Goal: Transaction & Acquisition: Purchase product/service

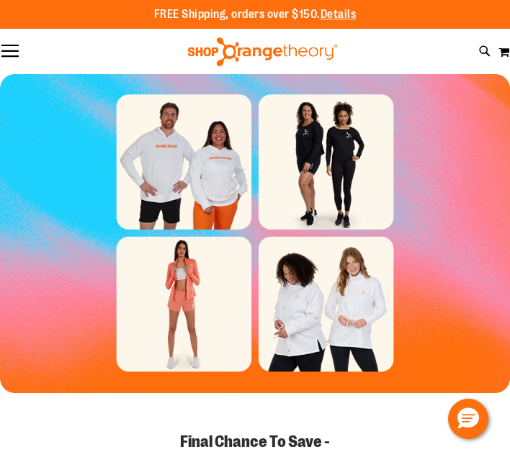
click at [6, 52] on button "Toggle Nav" at bounding box center [10, 52] width 20 height 14
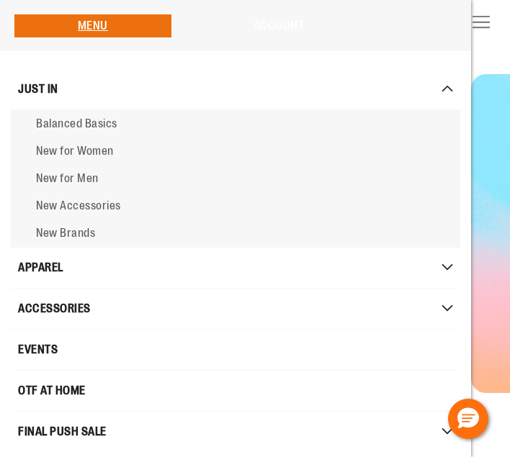
click at [275, 24] on link "Account" at bounding box center [279, 25] width 51 height 13
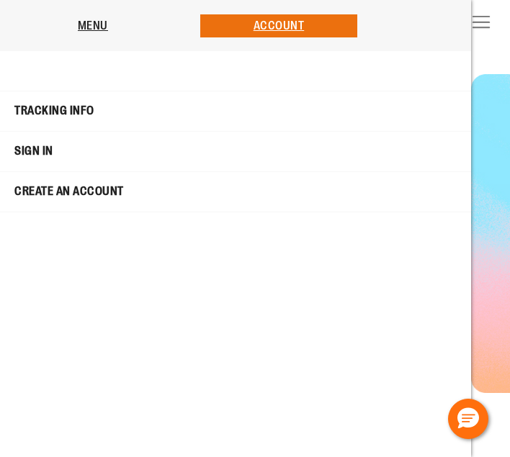
click at [30, 151] on link "Sign In" at bounding box center [236, 152] width 464 height 28
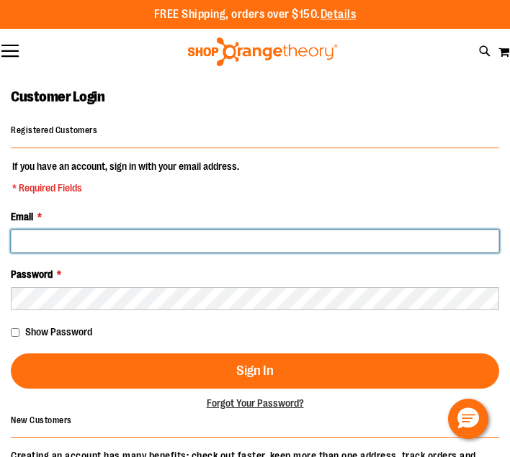
type input "**********"
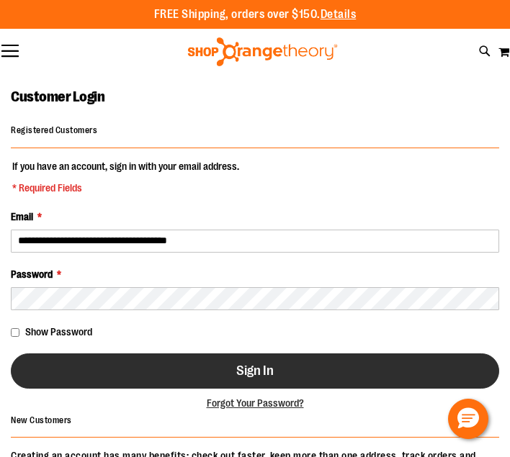
click at [139, 377] on button "Sign In" at bounding box center [255, 371] width 488 height 35
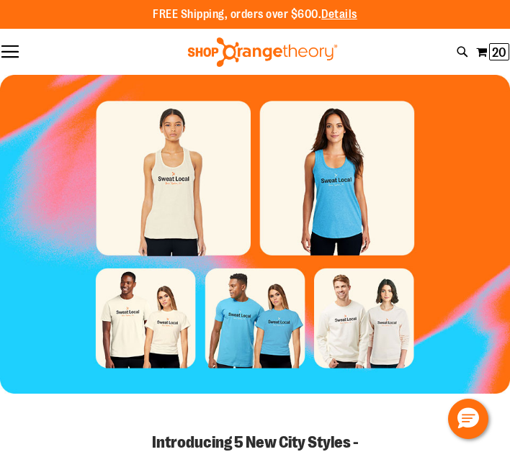
click at [9, 54] on button "Toggle Nav" at bounding box center [10, 52] width 20 height 14
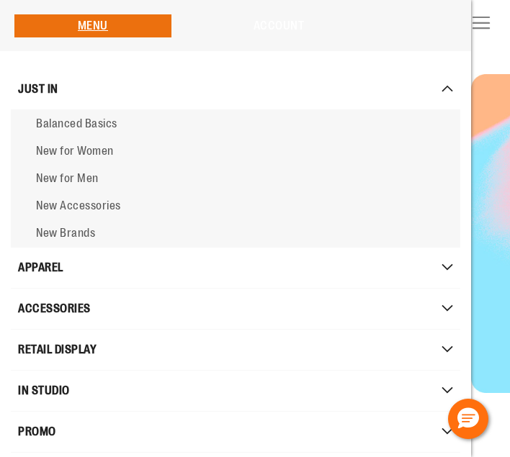
click at [298, 26] on link "Account" at bounding box center [279, 25] width 51 height 13
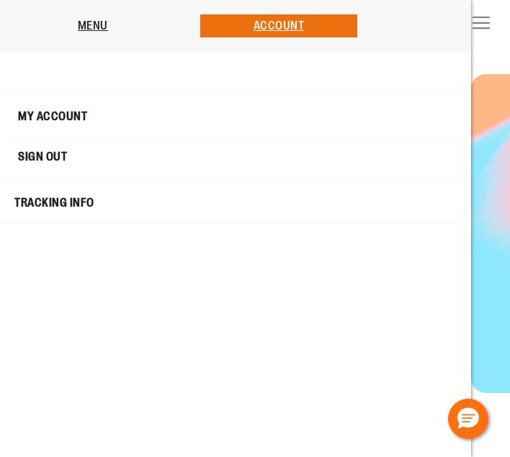
click at [61, 115] on link "My Account" at bounding box center [235, 117] width 457 height 28
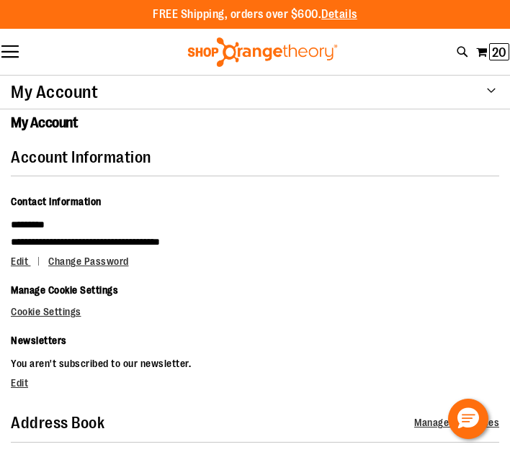
click at [73, 83] on strong "My Account" at bounding box center [54, 92] width 87 height 20
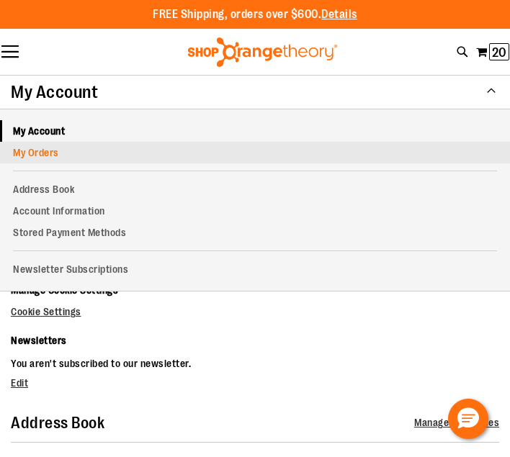
click at [39, 153] on link "My Orders" at bounding box center [255, 153] width 510 height 22
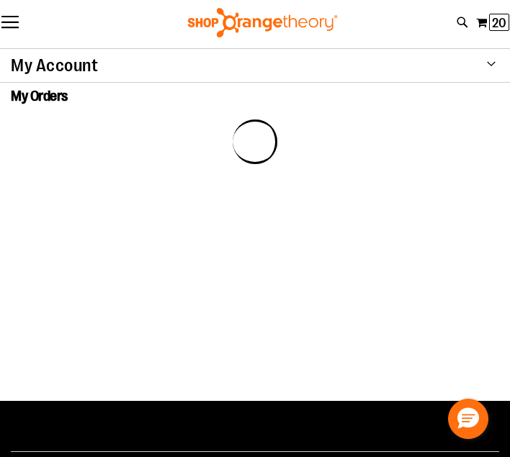
scroll to position [29, 0]
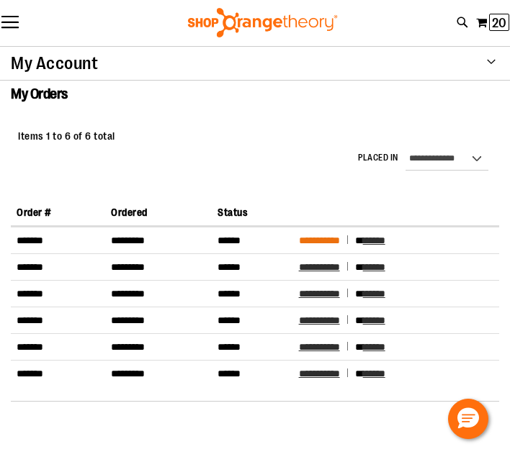
click at [340, 240] on span "**********" at bounding box center [319, 241] width 41 height 10
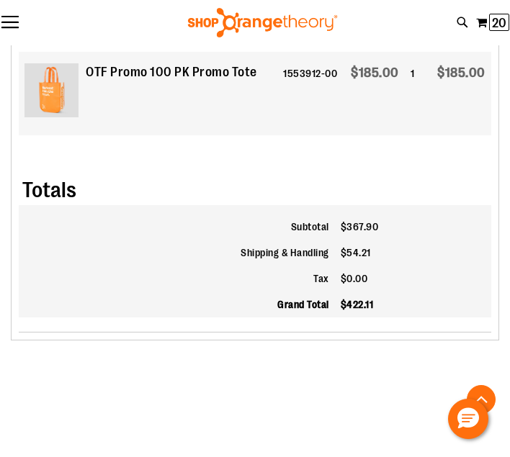
scroll to position [985, 0]
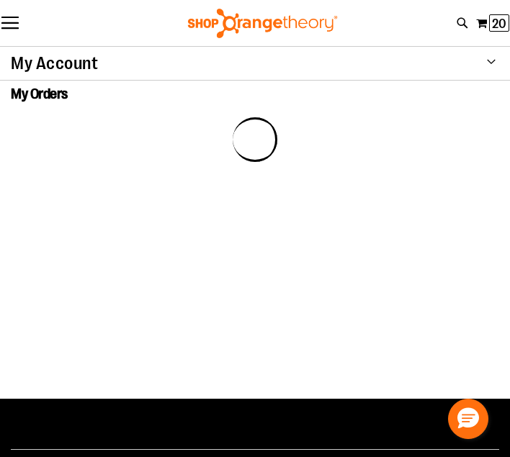
scroll to position [29, 0]
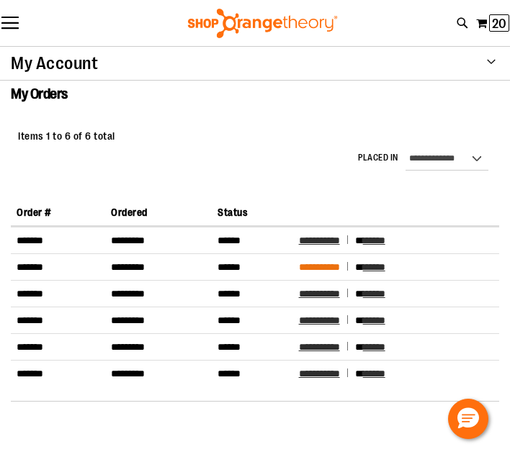
click at [327, 267] on span "**********" at bounding box center [319, 267] width 41 height 10
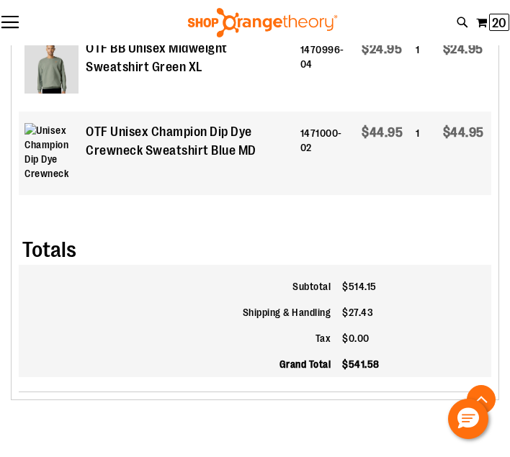
scroll to position [1494, 0]
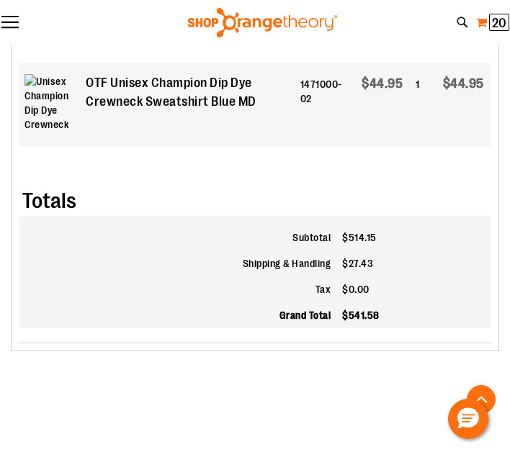
click at [483, 20] on button "My Cart 20 20 items" at bounding box center [493, 23] width 35 height 24
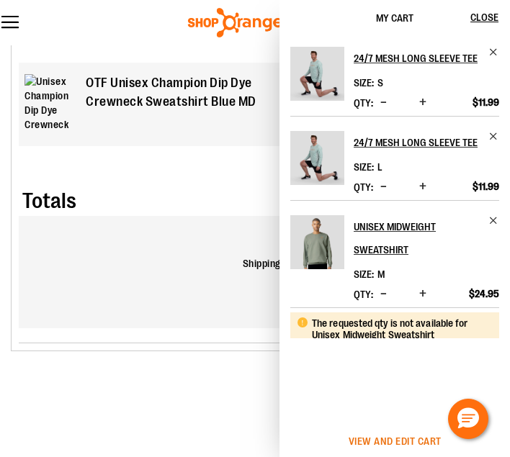
click at [421, 438] on span "View and edit cart" at bounding box center [395, 442] width 93 height 12
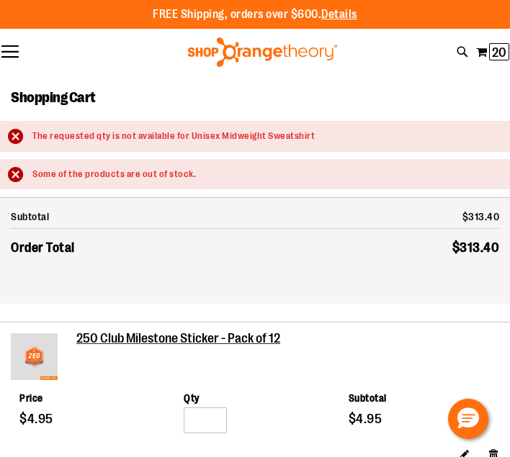
click at [10, 17] on div "FREE Shipping, orders over $600. Details To order the Spring Dri Tri event bund…" at bounding box center [255, 14] width 510 height 29
click at [265, 41] on img at bounding box center [262, 51] width 153 height 29
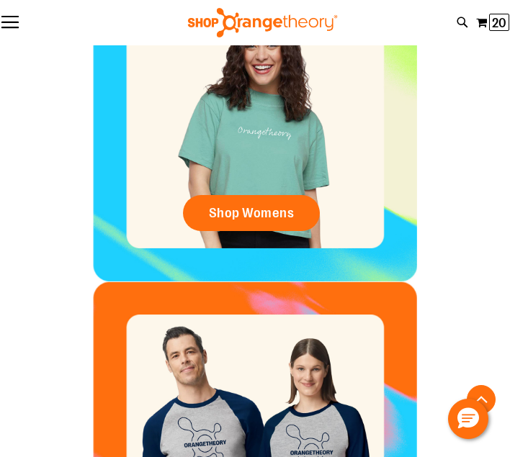
scroll to position [786, 0]
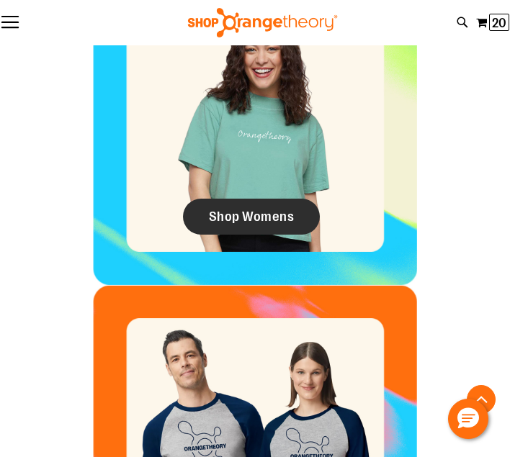
click at [255, 213] on span "Shop Womens" at bounding box center [252, 217] width 86 height 16
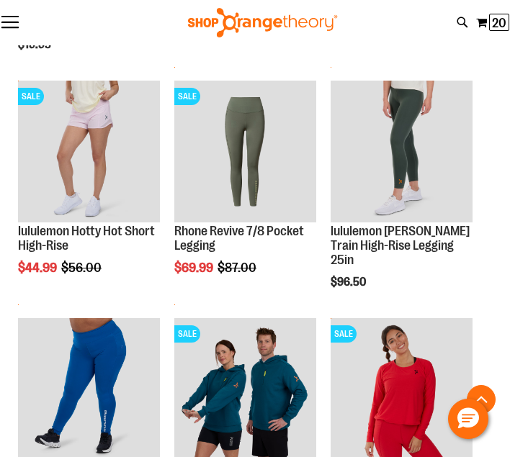
scroll to position [434, 0]
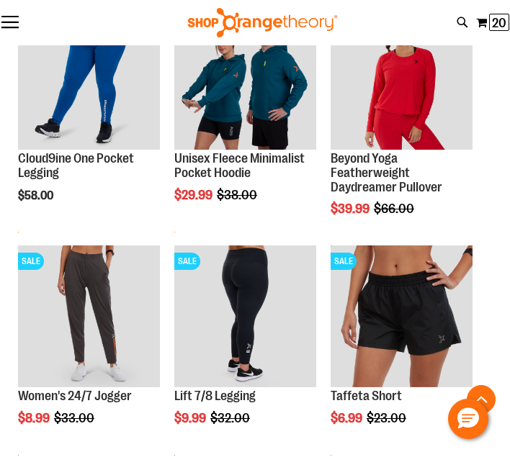
scroll to position [720, 0]
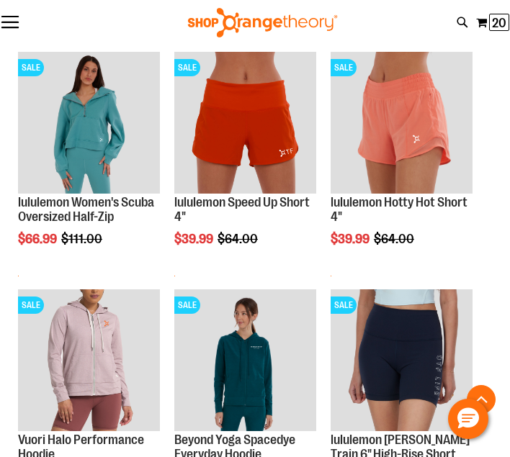
scroll to position [2202, 0]
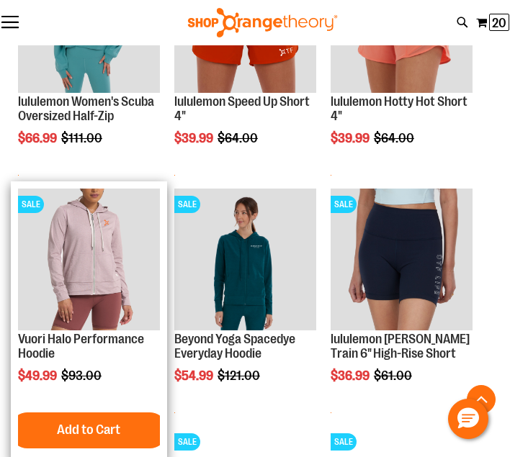
click at [81, 244] on img "product" at bounding box center [89, 260] width 142 height 142
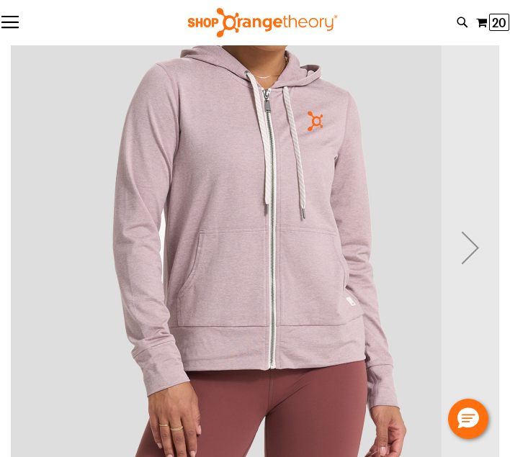
scroll to position [43, 0]
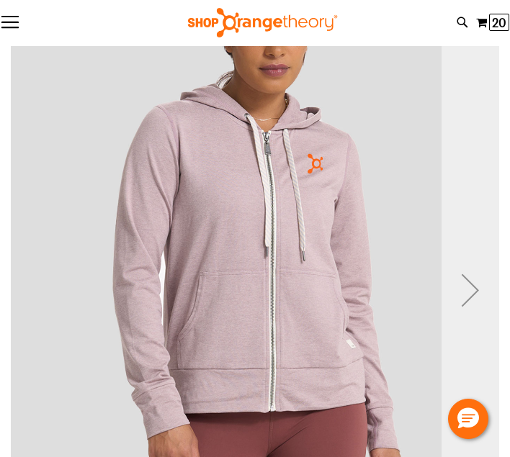
click at [476, 289] on div "Next" at bounding box center [471, 291] width 58 height 58
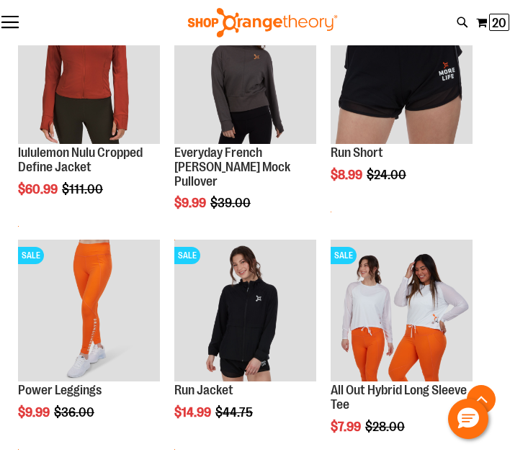
scroll to position [718, 0]
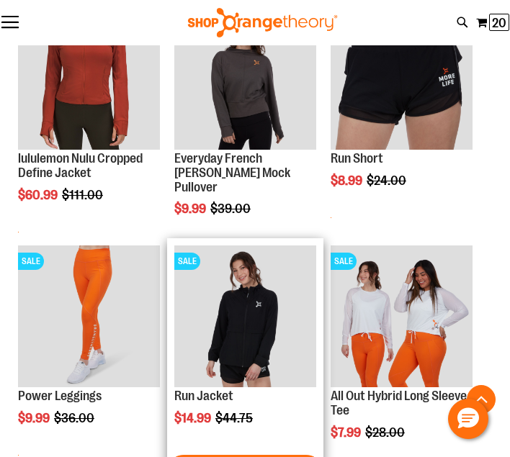
click at [233, 307] on img "product" at bounding box center [245, 317] width 142 height 142
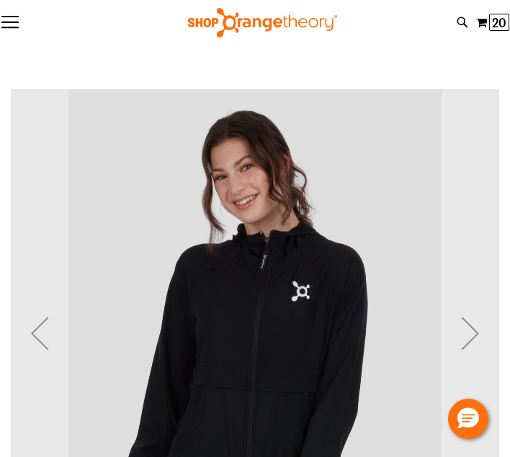
scroll to position [113, 0]
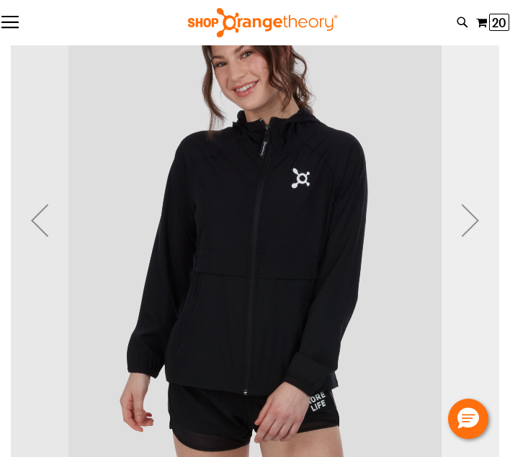
click at [478, 225] on div "Next" at bounding box center [471, 221] width 58 height 58
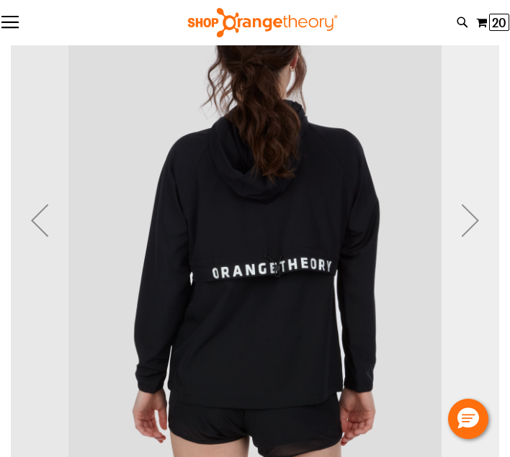
click at [478, 225] on div "Next" at bounding box center [471, 221] width 58 height 58
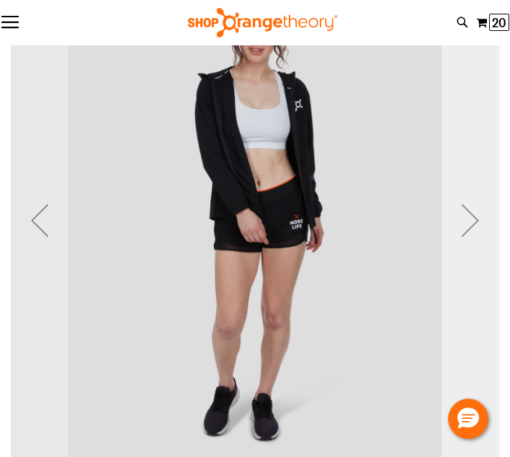
click at [478, 225] on div "Next" at bounding box center [471, 221] width 58 height 58
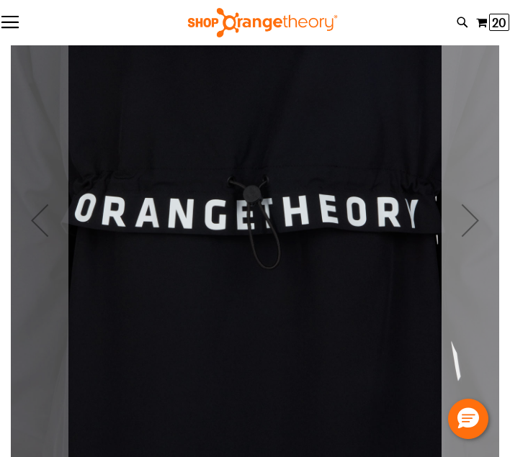
click at [478, 225] on div "Next" at bounding box center [471, 221] width 58 height 58
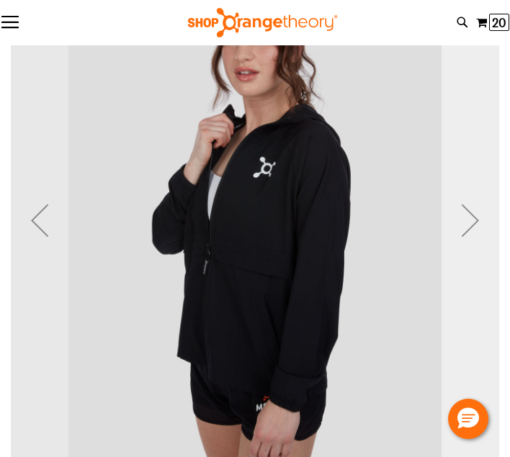
click at [470, 218] on div "Next" at bounding box center [471, 221] width 58 height 58
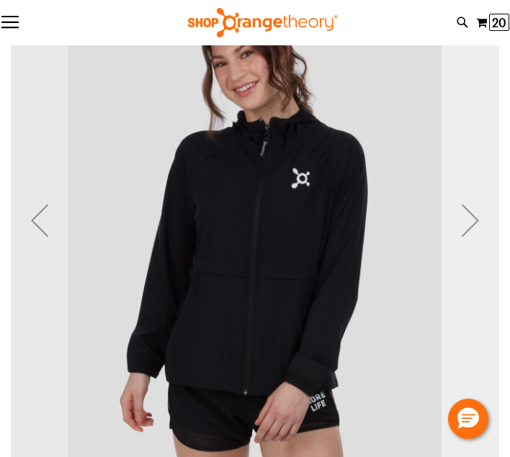
click at [470, 218] on div "Next" at bounding box center [471, 221] width 58 height 58
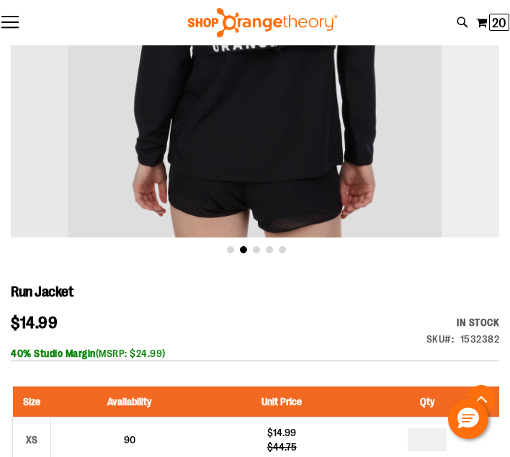
scroll to position [487, 0]
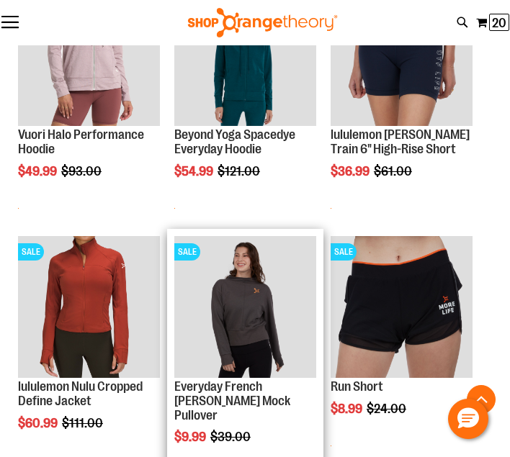
scroll to position [372, 0]
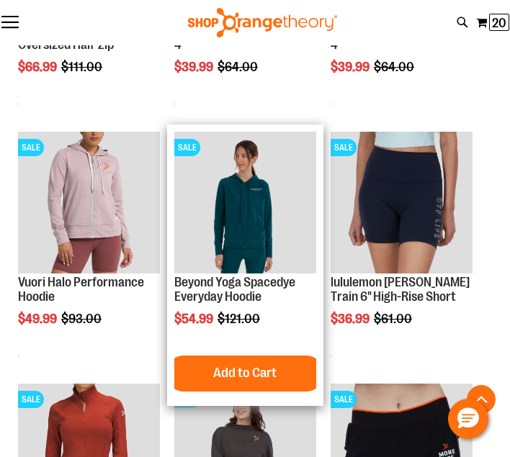
click at [267, 197] on img "product" at bounding box center [245, 203] width 142 height 142
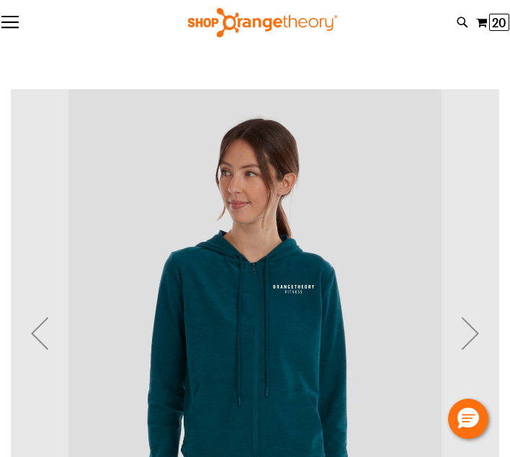
scroll to position [115, 0]
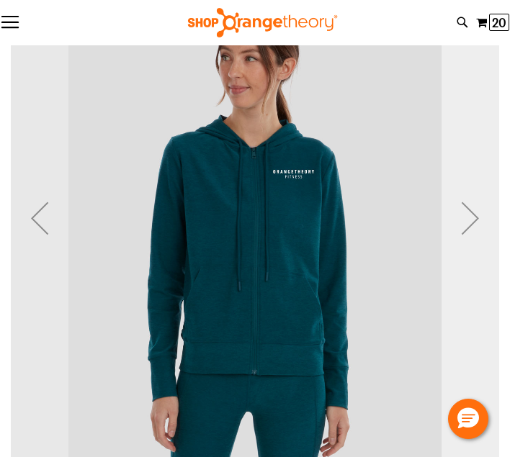
click at [469, 226] on div "Next" at bounding box center [471, 218] width 58 height 58
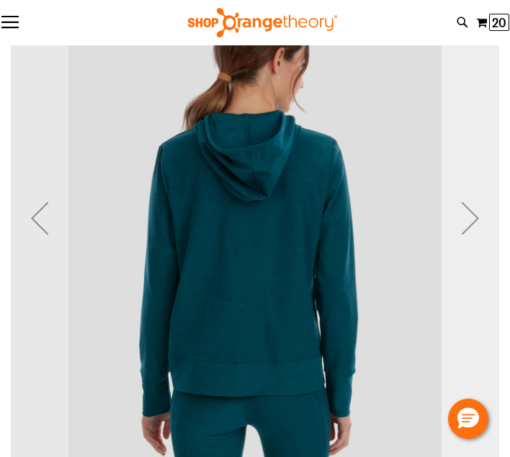
click at [469, 226] on div "Next" at bounding box center [471, 218] width 58 height 58
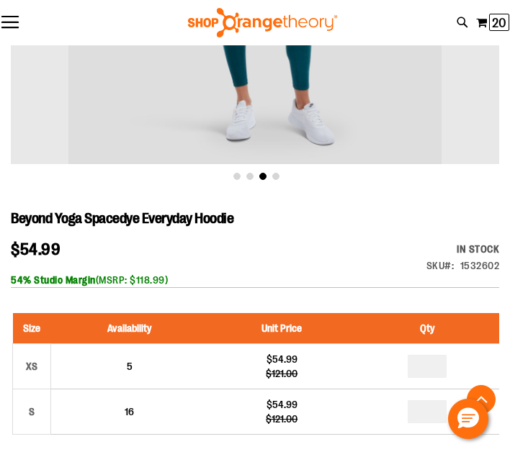
scroll to position [512, 0]
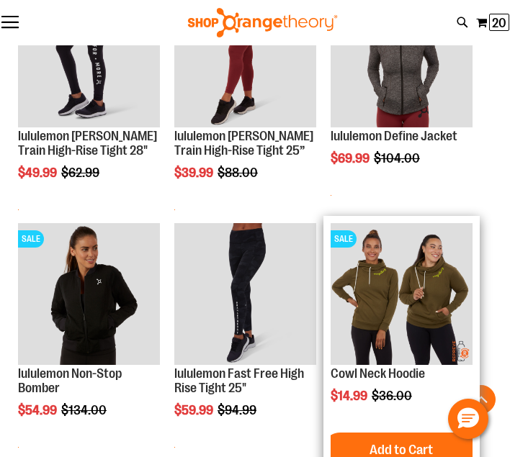
scroll to position [1561, 0]
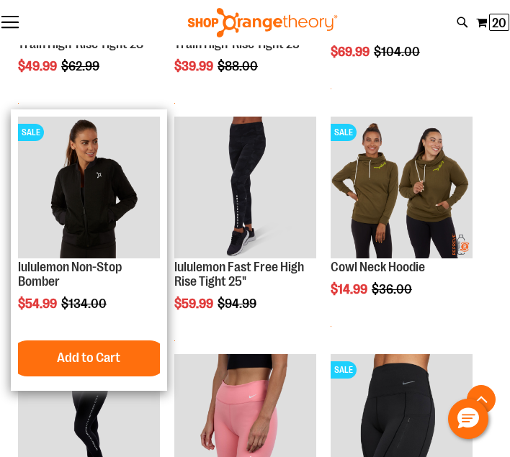
click at [132, 174] on img "product" at bounding box center [89, 188] width 142 height 142
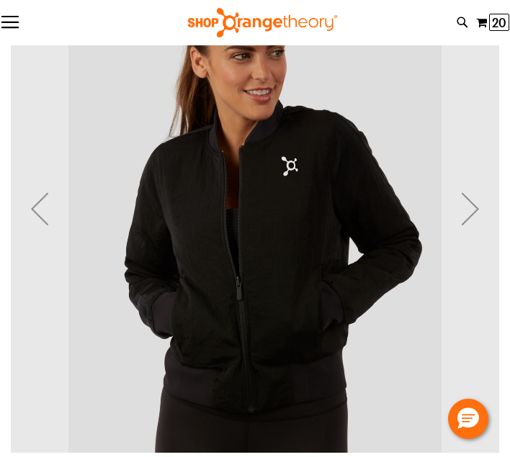
scroll to position [125, 0]
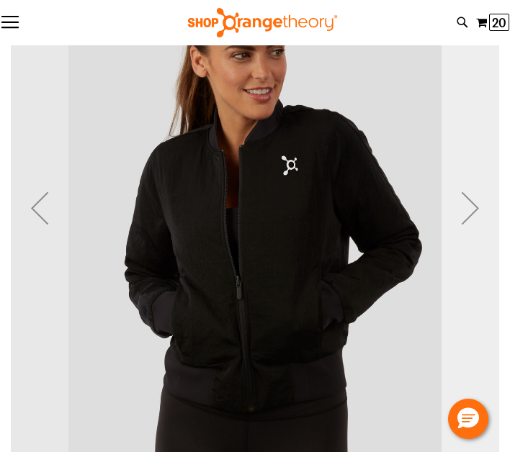
click at [470, 216] on div "Next" at bounding box center [471, 208] width 58 height 58
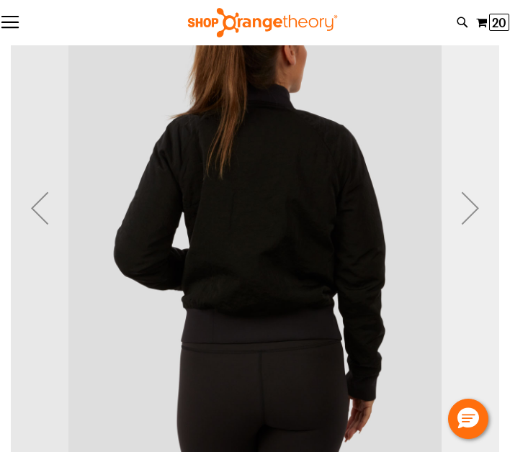
click at [470, 216] on div "Next" at bounding box center [471, 208] width 58 height 58
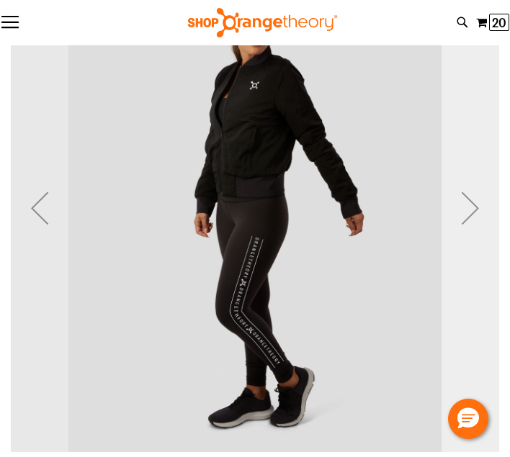
click at [470, 216] on div "Next" at bounding box center [471, 208] width 58 height 58
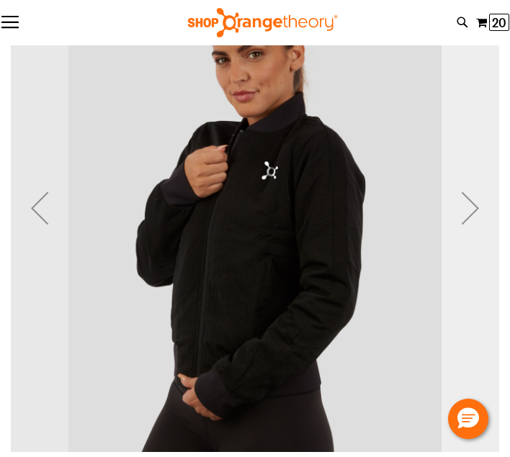
scroll to position [512, 0]
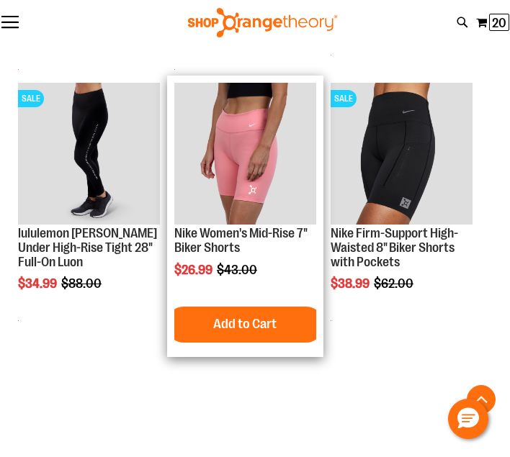
scroll to position [921, 0]
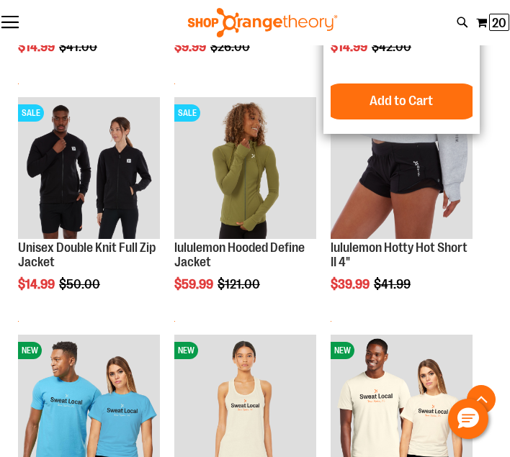
scroll to position [1573, 0]
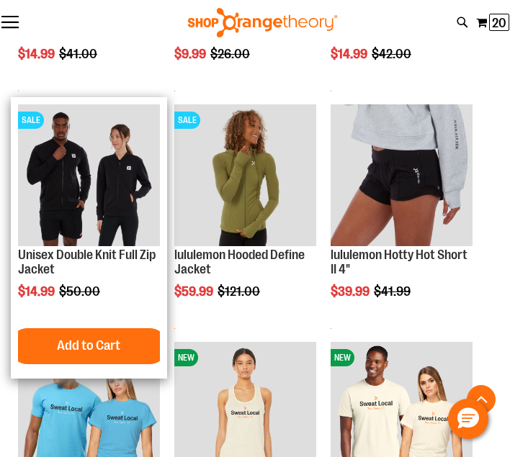
click at [74, 155] on img "product" at bounding box center [89, 175] width 142 height 142
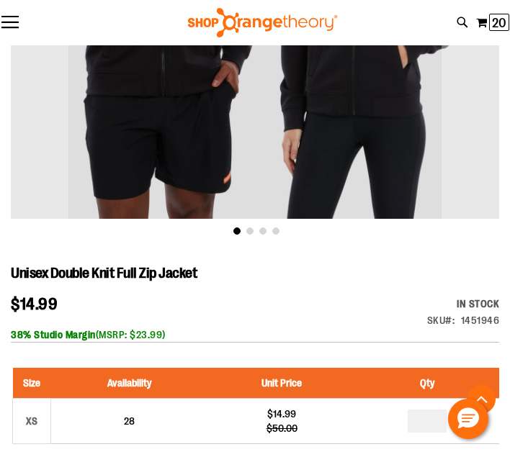
scroll to position [415, 0]
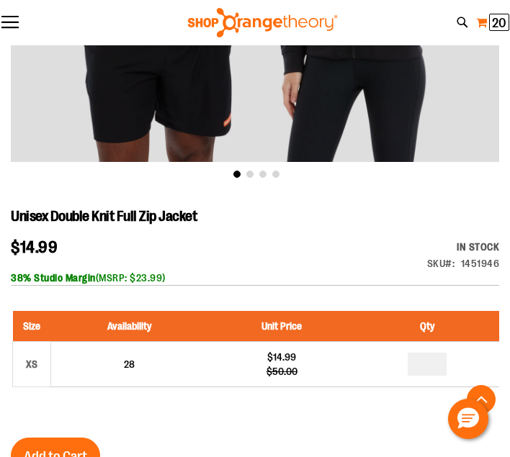
click at [488, 19] on button "My Cart 20 20 items" at bounding box center [493, 23] width 35 height 24
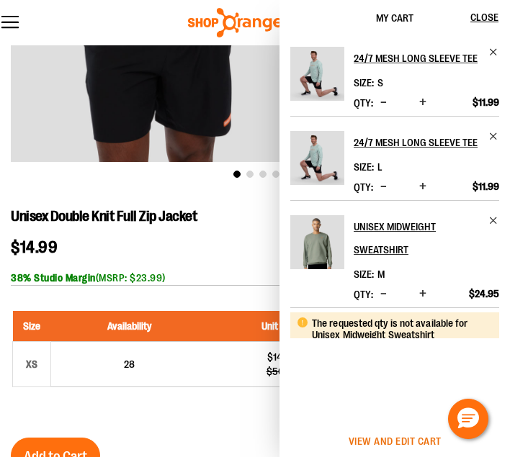
click at [414, 445] on span "View and edit cart" at bounding box center [395, 442] width 93 height 12
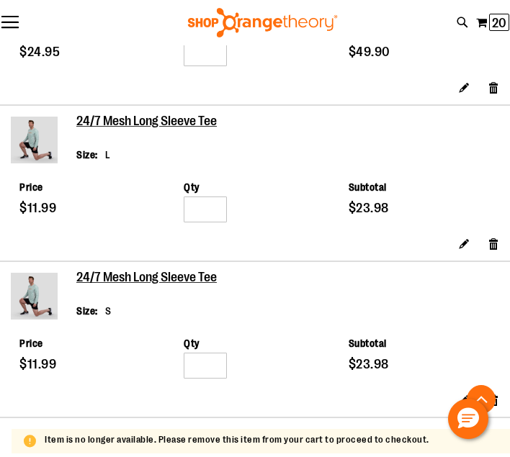
scroll to position [1736, 0]
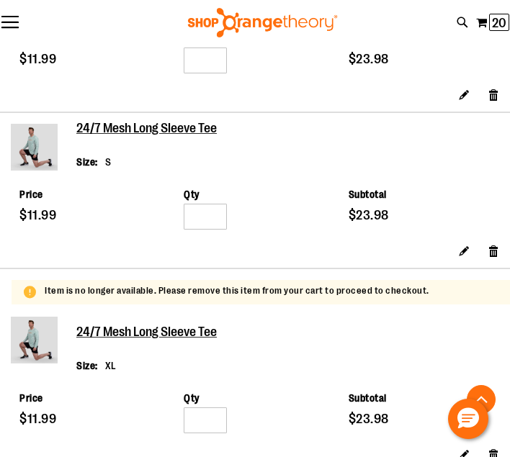
click at [32, 171] on img at bounding box center [34, 147] width 47 height 47
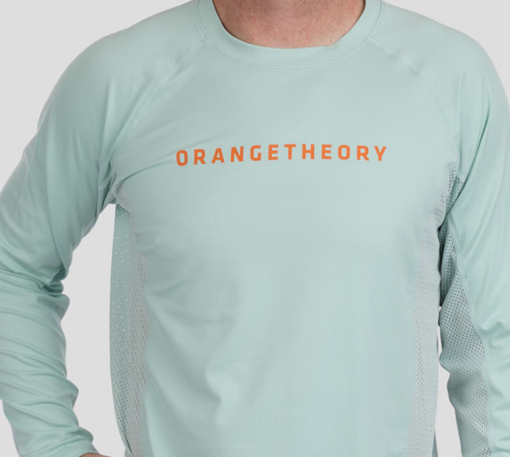
scroll to position [92, 0]
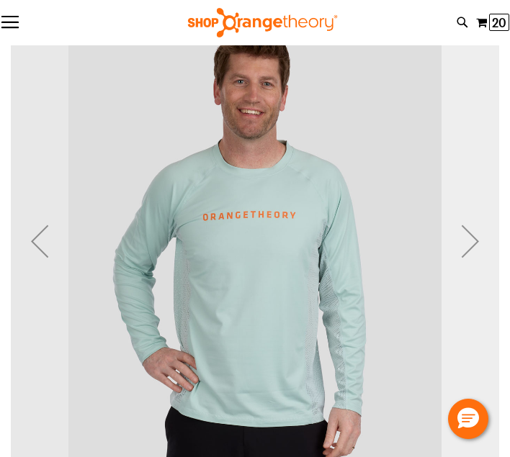
click at [481, 250] on div "Next" at bounding box center [471, 242] width 58 height 58
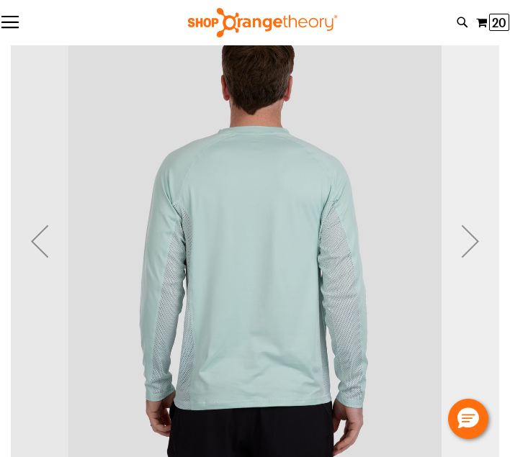
click at [481, 250] on div "Next" at bounding box center [471, 242] width 58 height 58
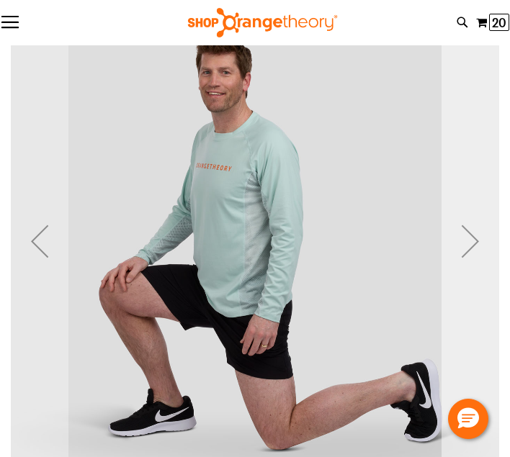
click at [481, 250] on div "Next" at bounding box center [471, 242] width 58 height 58
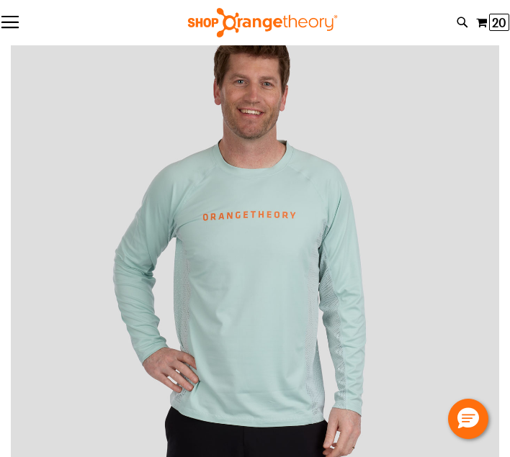
click at [13, 19] on button "Toggle Nav" at bounding box center [10, 23] width 20 height 14
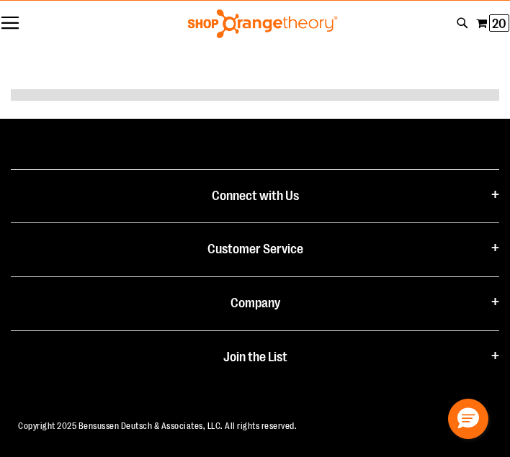
scroll to position [0, 0]
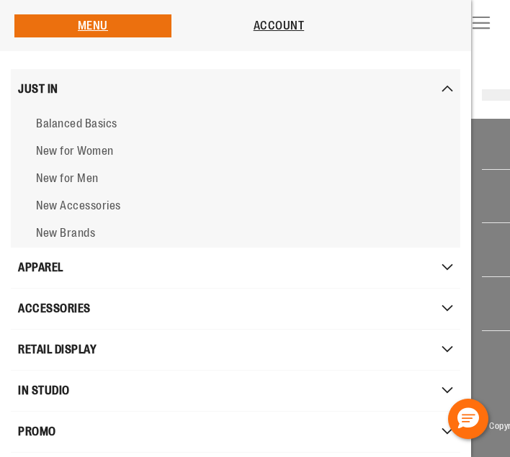
click at [44, 87] on span "JUST IN" at bounding box center [38, 89] width 40 height 29
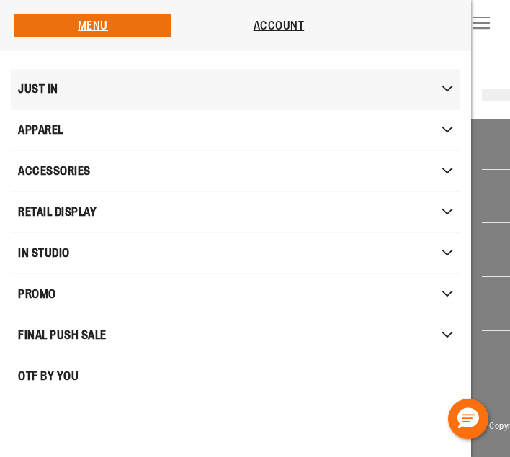
click at [44, 87] on span "JUST IN" at bounding box center [38, 89] width 40 height 29
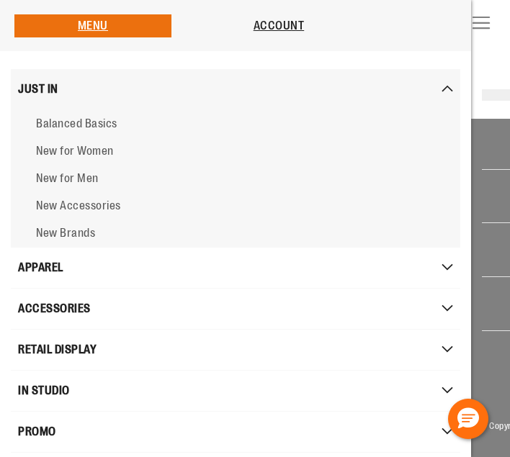
click at [44, 87] on span "JUST IN" at bounding box center [38, 89] width 40 height 29
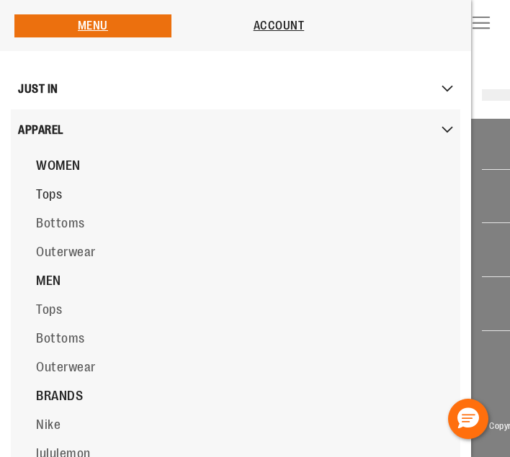
click at [51, 199] on span "Tops" at bounding box center [49, 194] width 26 height 14
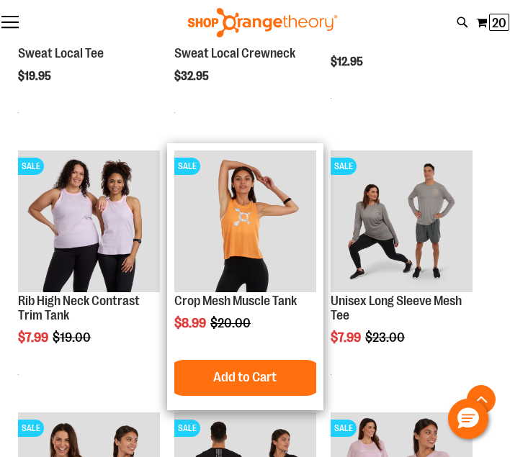
scroll to position [879, 0]
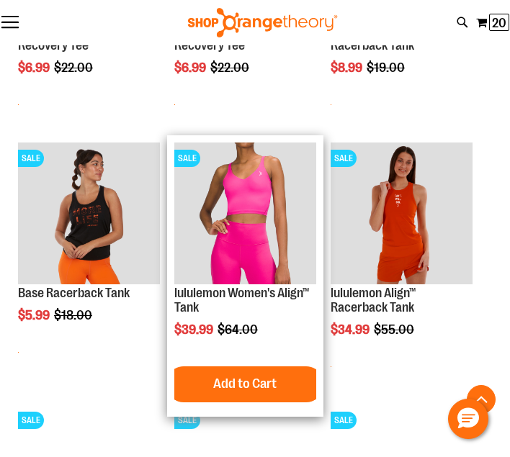
scroll to position [1421, 0]
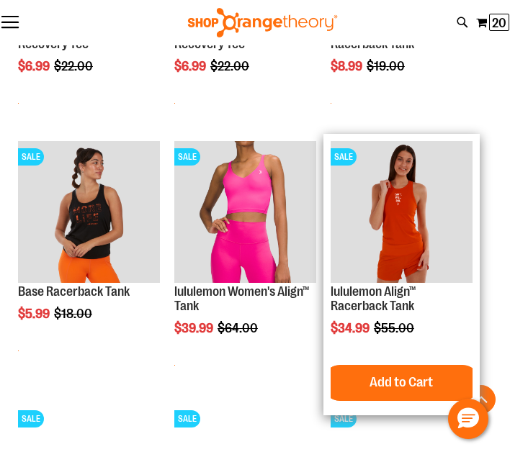
click at [398, 209] on img "product" at bounding box center [402, 212] width 142 height 142
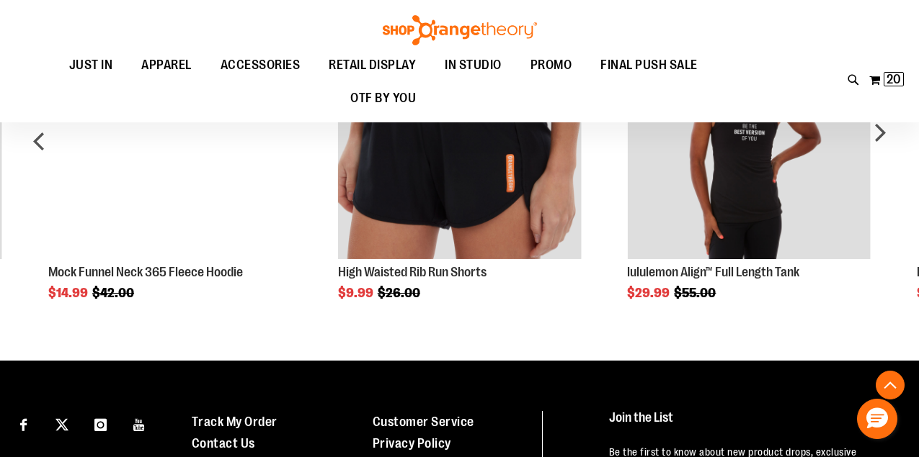
scroll to position [806, 0]
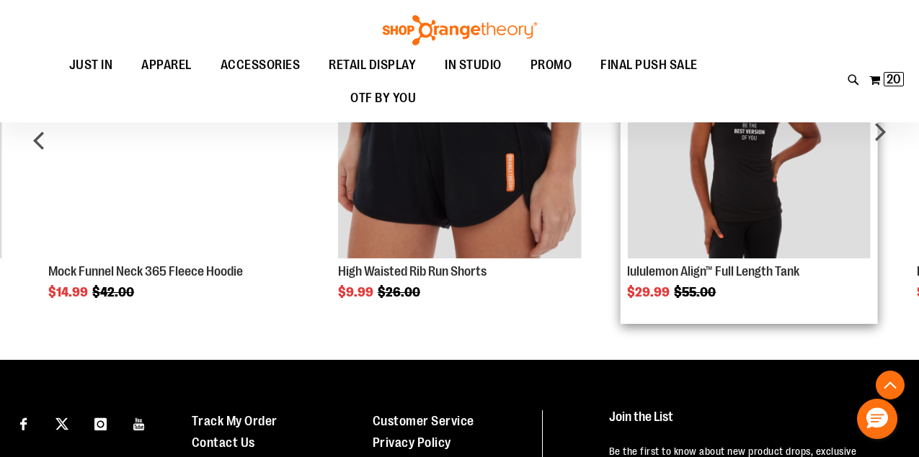
click at [509, 198] on img "Product Page Link" at bounding box center [748, 136] width 243 height 243
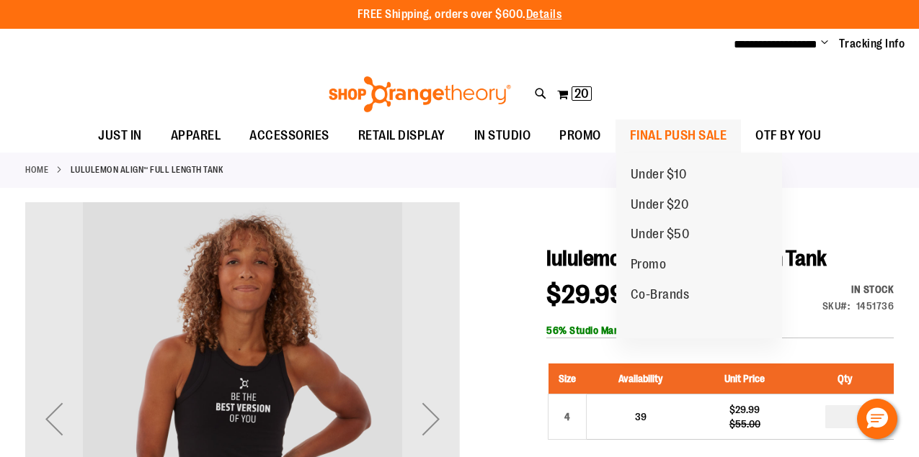
click at [671, 128] on span "FINAL PUSH SALE" at bounding box center [678, 136] width 97 height 32
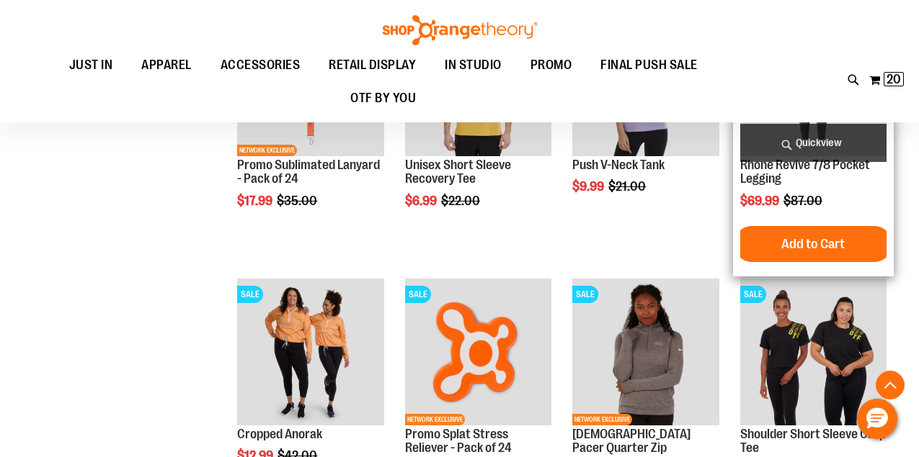
scroll to position [1217, 0]
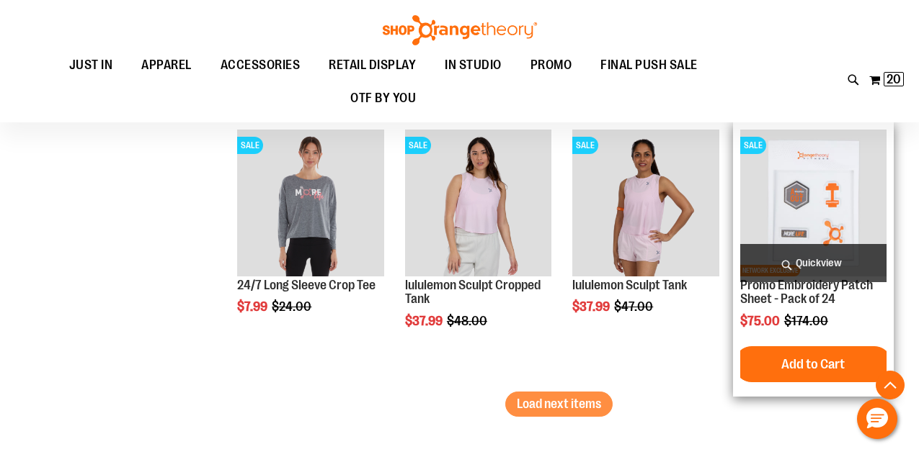
scroll to position [2314, 0]
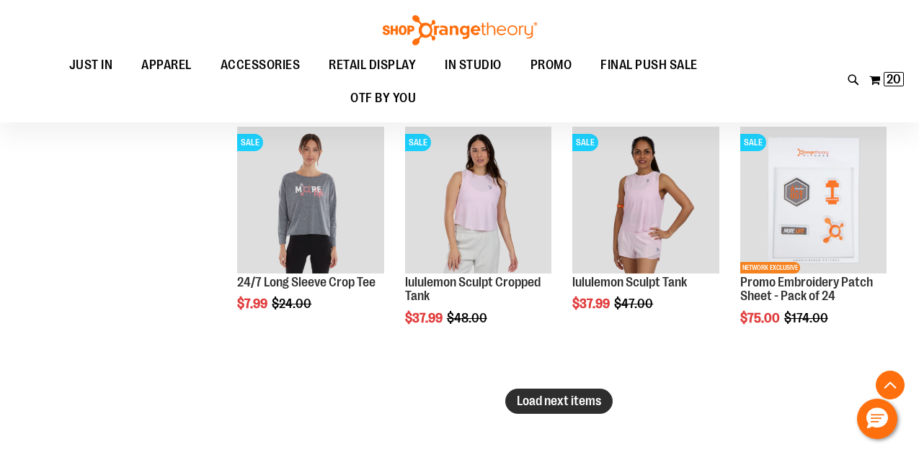
click at [571, 398] on span "Load next items" at bounding box center [559, 401] width 84 height 14
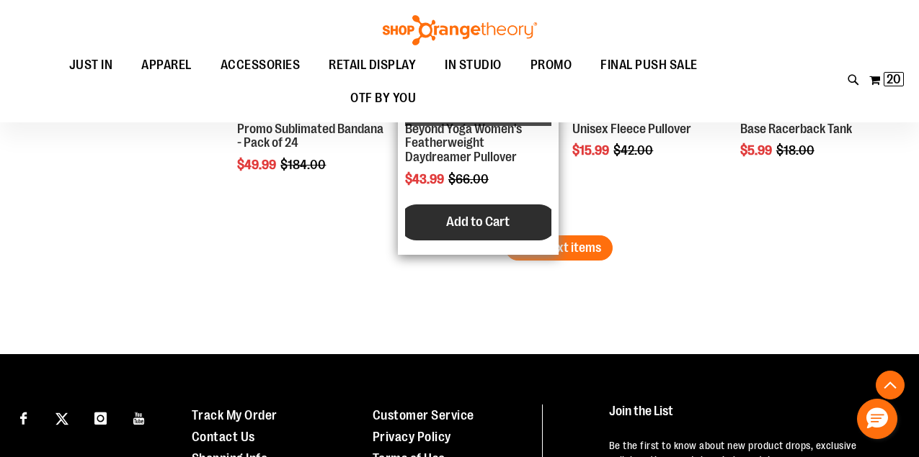
scroll to position [3277, 0]
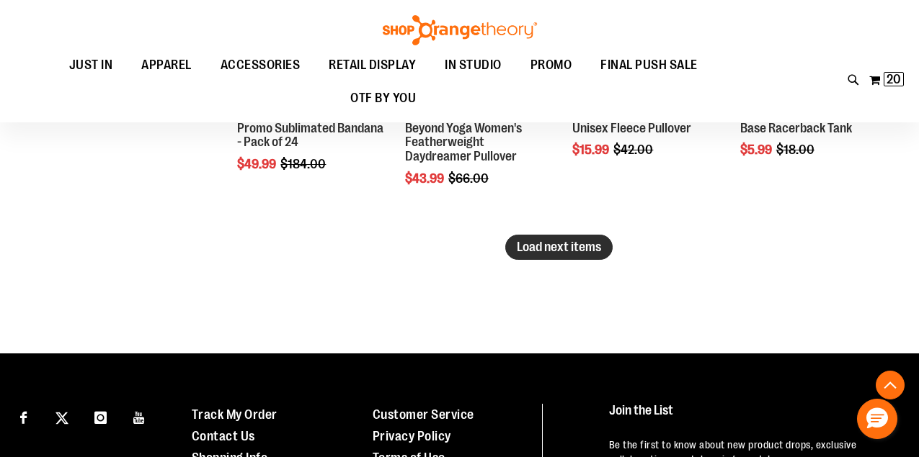
click at [578, 245] on span "Load next items" at bounding box center [559, 247] width 84 height 14
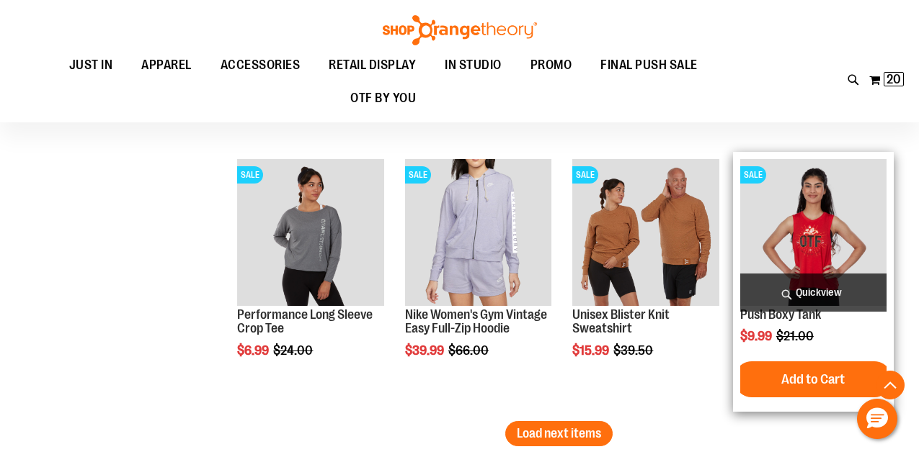
scroll to position [3918, 0]
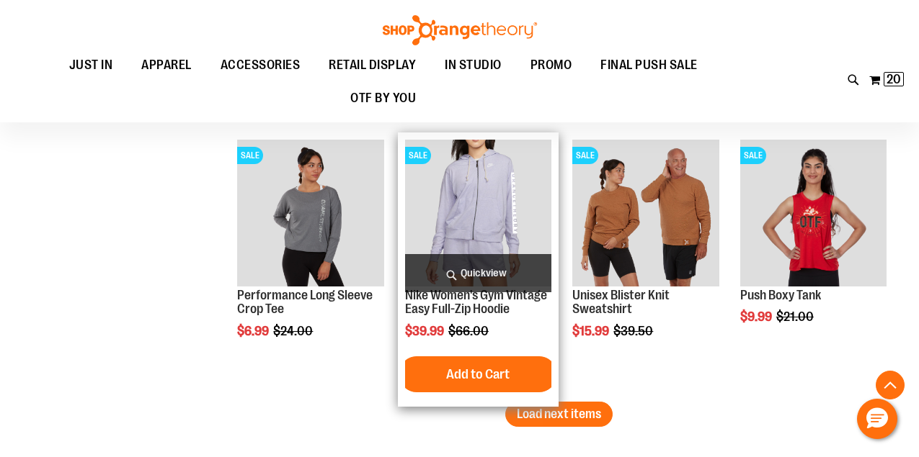
click at [472, 197] on img "product" at bounding box center [478, 213] width 146 height 146
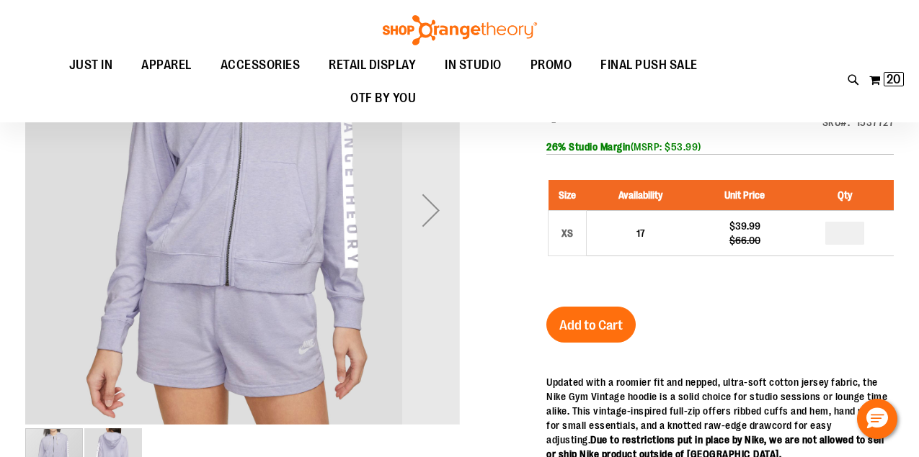
scroll to position [56, 0]
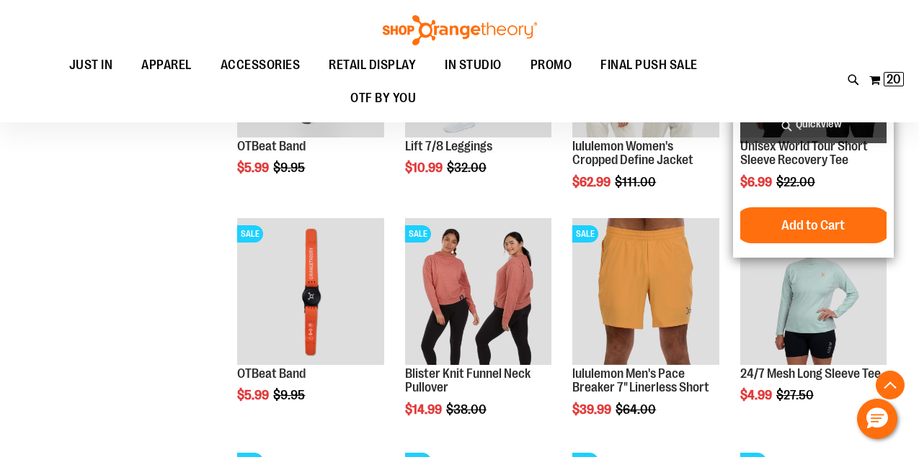
scroll to position [906, 0]
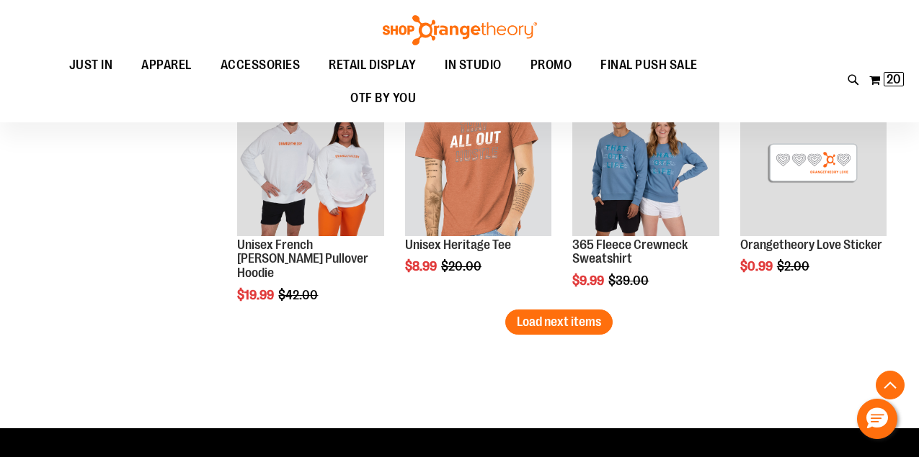
scroll to position [1868, 0]
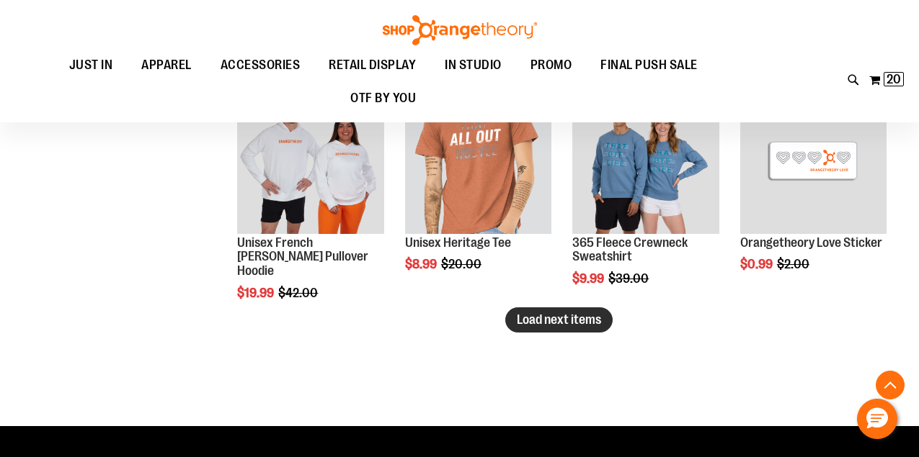
click at [549, 329] on button "Load next items" at bounding box center [558, 320] width 107 height 25
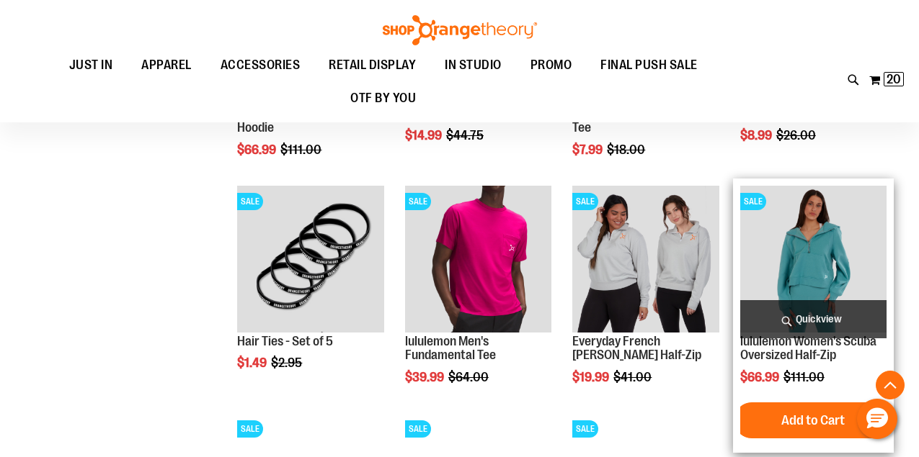
scroll to position [2227, 0]
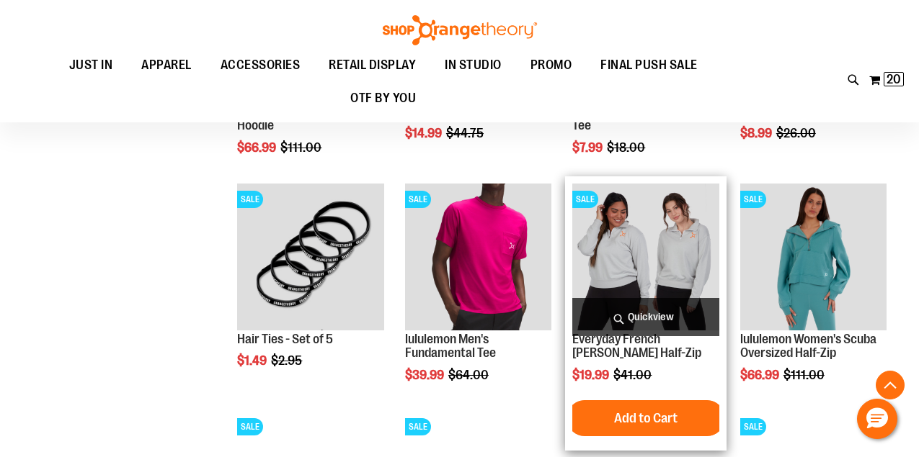
click at [653, 242] on img "product" at bounding box center [645, 257] width 146 height 146
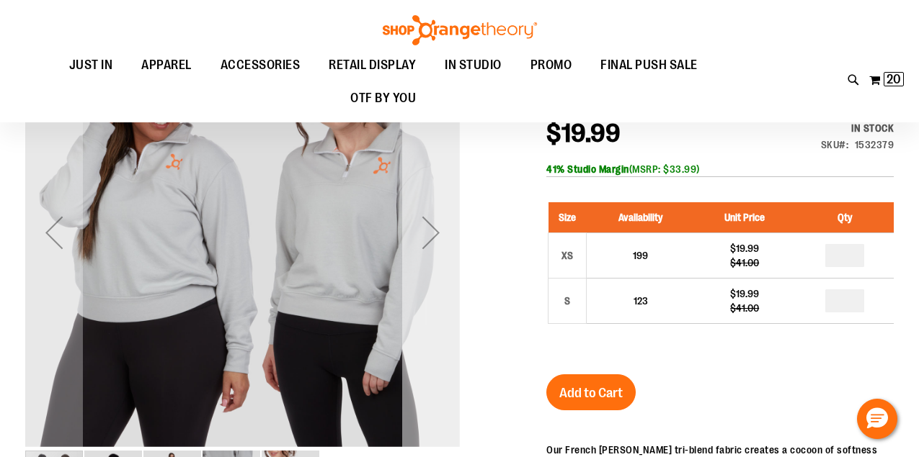
scroll to position [189, 0]
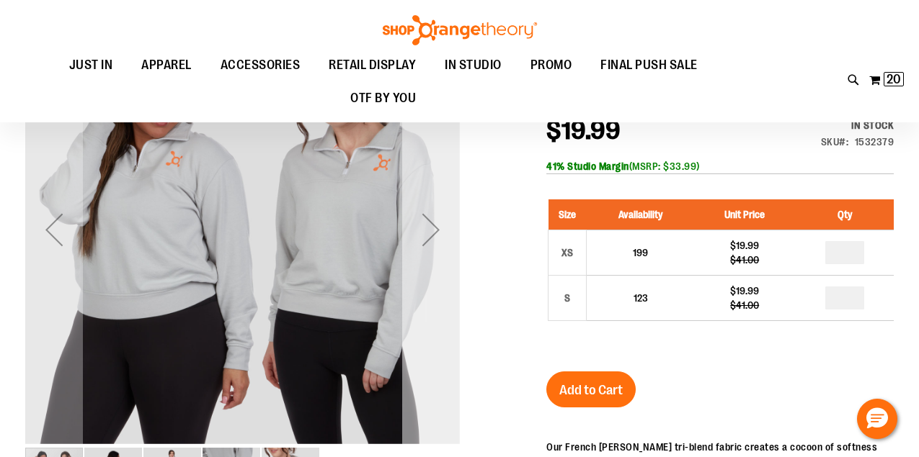
click at [429, 224] on div "Next" at bounding box center [431, 230] width 58 height 58
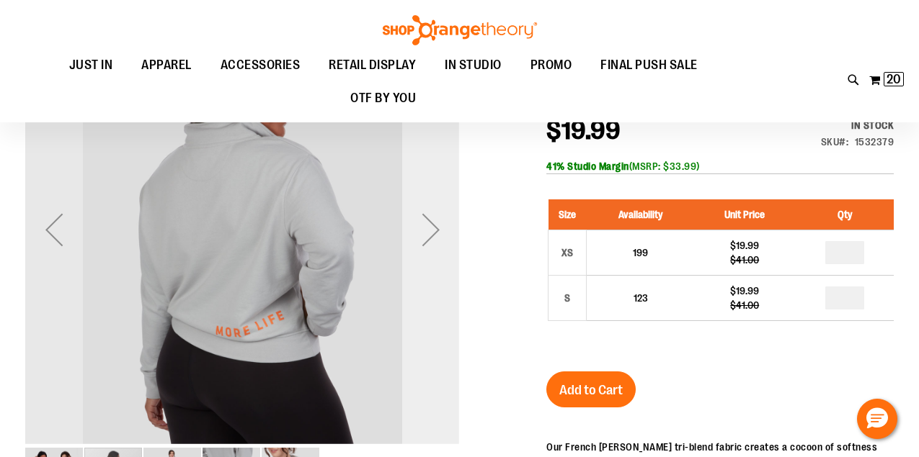
click at [429, 224] on div "Next" at bounding box center [431, 230] width 58 height 58
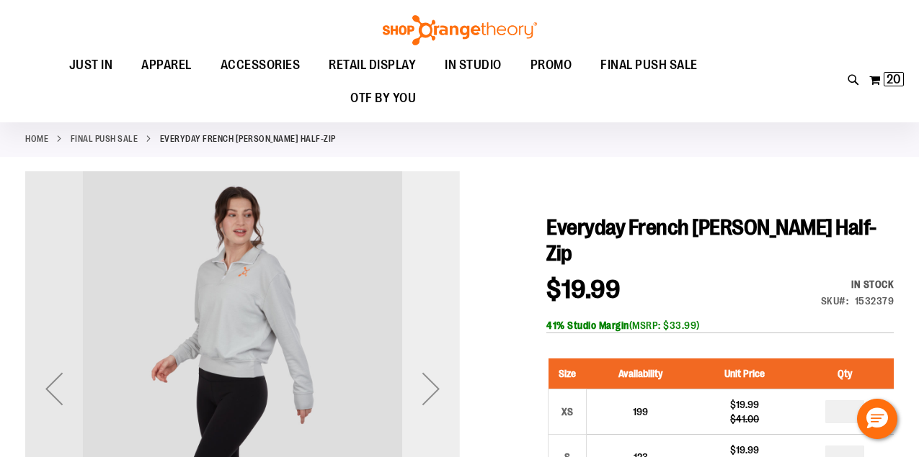
scroll to position [24, 0]
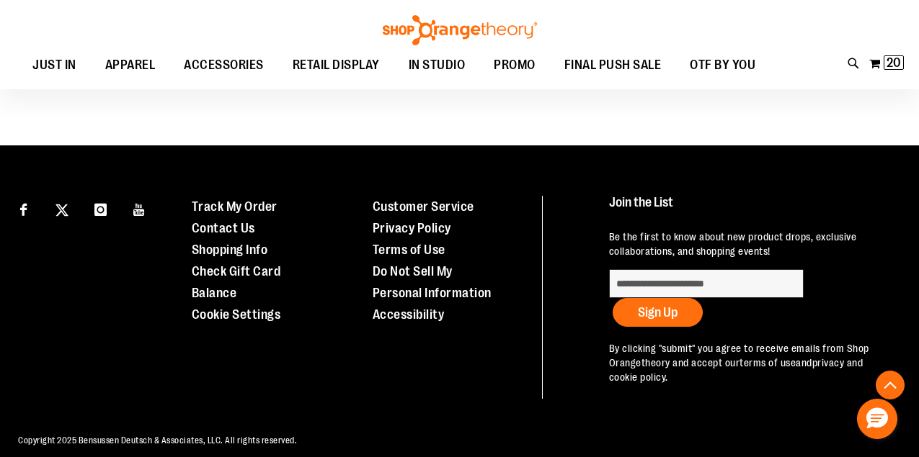
scroll to position [787, 0]
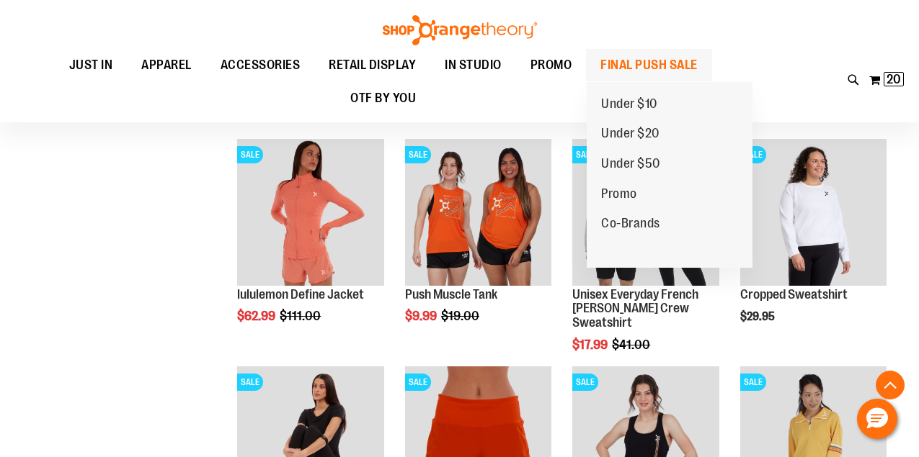
scroll to position [905, 0]
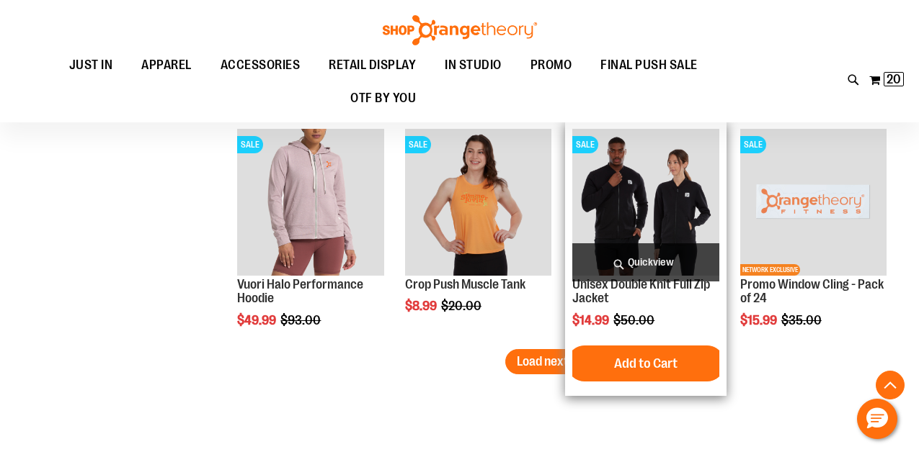
scroll to position [1828, 0]
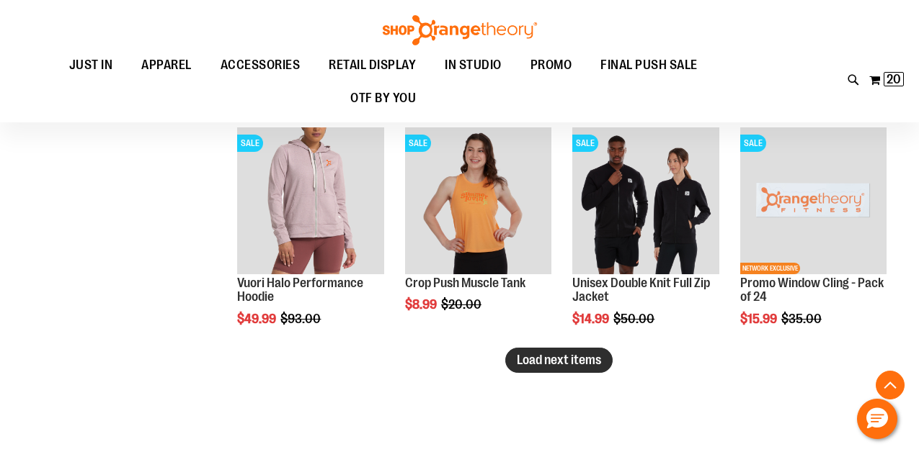
click at [573, 368] on button "Load next items" at bounding box center [558, 360] width 107 height 25
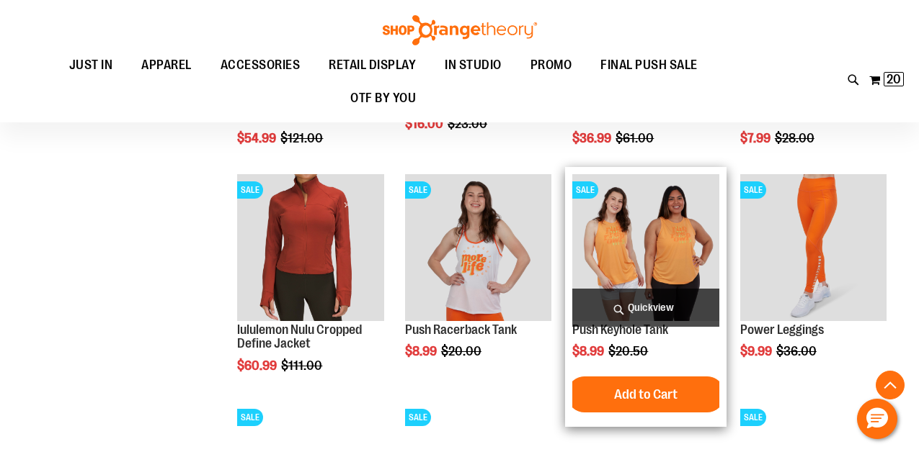
scroll to position [2278, 0]
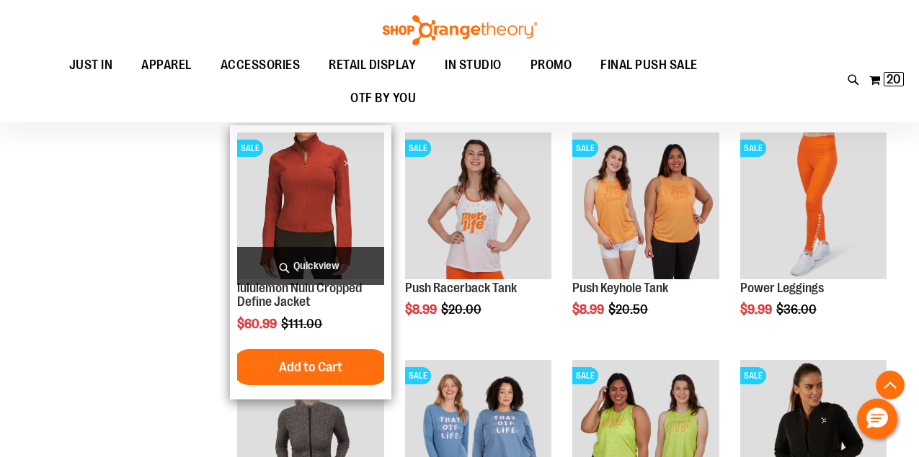
click at [306, 209] on img "product" at bounding box center [310, 206] width 146 height 146
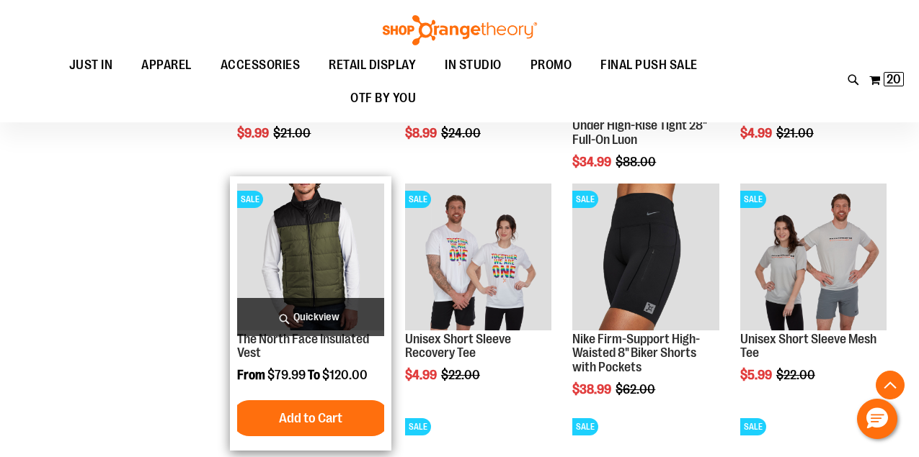
scroll to position [937, 0]
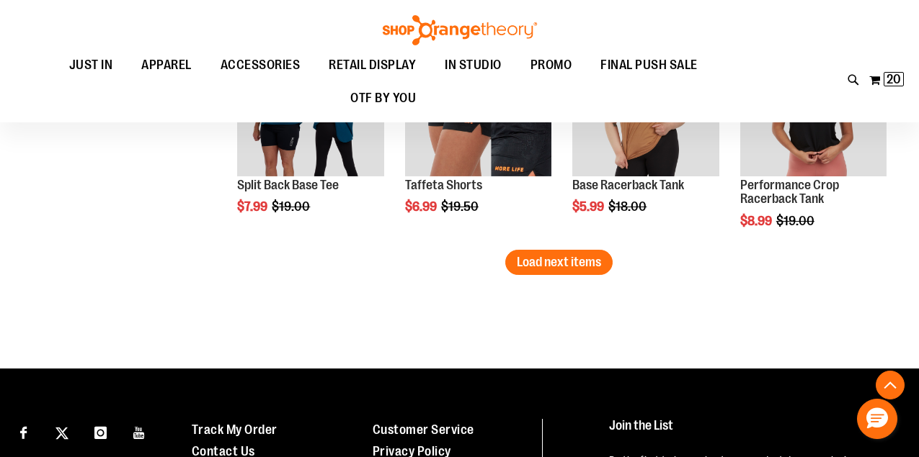
scroll to position [1964, 0]
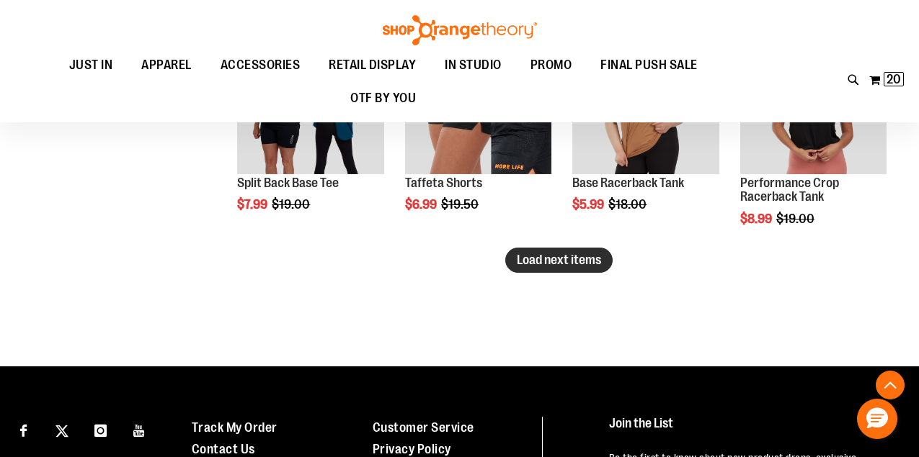
click at [543, 256] on span "Load next items" at bounding box center [559, 260] width 84 height 14
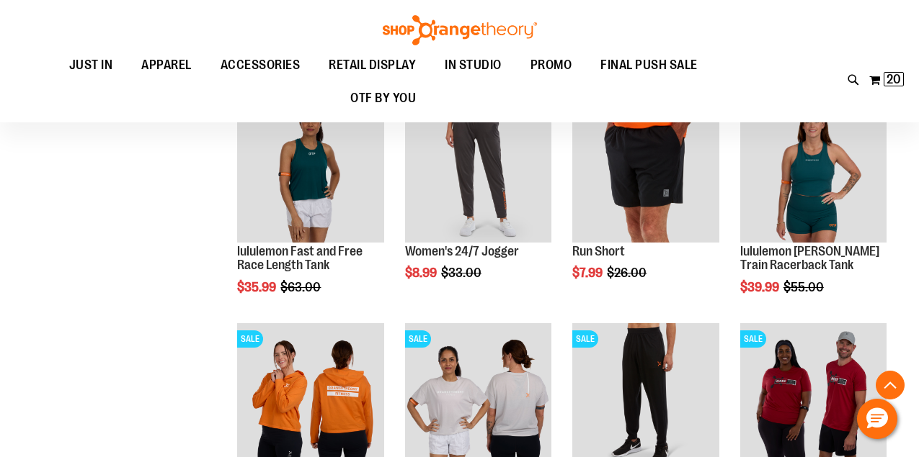
scroll to position [2478, 0]
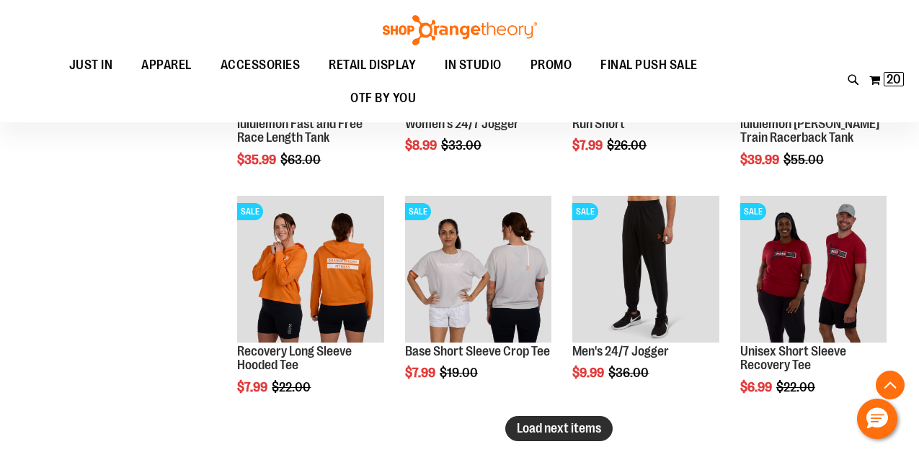
click at [571, 427] on span "Load next items" at bounding box center [559, 428] width 84 height 14
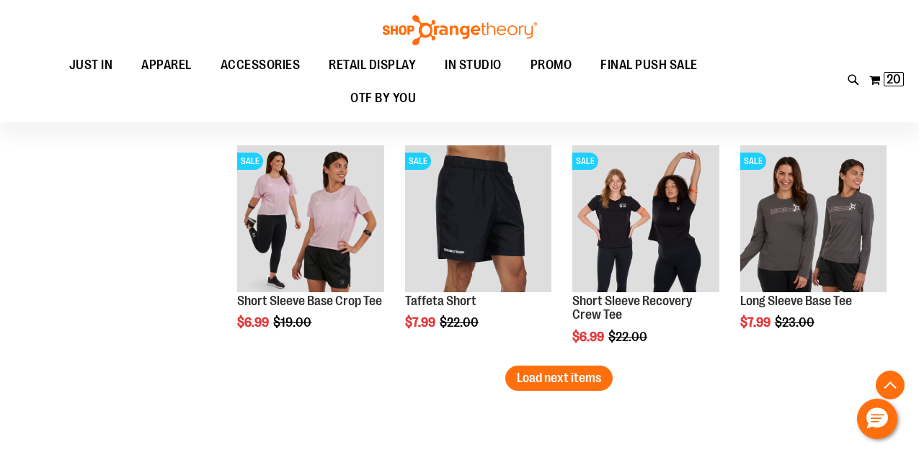
scroll to position [3228, 0]
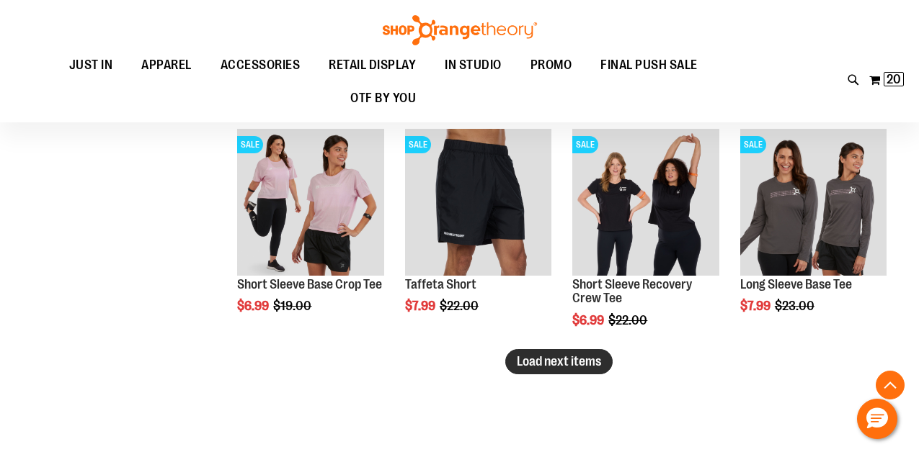
click at [575, 362] on span "Load next items" at bounding box center [559, 361] width 84 height 14
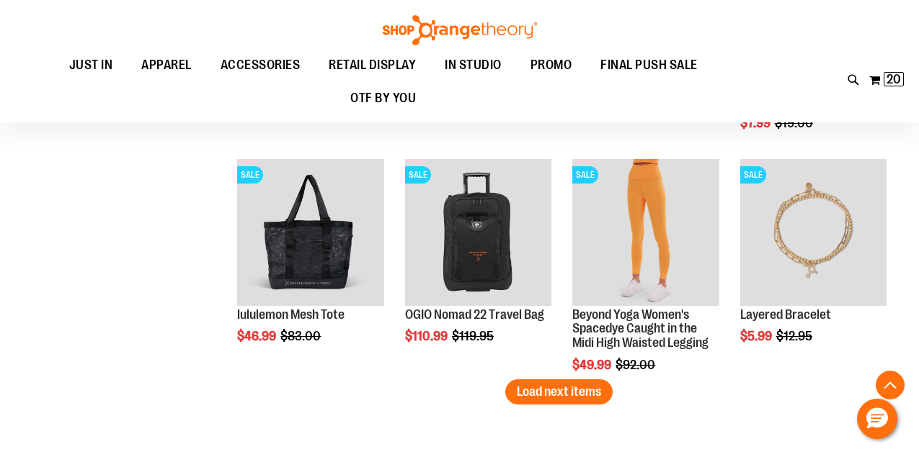
scroll to position [3905, 0]
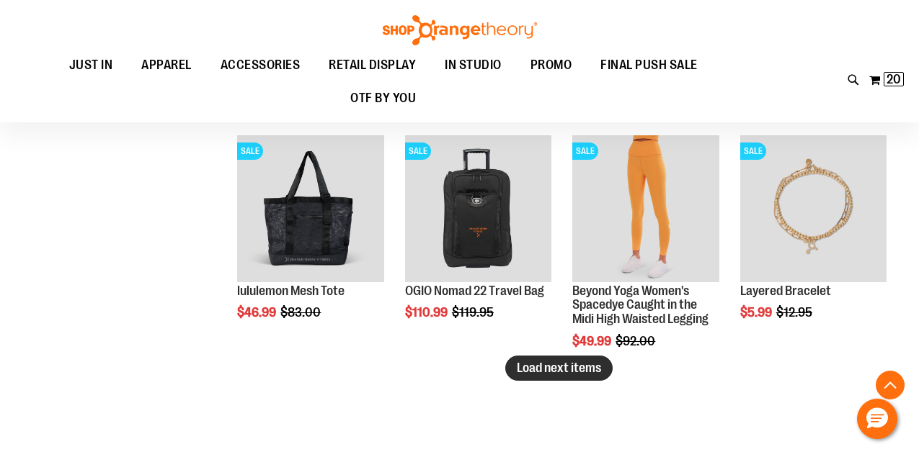
click at [555, 368] on span "Load next items" at bounding box center [559, 368] width 84 height 14
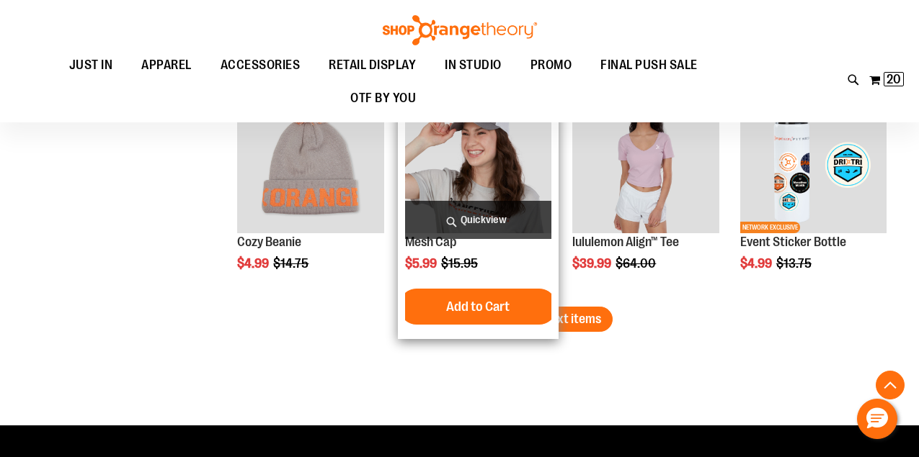
scroll to position [4651, 0]
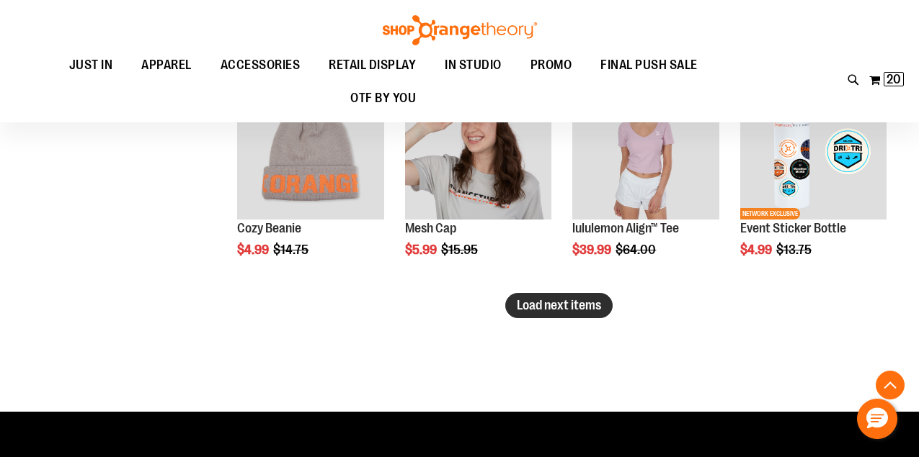
click at [560, 298] on span "Load next items" at bounding box center [559, 305] width 84 height 14
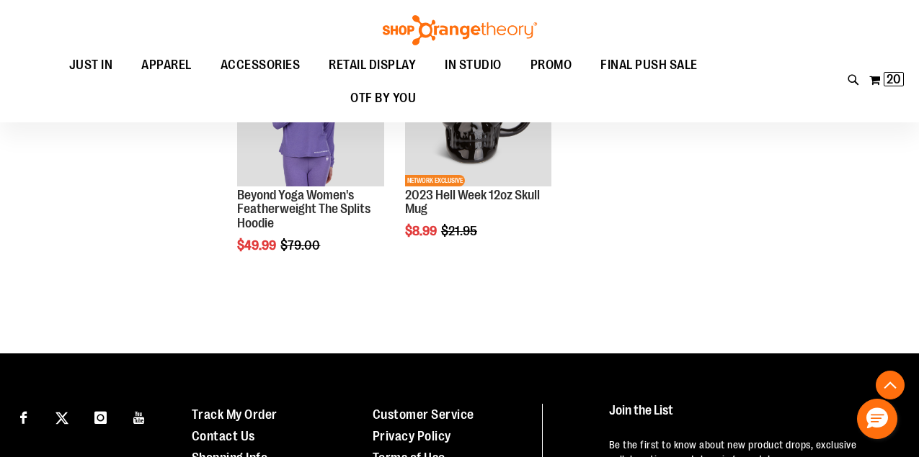
scroll to position [5385, 0]
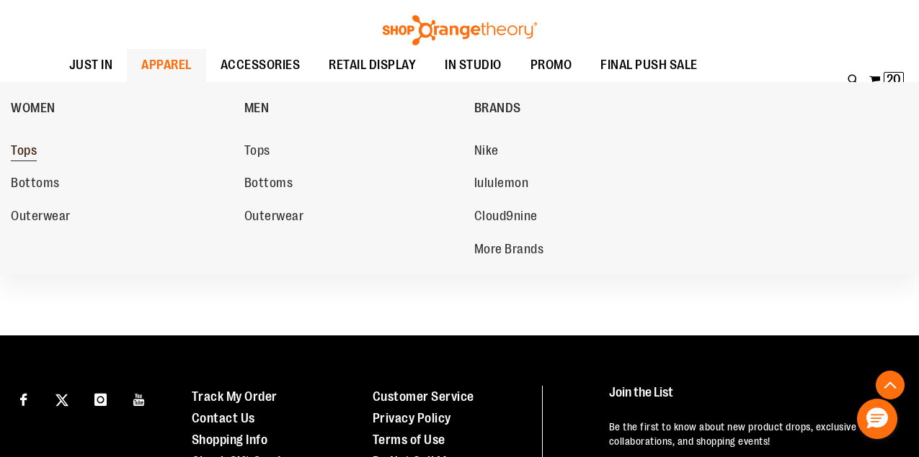
click at [27, 148] on span "Tops" at bounding box center [24, 152] width 26 height 18
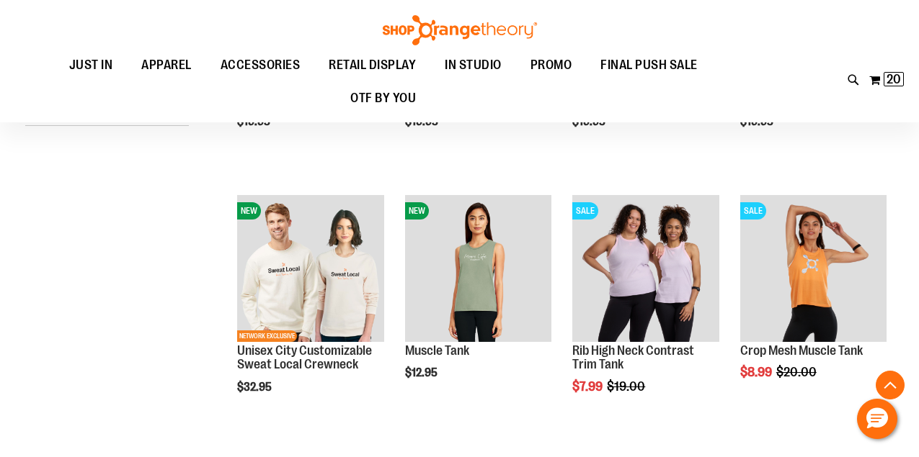
scroll to position [357, 0]
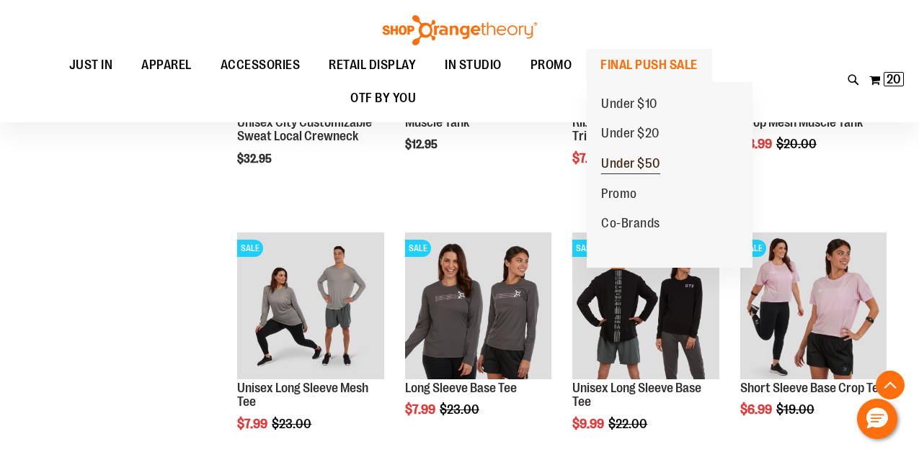
scroll to position [586, 0]
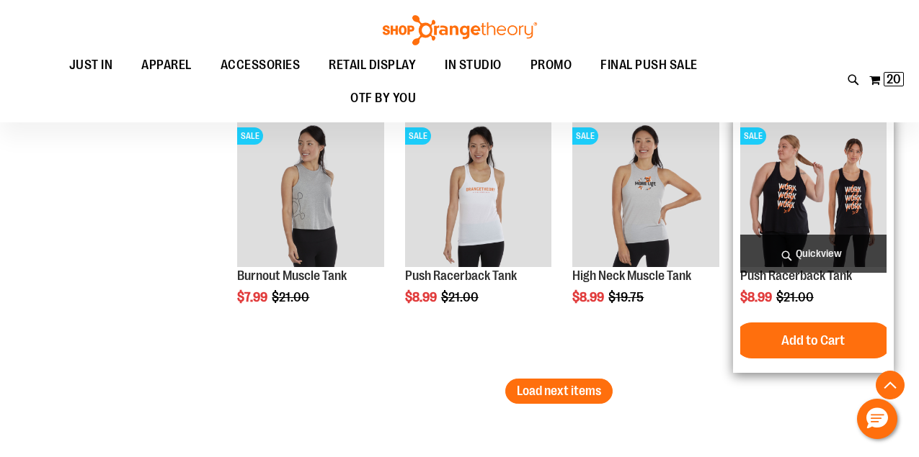
scroll to position [2327, 0]
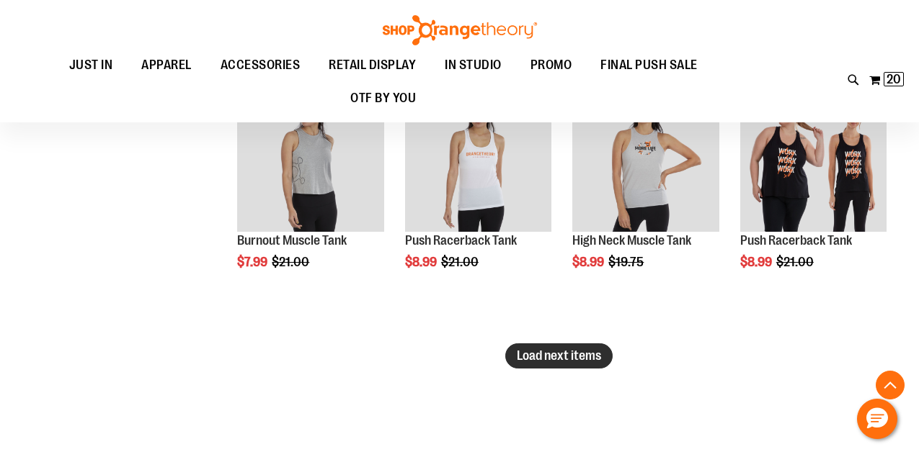
click at [576, 358] on span "Load next items" at bounding box center [559, 356] width 84 height 14
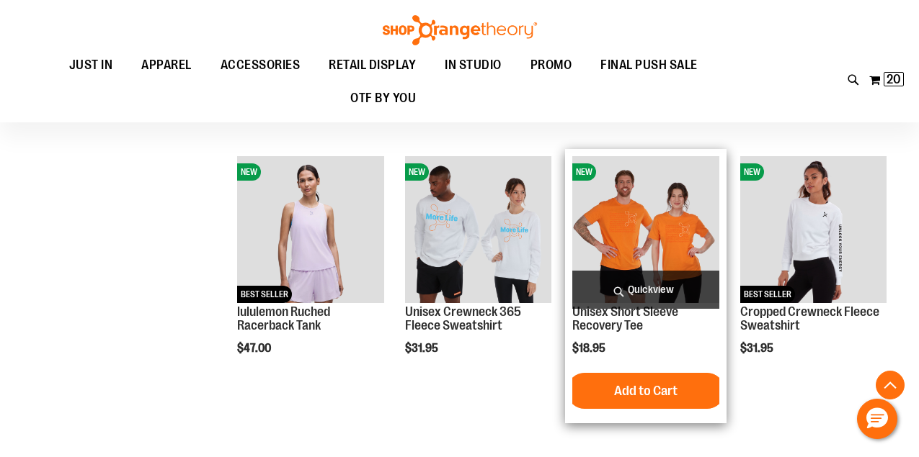
scroll to position [3055, 0]
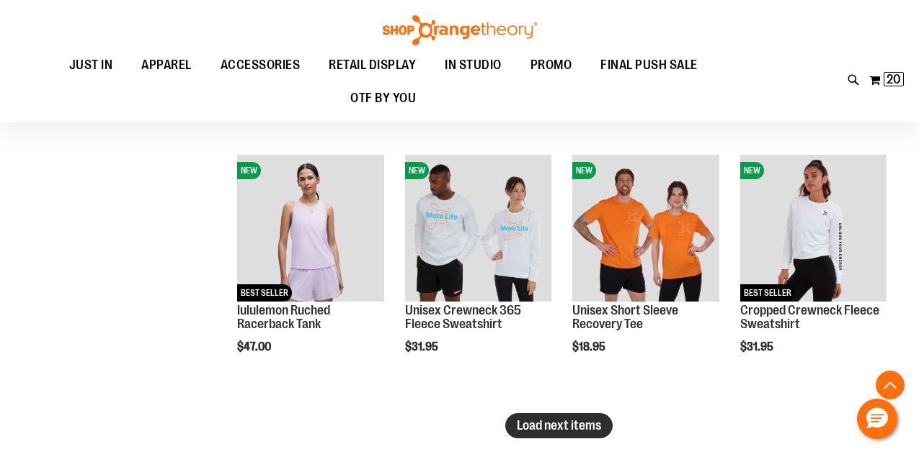
click at [545, 426] on span "Load next items" at bounding box center [559, 426] width 84 height 14
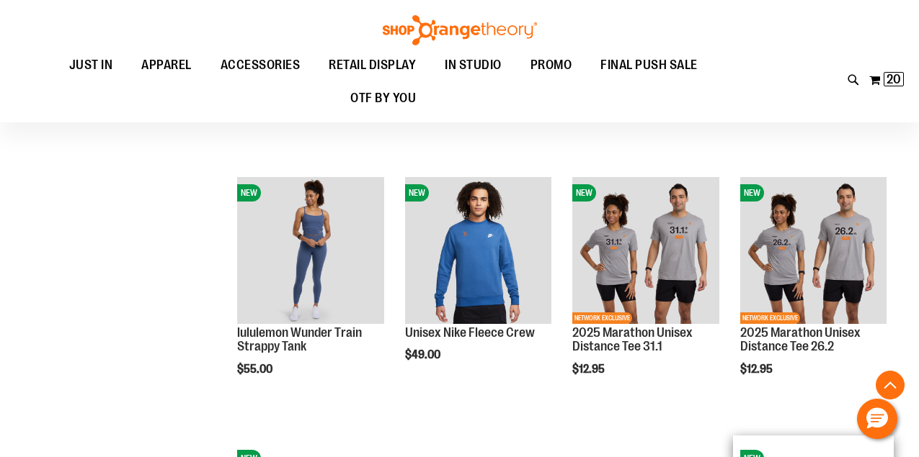
scroll to position [3565, 0]
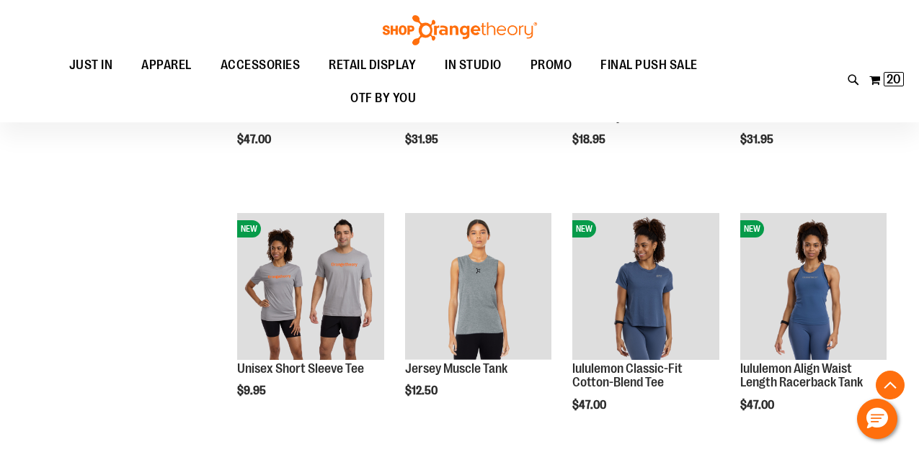
scroll to position [3313, 0]
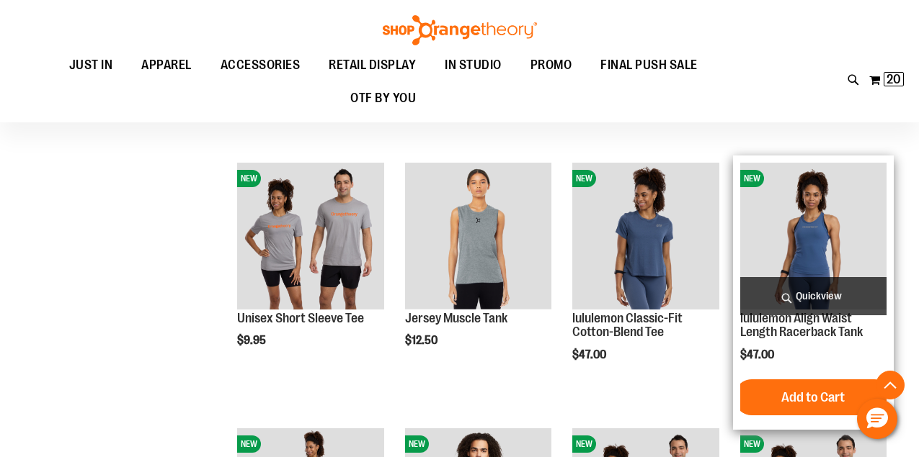
click at [802, 230] on img "product" at bounding box center [813, 236] width 146 height 146
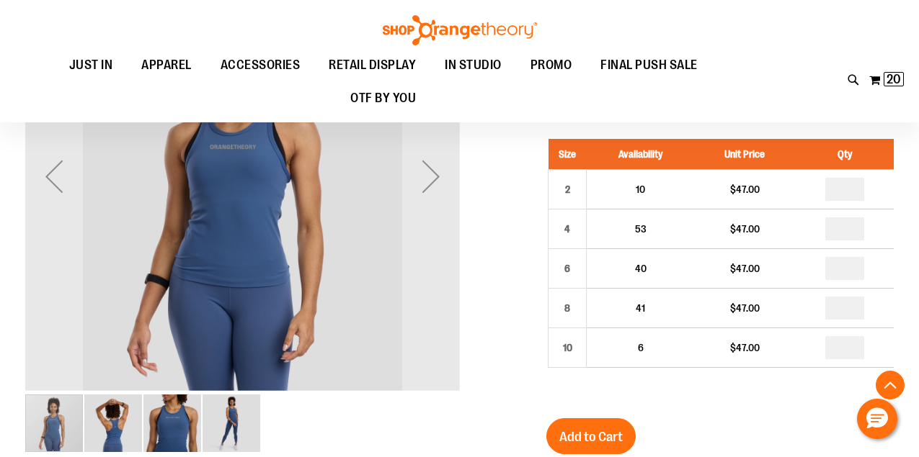
scroll to position [239, 0]
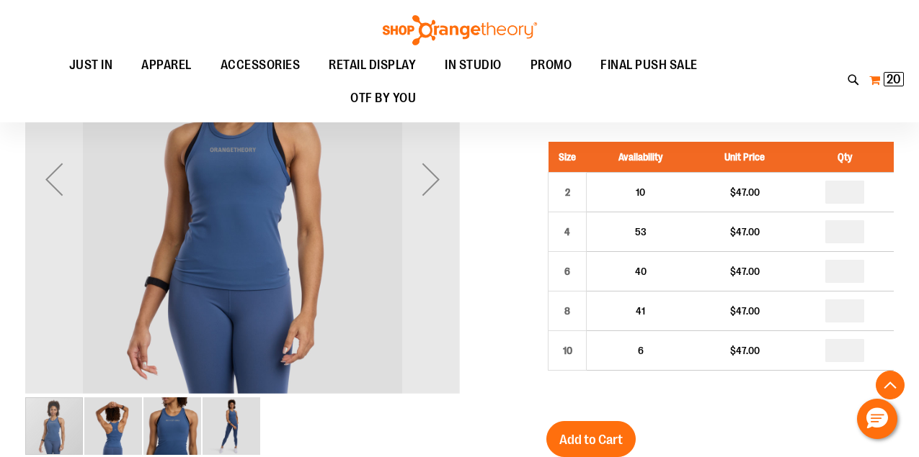
click at [876, 79] on button "My Cart 20 20 items" at bounding box center [886, 79] width 36 height 23
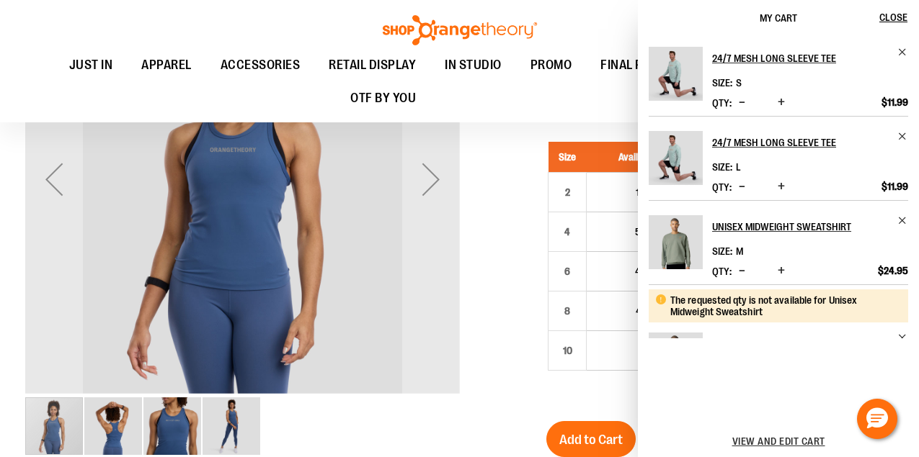
click at [741, 187] on span "Decrease product quantity" at bounding box center [741, 186] width 6 height 14
click at [901, 134] on span "Remove item" at bounding box center [902, 136] width 11 height 11
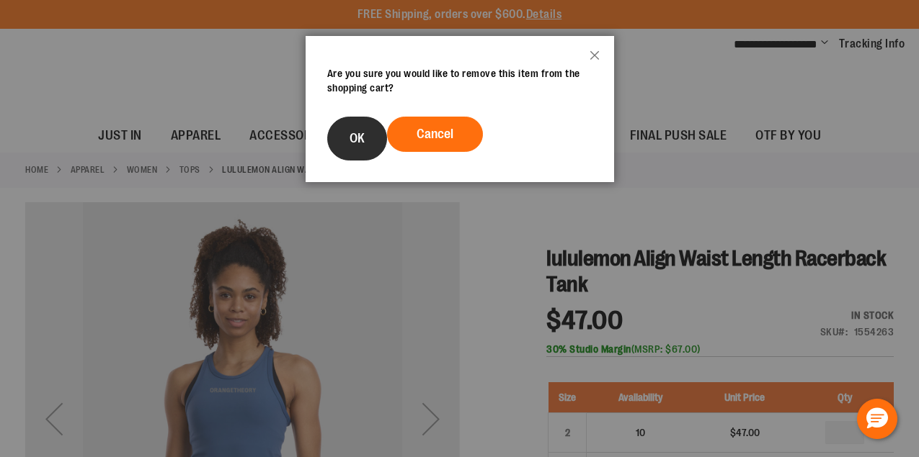
click at [353, 139] on span "OK" at bounding box center [356, 138] width 15 height 14
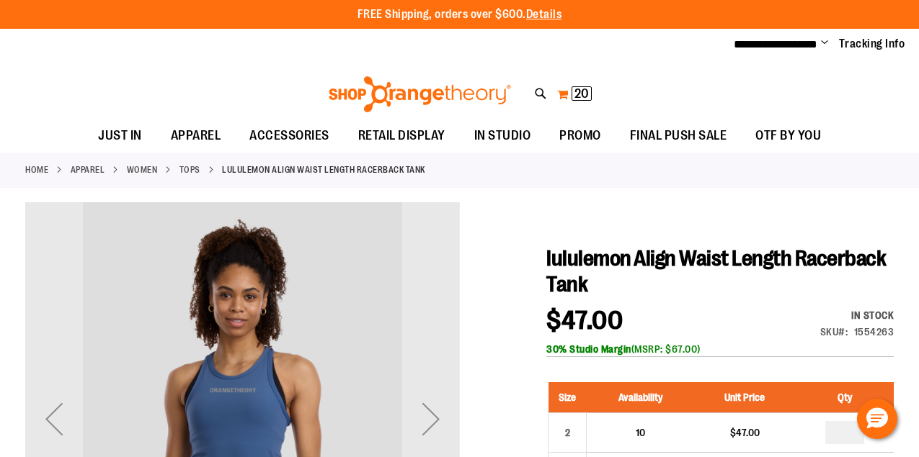
click at [575, 91] on span "20" at bounding box center [581, 93] width 14 height 14
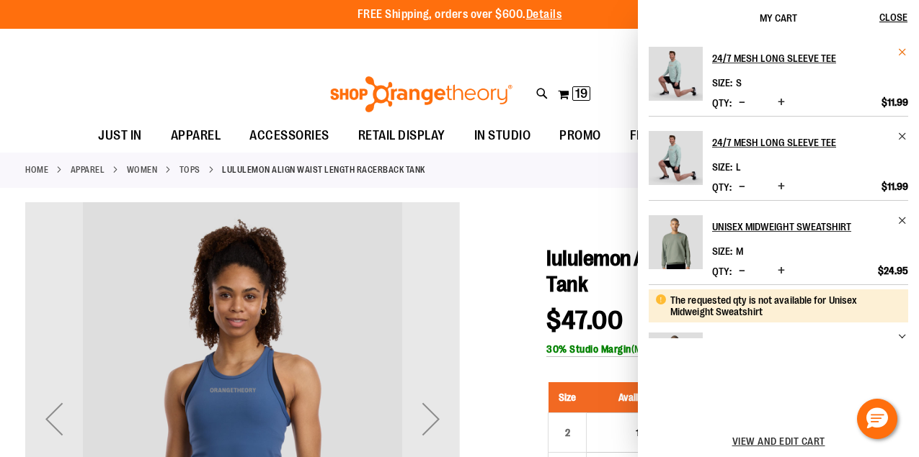
click at [899, 54] on span "Remove item" at bounding box center [902, 52] width 11 height 11
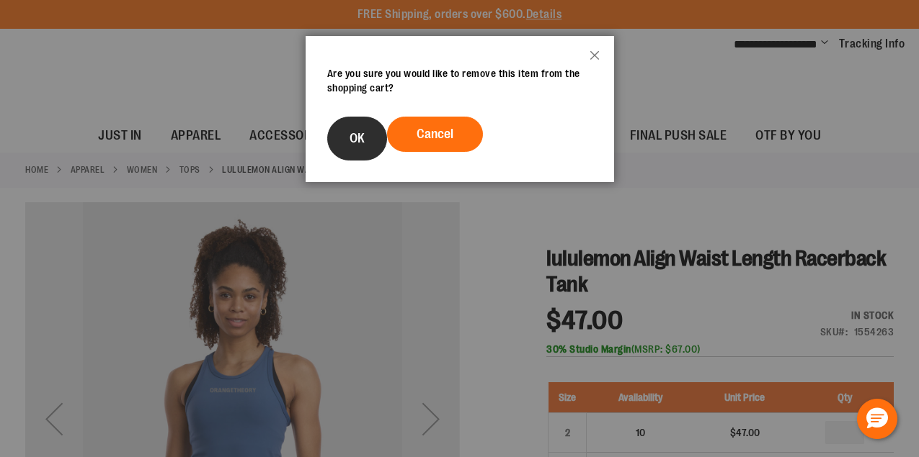
click at [371, 138] on button "OK" at bounding box center [357, 139] width 60 height 44
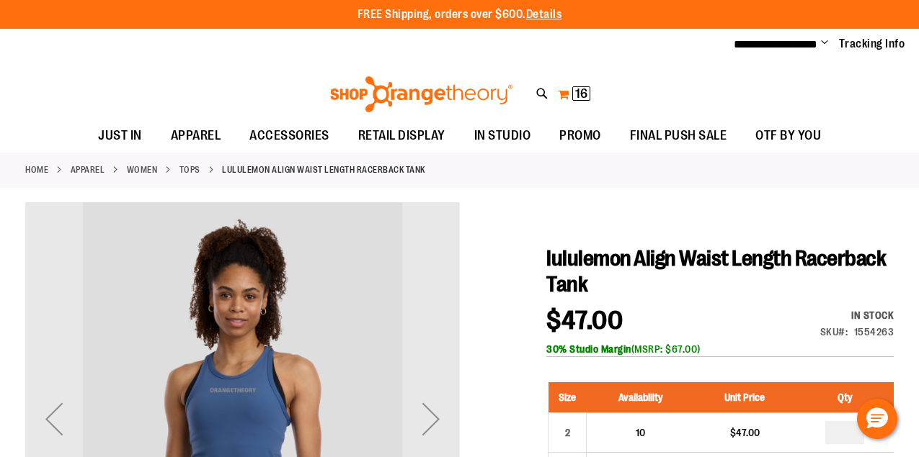
click at [568, 94] on button "My Cart 16 16 items" at bounding box center [574, 94] width 34 height 23
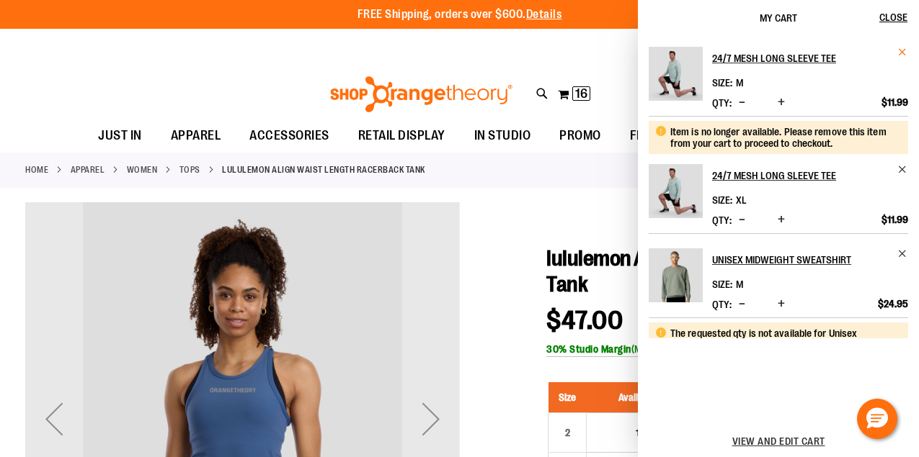
click at [903, 49] on span "Remove item" at bounding box center [902, 52] width 11 height 11
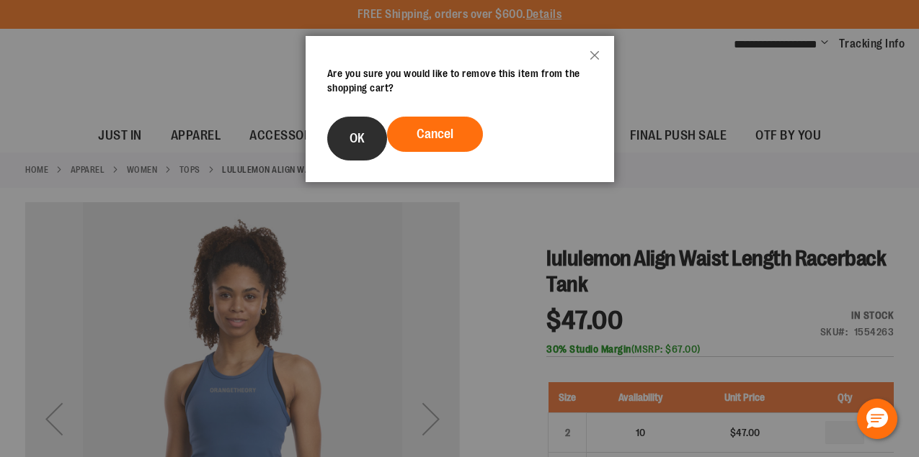
click at [349, 138] on button "OK" at bounding box center [357, 139] width 60 height 44
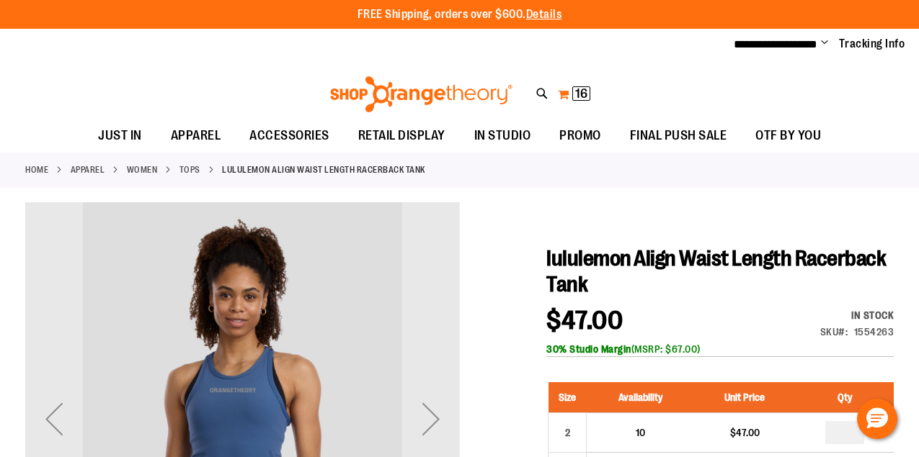
click at [568, 95] on button "My Cart 16 16 items" at bounding box center [574, 94] width 34 height 23
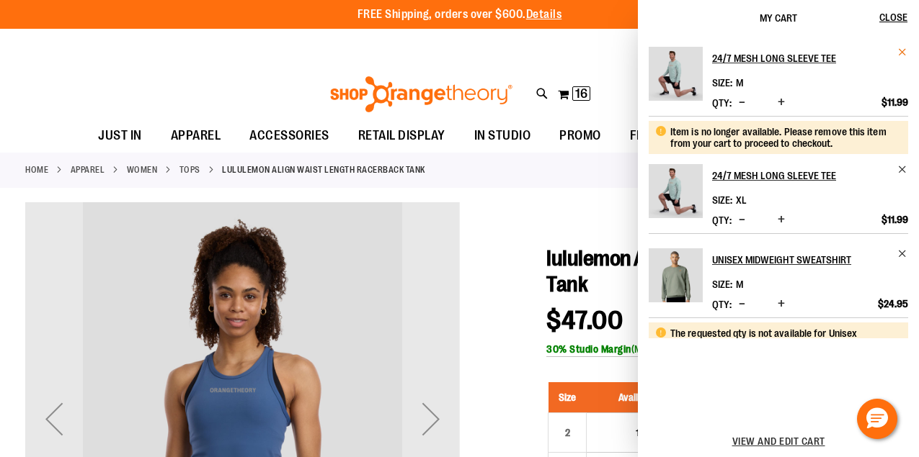
click at [900, 49] on span "Remove item" at bounding box center [902, 52] width 11 height 11
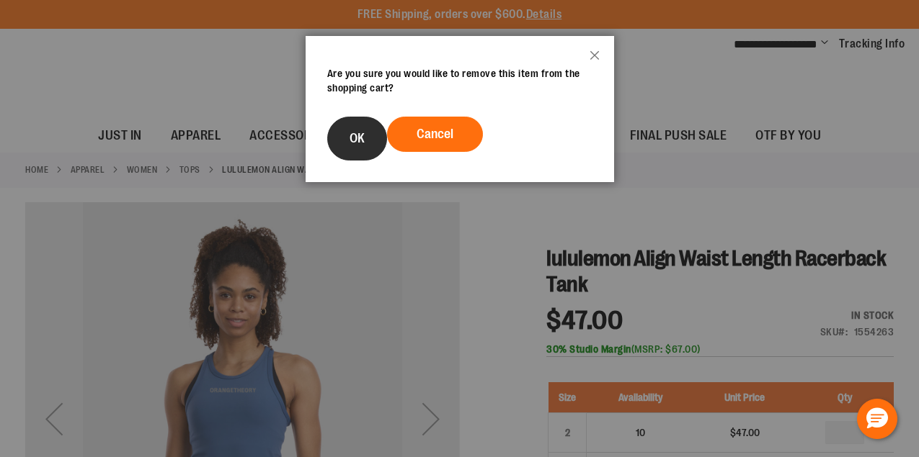
click at [370, 133] on button "OK" at bounding box center [357, 139] width 60 height 44
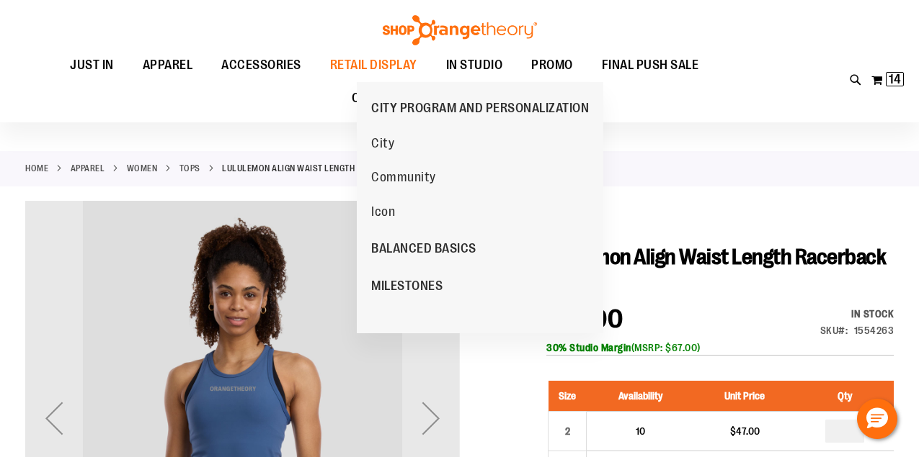
scroll to position [174, 0]
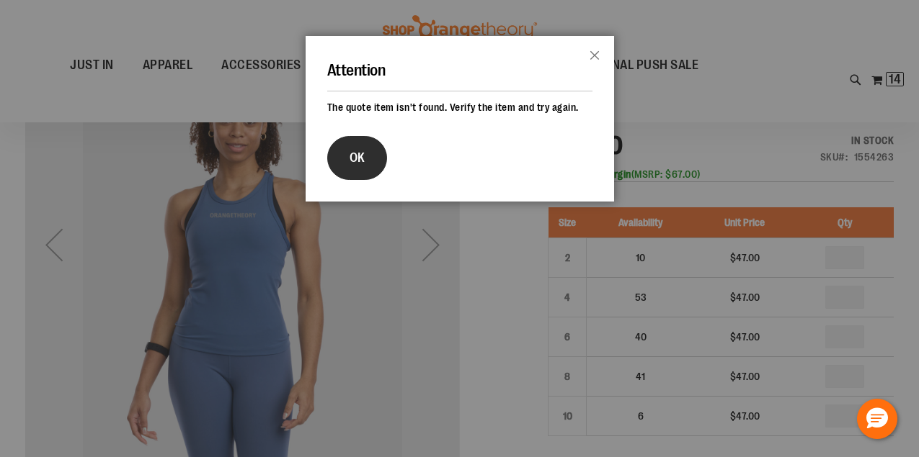
click at [357, 164] on span "OK" at bounding box center [356, 158] width 15 height 14
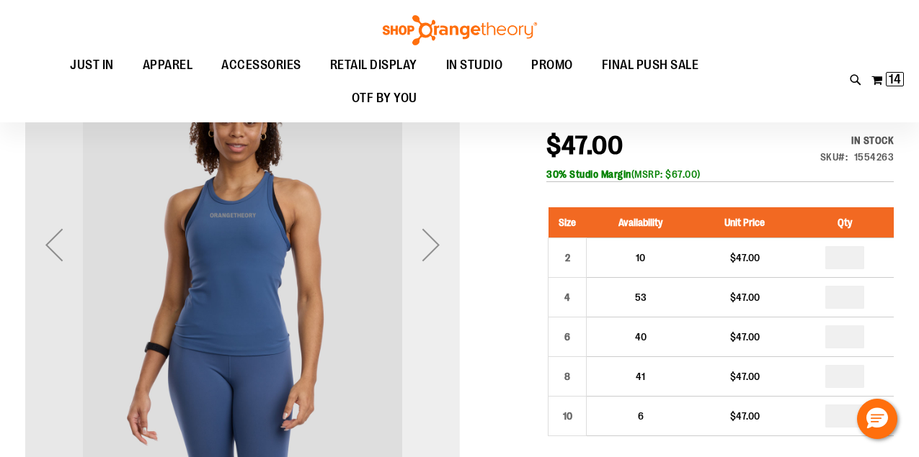
click at [429, 249] on div "Next" at bounding box center [431, 245] width 58 height 58
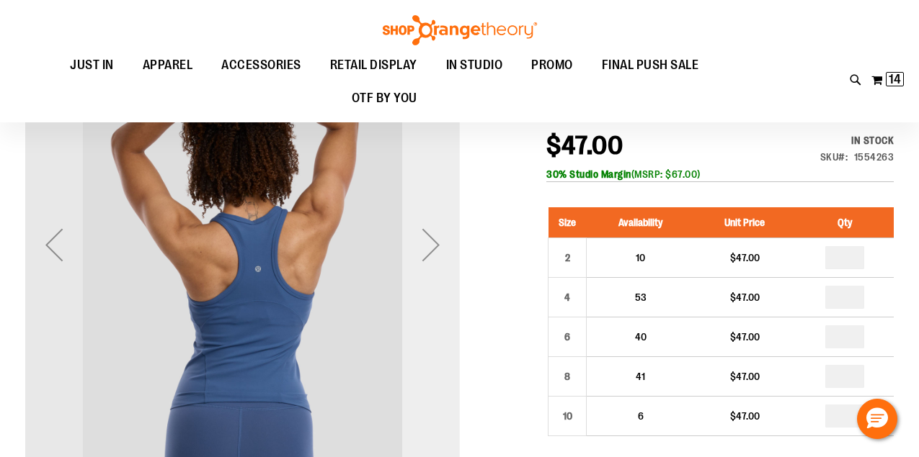
click at [429, 249] on div "Next" at bounding box center [431, 245] width 58 height 58
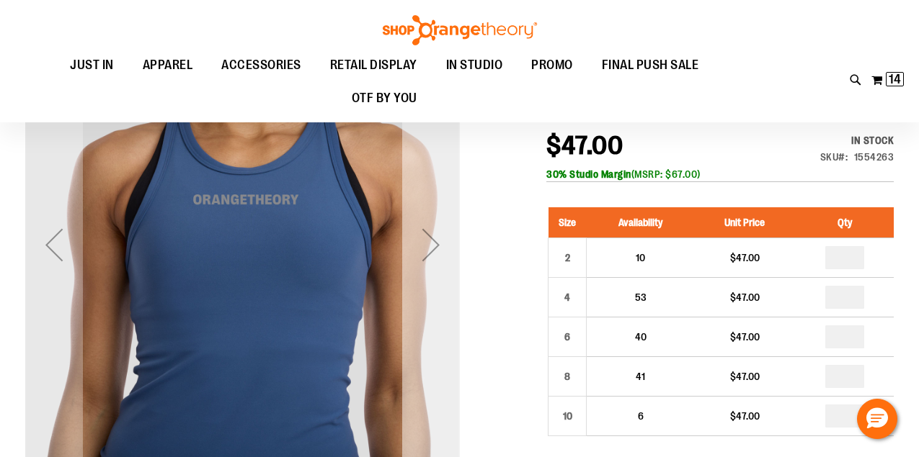
click at [429, 249] on div "Next" at bounding box center [431, 245] width 58 height 58
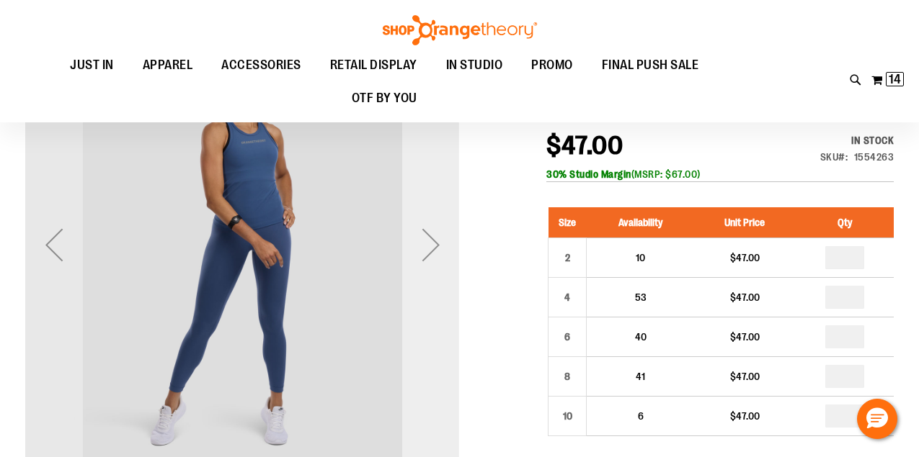
click at [429, 249] on div "Next" at bounding box center [431, 245] width 58 height 58
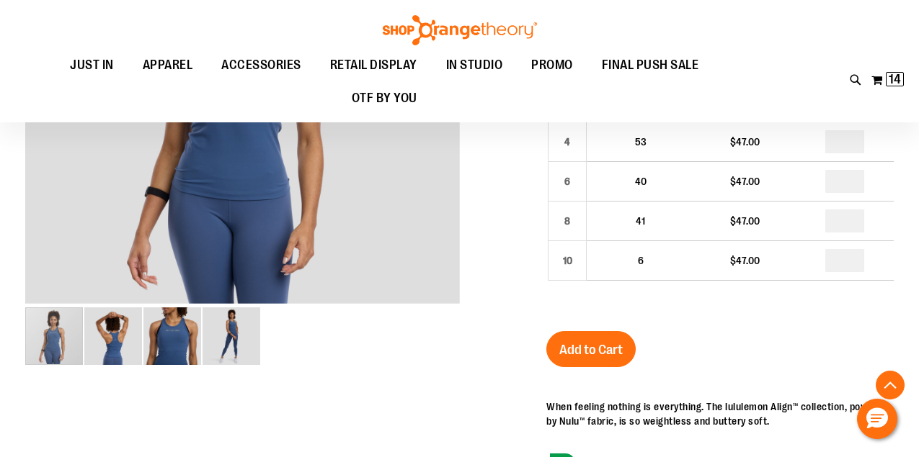
scroll to position [334, 0]
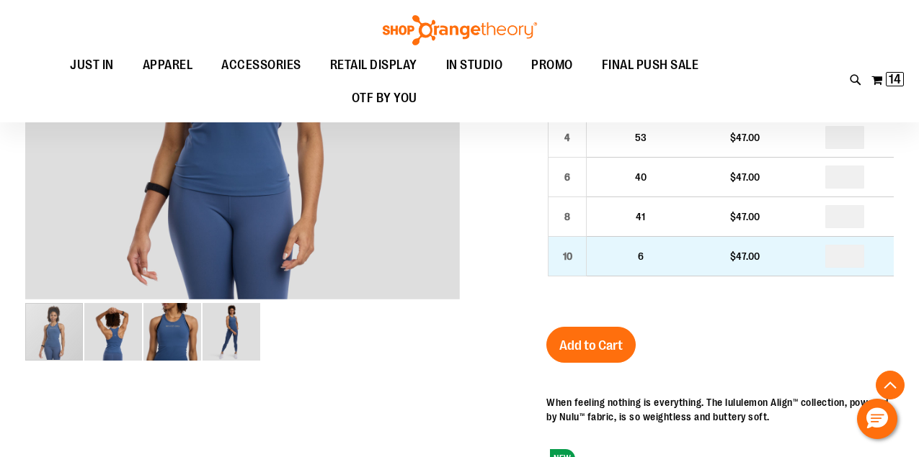
click at [656, 259] on td "6" at bounding box center [640, 257] width 108 height 40
click at [852, 258] on input "number" at bounding box center [844, 256] width 39 height 23
type input "*"
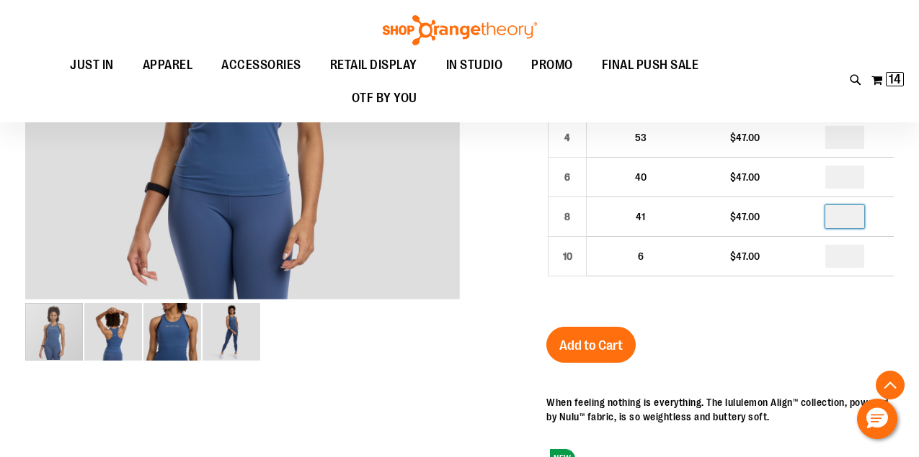
click at [855, 216] on input "number" at bounding box center [844, 216] width 39 height 23
type input "*"
click at [851, 181] on input "number" at bounding box center [844, 177] width 39 height 23
type input "*"
click at [772, 368] on div "lululemon Align Waist Length Racerback Tank $47.00 In stock Only %1 left SKU 15…" at bounding box center [719, 330] width 347 height 838
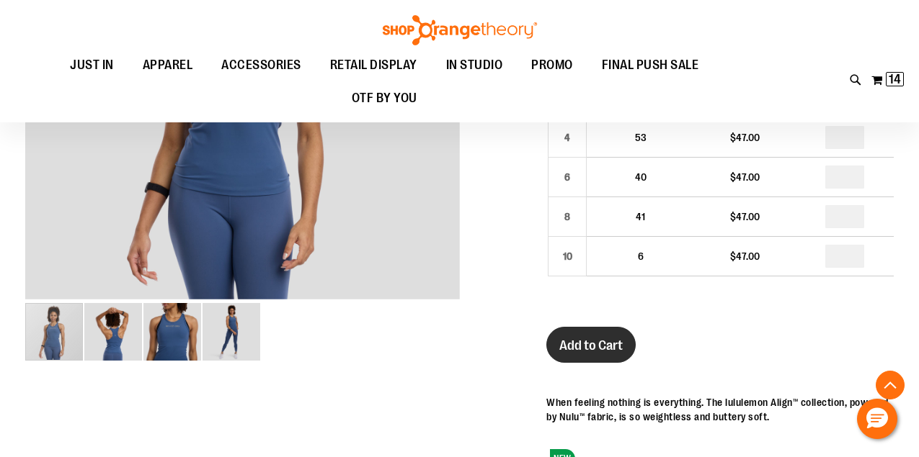
click at [574, 342] on span "Add to Cart" at bounding box center [590, 346] width 63 height 16
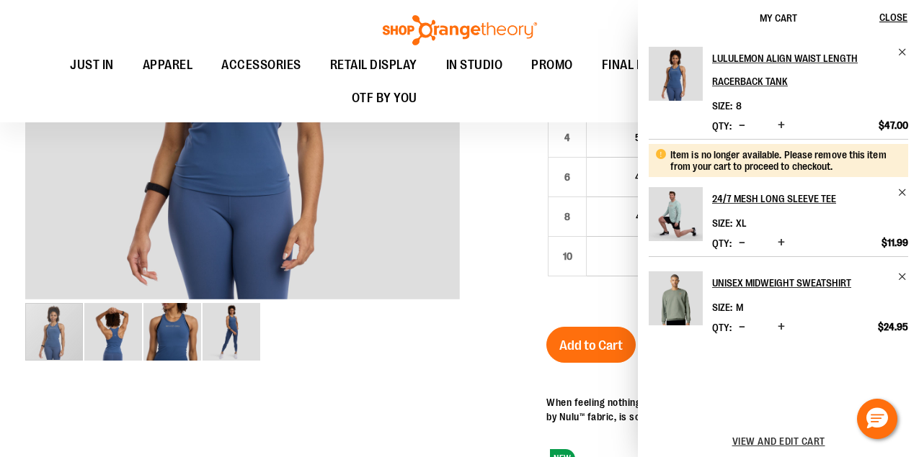
scroll to position [0, 0]
click at [896, 17] on span "Close" at bounding box center [893, 18] width 28 height 12
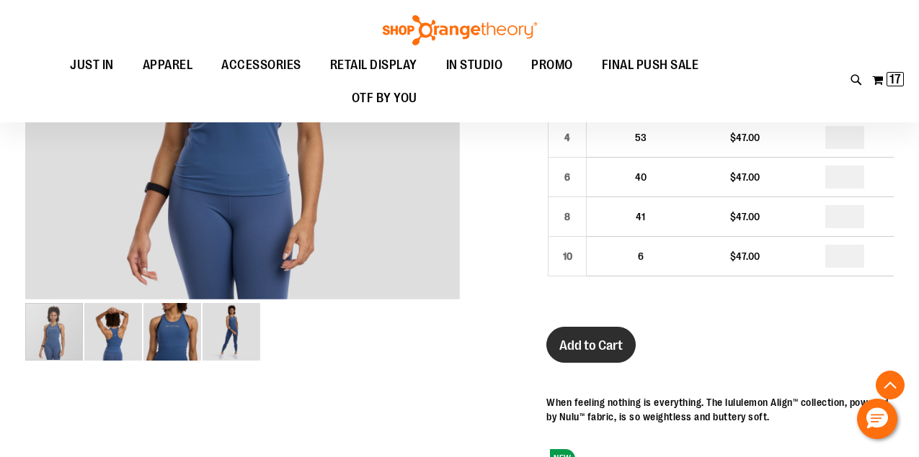
click at [602, 349] on span "Add to Cart" at bounding box center [590, 346] width 63 height 16
click at [891, 81] on img at bounding box center [895, 79] width 17 height 17
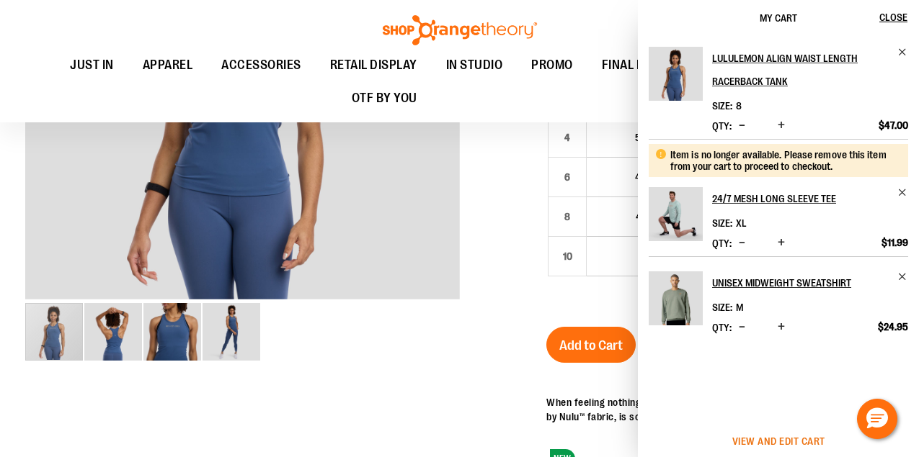
click at [769, 439] on span "View and edit cart" at bounding box center [778, 442] width 93 height 12
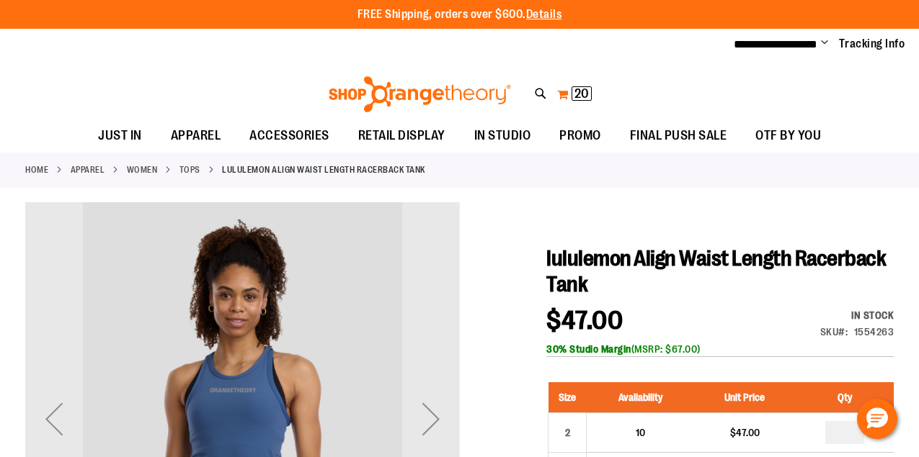
click at [564, 91] on button "My Cart 20 20 items" at bounding box center [574, 94] width 36 height 23
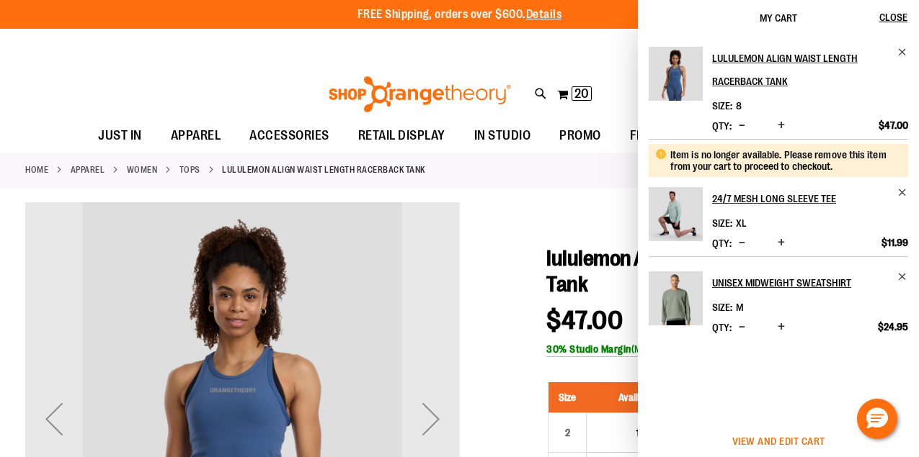
click at [798, 440] on span "View and edit cart" at bounding box center [778, 442] width 93 height 12
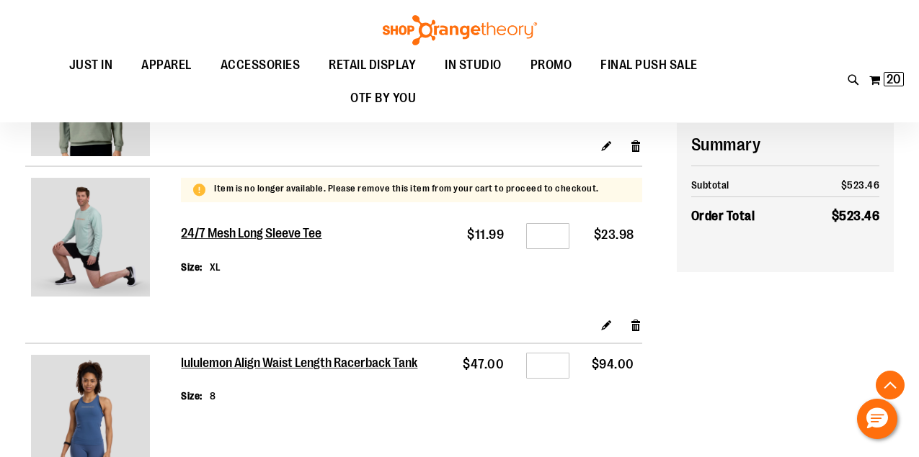
scroll to position [1390, 0]
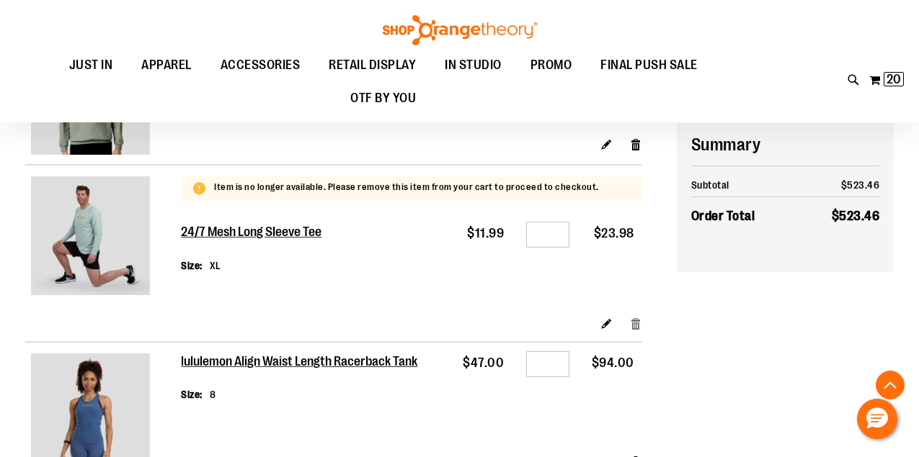
click at [636, 318] on link "Remove item" at bounding box center [636, 323] width 12 height 15
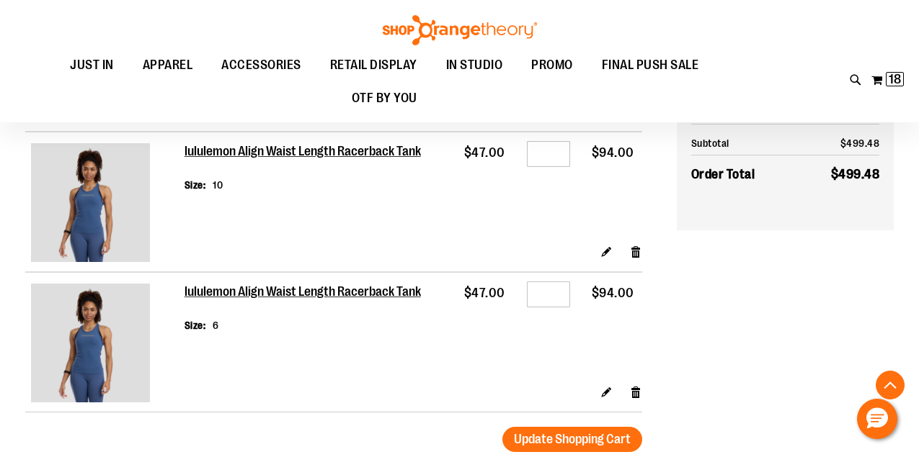
scroll to position [1620, 0]
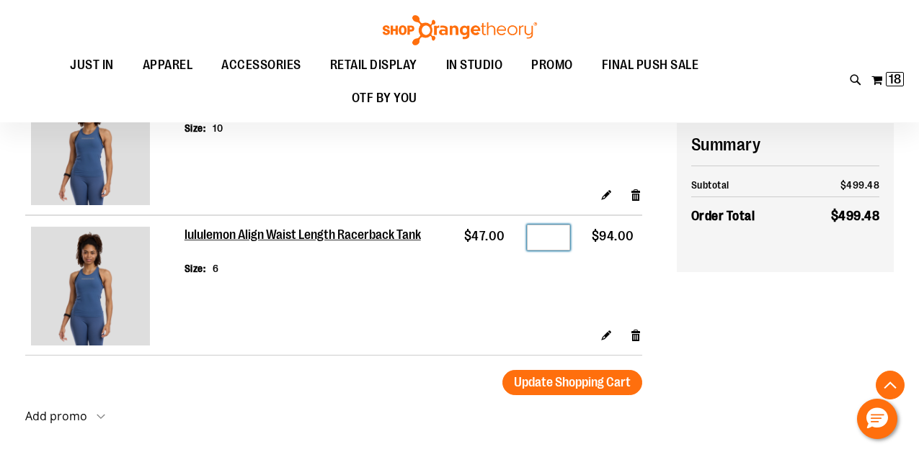
click at [545, 235] on input "*" at bounding box center [548, 238] width 43 height 26
type input "*"
click at [529, 275] on td "Qty *" at bounding box center [545, 271] width 65 height 112
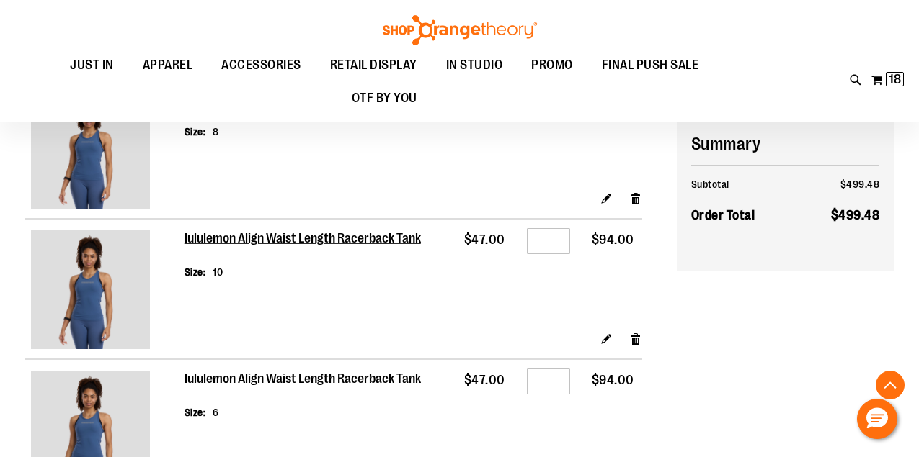
scroll to position [1476, 0]
click at [547, 239] on input "*" at bounding box center [548, 242] width 43 height 26
type input "*"
click at [546, 287] on td "Qty *" at bounding box center [545, 276] width 65 height 112
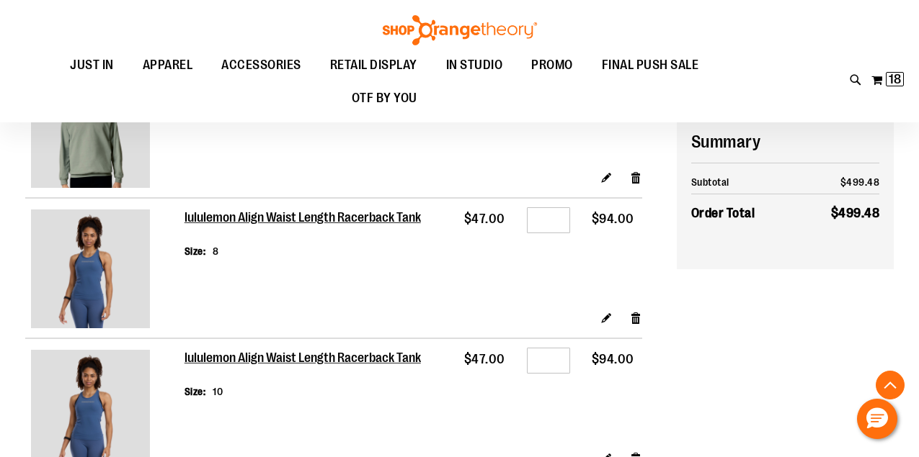
scroll to position [1353, 0]
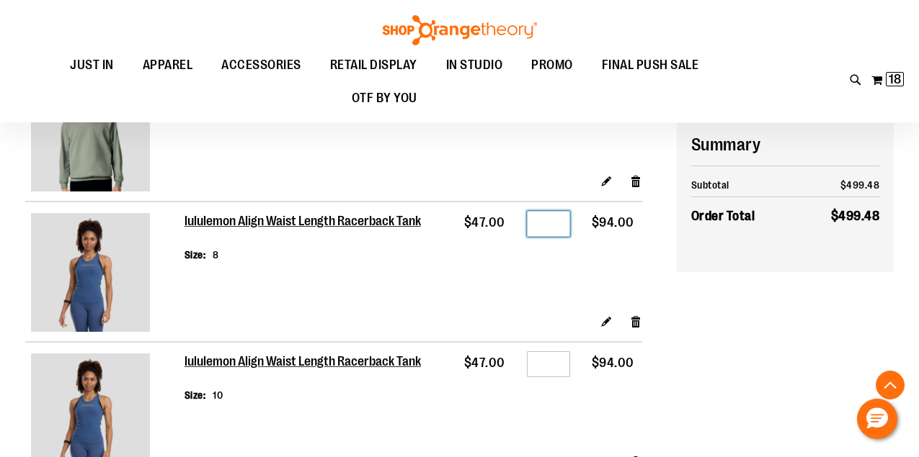
click at [553, 219] on input "*" at bounding box center [548, 224] width 43 height 26
type input "*"
click at [545, 262] on td "Qty *" at bounding box center [545, 258] width 65 height 112
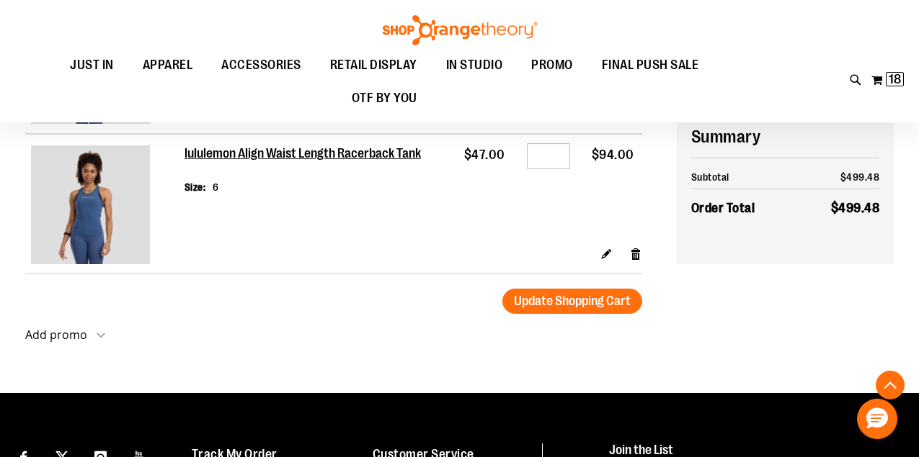
scroll to position [1736, 0]
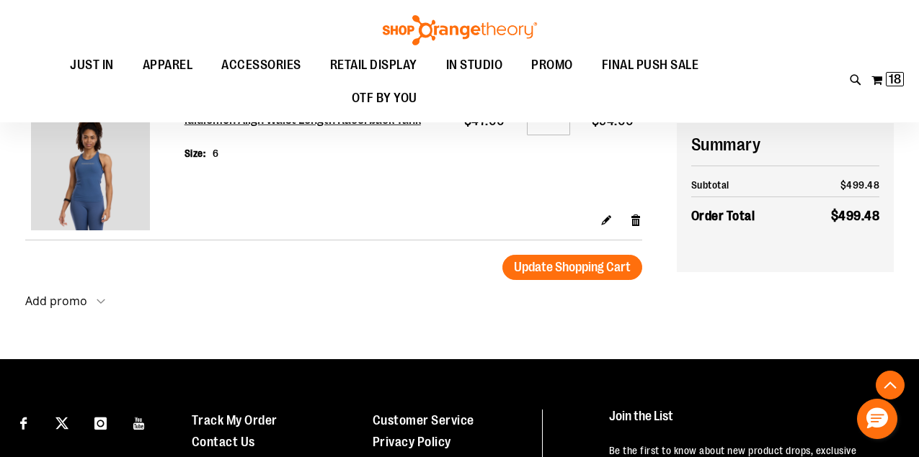
click at [552, 262] on span "Update Shopping Cart" at bounding box center [572, 267] width 117 height 14
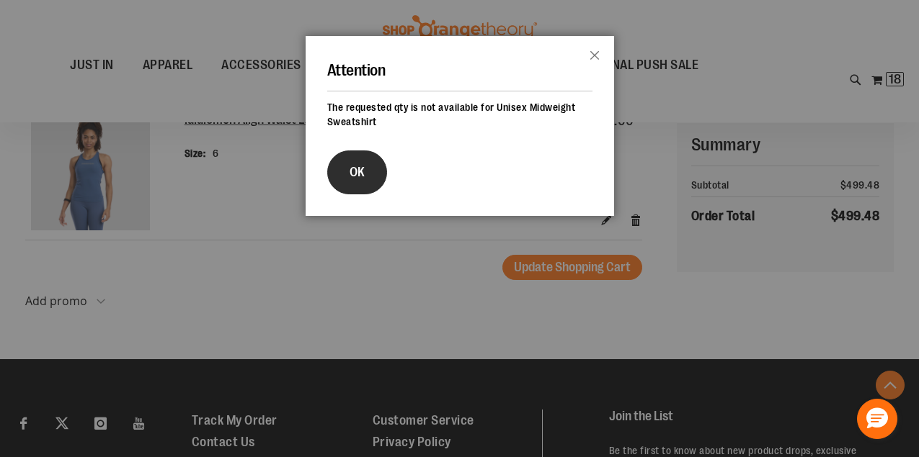
click at [354, 181] on button "OK" at bounding box center [357, 173] width 60 height 44
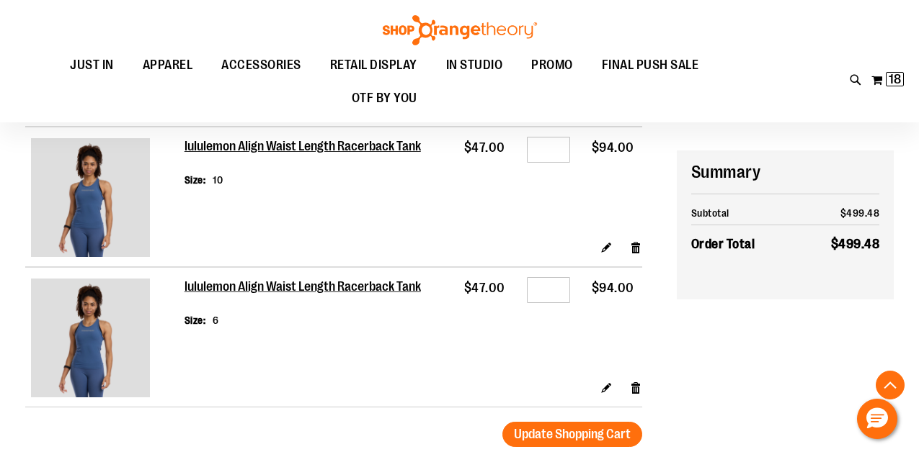
scroll to position [1633, 0]
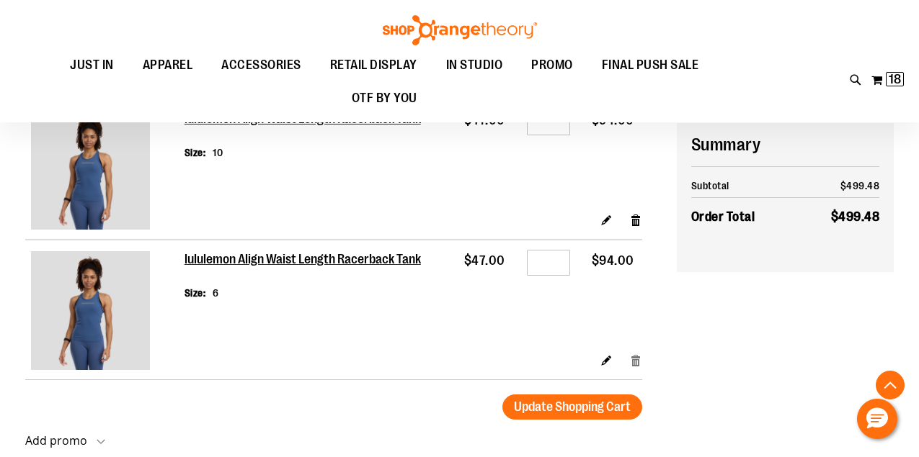
click at [630, 352] on link "Remove item" at bounding box center [636, 359] width 12 height 15
click at [635, 227] on link "Remove item" at bounding box center [636, 219] width 12 height 15
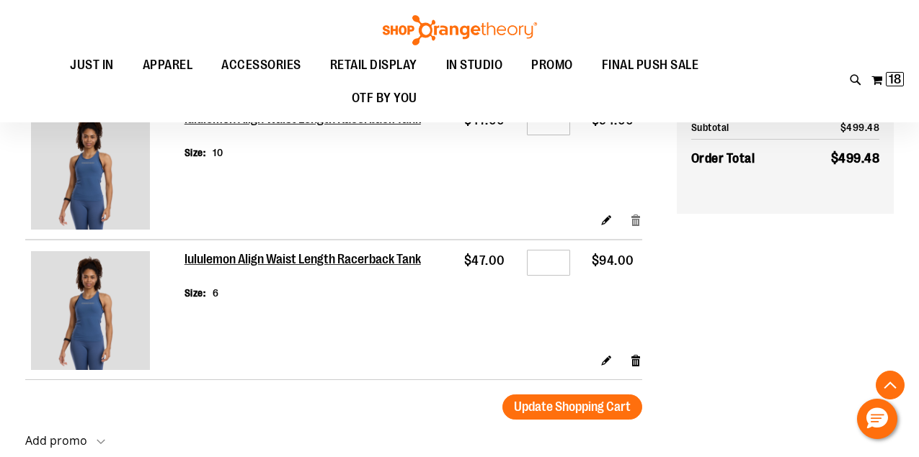
click at [635, 227] on link "Remove item" at bounding box center [636, 219] width 12 height 15
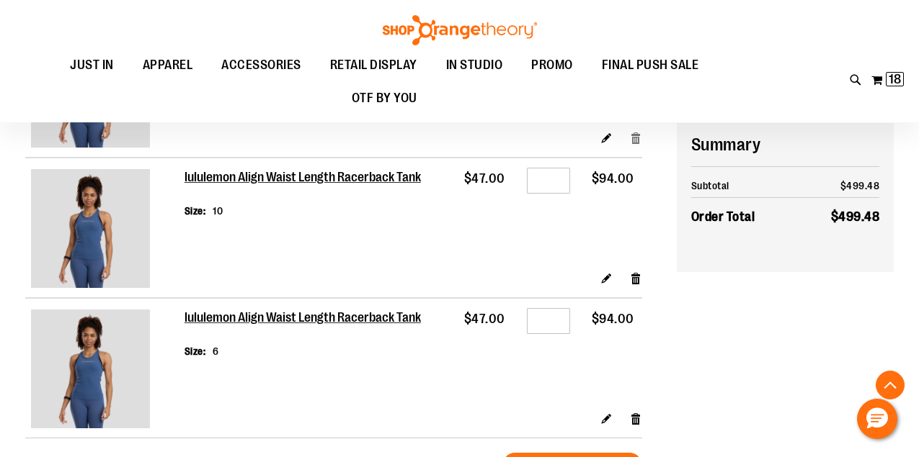
click at [634, 130] on link "Remove item" at bounding box center [636, 137] width 12 height 15
click at [634, 145] on link "Remove item" at bounding box center [636, 137] width 12 height 15
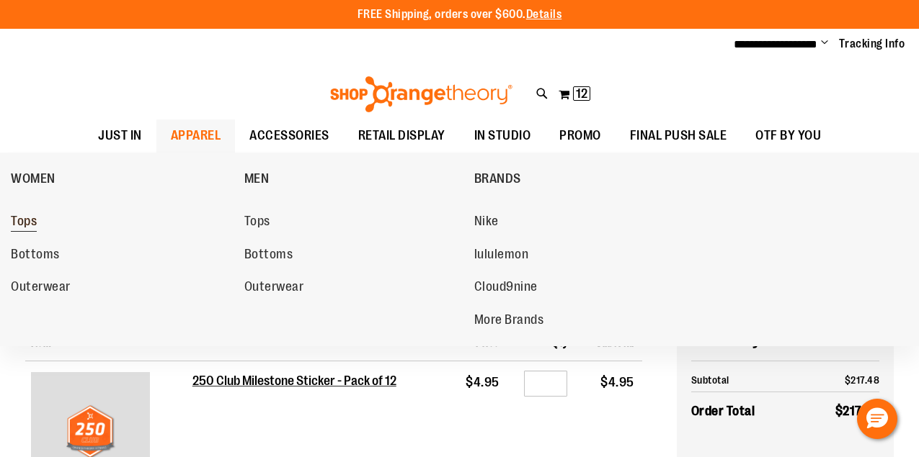
click at [49, 220] on link "Tops" at bounding box center [120, 222] width 219 height 26
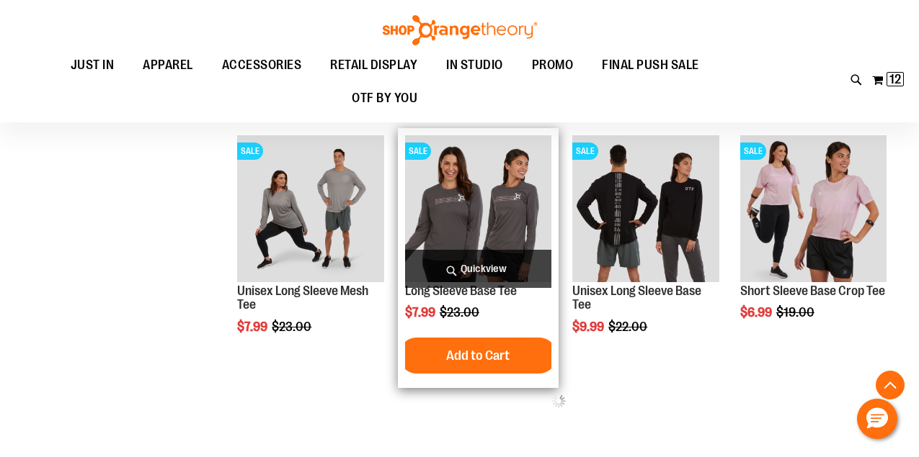
scroll to position [561, 0]
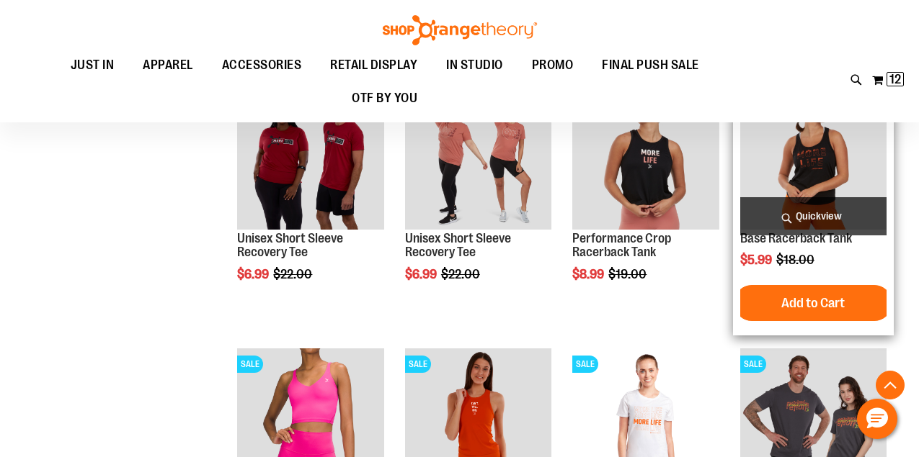
scroll to position [1004, 0]
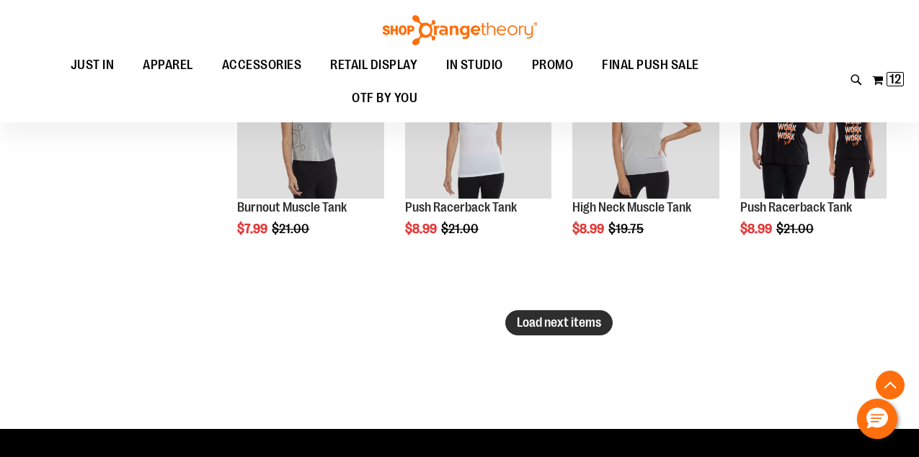
scroll to position [2361, 0]
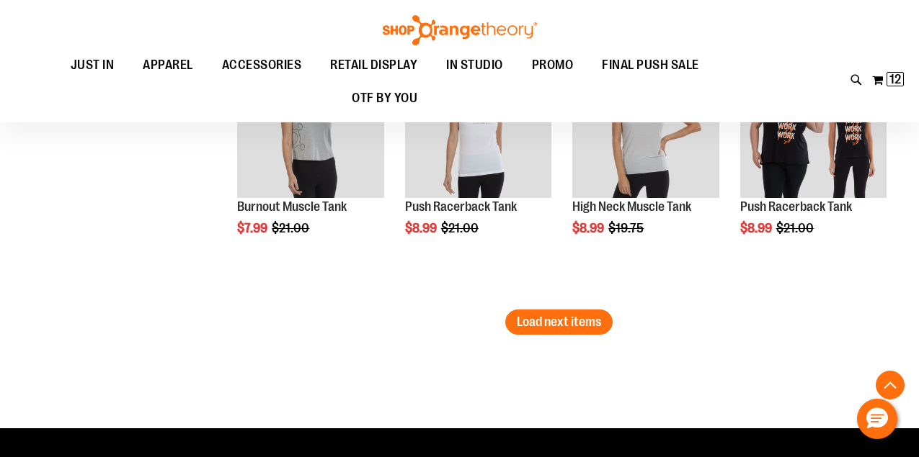
click at [571, 322] on span "Load next items" at bounding box center [559, 322] width 84 height 14
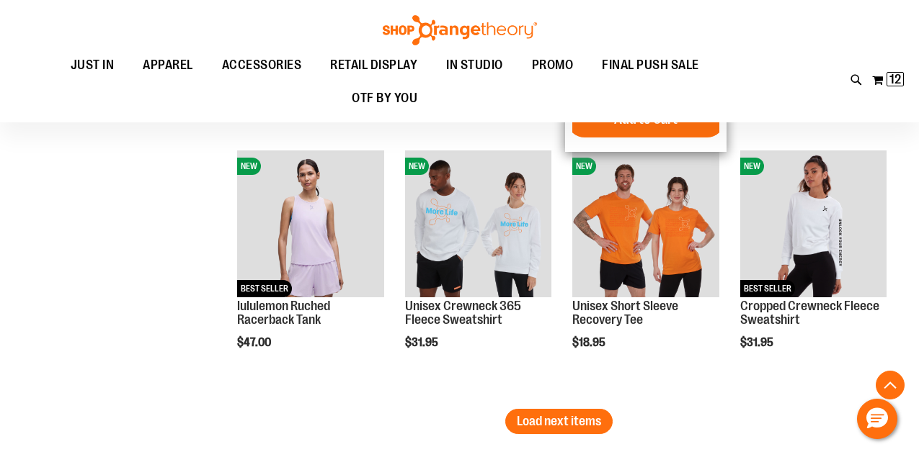
scroll to position [3060, 0]
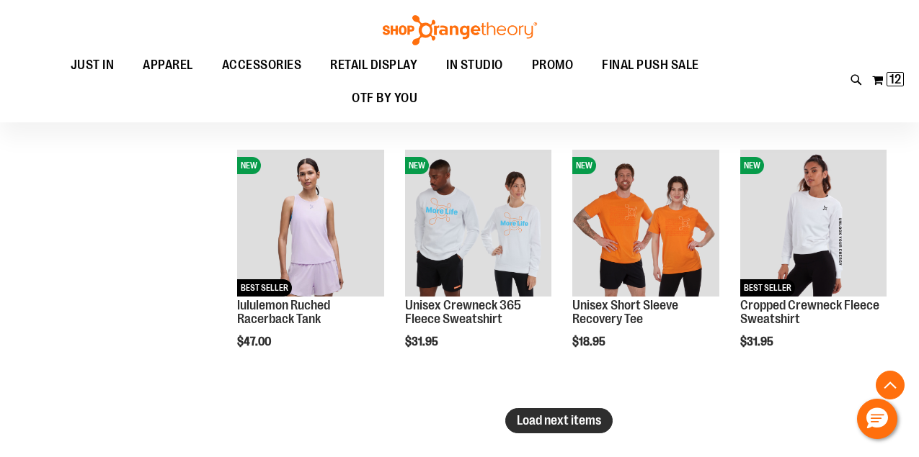
click at [570, 431] on button "Load next items" at bounding box center [558, 421] width 107 height 25
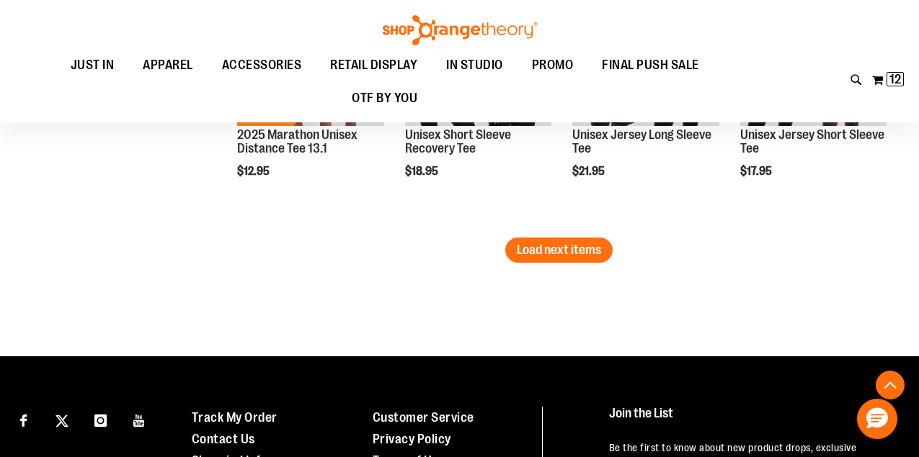
scroll to position [4038, 0]
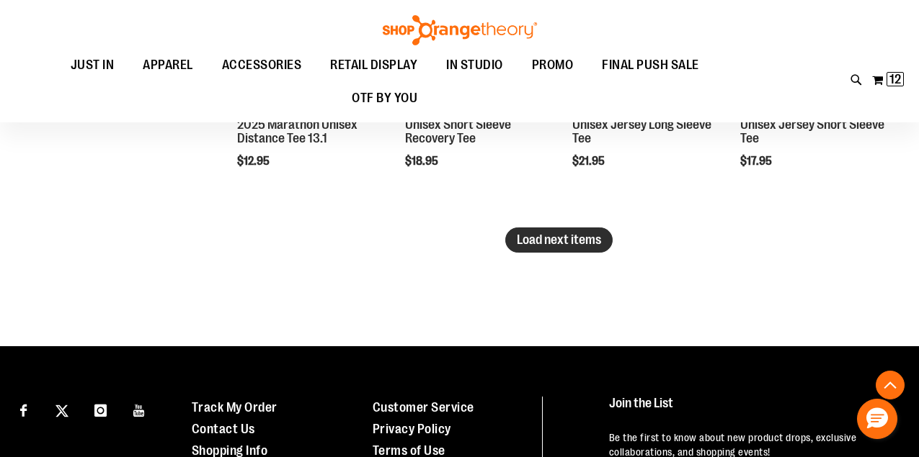
click at [571, 239] on span "Load next items" at bounding box center [559, 240] width 84 height 14
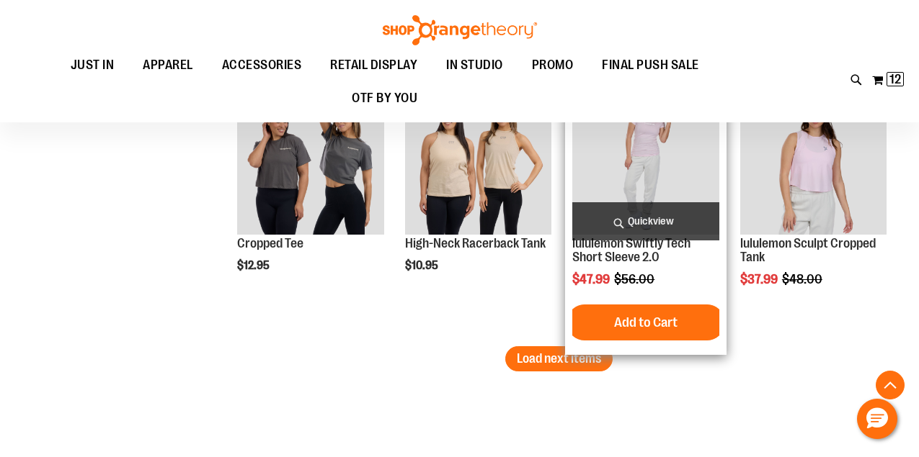
scroll to position [4718, 0]
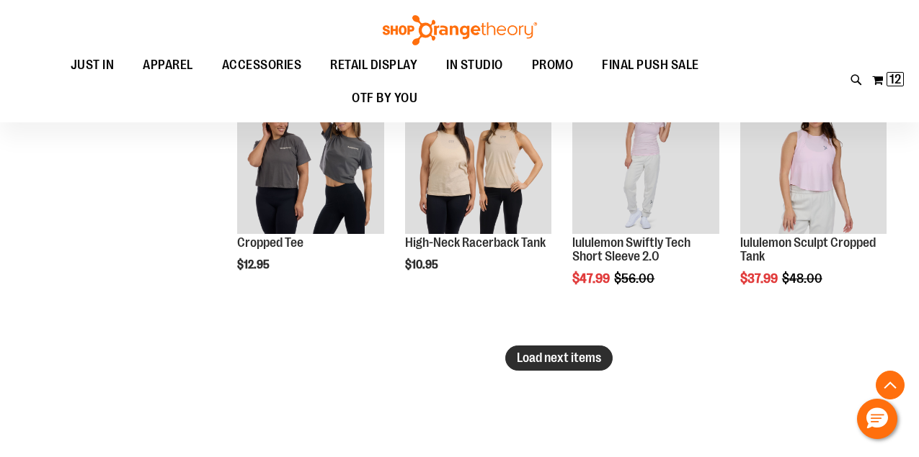
click at [556, 367] on button "Load next items" at bounding box center [558, 358] width 107 height 25
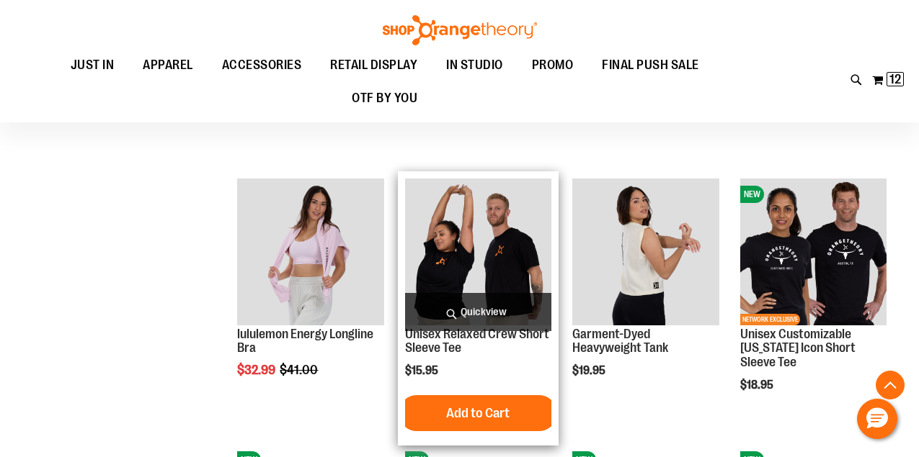
scroll to position [4902, 0]
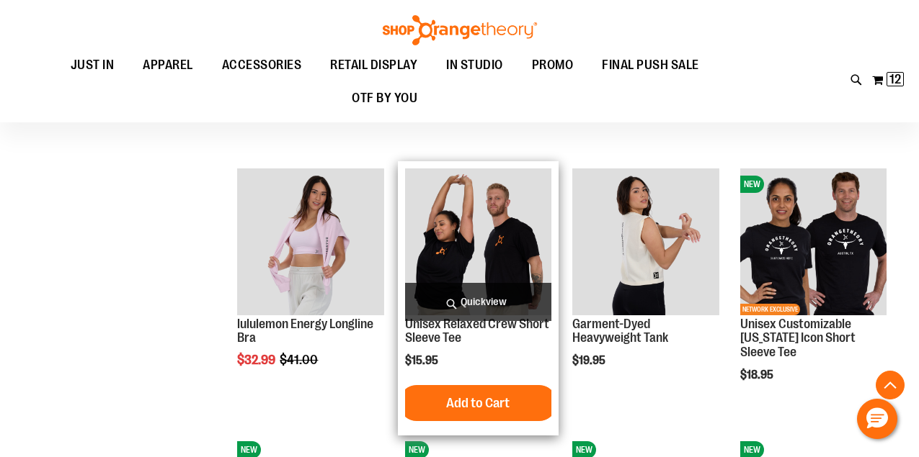
click at [474, 306] on span "Quickview" at bounding box center [478, 302] width 146 height 38
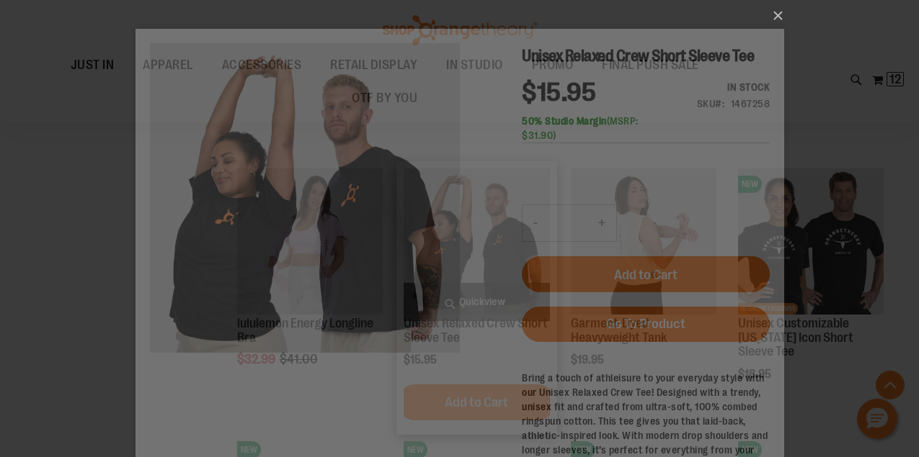
scroll to position [0, 0]
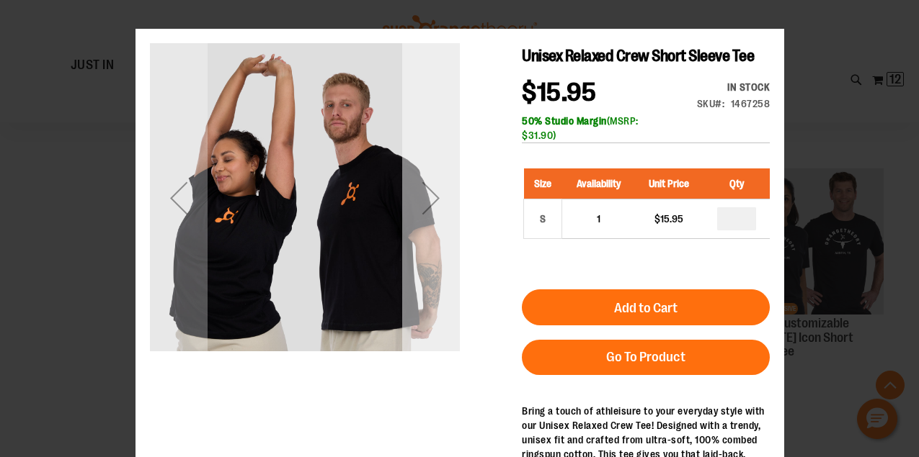
click at [424, 197] on div "Next" at bounding box center [430, 198] width 58 height 58
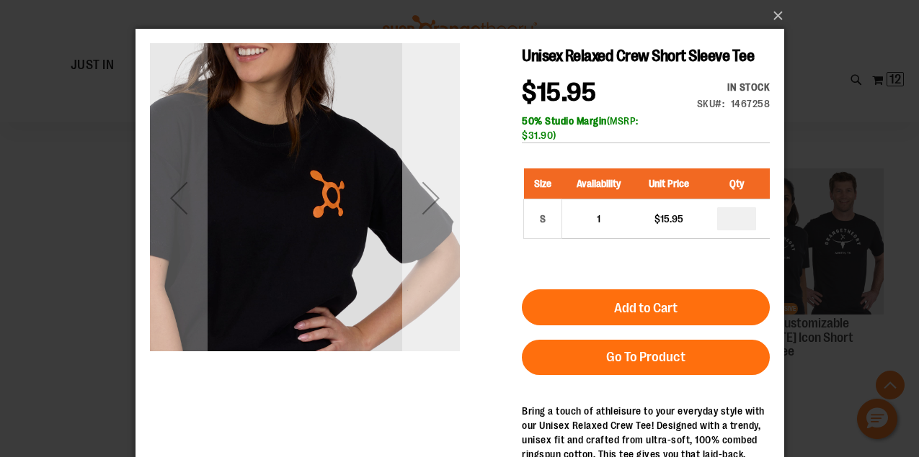
click at [424, 197] on div "Next" at bounding box center [430, 198] width 58 height 58
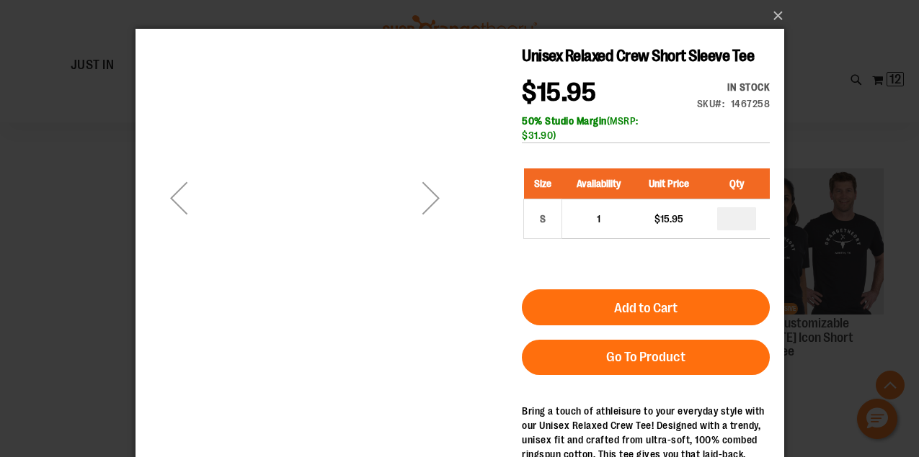
click at [424, 197] on div "Next" at bounding box center [430, 198] width 58 height 58
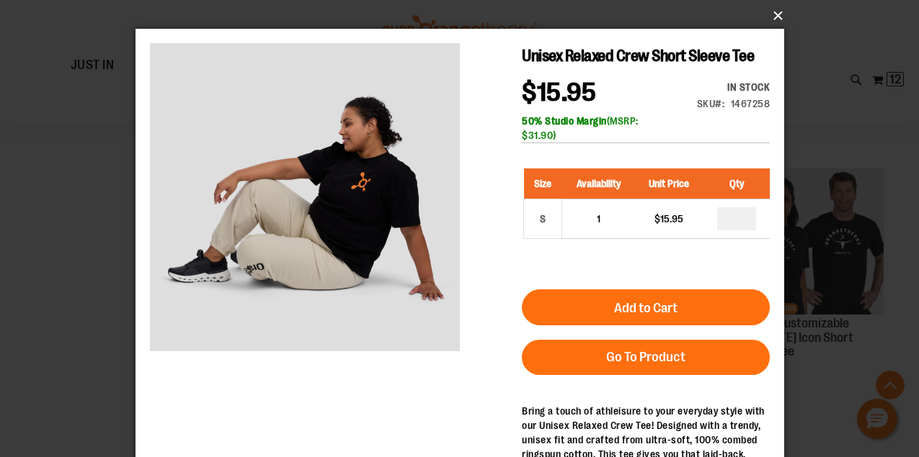
click at [771, 15] on button "×" at bounding box center [464, 16] width 648 height 32
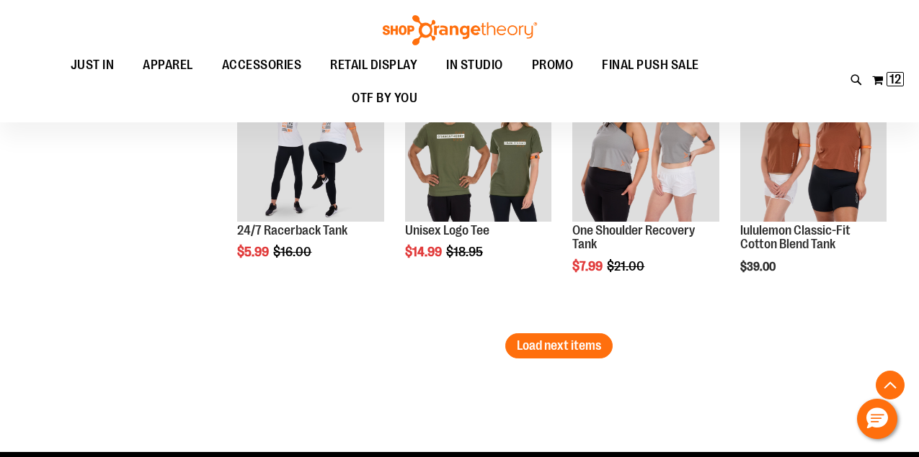
scroll to position [5529, 0]
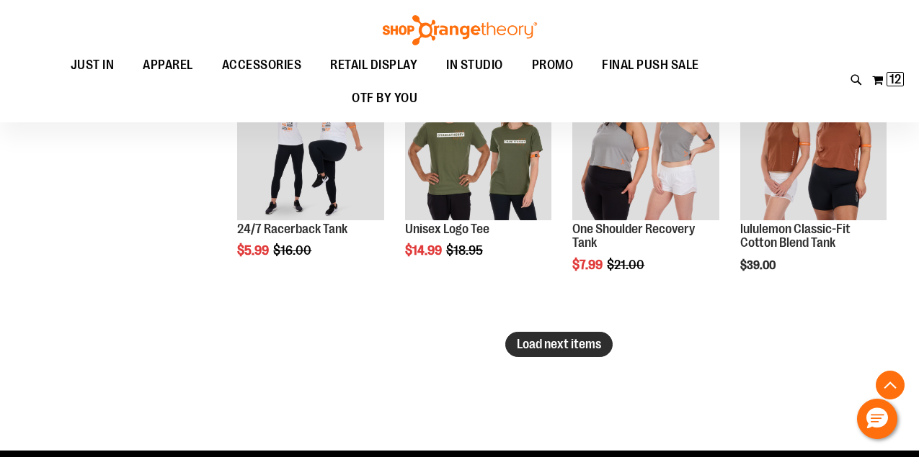
click at [586, 343] on span "Load next items" at bounding box center [559, 344] width 84 height 14
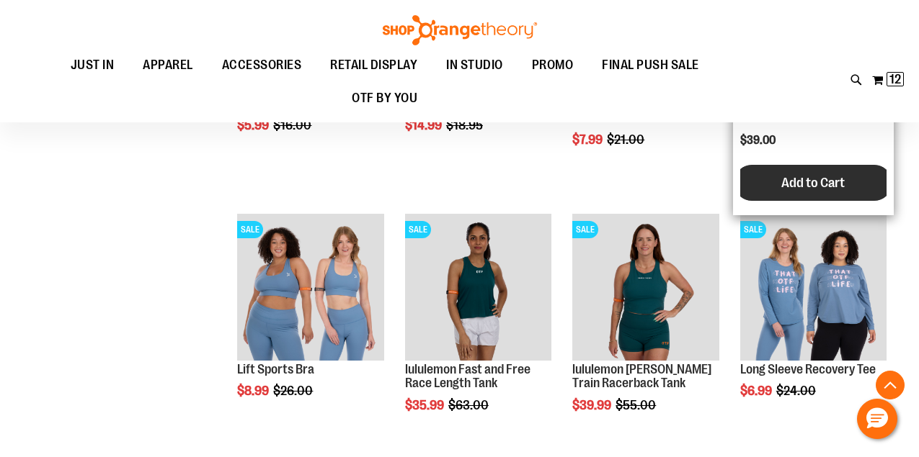
scroll to position [5665, 0]
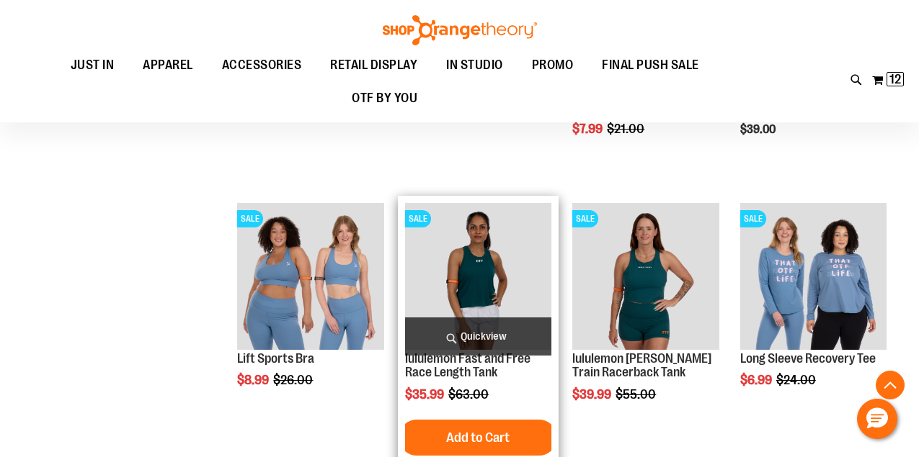
click at [456, 346] on span "Quickview" at bounding box center [478, 337] width 146 height 38
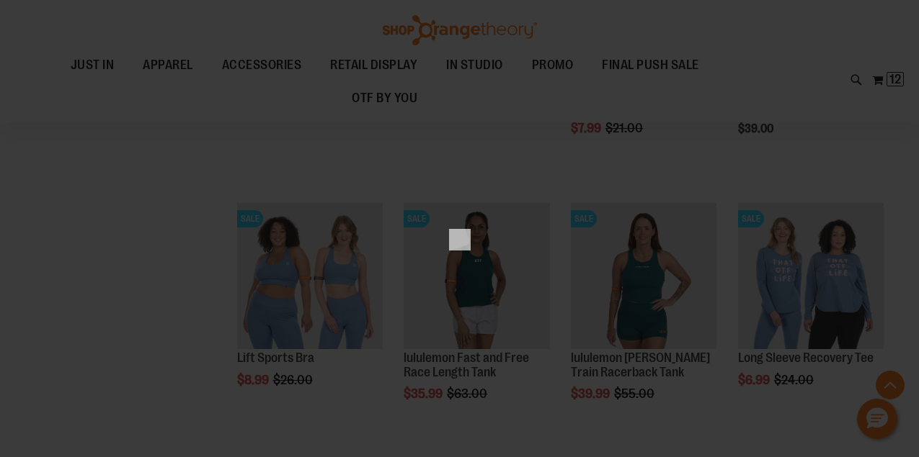
scroll to position [0, 0]
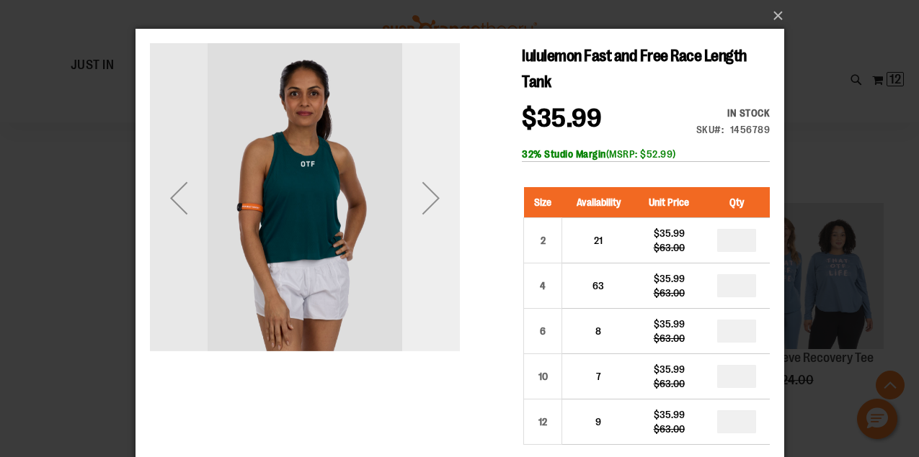
click at [444, 192] on div "Next" at bounding box center [430, 198] width 58 height 58
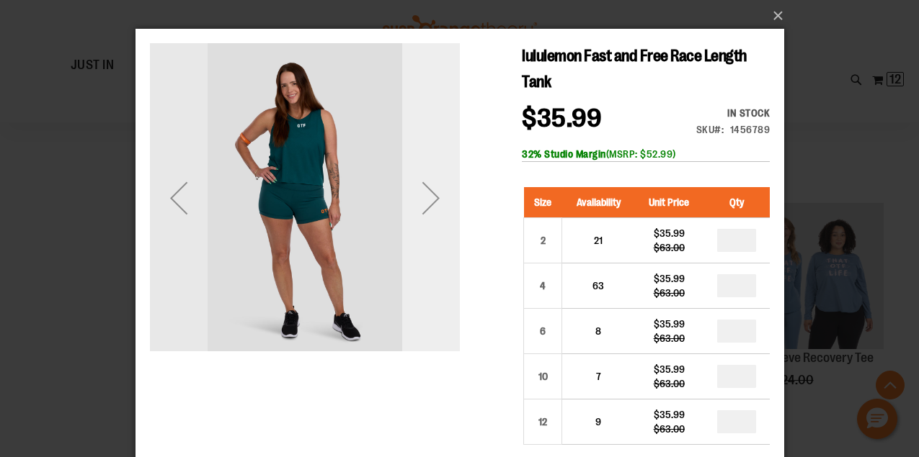
click at [444, 192] on div "Next" at bounding box center [430, 198] width 58 height 58
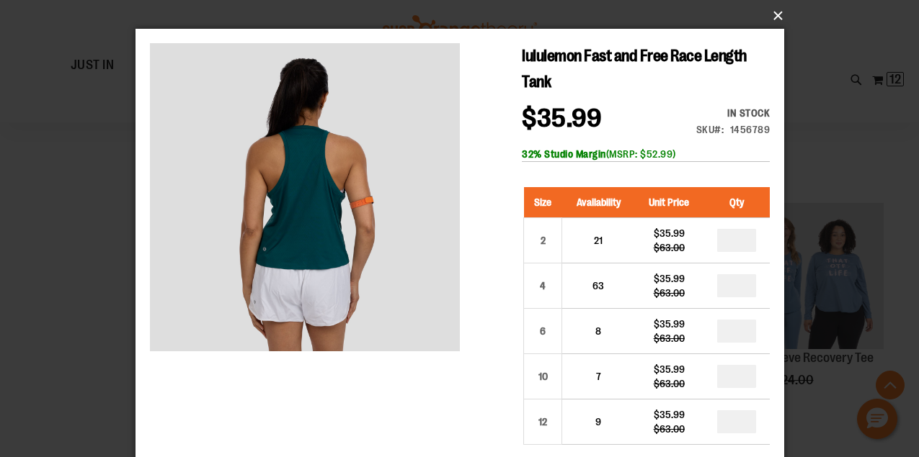
click at [776, 18] on button "×" at bounding box center [464, 16] width 648 height 32
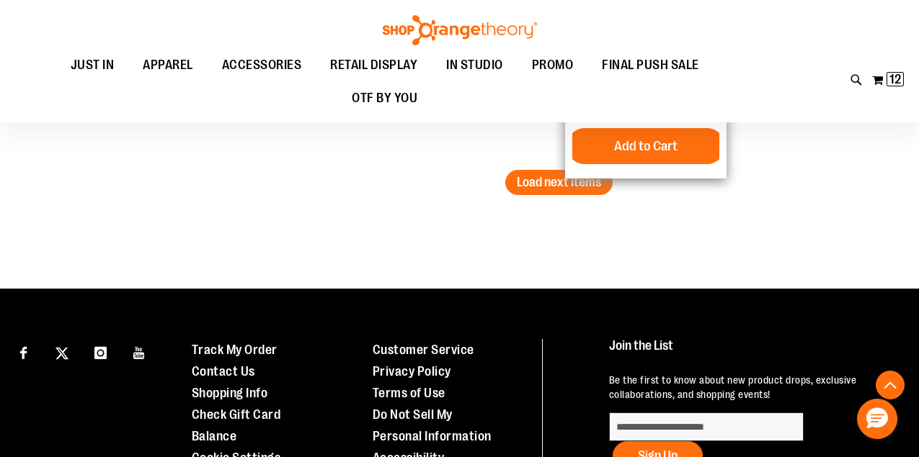
scroll to position [6471, 0]
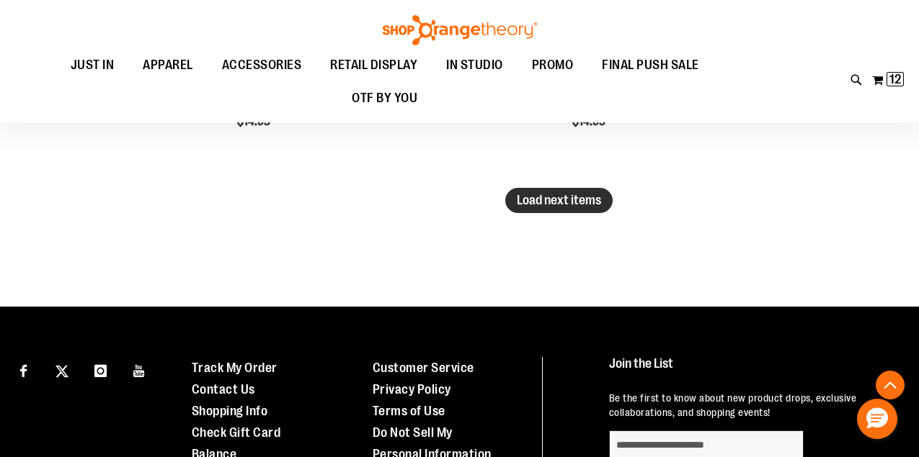
click at [561, 205] on span "Load next items" at bounding box center [559, 200] width 84 height 14
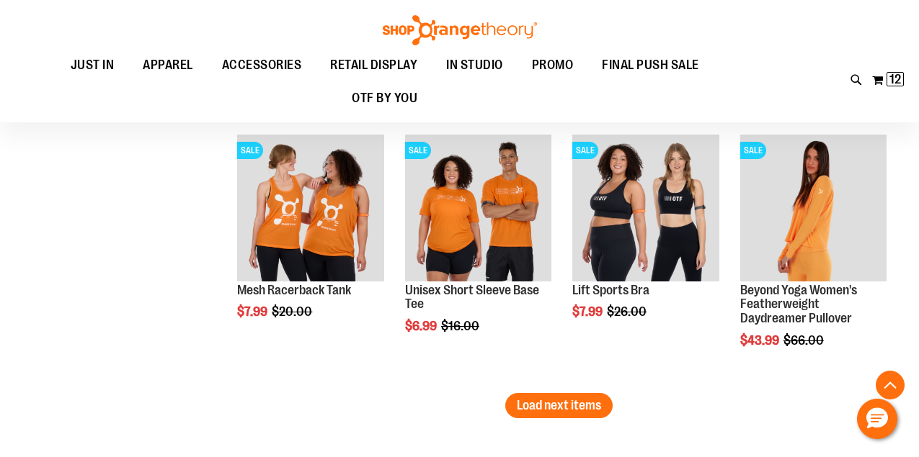
scroll to position [7063, 0]
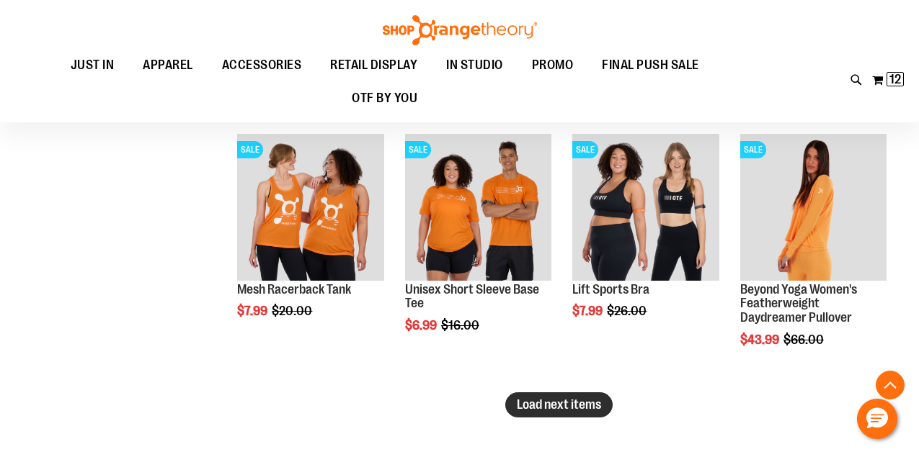
click at [526, 409] on span "Load next items" at bounding box center [559, 405] width 84 height 14
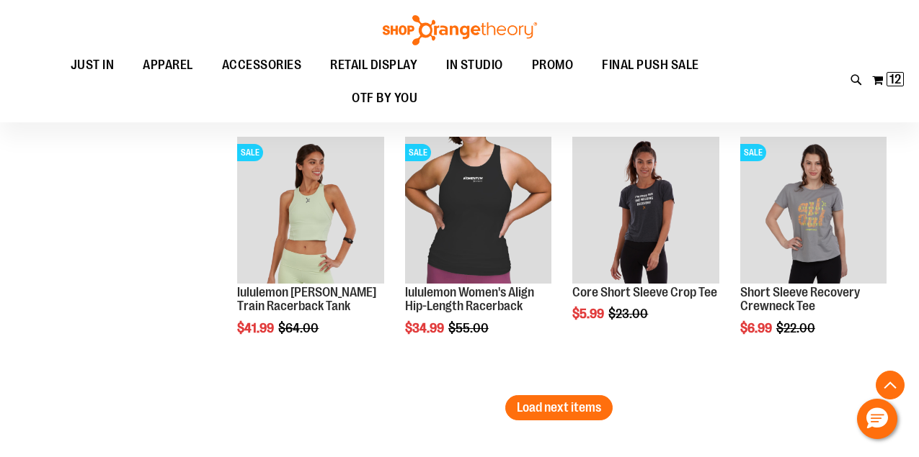
scroll to position [7891, 0]
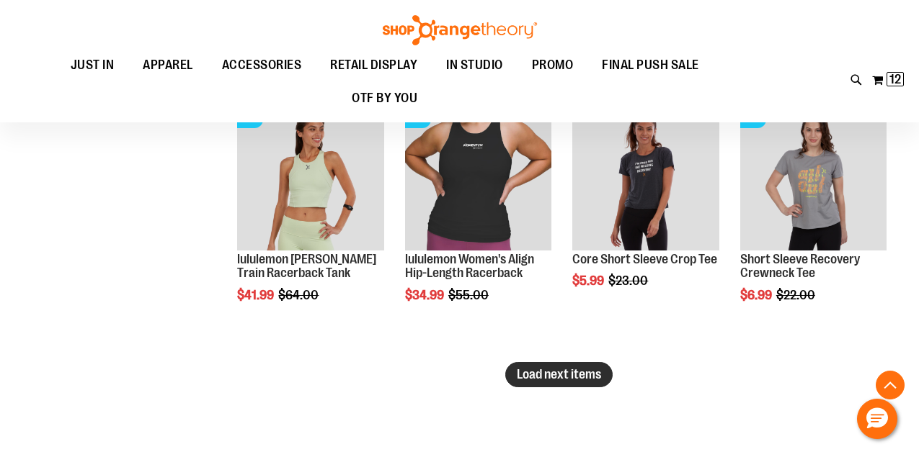
click at [577, 378] on span "Load next items" at bounding box center [559, 374] width 84 height 14
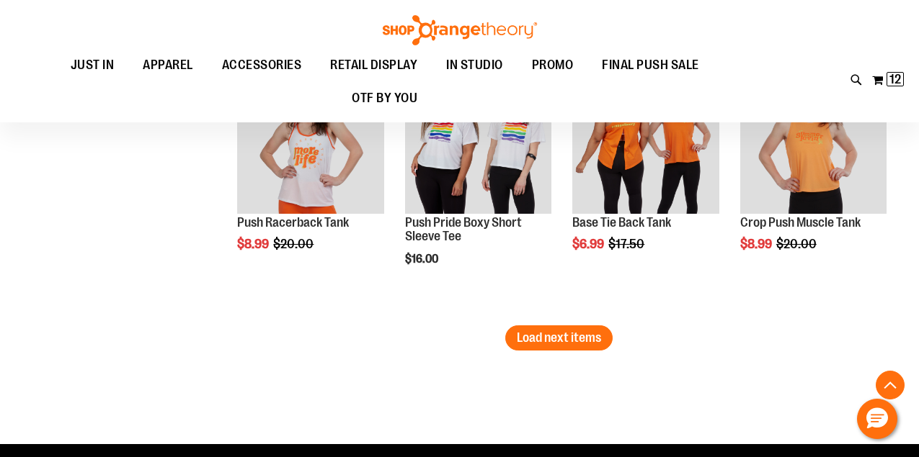
scroll to position [8736, 0]
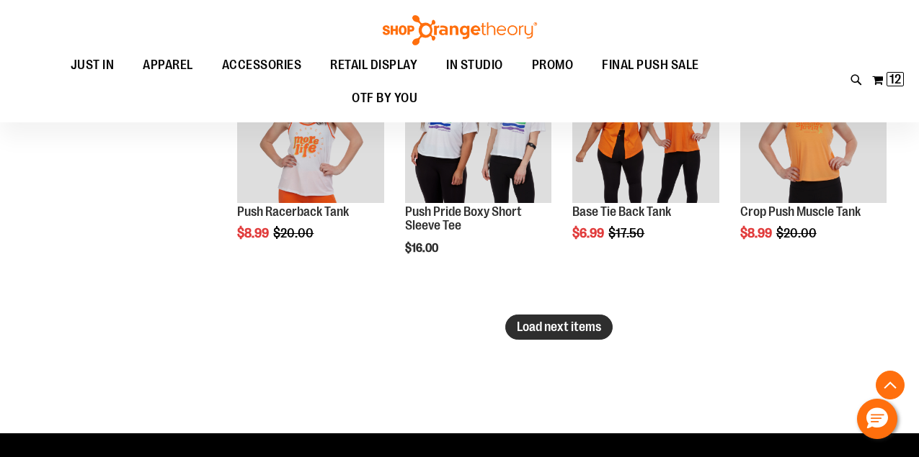
click at [566, 327] on span "Load next items" at bounding box center [559, 327] width 84 height 14
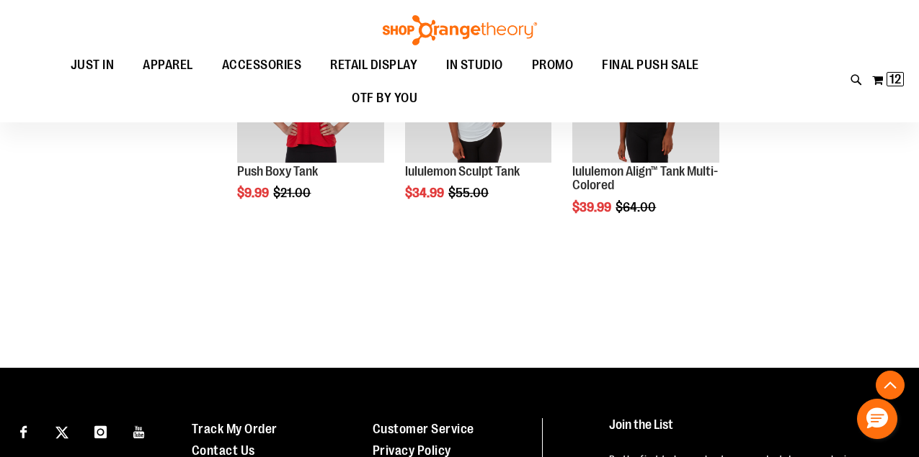
scroll to position [9527, 0]
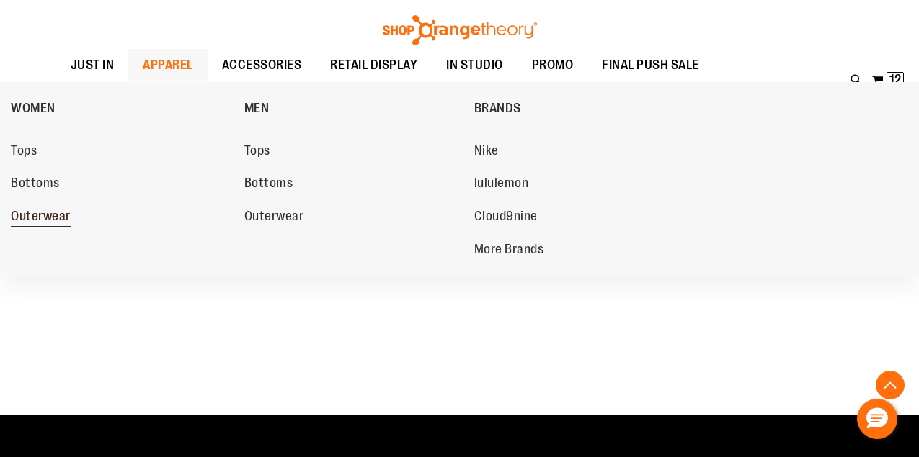
click at [40, 218] on span "Outerwear" at bounding box center [41, 218] width 60 height 18
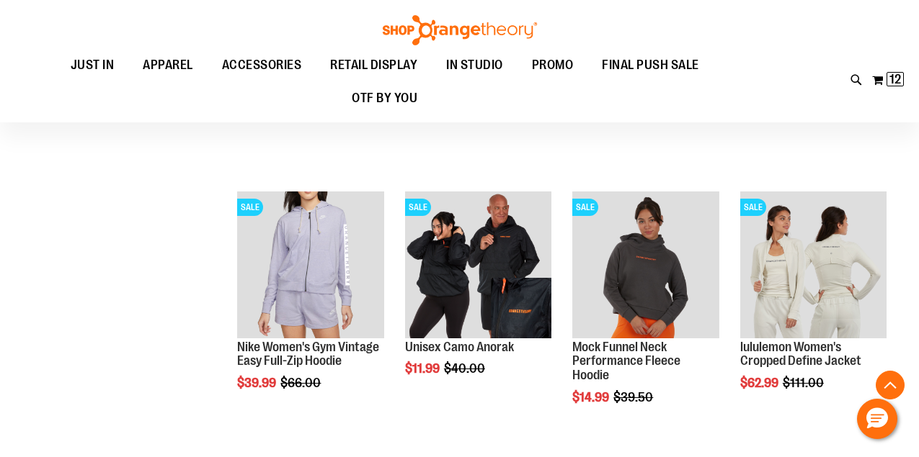
scroll to position [388, 0]
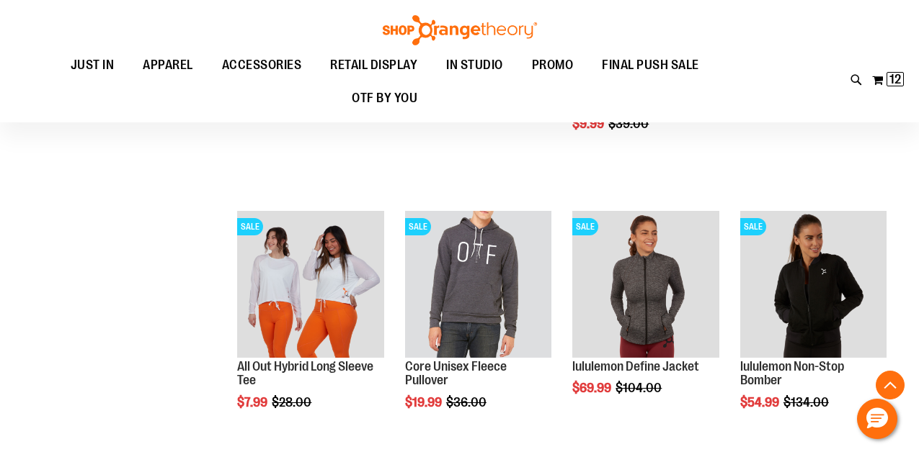
scroll to position [1249, 0]
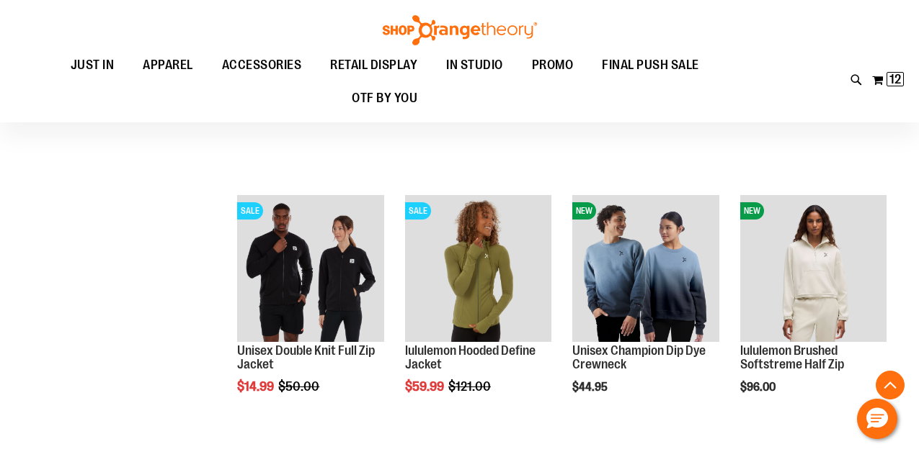
scroll to position [1855, 0]
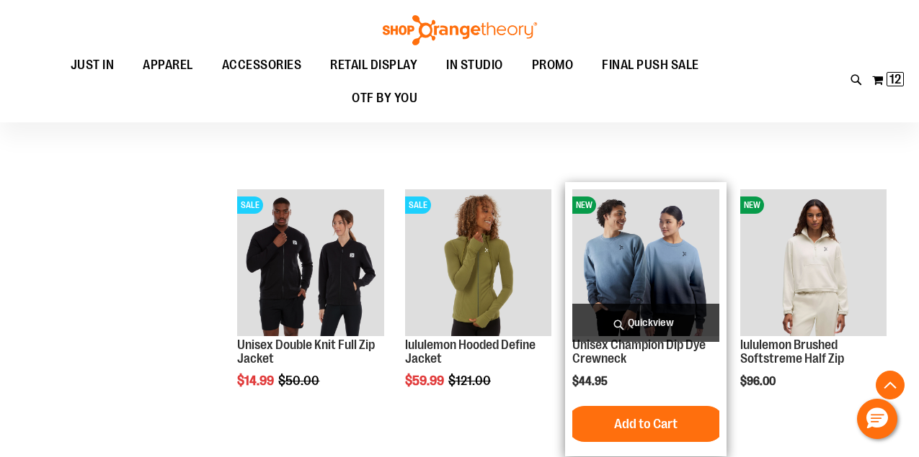
click at [669, 245] on img "product" at bounding box center [645, 262] width 146 height 146
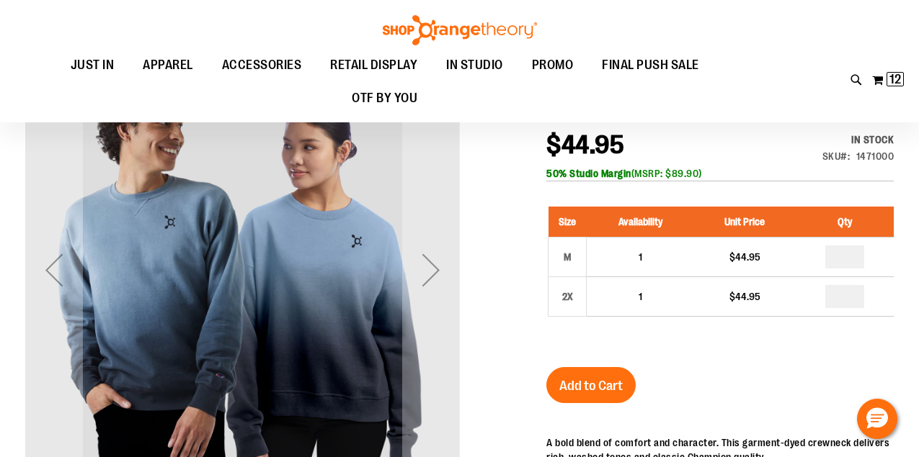
scroll to position [149, 0]
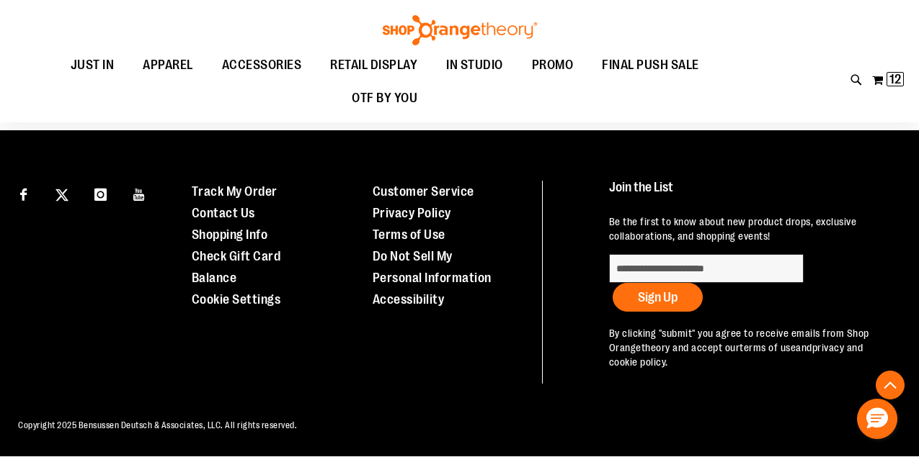
scroll to position [828, 0]
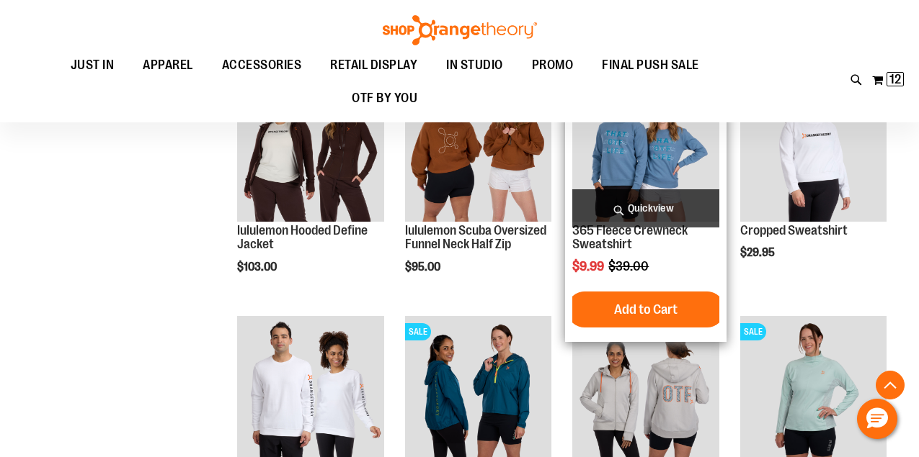
scroll to position [1027, 0]
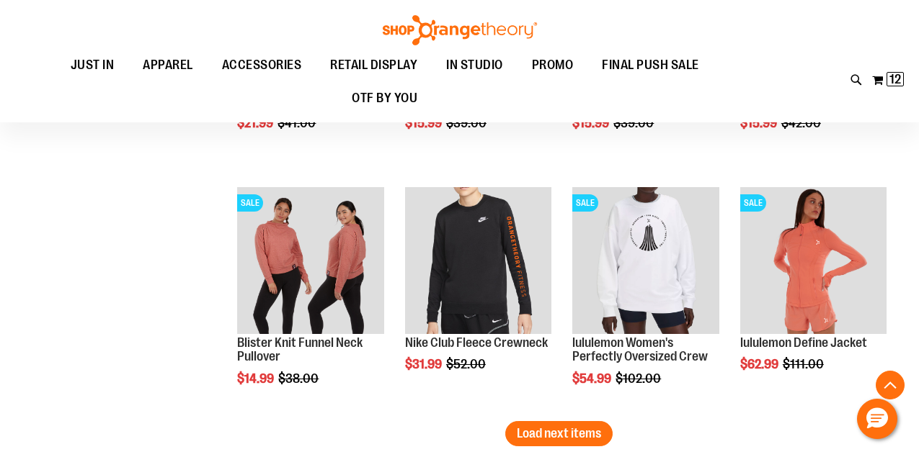
scroll to position [1880, 0]
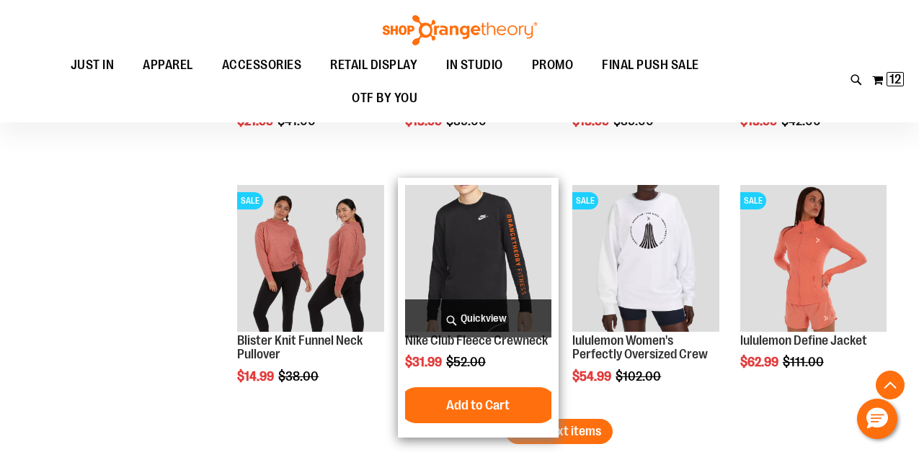
click at [463, 243] on img "product" at bounding box center [478, 258] width 146 height 146
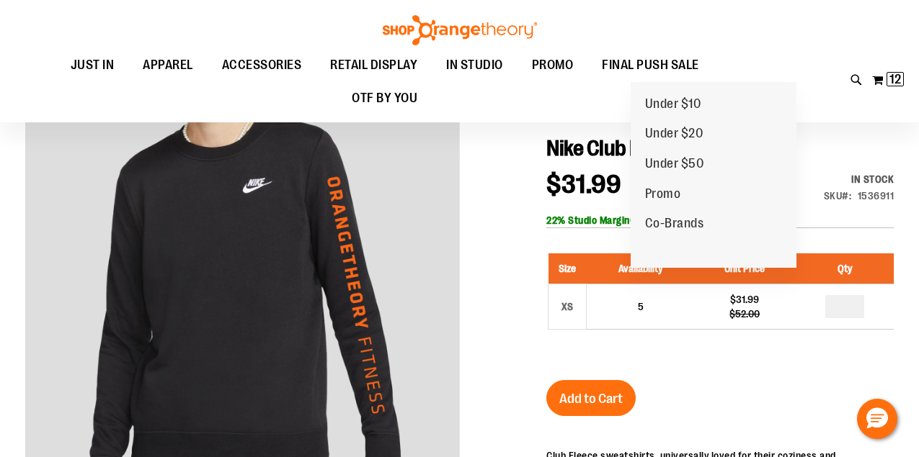
scroll to position [150, 0]
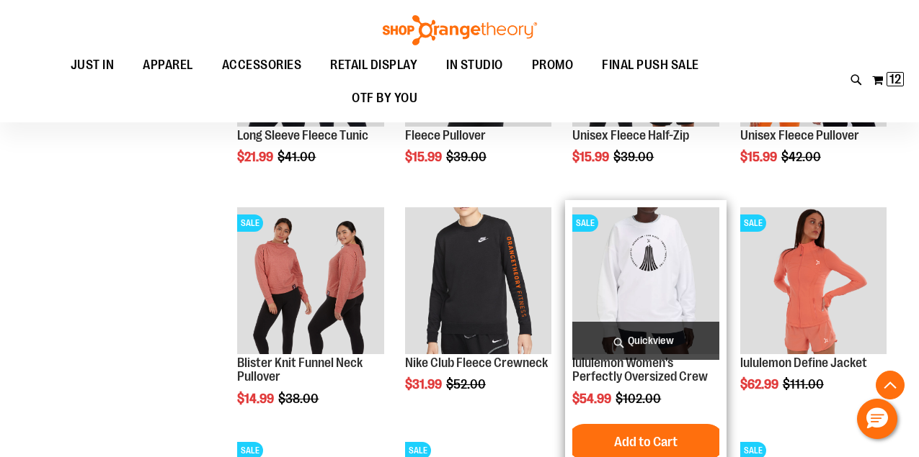
scroll to position [383, 0]
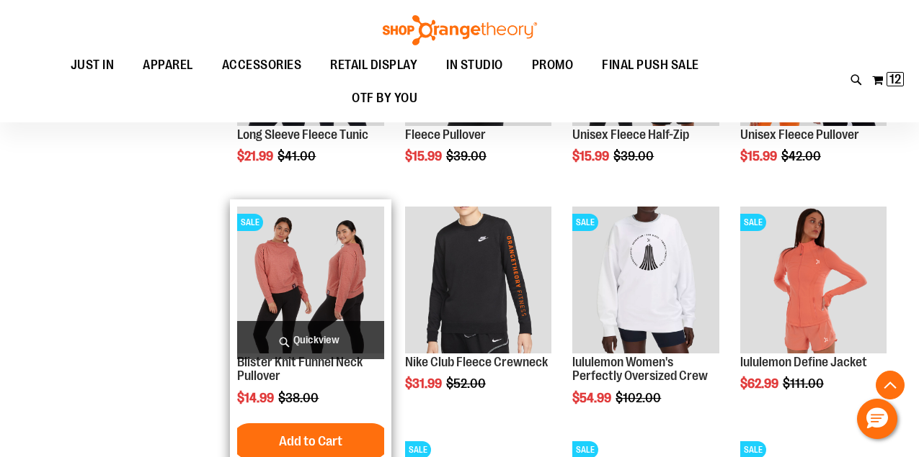
click at [329, 287] on img "product" at bounding box center [310, 280] width 146 height 146
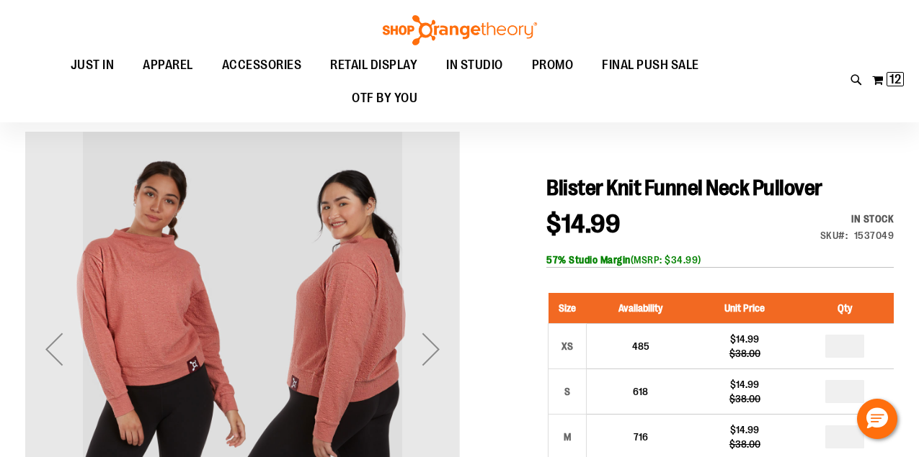
scroll to position [76, 0]
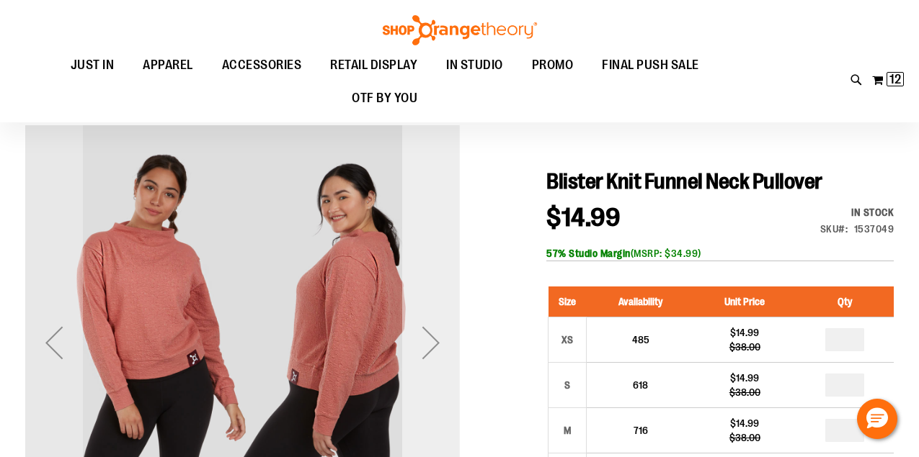
click at [419, 340] on div "Next" at bounding box center [431, 343] width 58 height 58
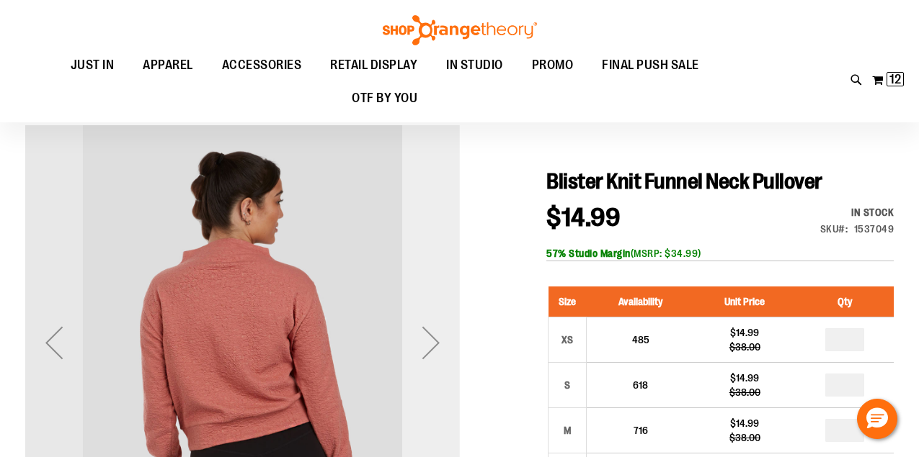
click at [419, 340] on div "Next" at bounding box center [431, 343] width 58 height 58
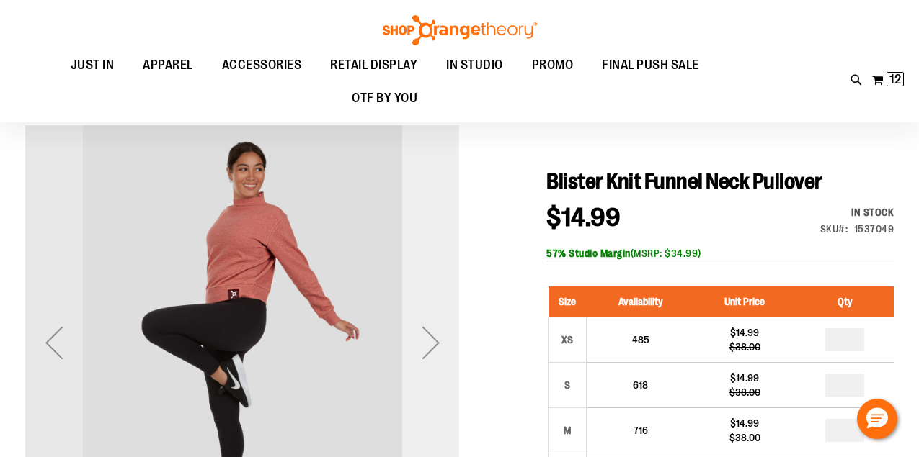
click at [419, 340] on div "Next" at bounding box center [431, 343] width 58 height 58
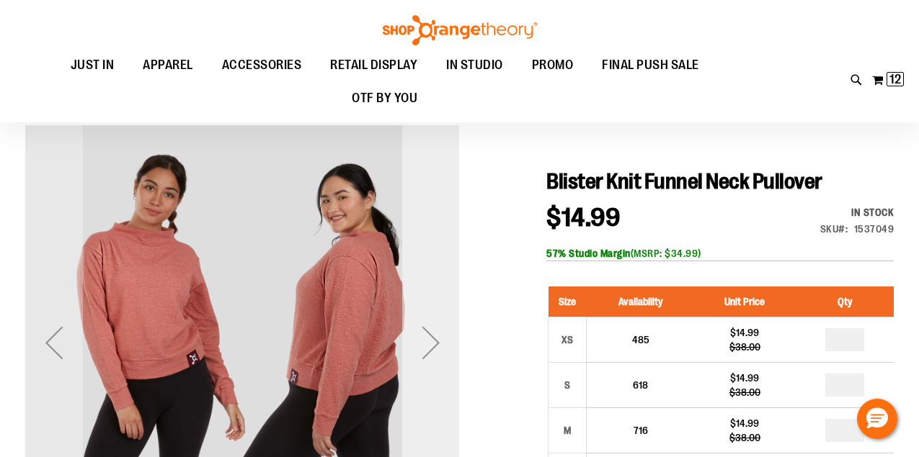
click at [419, 340] on div "Next" at bounding box center [431, 343] width 58 height 58
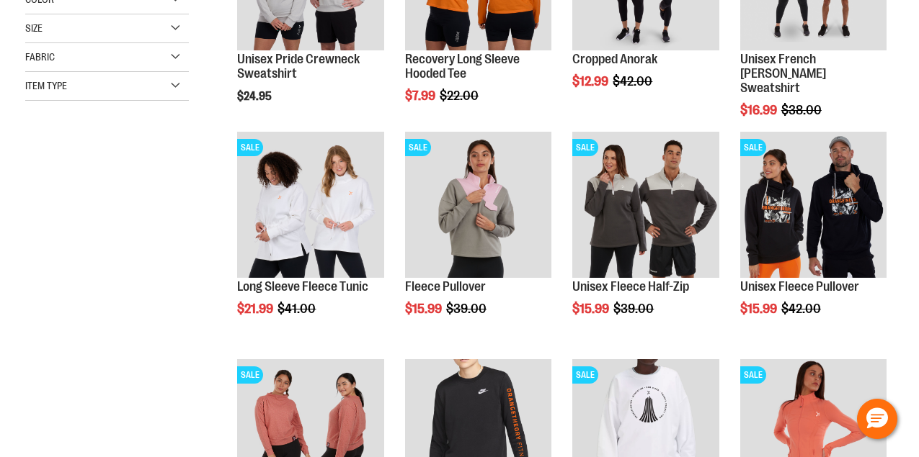
scroll to position [383, 0]
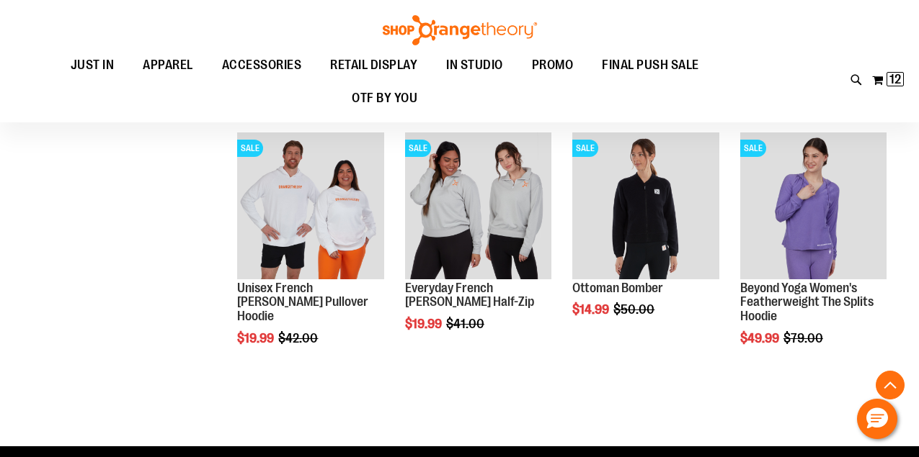
scroll to position [835, 0]
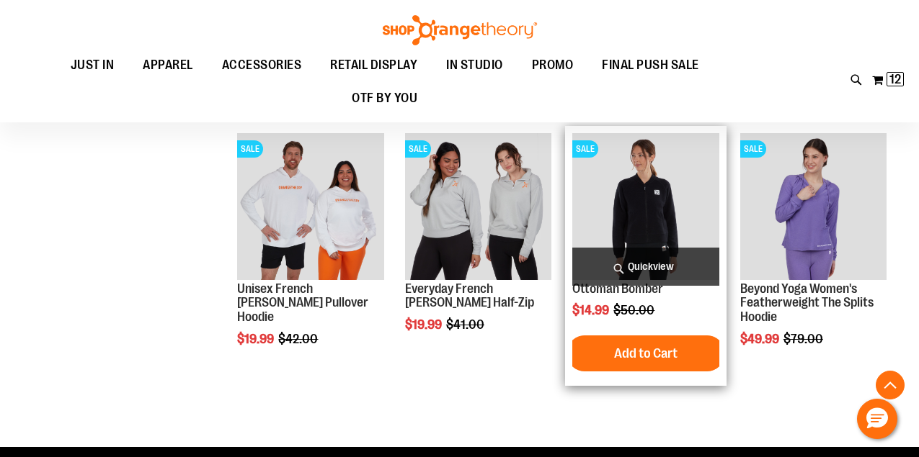
click at [648, 194] on img "product" at bounding box center [645, 206] width 146 height 146
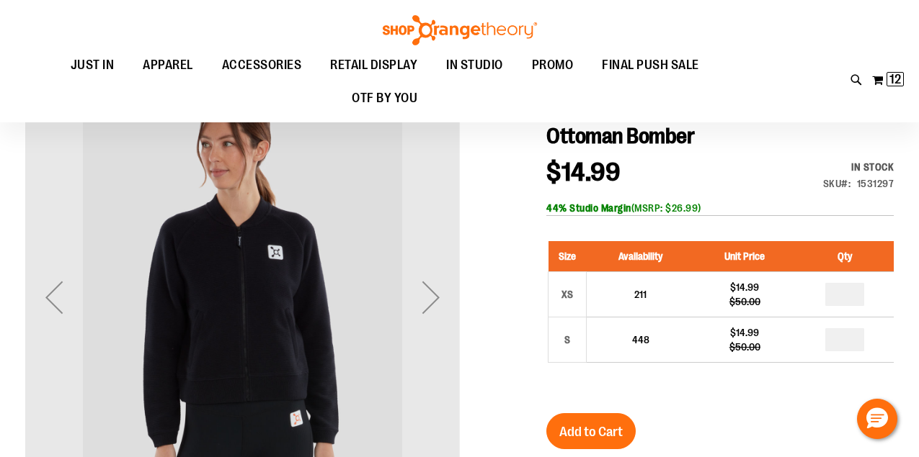
scroll to position [119, 0]
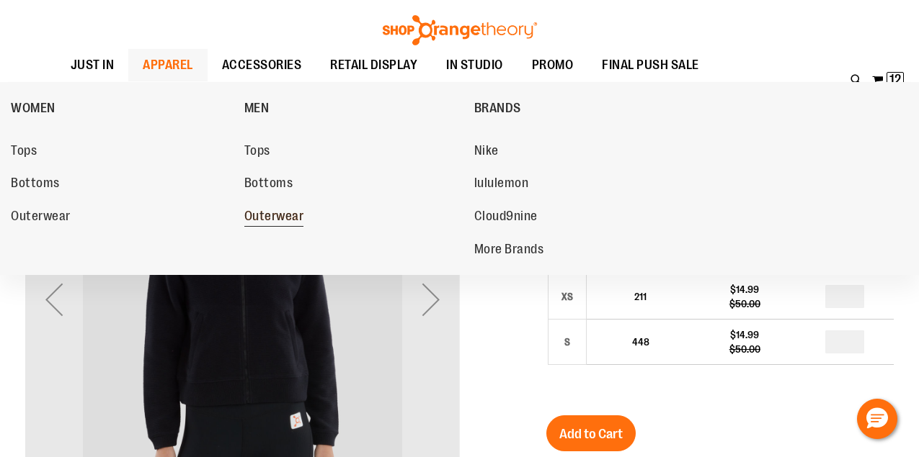
click at [269, 216] on span "Outerwear" at bounding box center [274, 218] width 60 height 18
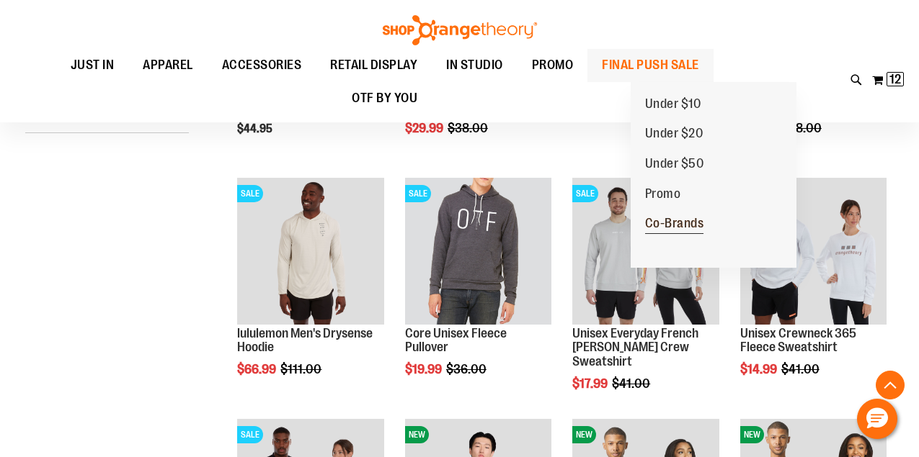
scroll to position [352, 0]
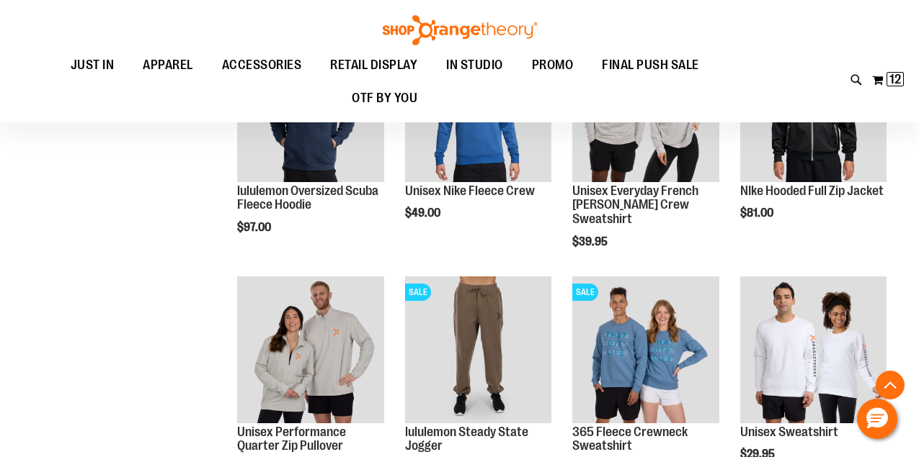
scroll to position [1012, 0]
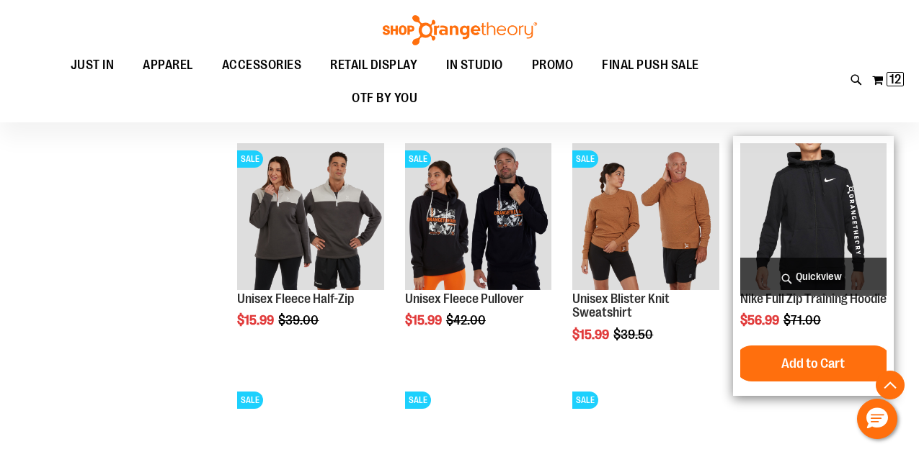
scroll to position [1593, 0]
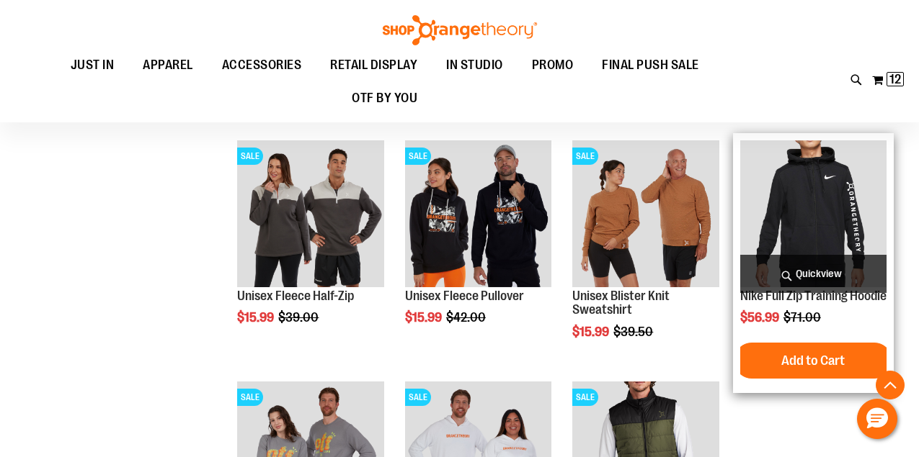
click at [813, 189] on img "product" at bounding box center [813, 213] width 146 height 146
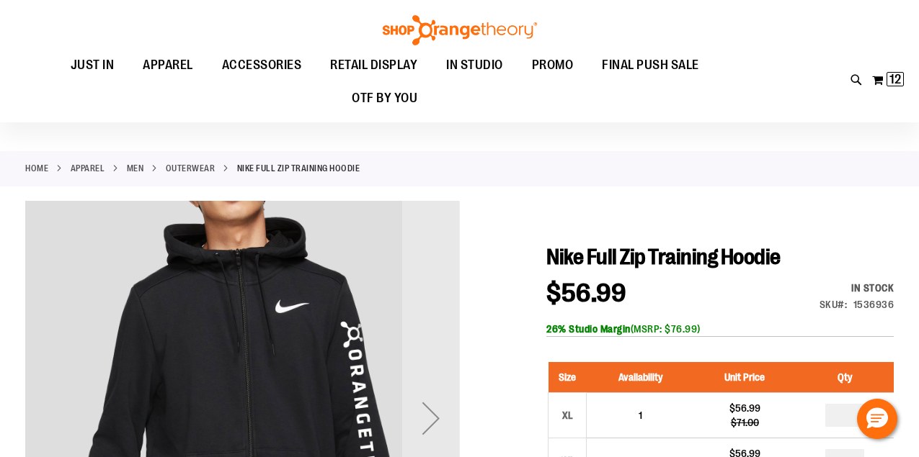
scroll to position [128, 0]
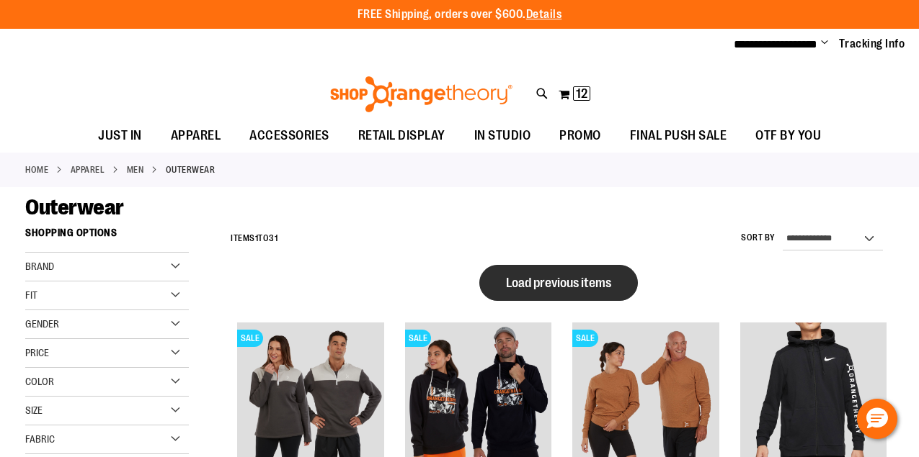
click at [571, 286] on span "Load previous items" at bounding box center [558, 283] width 105 height 14
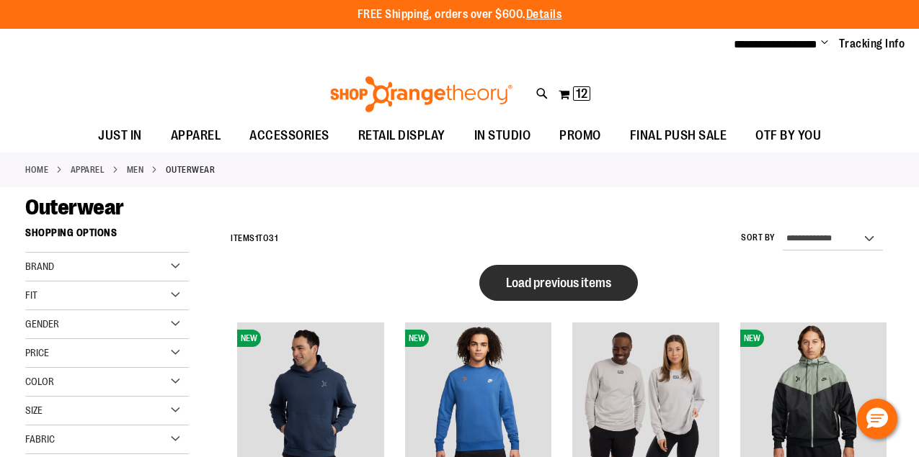
click at [573, 276] on span "Load previous items" at bounding box center [558, 283] width 105 height 14
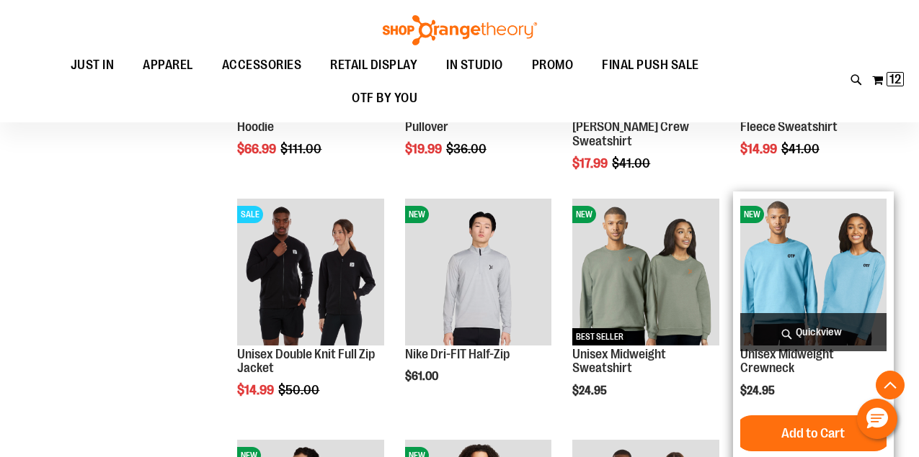
scroll to position [422, 0]
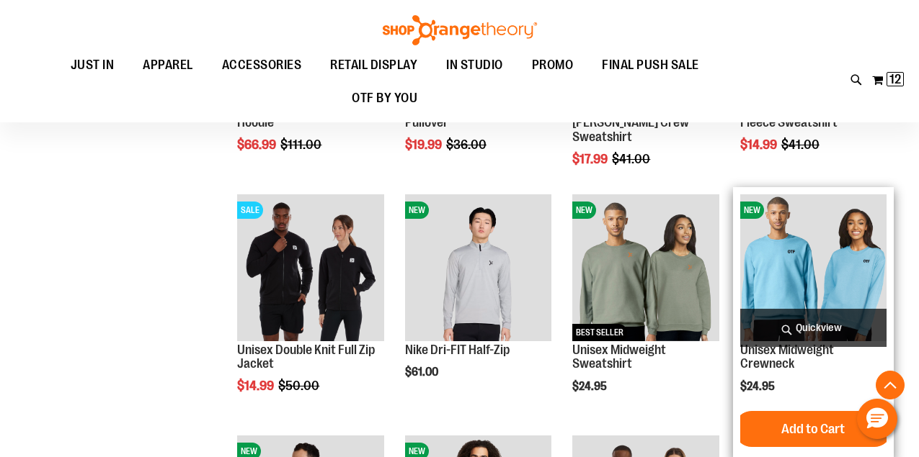
click at [820, 271] on img "product" at bounding box center [813, 268] width 146 height 146
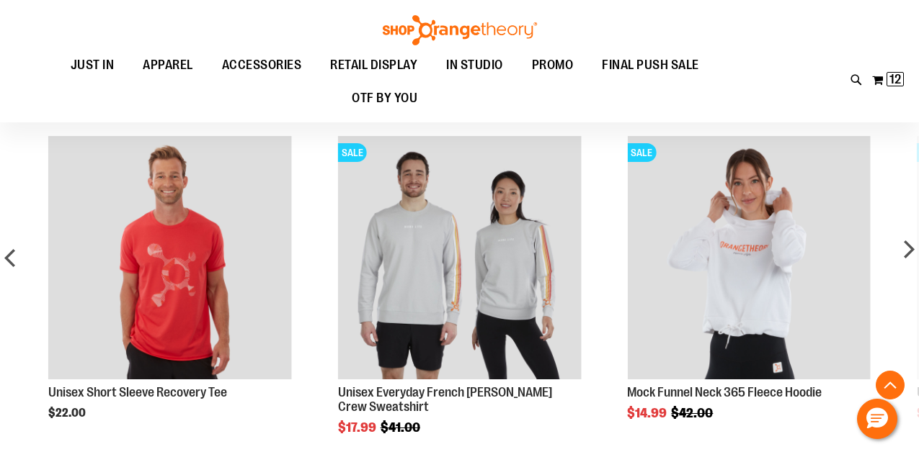
scroll to position [607, 0]
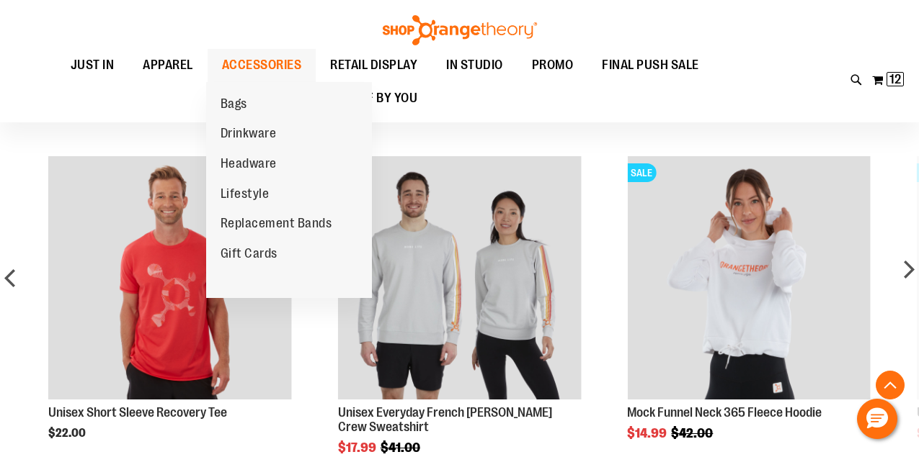
click at [268, 65] on span "ACCESSORIES" at bounding box center [262, 65] width 80 height 32
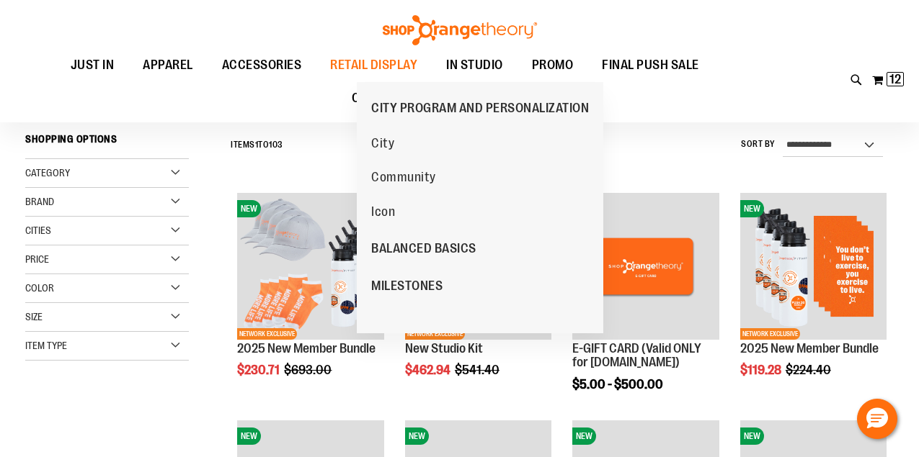
scroll to position [94, 0]
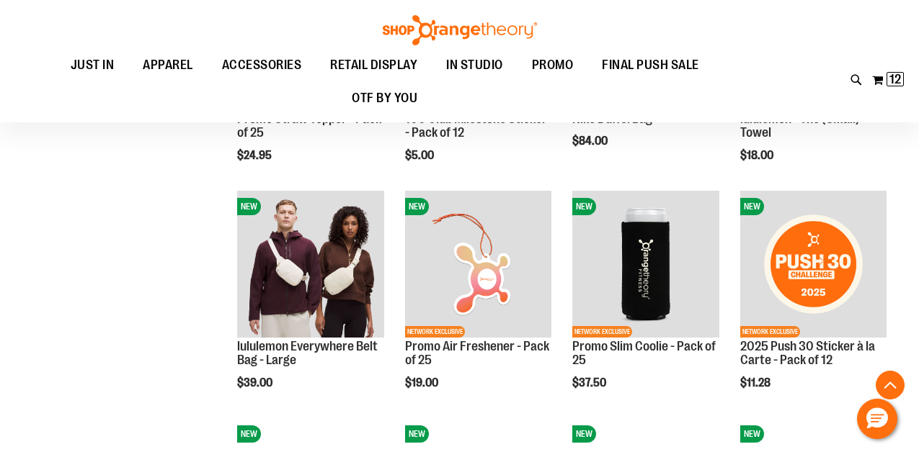
scroll to position [778, 1]
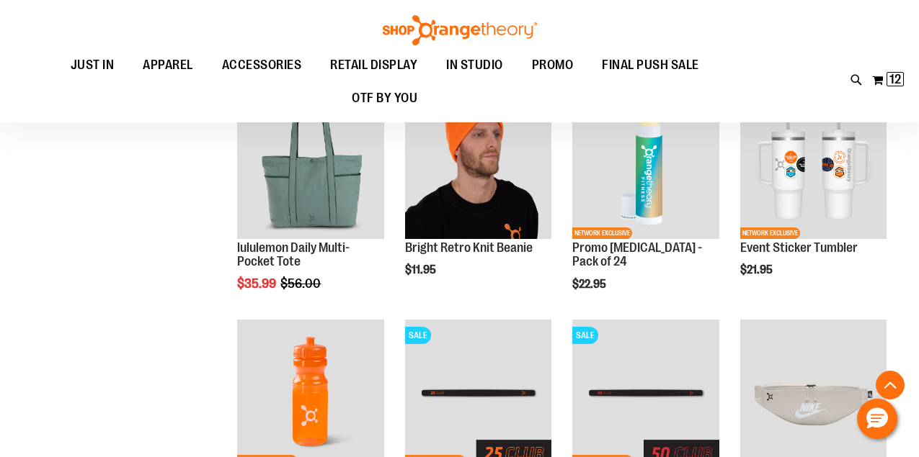
scroll to position [1947, 0]
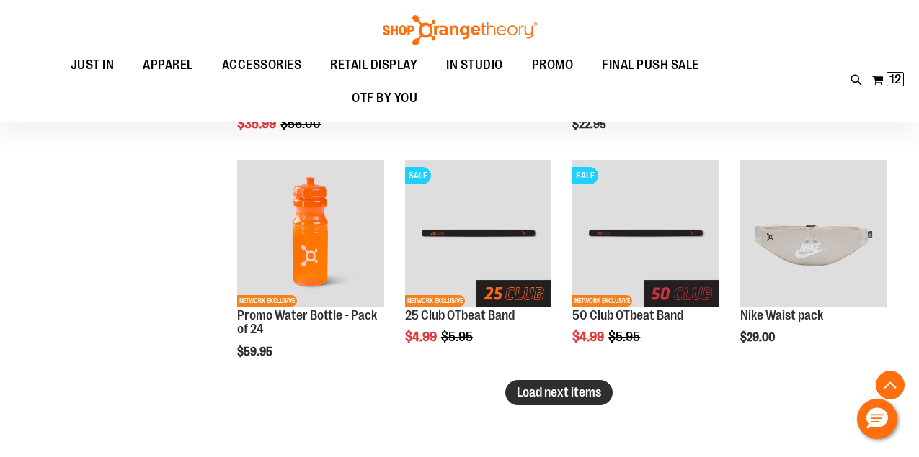
click at [566, 392] on span "Load next items" at bounding box center [559, 392] width 84 height 14
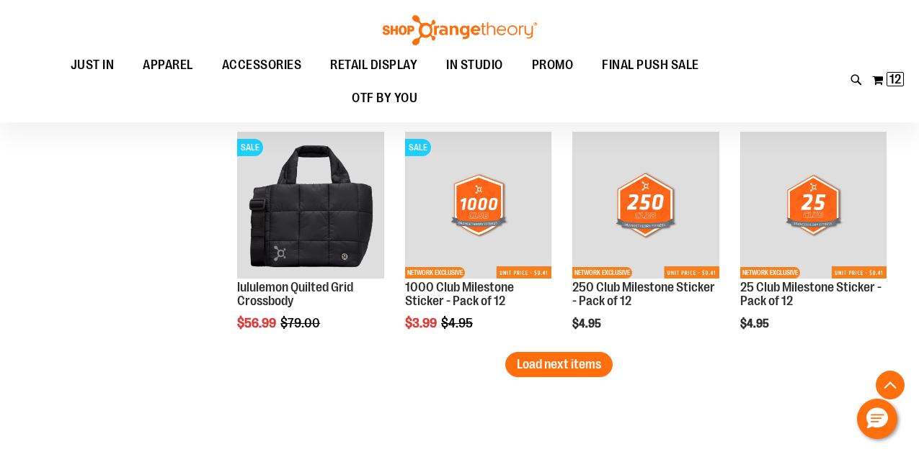
scroll to position [2565, 0]
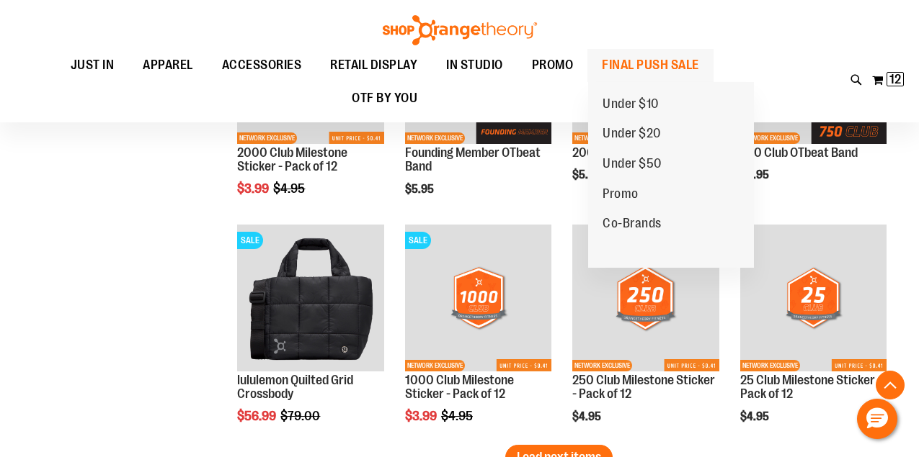
click at [644, 63] on span "FINAL PUSH SALE" at bounding box center [650, 65] width 97 height 32
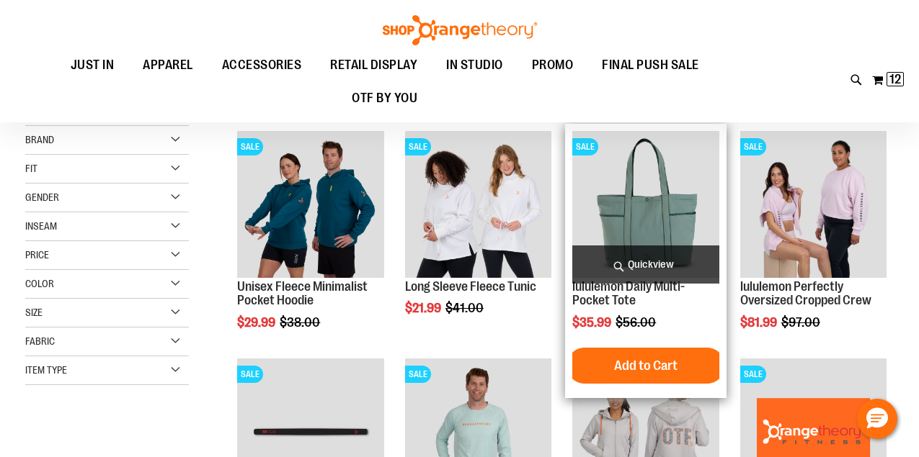
scroll to position [141, 0]
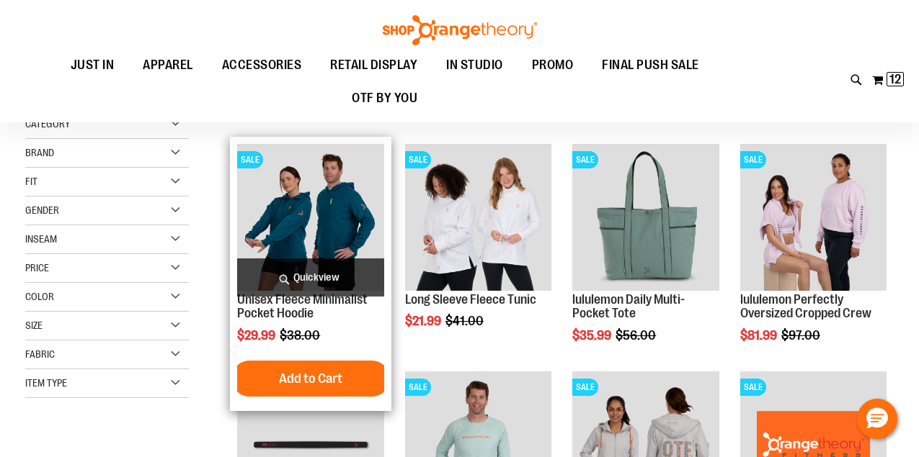
click at [278, 202] on img "product" at bounding box center [310, 217] width 146 height 146
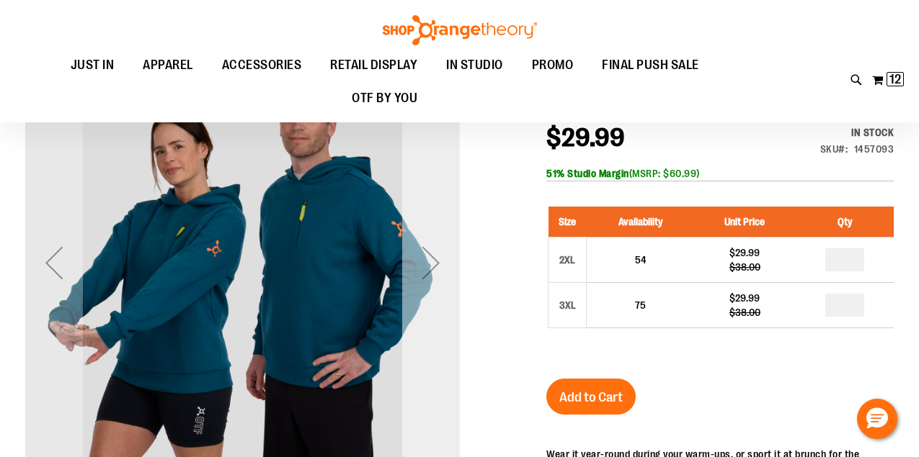
scroll to position [184, 0]
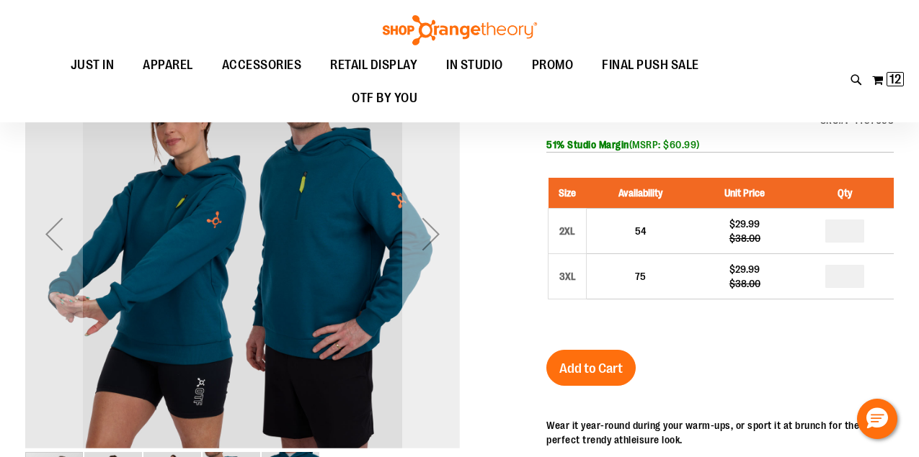
click at [414, 232] on div "Next" at bounding box center [431, 234] width 58 height 58
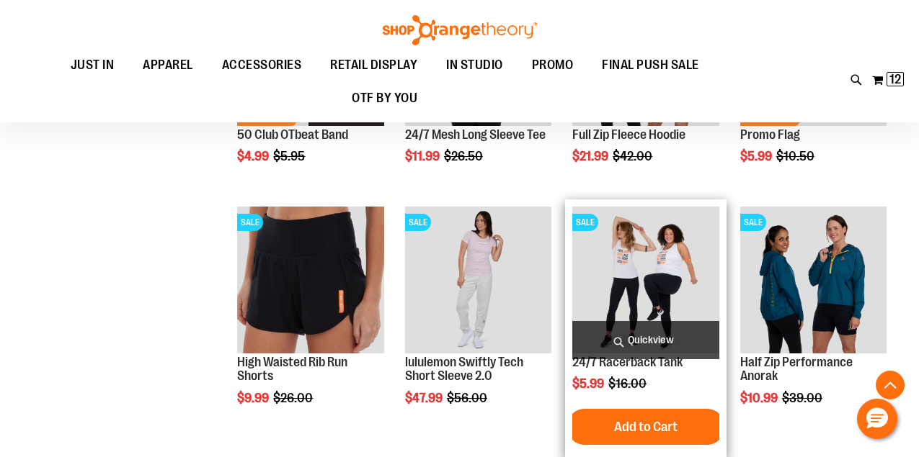
scroll to position [361, 0]
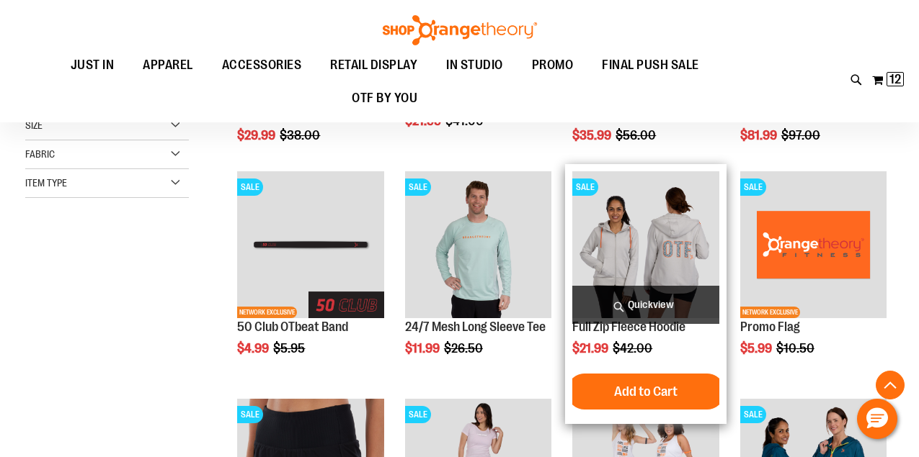
scroll to position [396, 0]
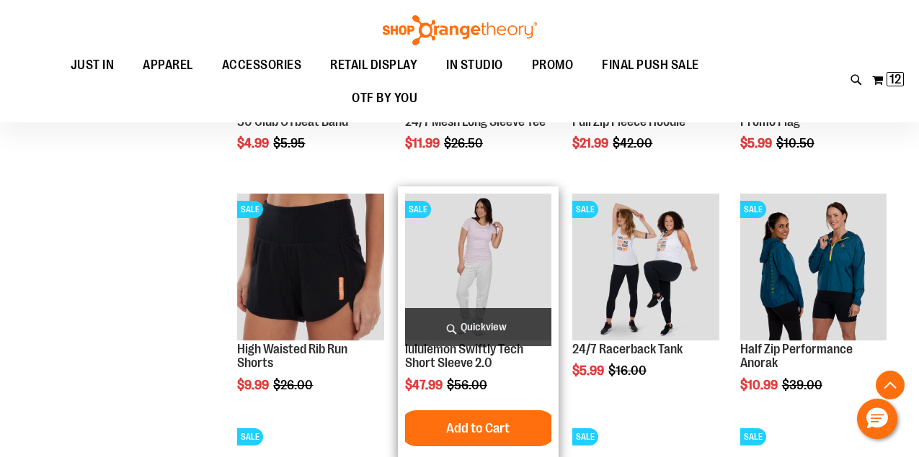
click at [470, 259] on img "product" at bounding box center [478, 267] width 146 height 146
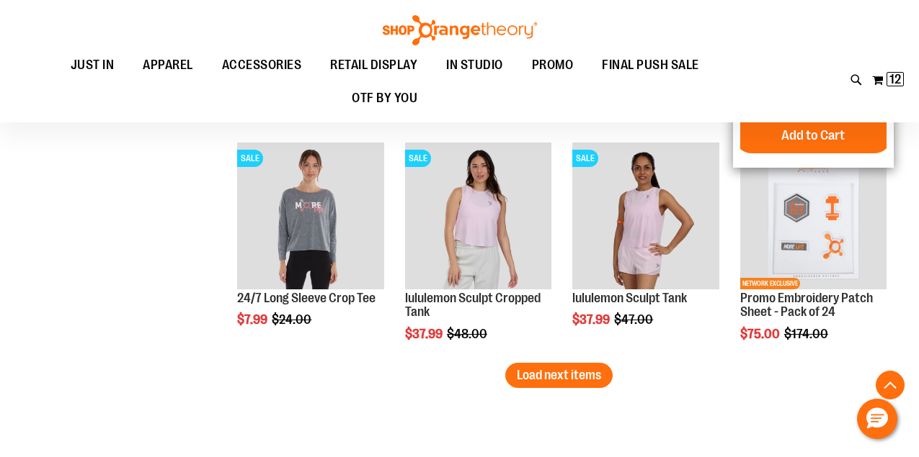
scroll to position [1870, 0]
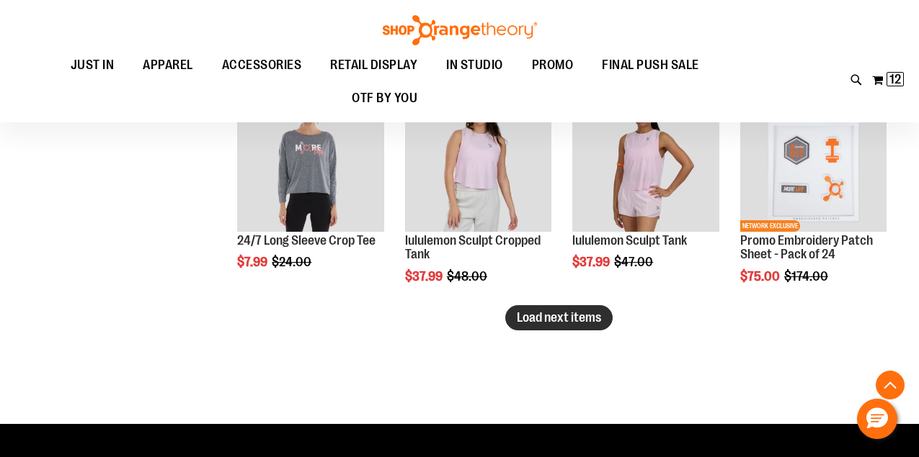
click at [540, 319] on span "Load next items" at bounding box center [559, 318] width 84 height 14
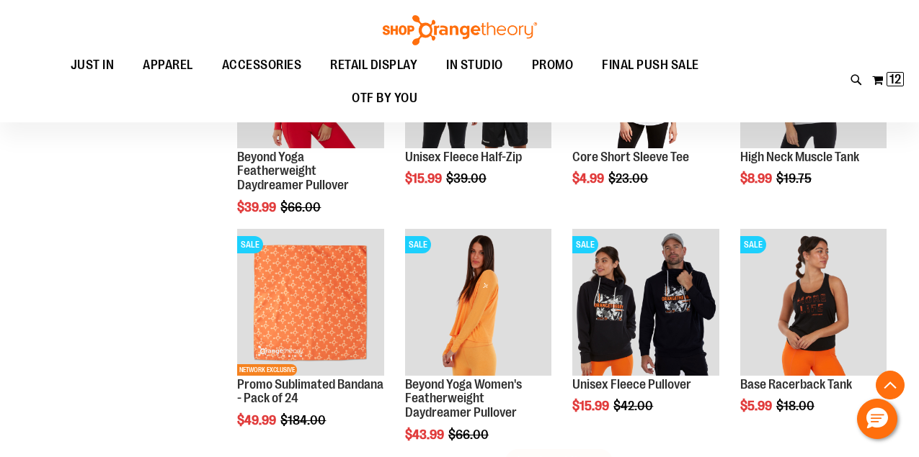
scroll to position [2466, 0]
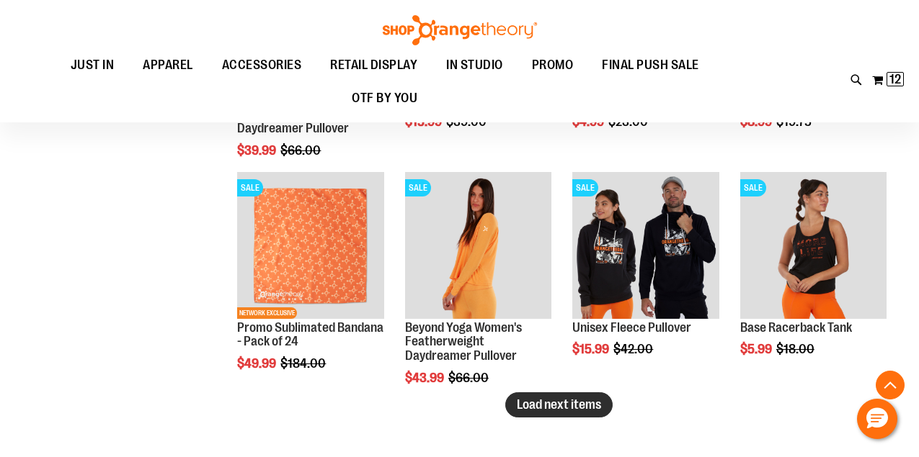
click at [578, 403] on span "Load next items" at bounding box center [559, 405] width 84 height 14
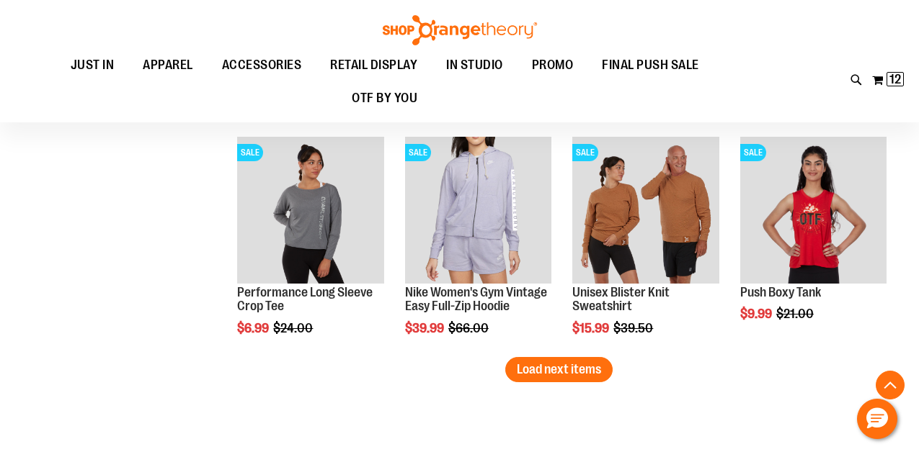
scroll to position [3191, 0]
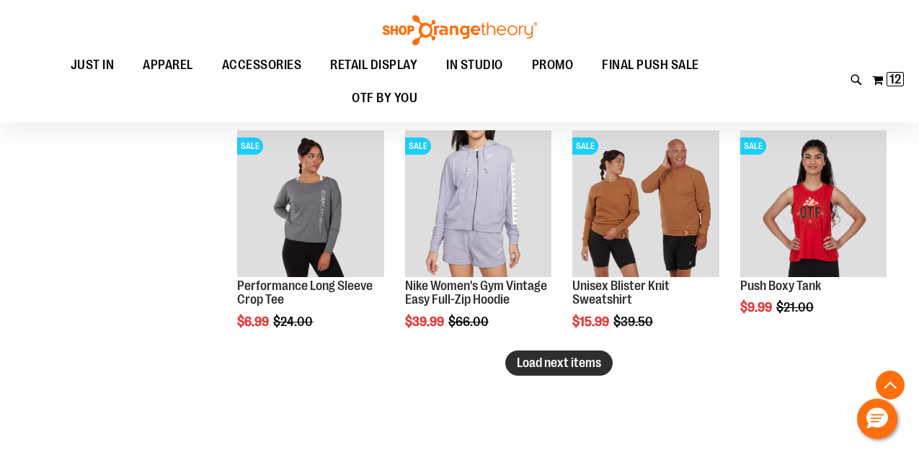
click at [581, 365] on span "Load next items" at bounding box center [559, 363] width 84 height 14
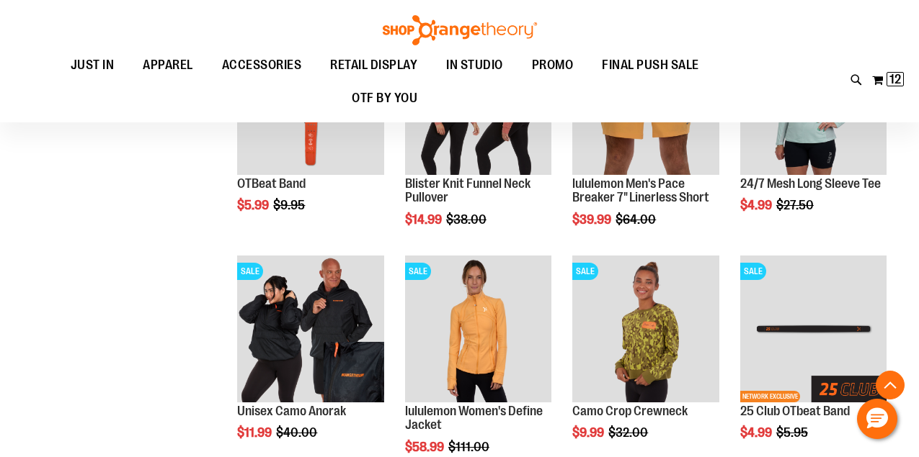
scroll to position [3944, 0]
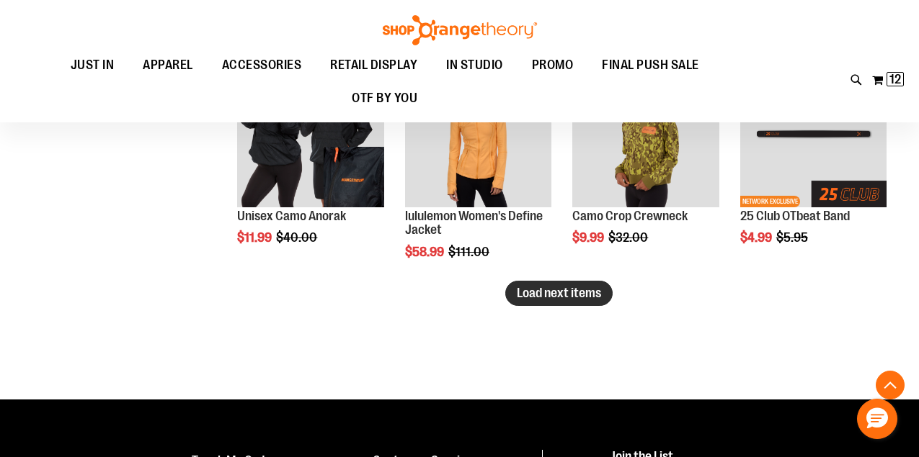
click at [548, 285] on button "Load next items" at bounding box center [558, 293] width 107 height 25
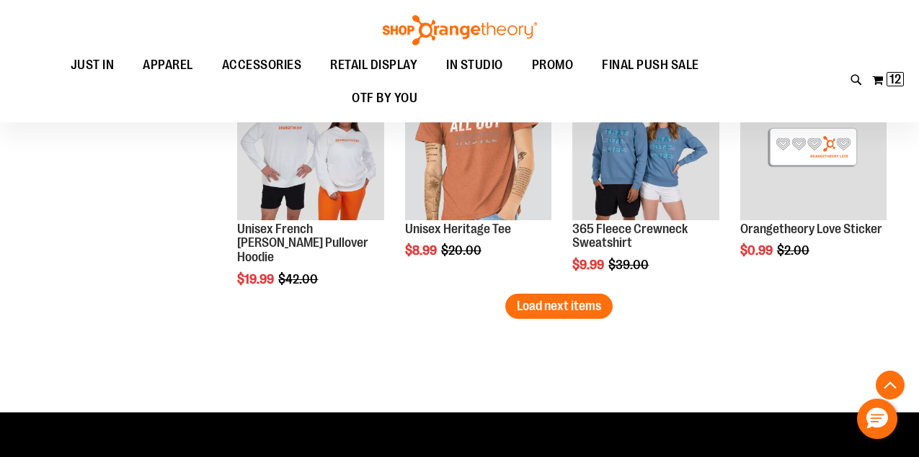
scroll to position [4615, 0]
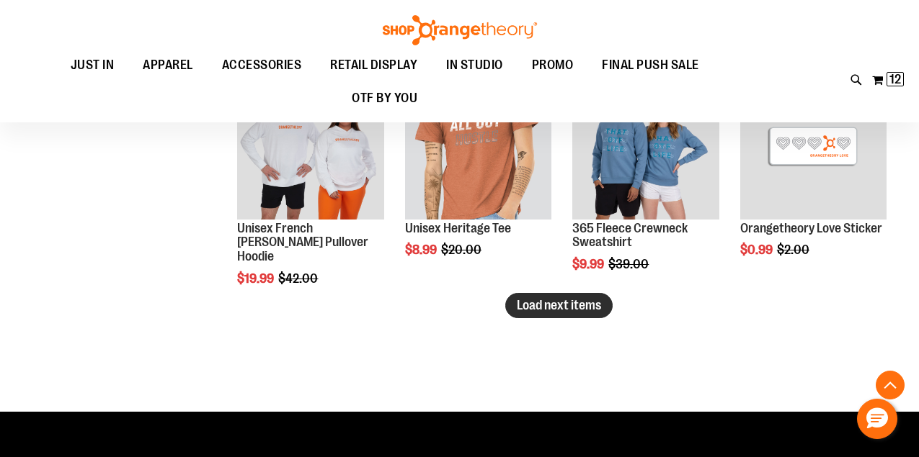
click at [552, 314] on button "Load next items" at bounding box center [558, 305] width 107 height 25
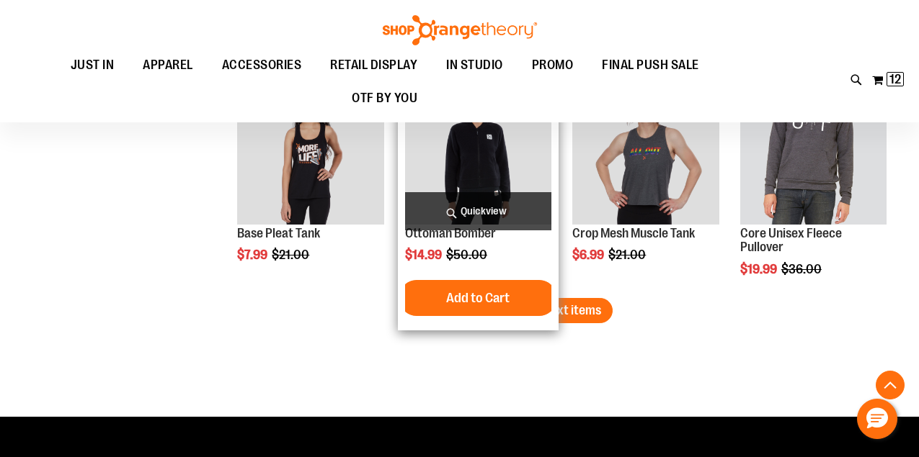
scroll to position [5327, 0]
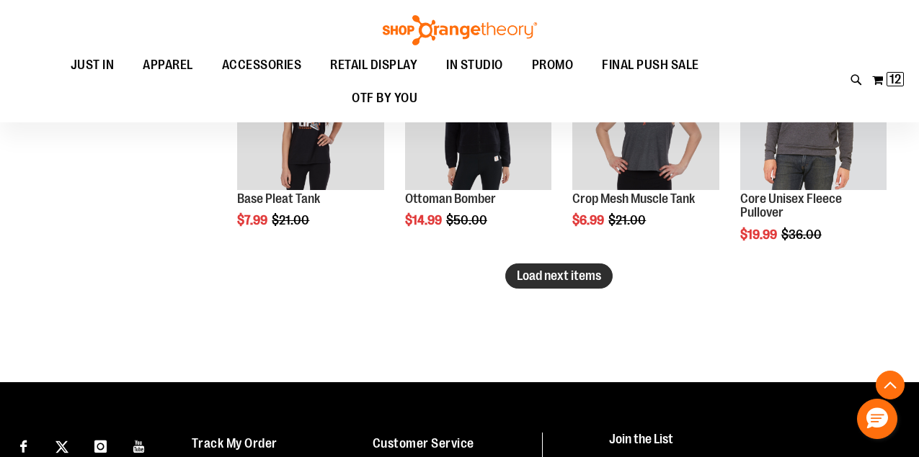
click at [597, 278] on span "Load next items" at bounding box center [559, 276] width 84 height 14
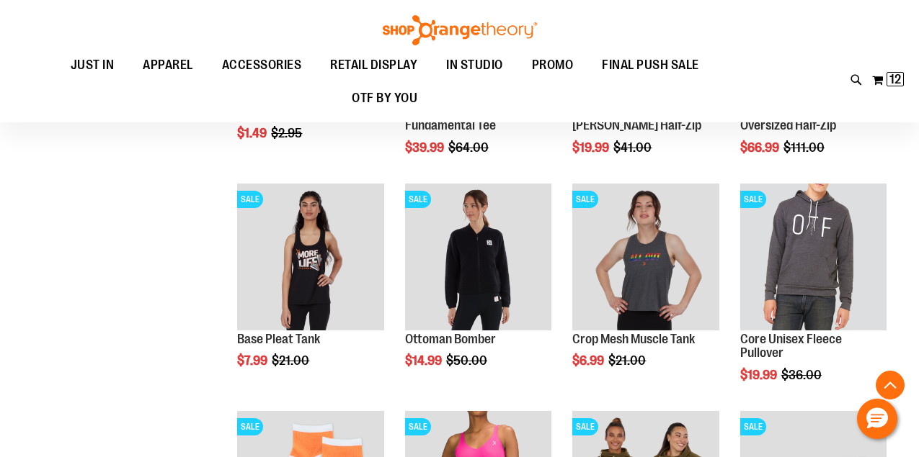
scroll to position [5203, 0]
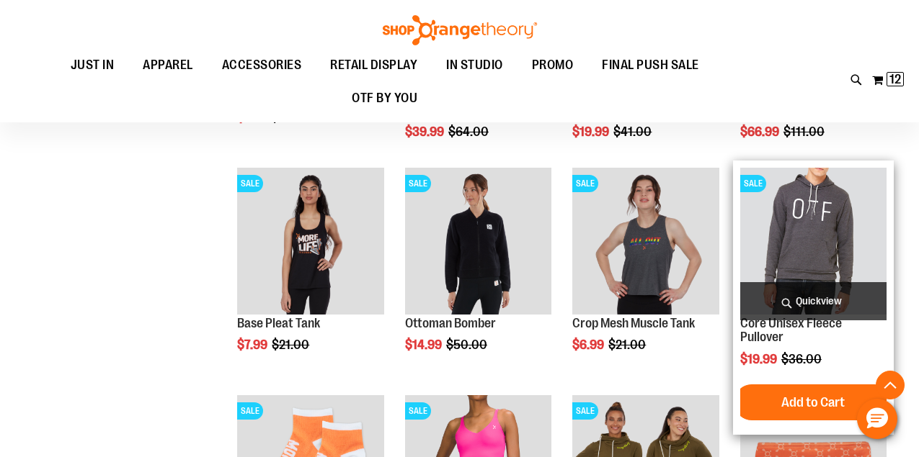
click at [842, 244] on img "product" at bounding box center [813, 241] width 146 height 146
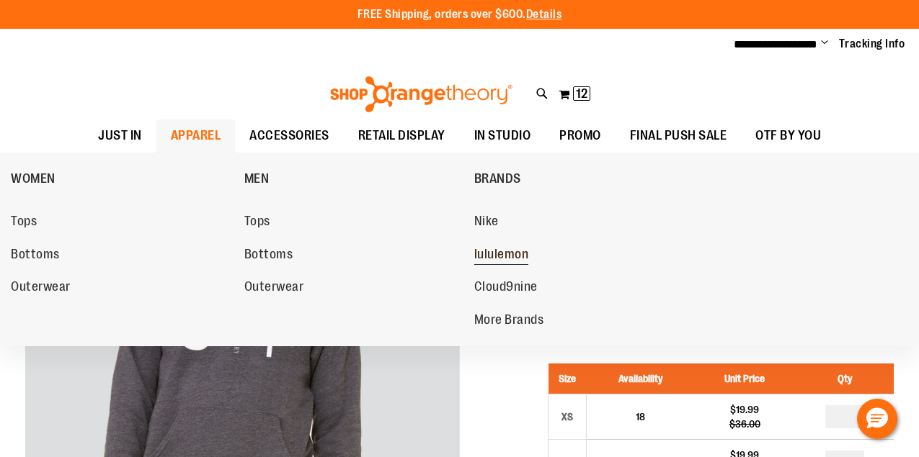
click at [501, 254] on span "lululemon" at bounding box center [501, 256] width 55 height 18
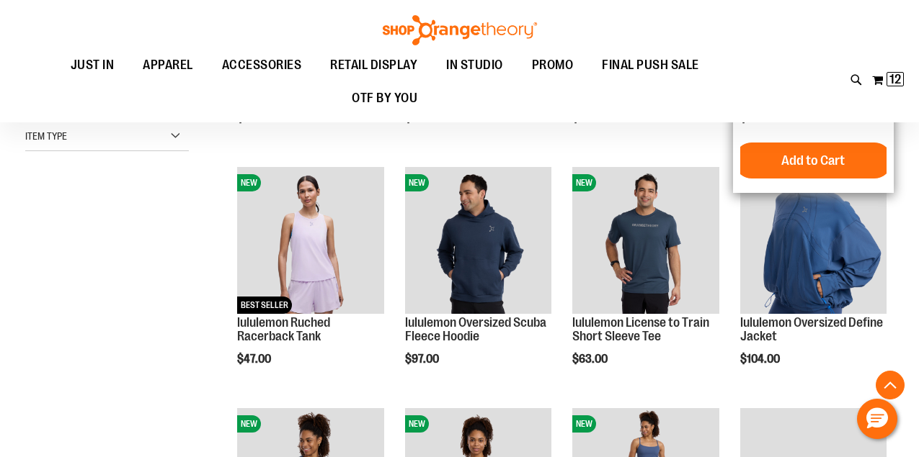
scroll to position [357, 0]
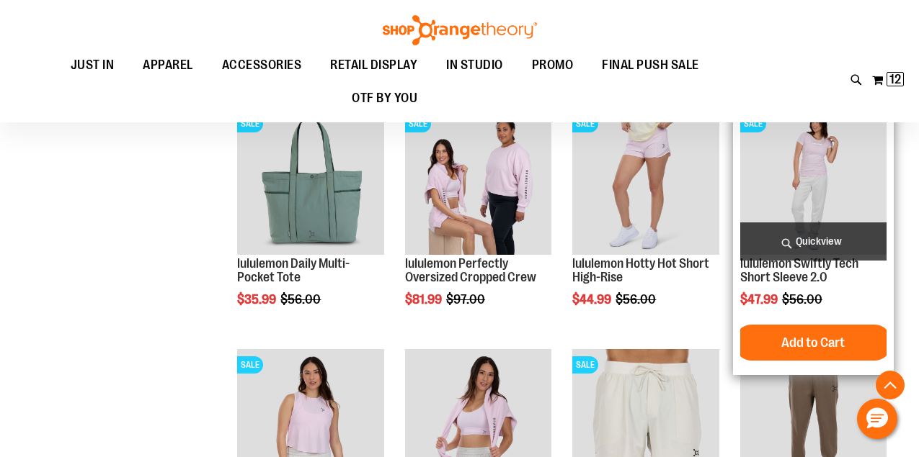
scroll to position [1185, 1]
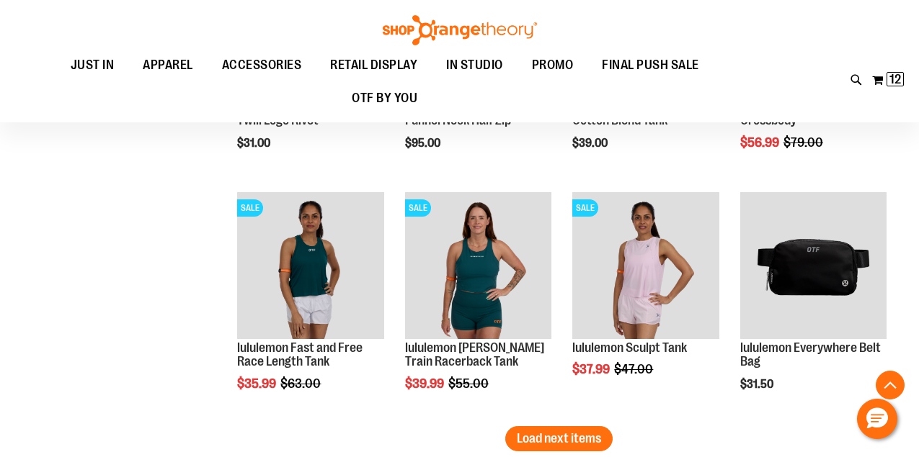
scroll to position [2079, 0]
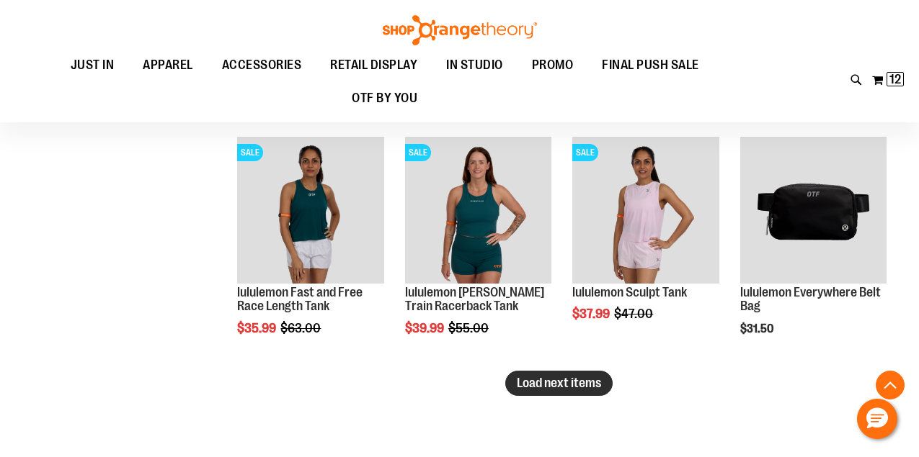
click at [568, 387] on span "Load next items" at bounding box center [559, 383] width 84 height 14
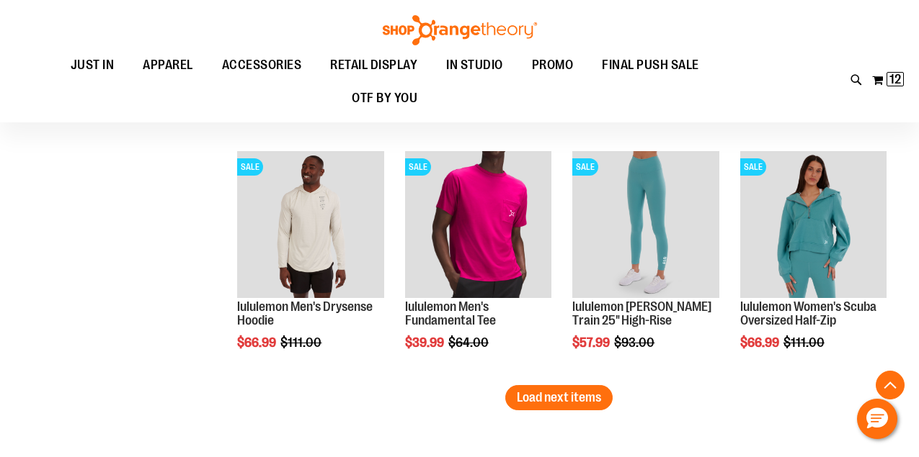
scroll to position [2791, 0]
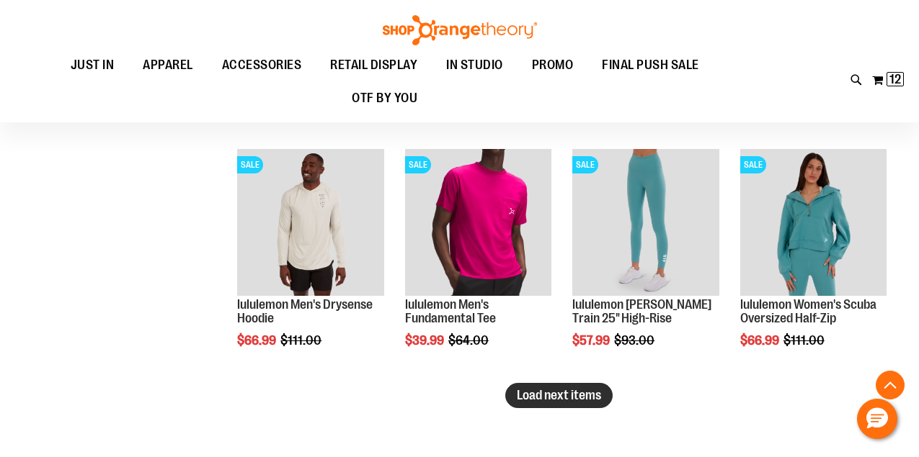
click at [569, 400] on span "Load next items" at bounding box center [559, 395] width 84 height 14
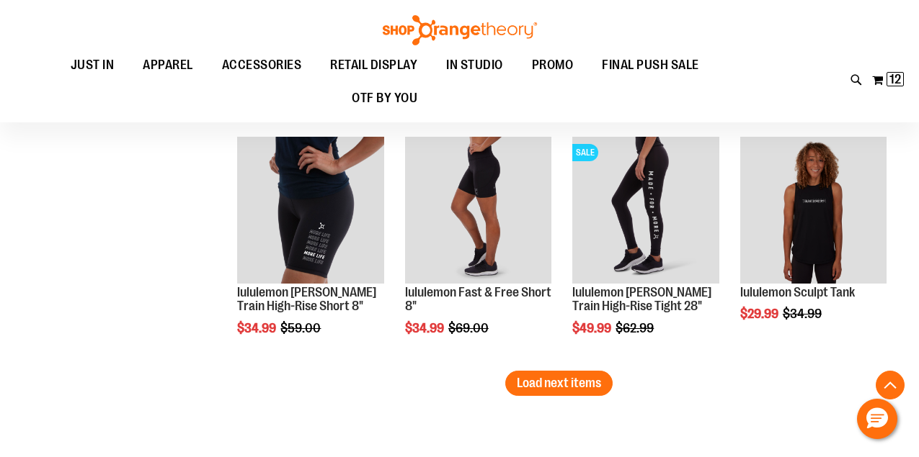
scroll to position [3528, 0]
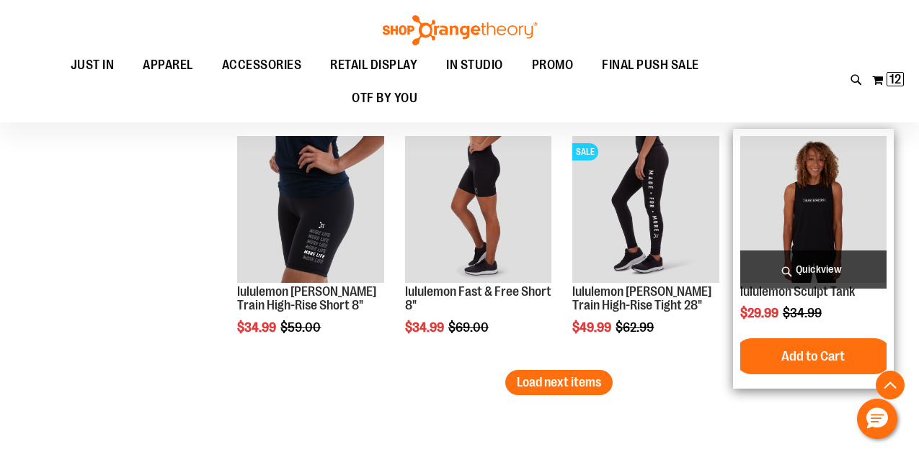
click at [805, 275] on span "Quickview" at bounding box center [813, 270] width 146 height 38
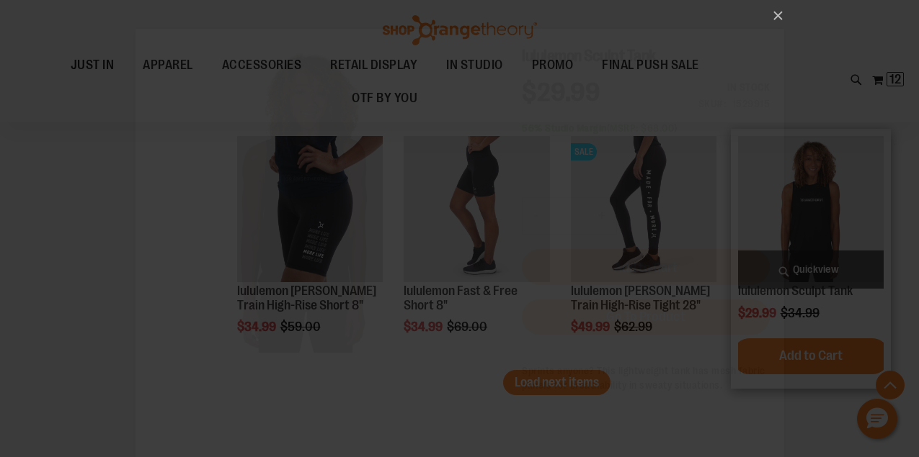
scroll to position [0, 0]
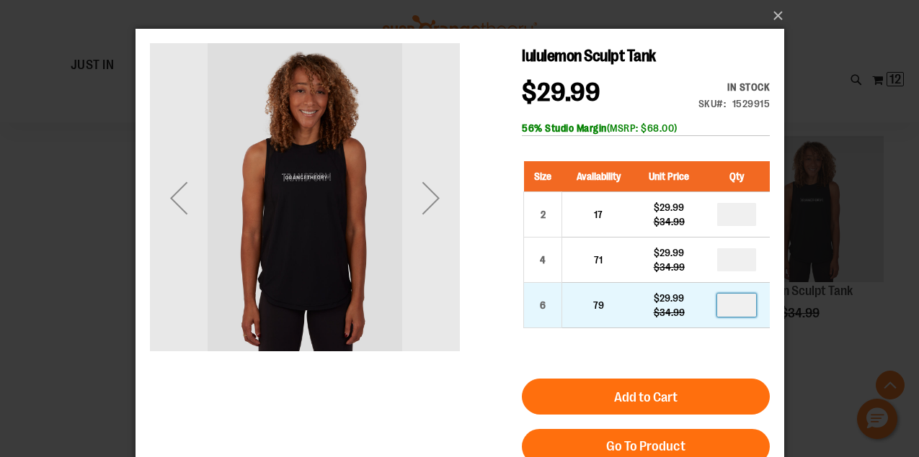
click at [744, 308] on input "number" at bounding box center [735, 305] width 39 height 23
type input "*"
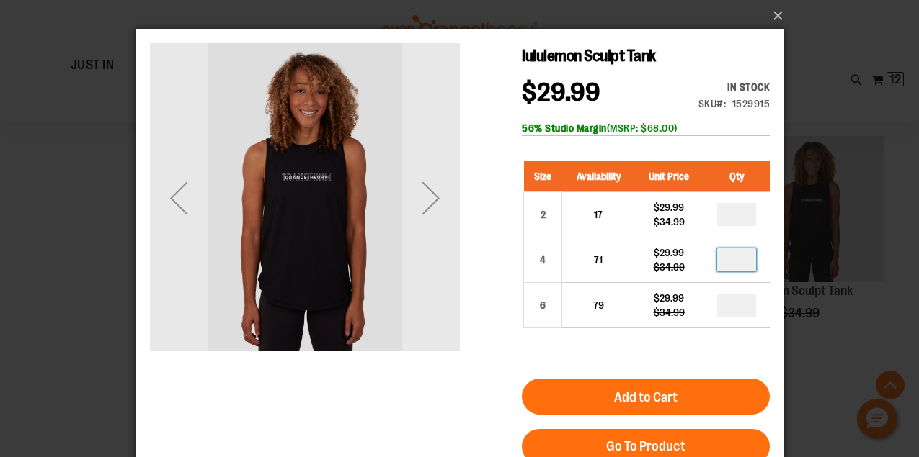
click at [744, 258] on input "number" at bounding box center [735, 260] width 39 height 23
type input "*"
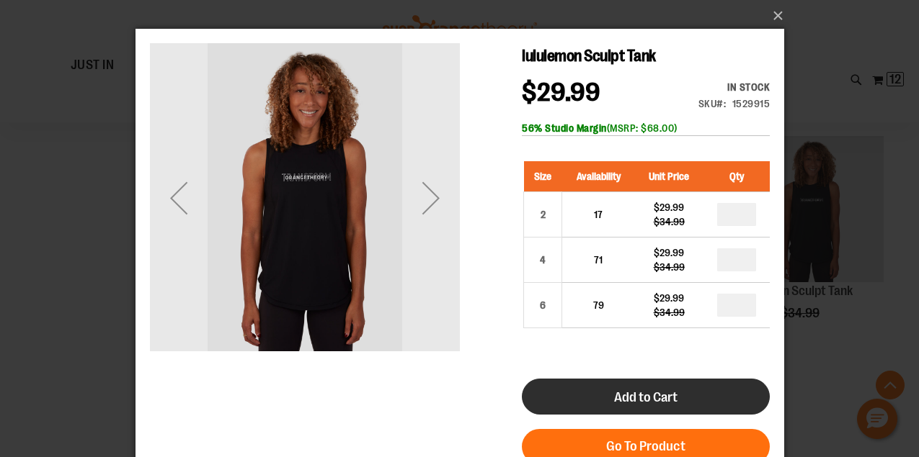
click at [655, 398] on span "Add to Cart" at bounding box center [644, 398] width 63 height 16
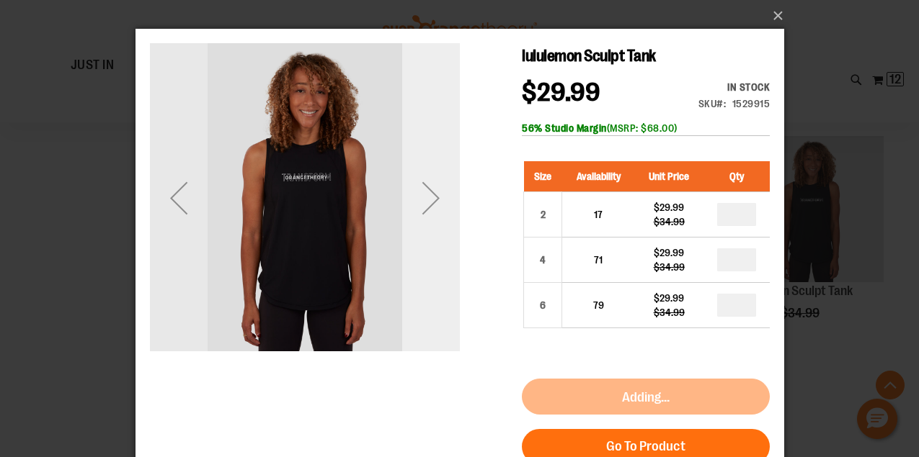
click at [438, 194] on div "Next" at bounding box center [430, 198] width 58 height 58
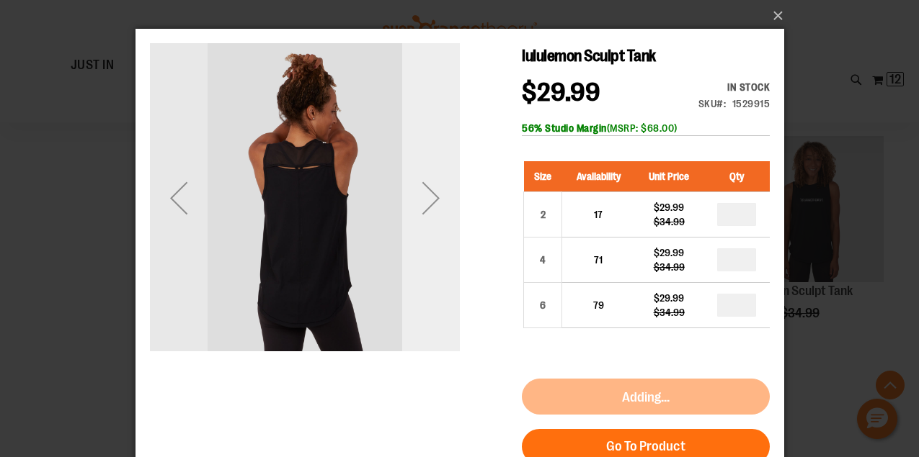
click at [438, 194] on div "Next" at bounding box center [430, 198] width 58 height 58
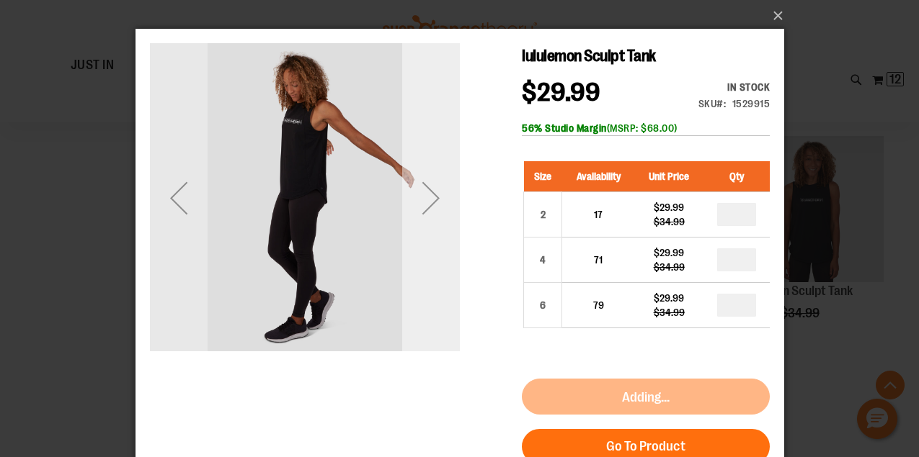
click at [438, 194] on div "Next" at bounding box center [430, 198] width 58 height 58
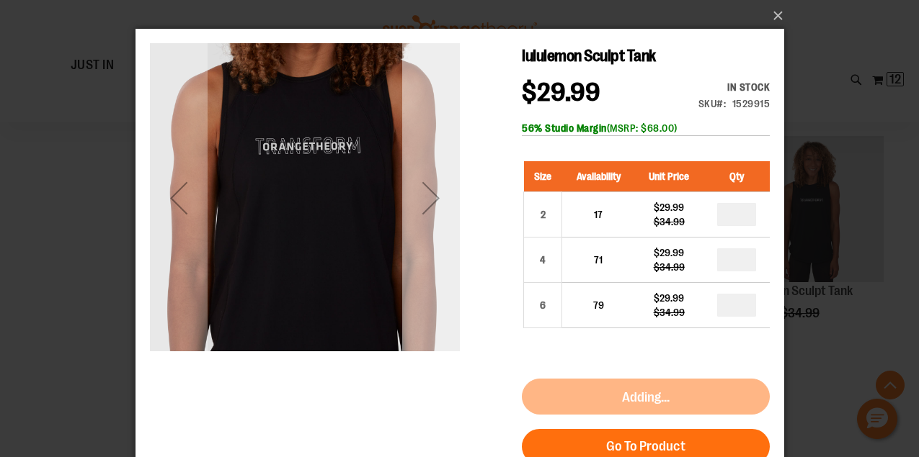
click at [438, 194] on div "Next" at bounding box center [430, 198] width 58 height 58
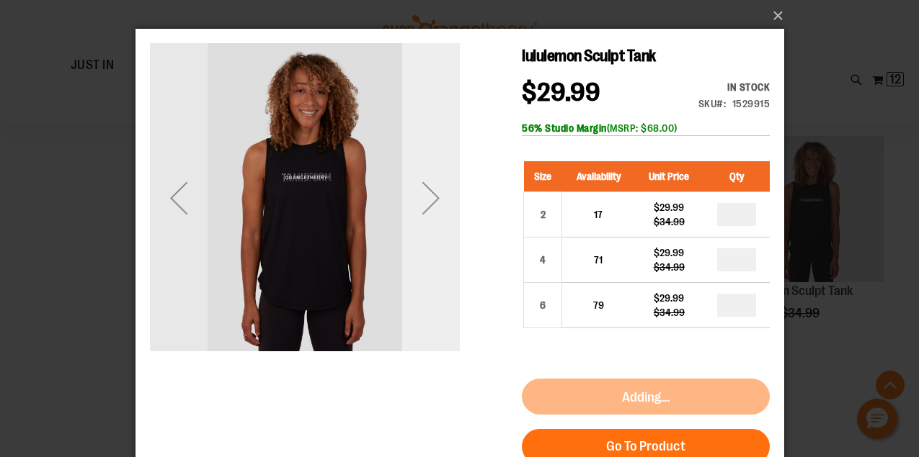
click at [438, 194] on div "Next" at bounding box center [430, 198] width 58 height 58
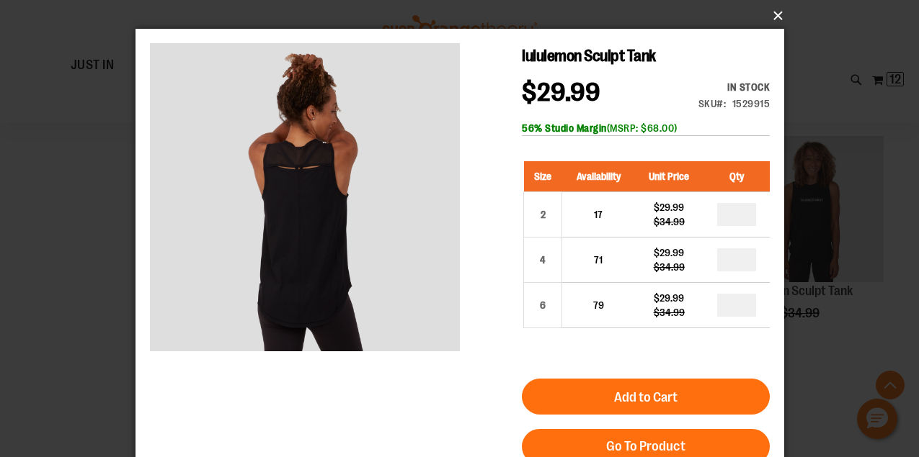
click at [780, 15] on button "×" at bounding box center [464, 16] width 648 height 32
click at [776, 13] on button "×" at bounding box center [464, 16] width 648 height 32
click at [776, 10] on button "×" at bounding box center [464, 16] width 648 height 32
click at [777, 17] on button "×" at bounding box center [464, 16] width 648 height 32
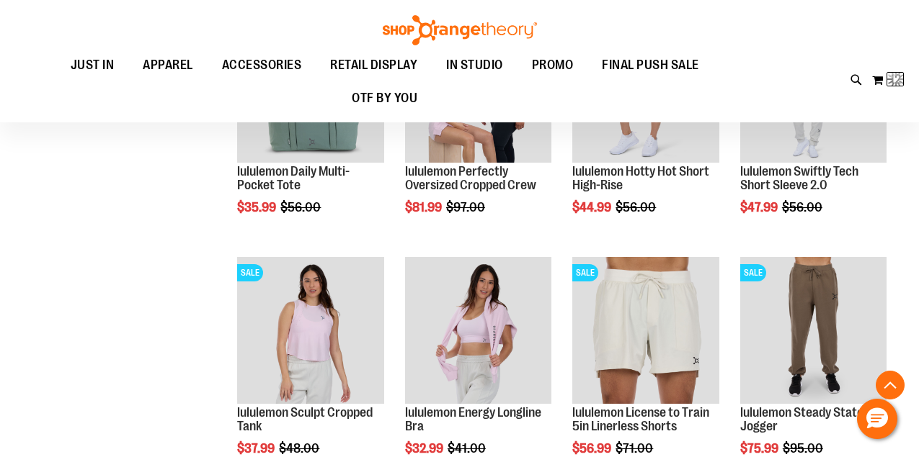
scroll to position [107, 0]
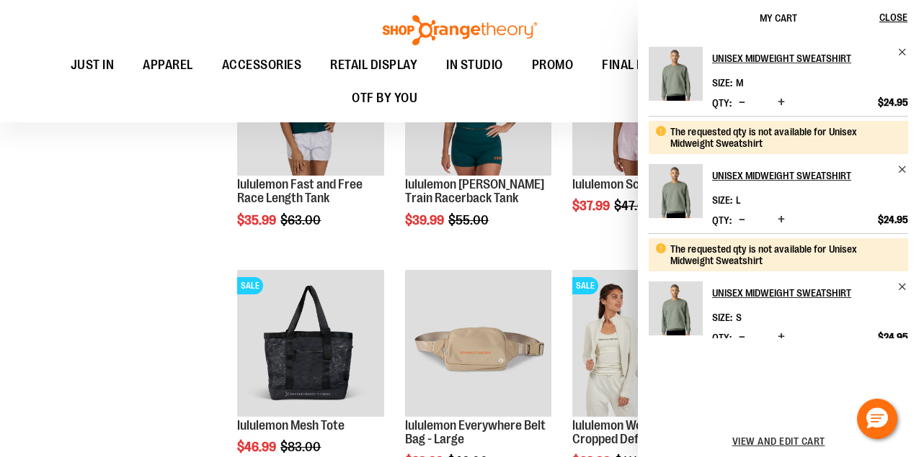
scroll to position [2198, 0]
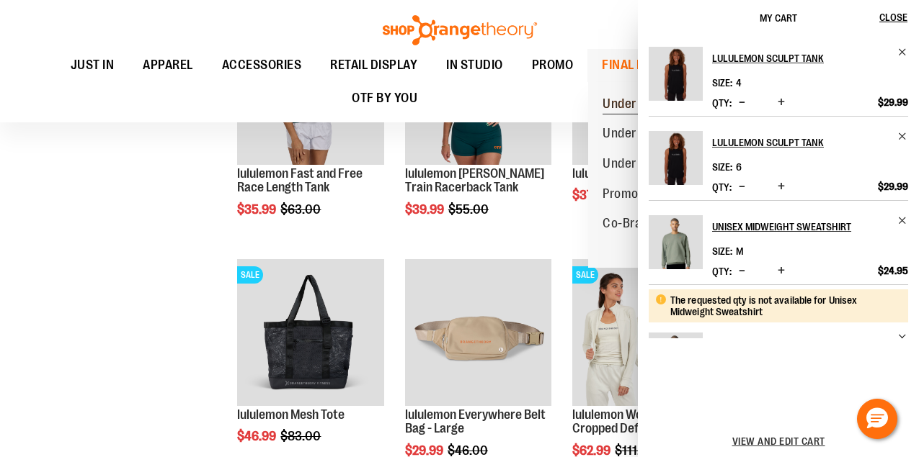
click at [605, 105] on span "Under $10" at bounding box center [630, 106] width 56 height 18
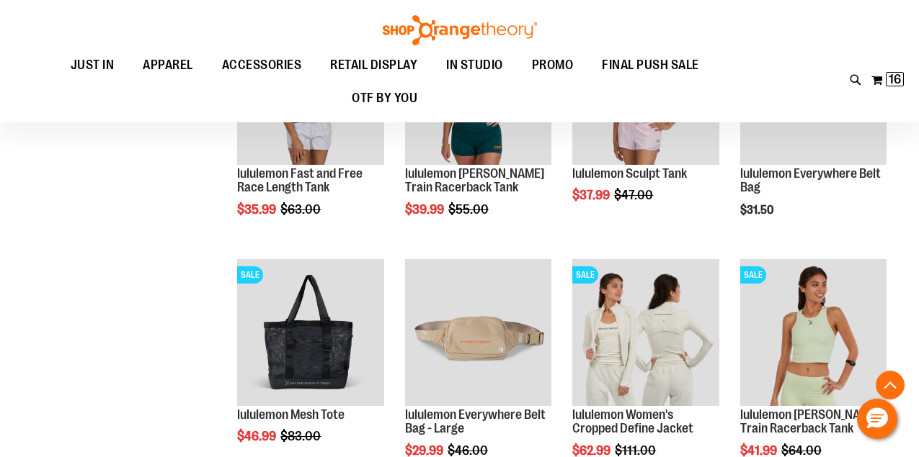
drag, startPoint x: 605, startPoint y: 105, endPoint x: 529, endPoint y: 88, distance: 78.3
click at [529, 88] on ul "JUST IN JUST IN Balanced Basics New for Women New for Men New Accessories New B…" at bounding box center [384, 82] width 740 height 66
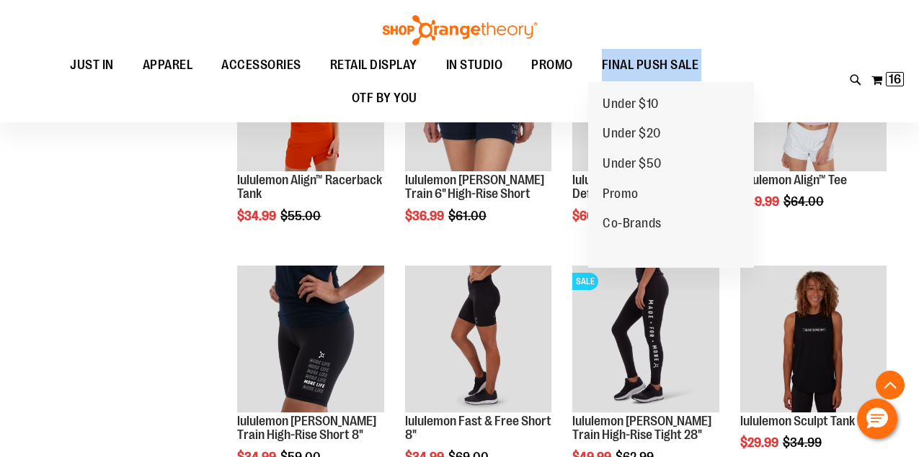
scroll to position [3496, 0]
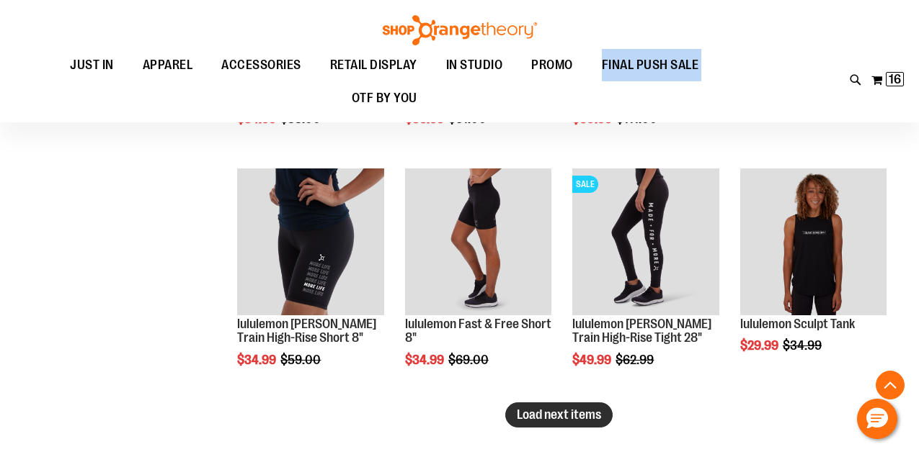
click at [540, 415] on span "Load next items" at bounding box center [559, 415] width 84 height 14
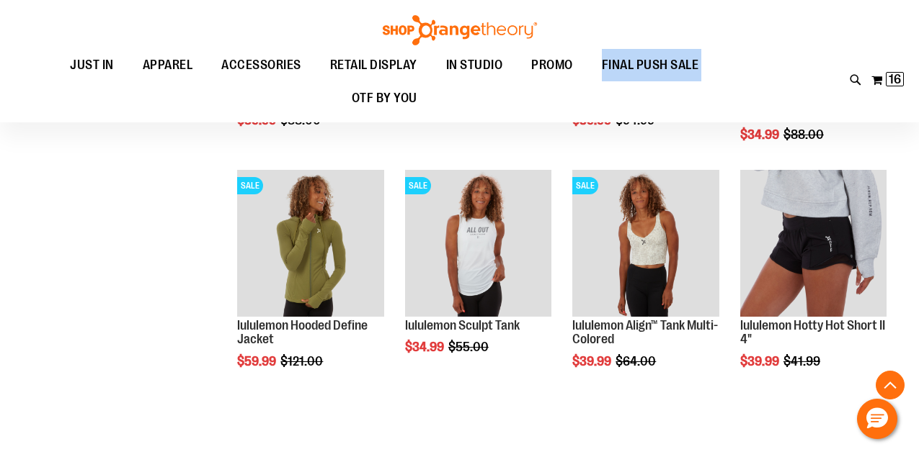
scroll to position [3975, 0]
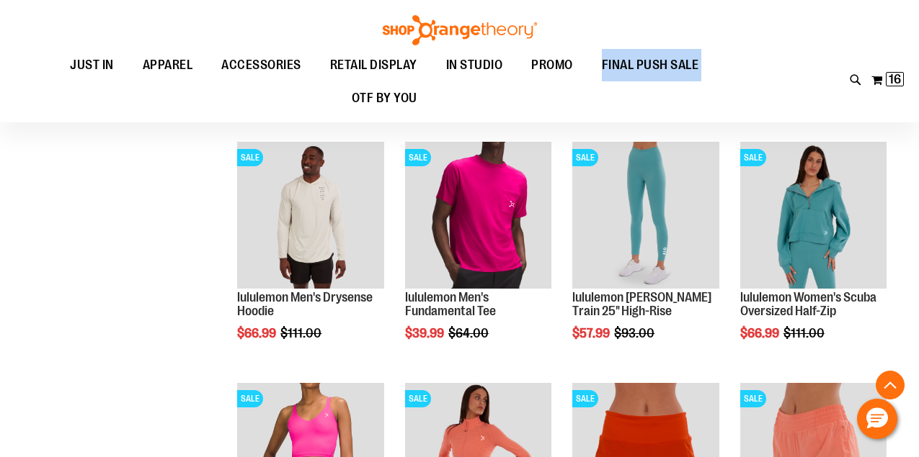
scroll to position [2766, 1]
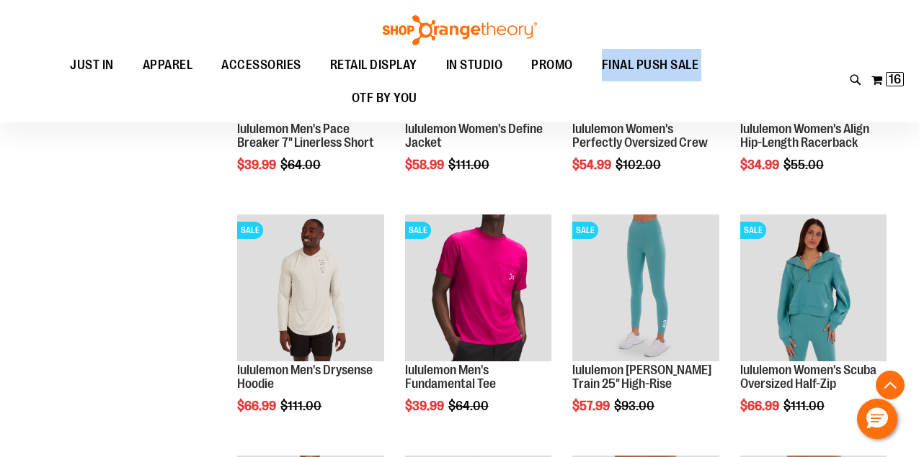
scroll to position [2710, 0]
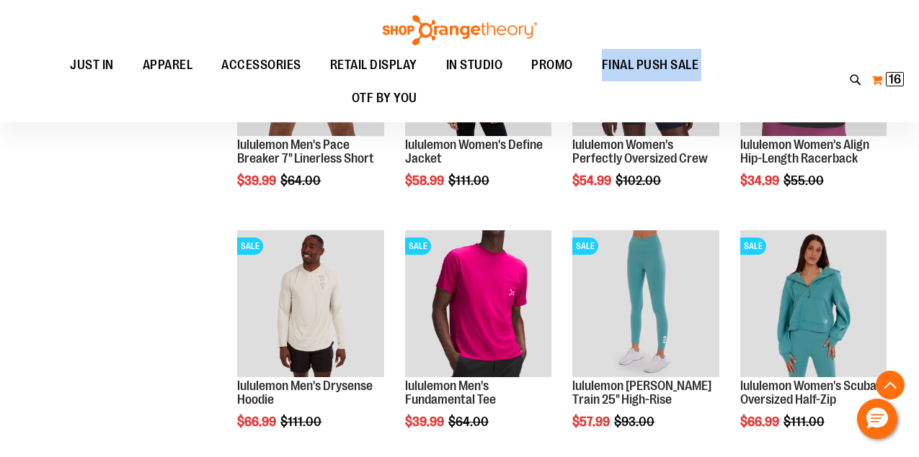
click at [887, 75] on span "16 16 items" at bounding box center [894, 79] width 18 height 14
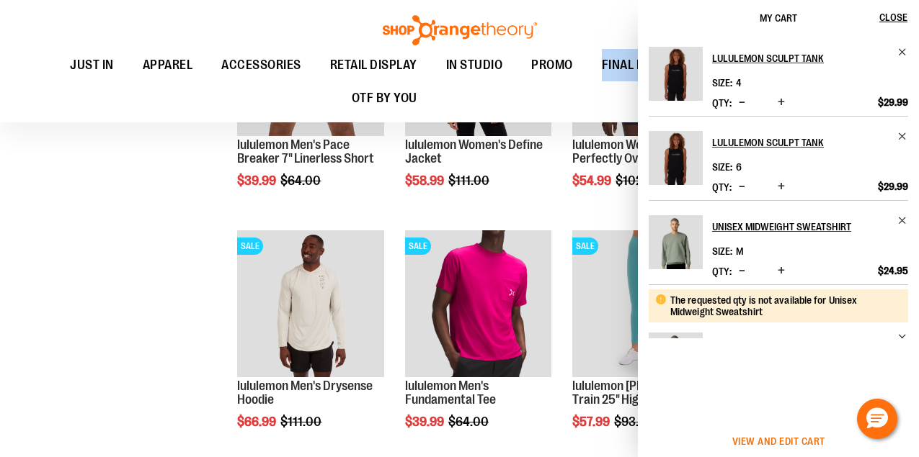
click at [762, 441] on span "View and edit cart" at bounding box center [778, 442] width 93 height 12
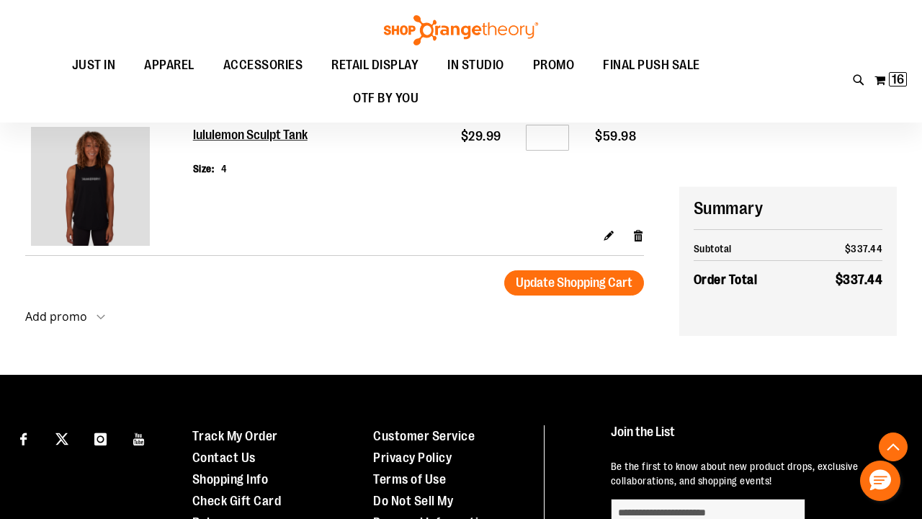
scroll to position [1455, 0]
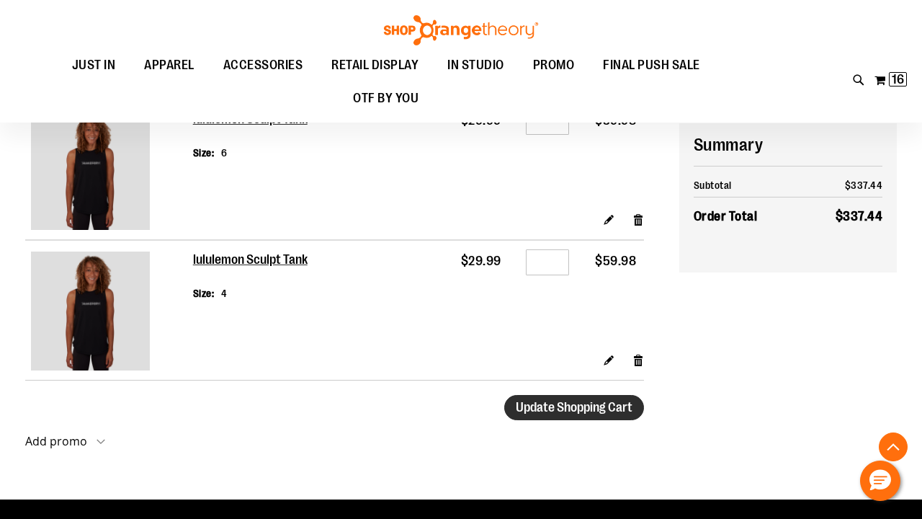
click at [586, 409] on span "Update Shopping Cart" at bounding box center [574, 407] width 117 height 14
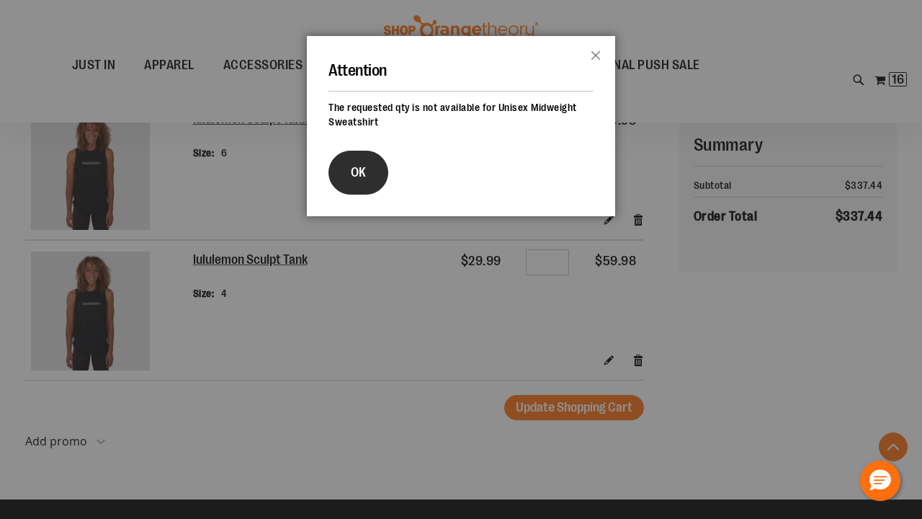
click at [357, 168] on span "OK" at bounding box center [358, 172] width 15 height 14
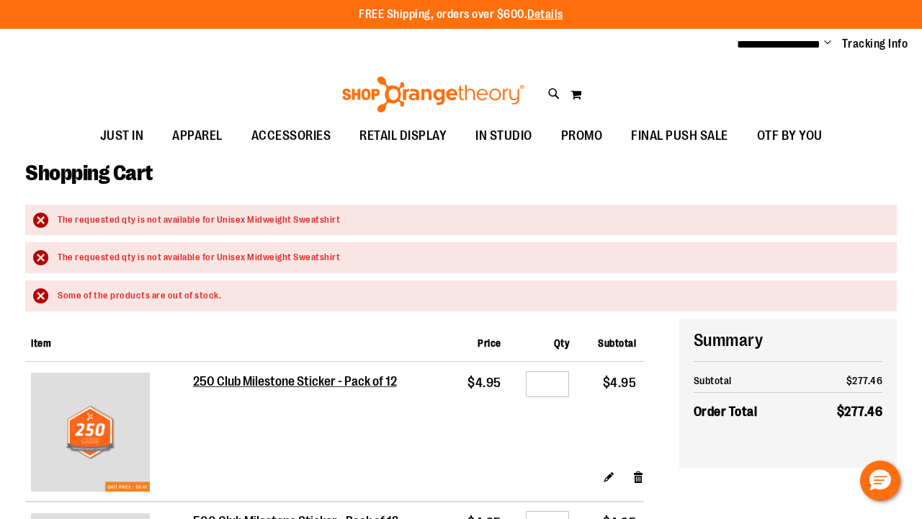
click at [58, 293] on div "Some of the products are out of stock." at bounding box center [470, 296] width 825 height 14
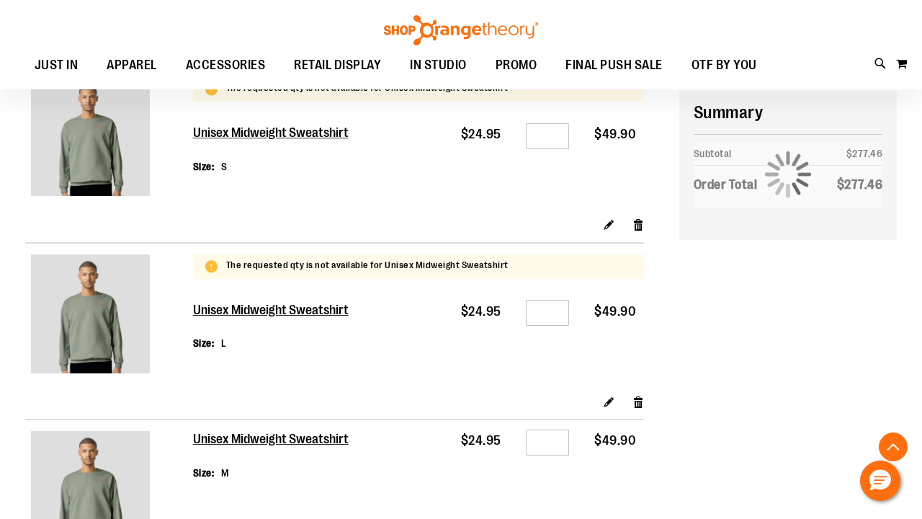
scroll to position [1032, 0]
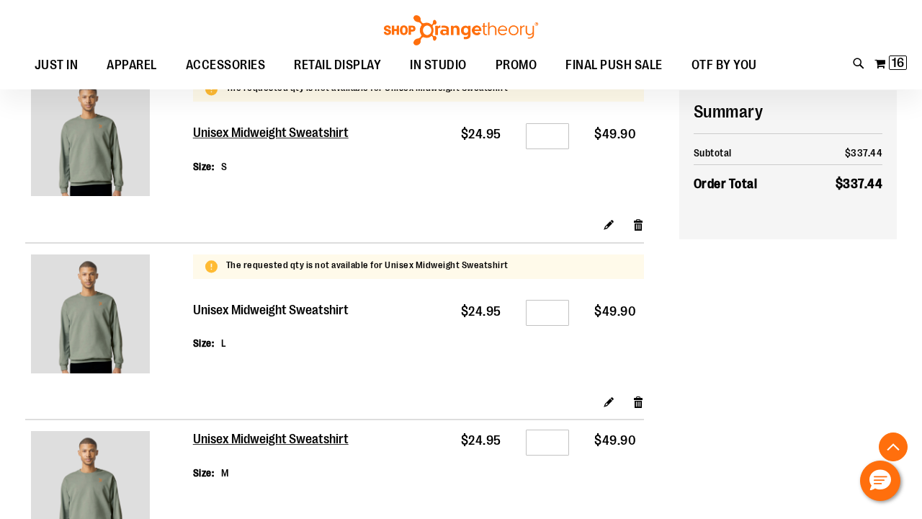
click at [247, 303] on h2 "Unisex Midweight Sweatshirt" at bounding box center [271, 311] width 157 height 16
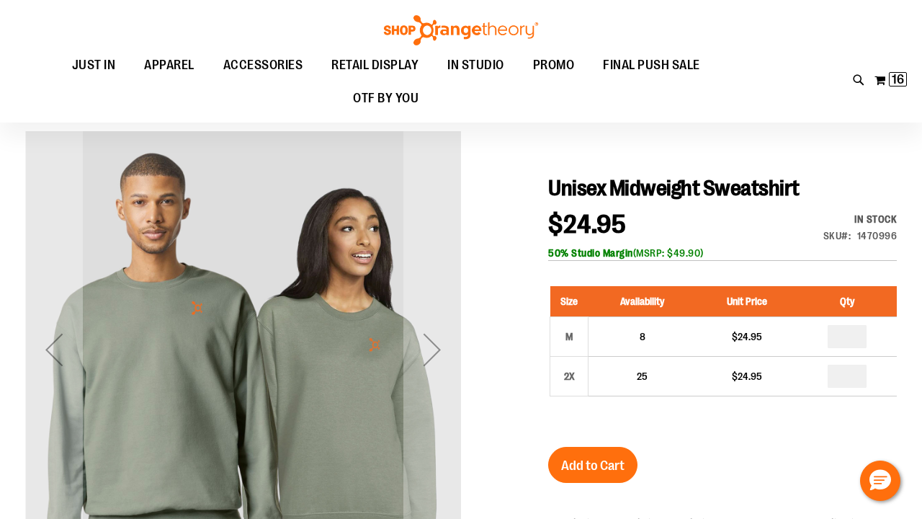
scroll to position [178, 0]
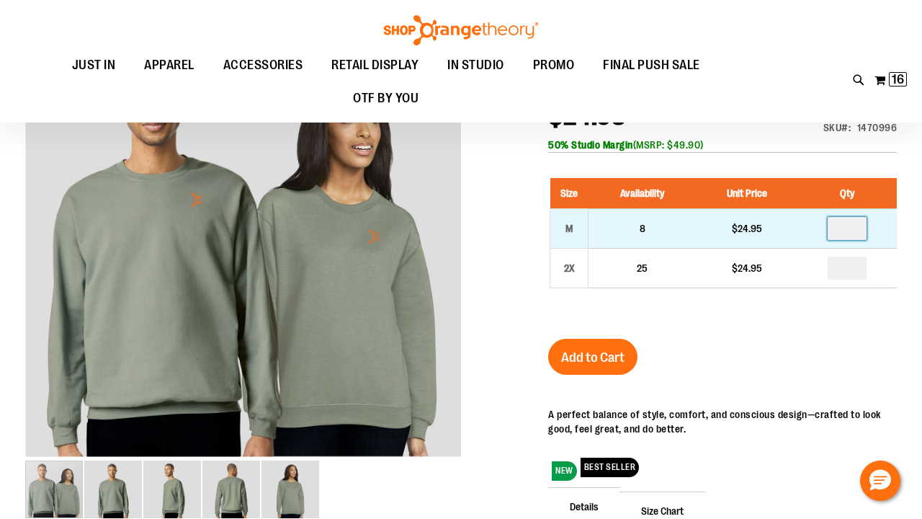
click at [862, 231] on input "number" at bounding box center [847, 228] width 39 height 23
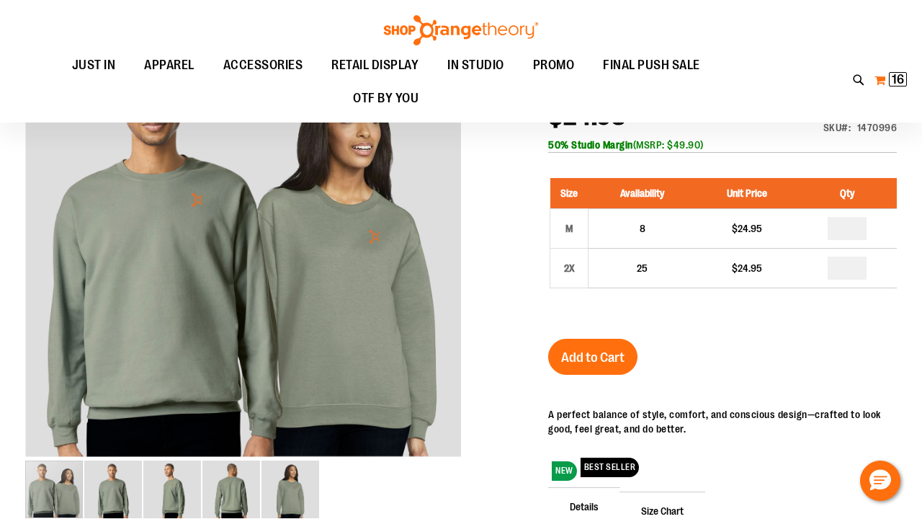
type input "*"
click at [893, 72] on span "16 16 items" at bounding box center [898, 79] width 18 height 14
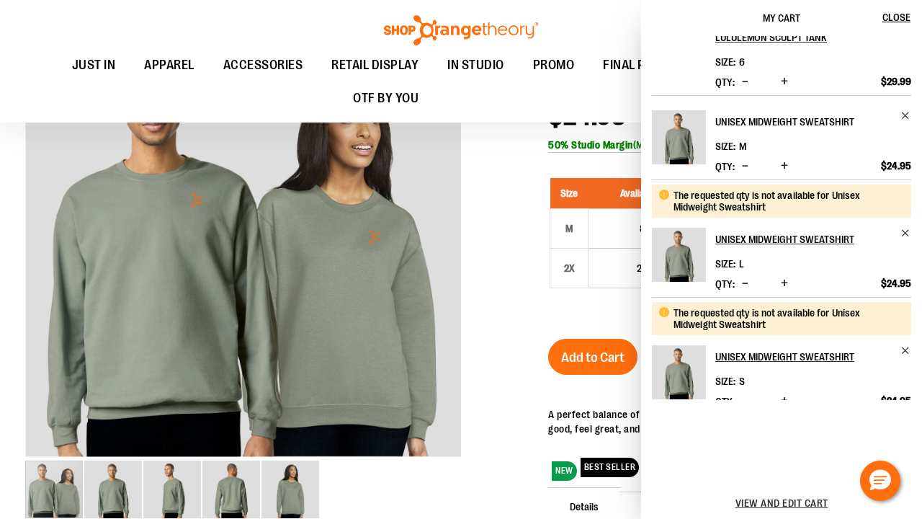
scroll to position [132, 0]
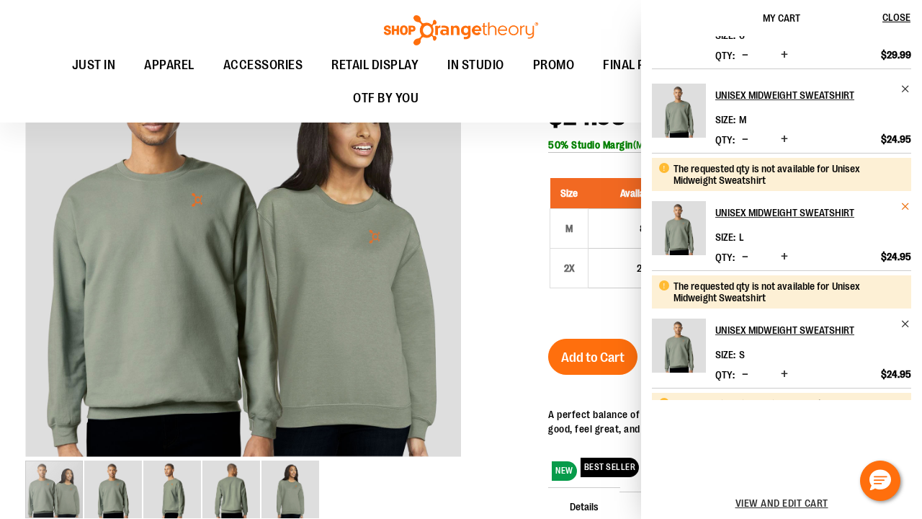
click at [901, 205] on span "Remove item" at bounding box center [906, 206] width 11 height 11
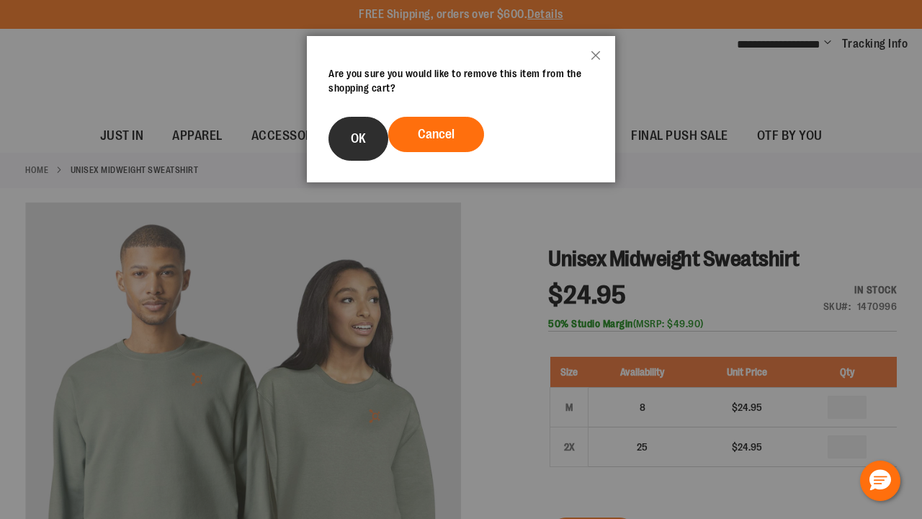
click at [365, 138] on span "OK" at bounding box center [358, 138] width 15 height 14
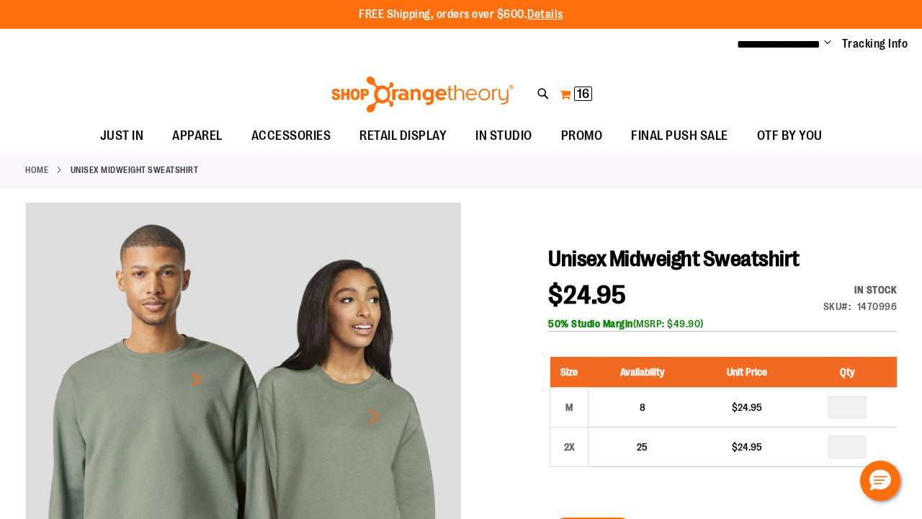
click at [574, 93] on span "16 16 items" at bounding box center [583, 93] width 18 height 14
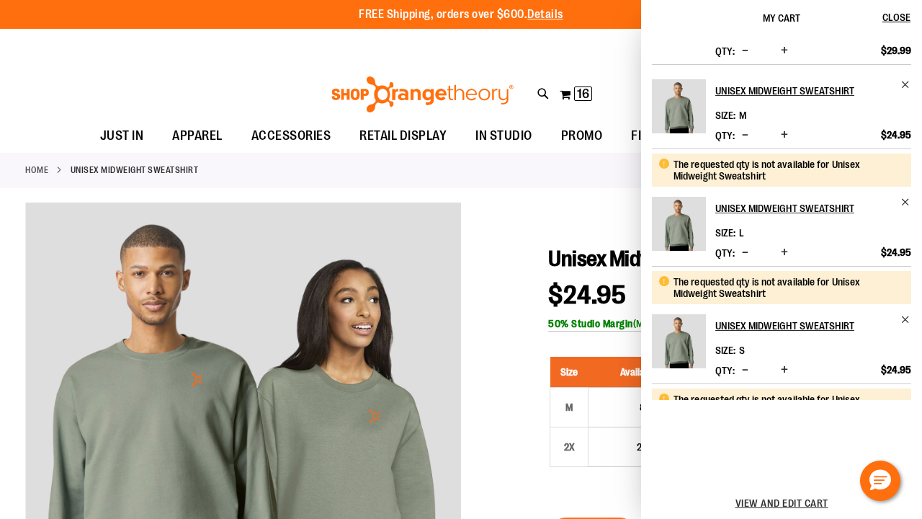
scroll to position [143, 0]
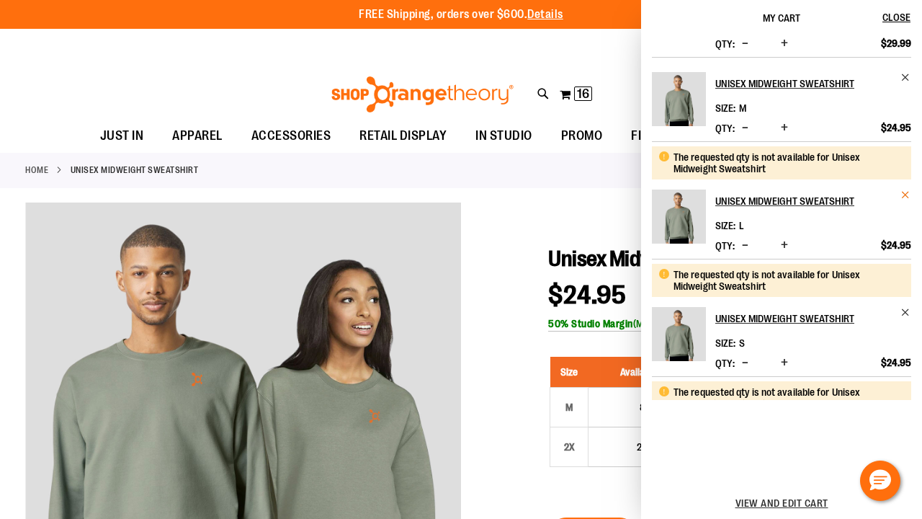
click at [902, 195] on span "Remove item" at bounding box center [906, 194] width 11 height 11
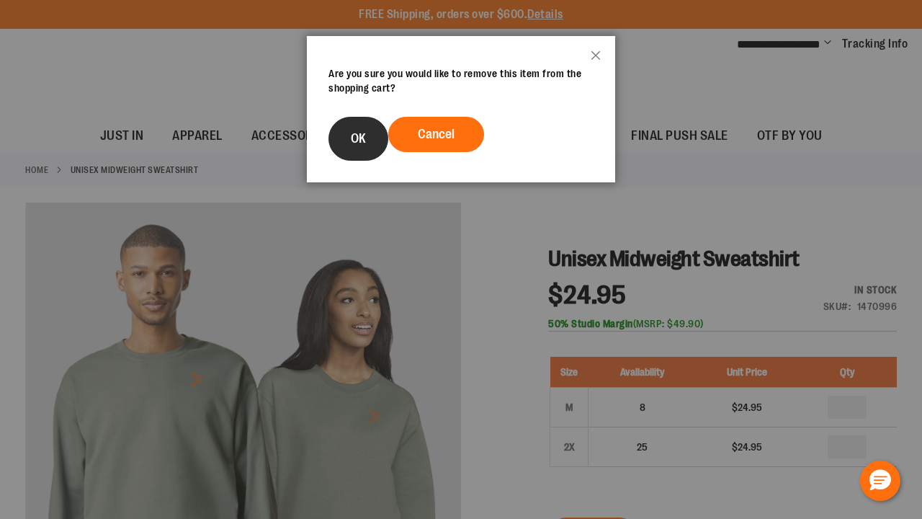
click at [360, 143] on span "OK" at bounding box center [358, 138] width 15 height 14
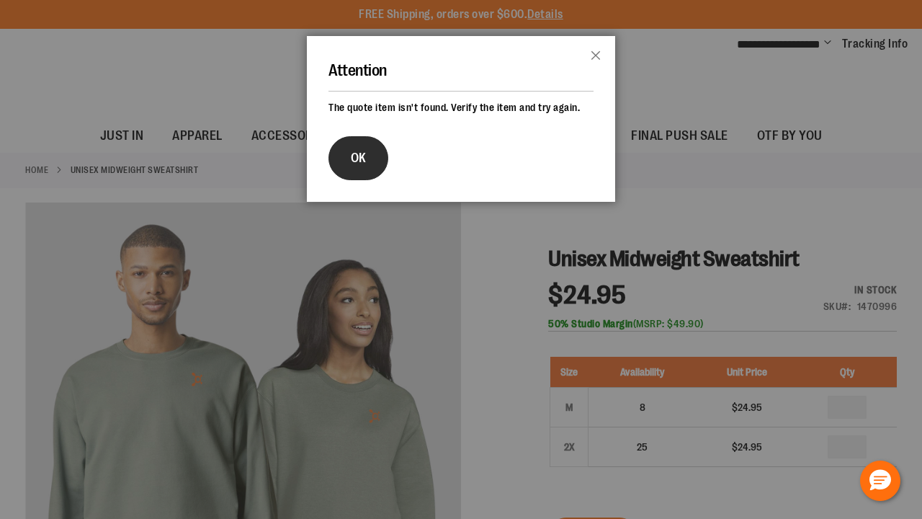
click at [350, 156] on button "OK" at bounding box center [359, 158] width 60 height 44
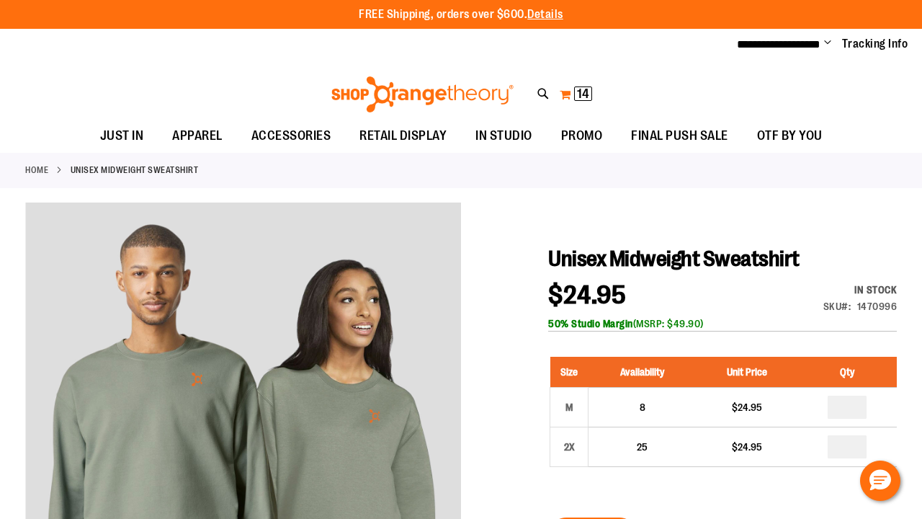
click at [564, 90] on button "My Cart 14 14 items" at bounding box center [576, 94] width 34 height 23
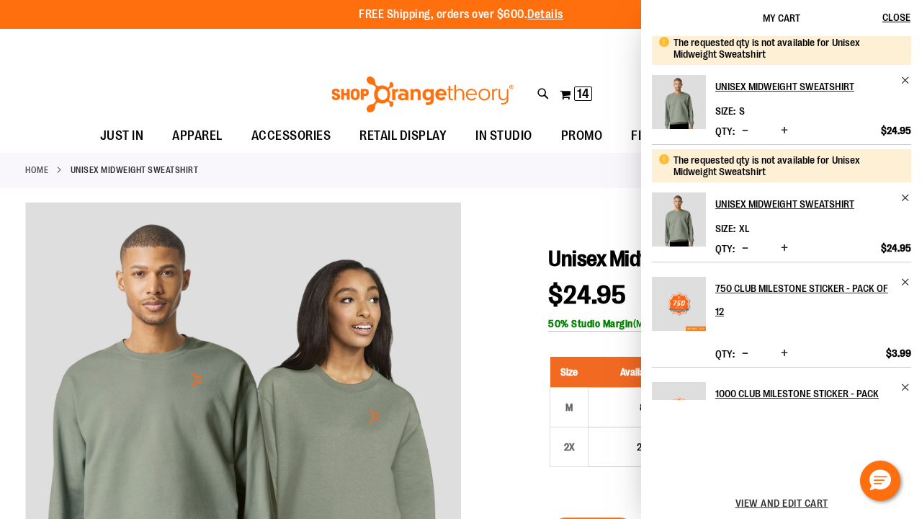
scroll to position [266, 0]
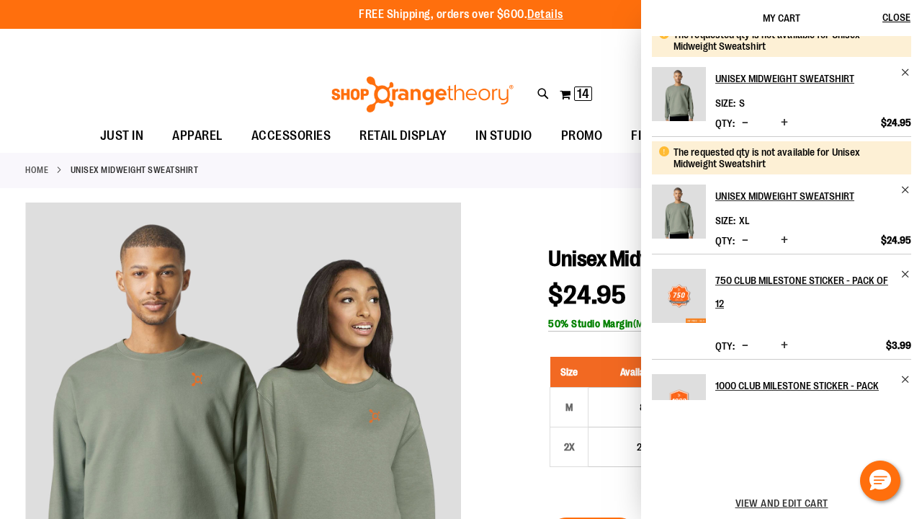
click at [744, 241] on span "Decrease product quantity" at bounding box center [745, 240] width 6 height 14
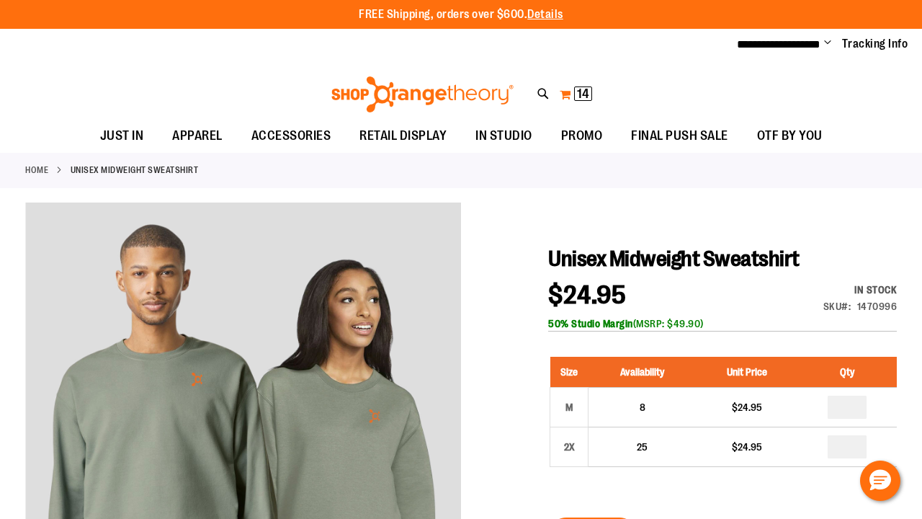
click at [577, 88] on span "14" at bounding box center [583, 93] width 12 height 14
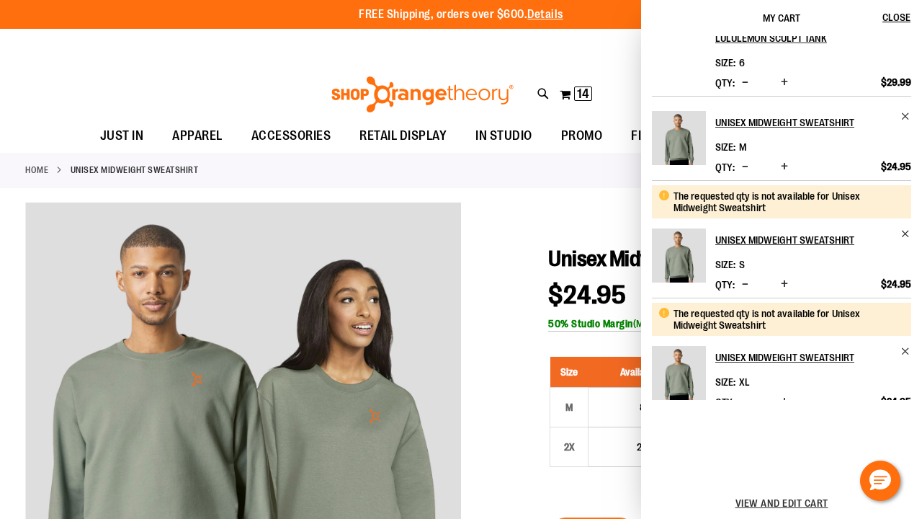
scroll to position [107, 0]
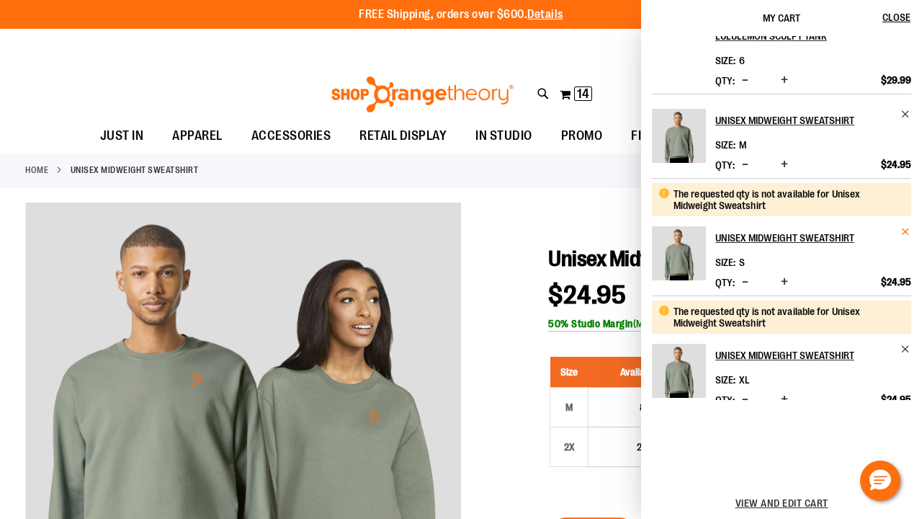
click at [903, 229] on span "Remove item" at bounding box center [906, 231] width 11 height 11
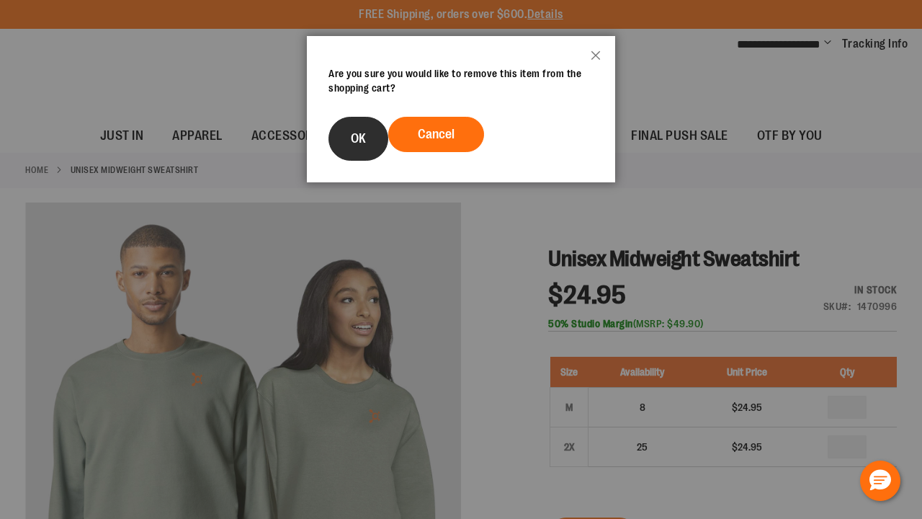
click at [353, 125] on button "OK" at bounding box center [359, 139] width 60 height 44
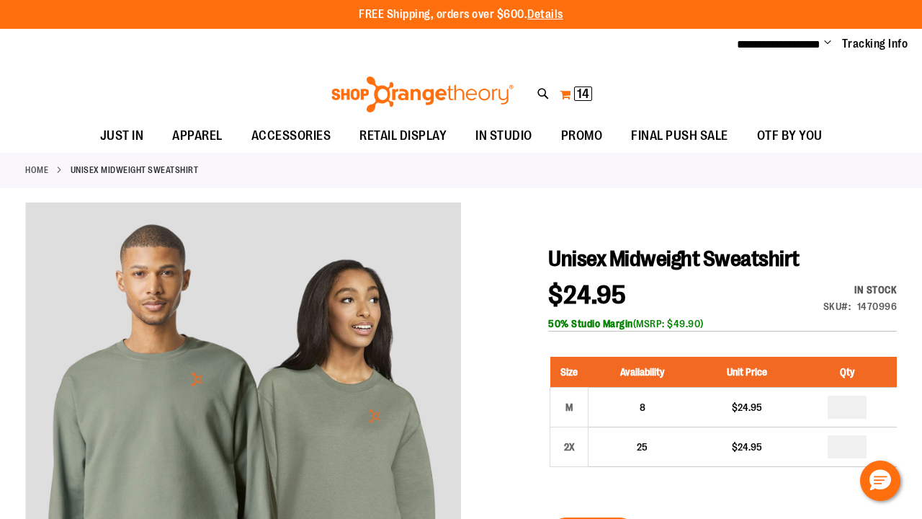
click at [571, 98] on button "My Cart 14 14 items" at bounding box center [576, 94] width 34 height 23
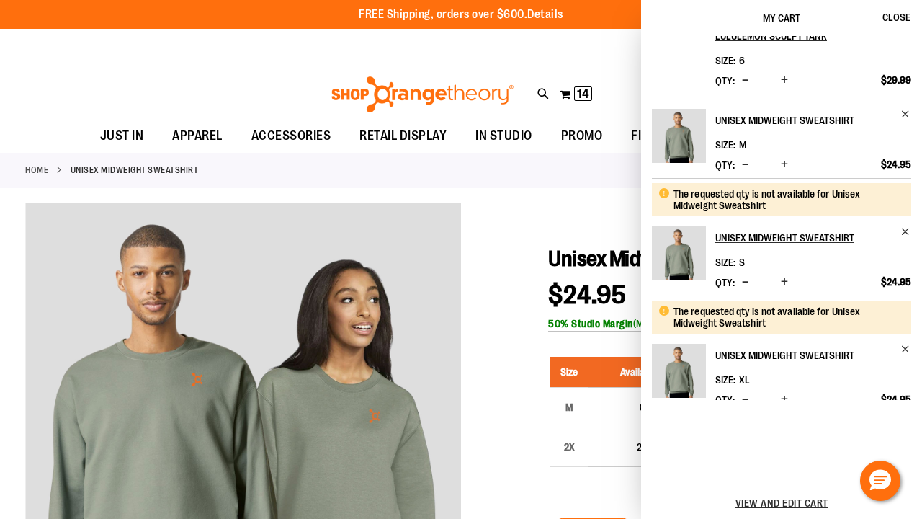
scroll to position [212, 0]
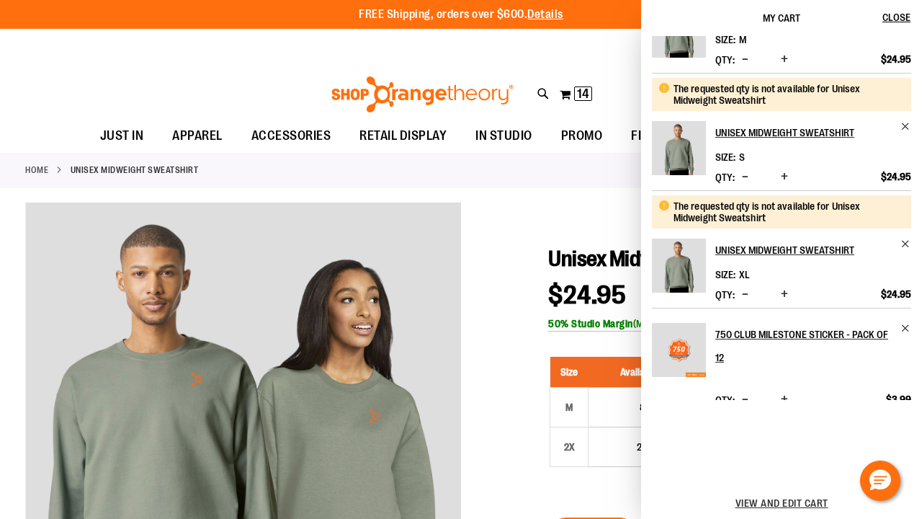
click at [909, 246] on div "lululemon Sculpt Tank Size 4" at bounding box center [781, 218] width 281 height 364
click at [906, 243] on span "Remove item" at bounding box center [906, 243] width 11 height 11
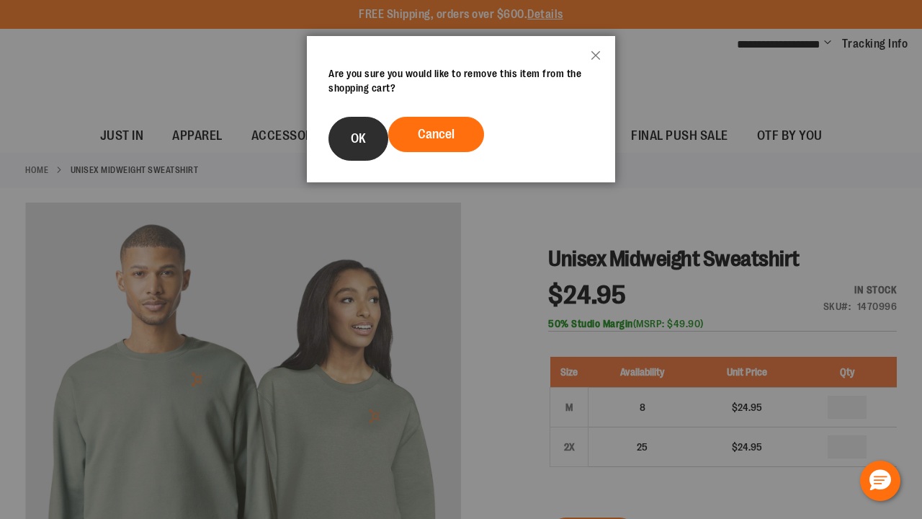
click at [360, 137] on span "OK" at bounding box center [358, 138] width 15 height 14
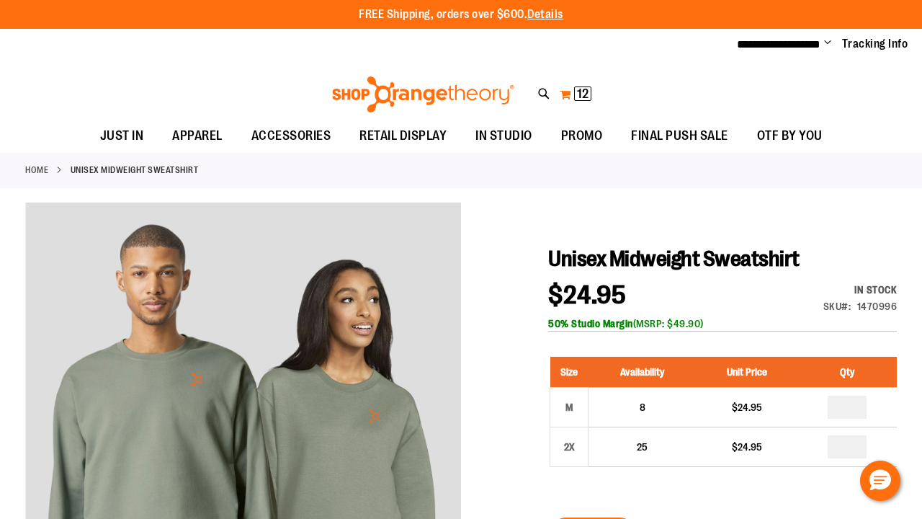
click at [574, 89] on span "12 12 items" at bounding box center [582, 93] width 17 height 14
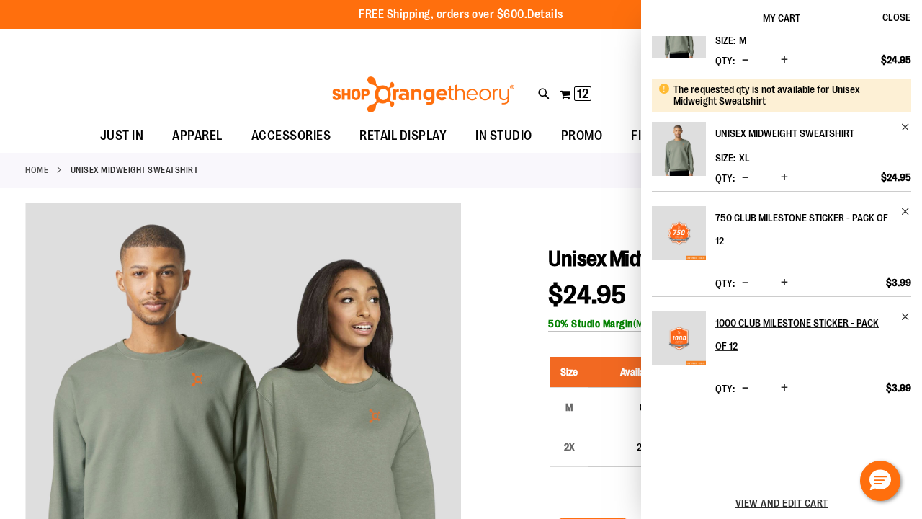
scroll to position [222, 0]
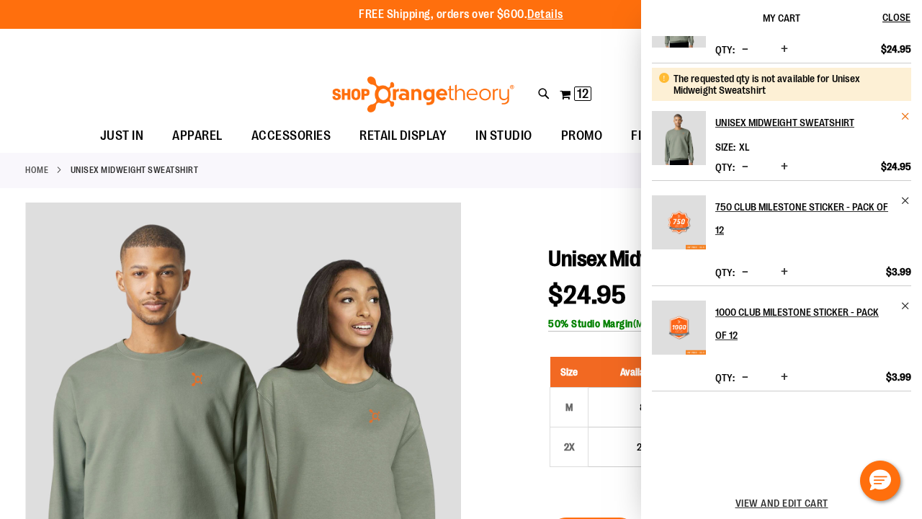
click at [903, 115] on span "Remove item" at bounding box center [906, 116] width 11 height 11
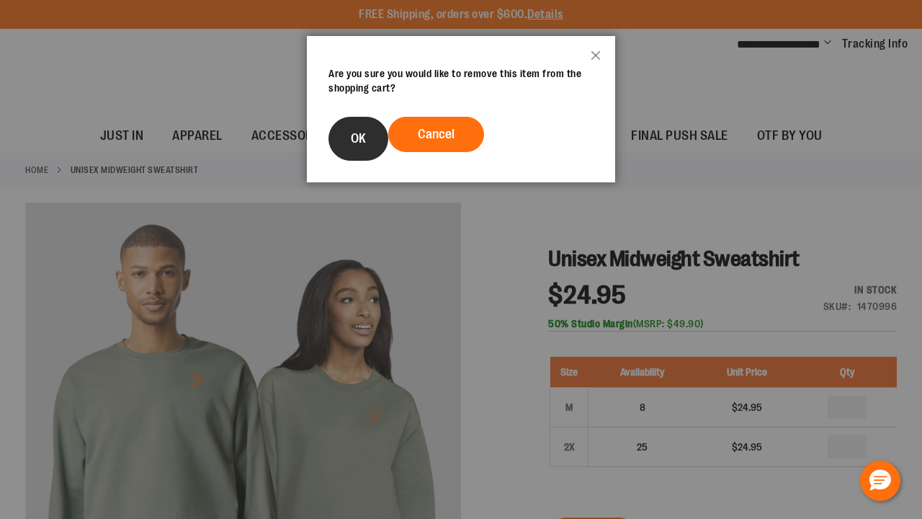
click at [366, 153] on button "OK" at bounding box center [359, 139] width 60 height 44
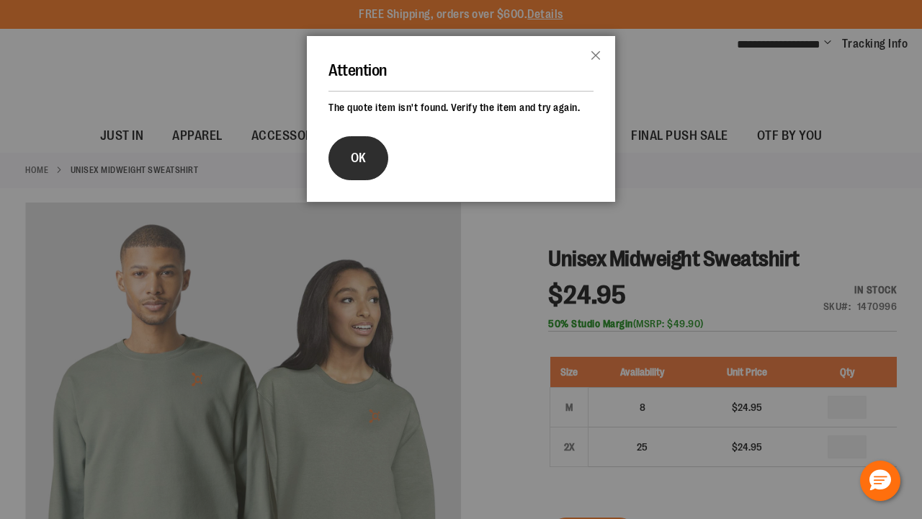
click at [363, 157] on span "OK" at bounding box center [358, 158] width 15 height 14
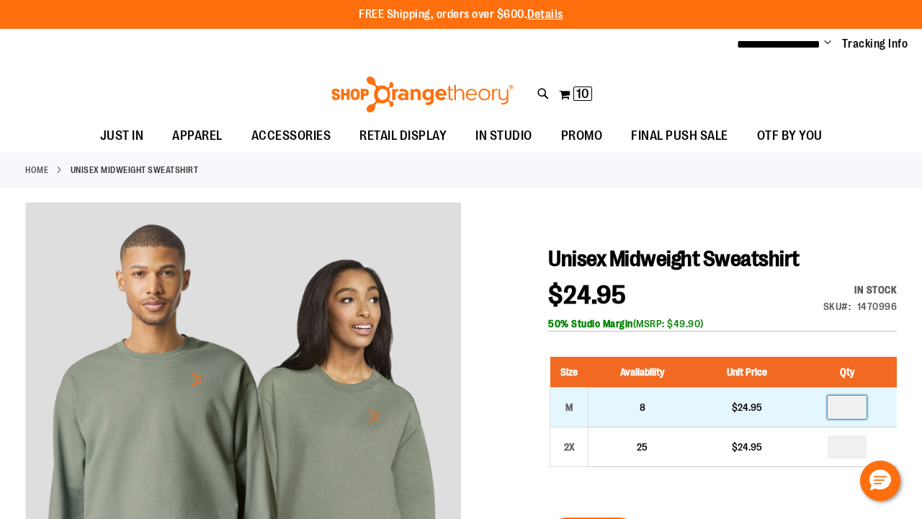
click at [858, 411] on input "number" at bounding box center [847, 407] width 39 height 23
type input "*"
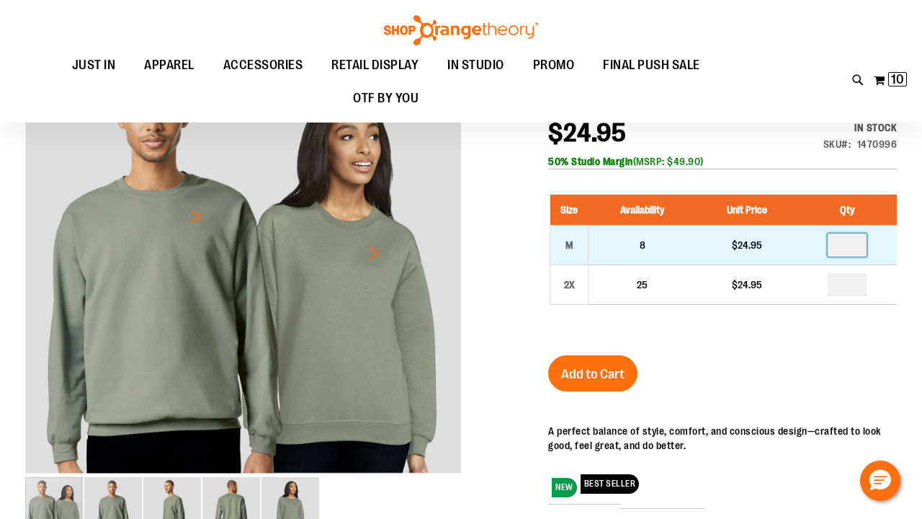
scroll to position [183, 0]
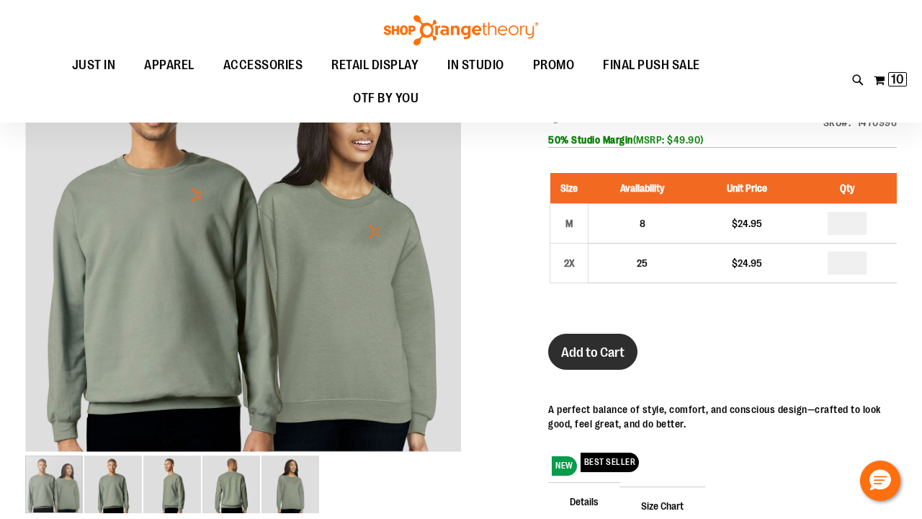
click at [589, 348] on span "Add to Cart" at bounding box center [592, 352] width 63 height 16
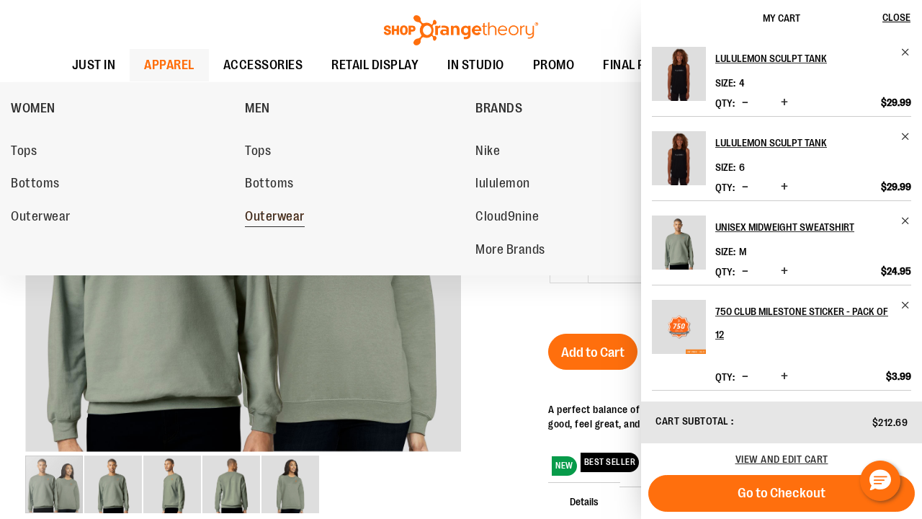
click at [283, 215] on span "Outerwear" at bounding box center [275, 218] width 60 height 18
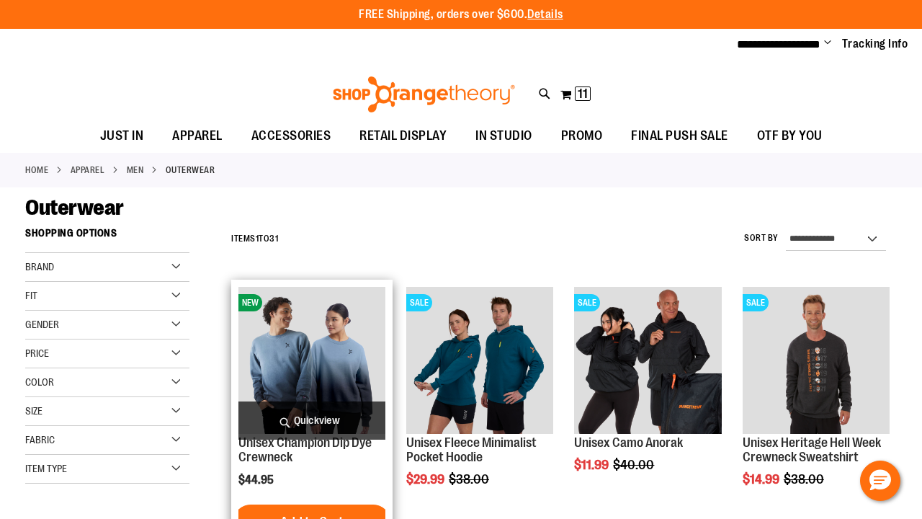
click at [314, 324] on img "product" at bounding box center [311, 360] width 147 height 147
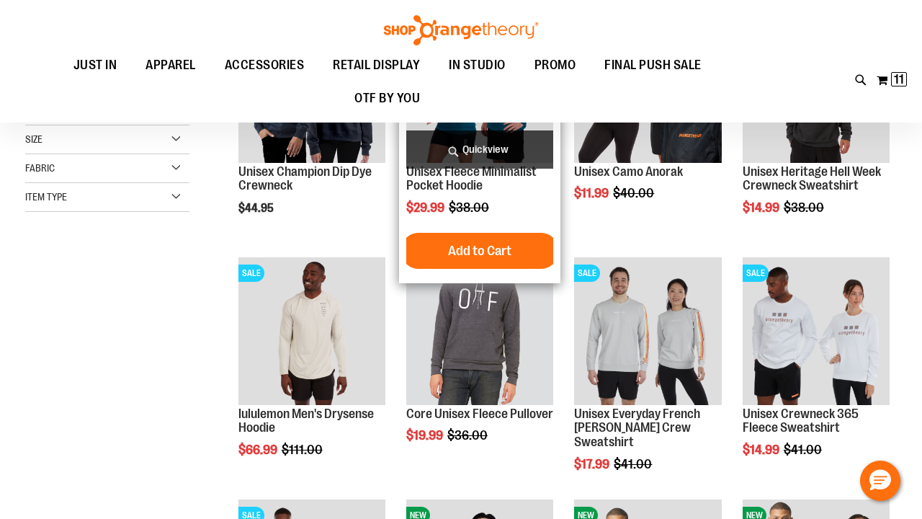
scroll to position [269, 0]
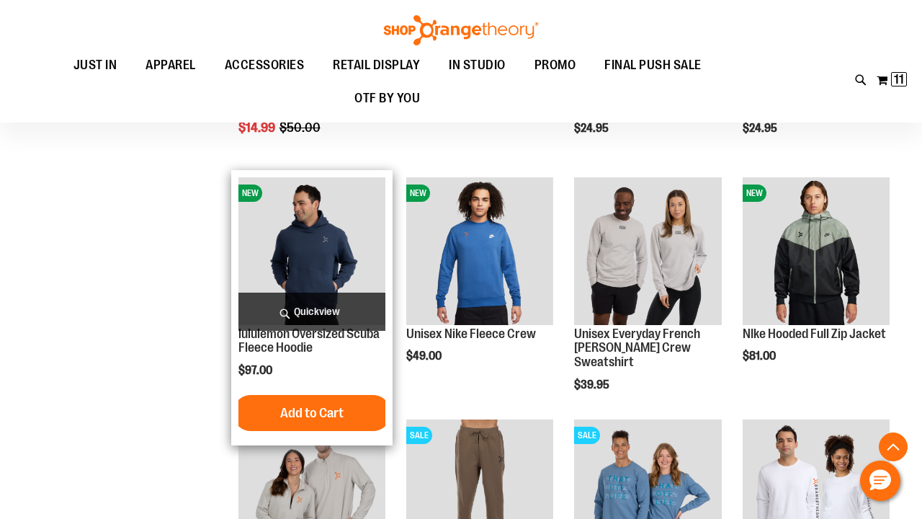
scroll to position [857, 0]
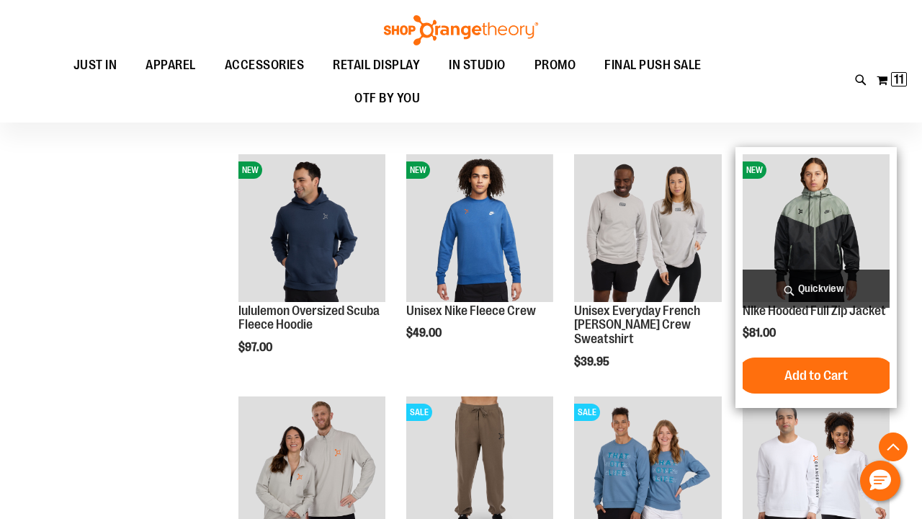
click at [814, 221] on img "product" at bounding box center [816, 227] width 147 height 147
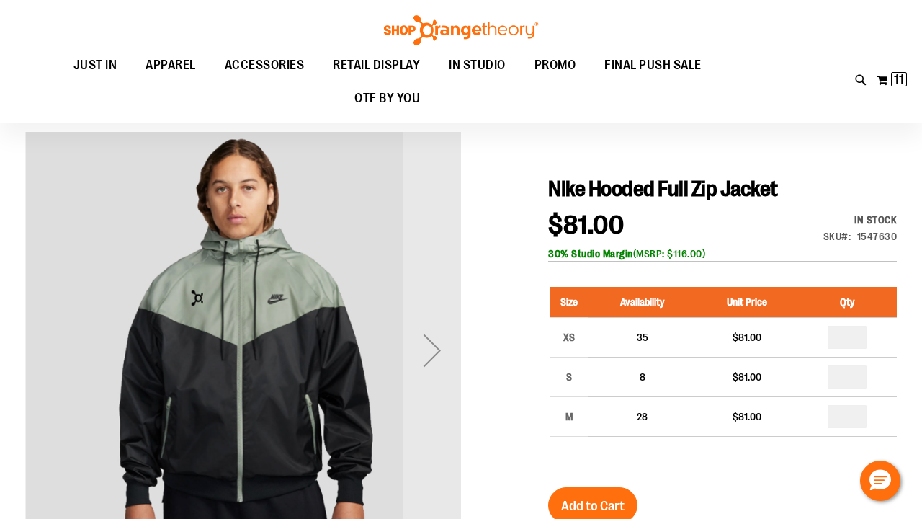
scroll to position [91, 0]
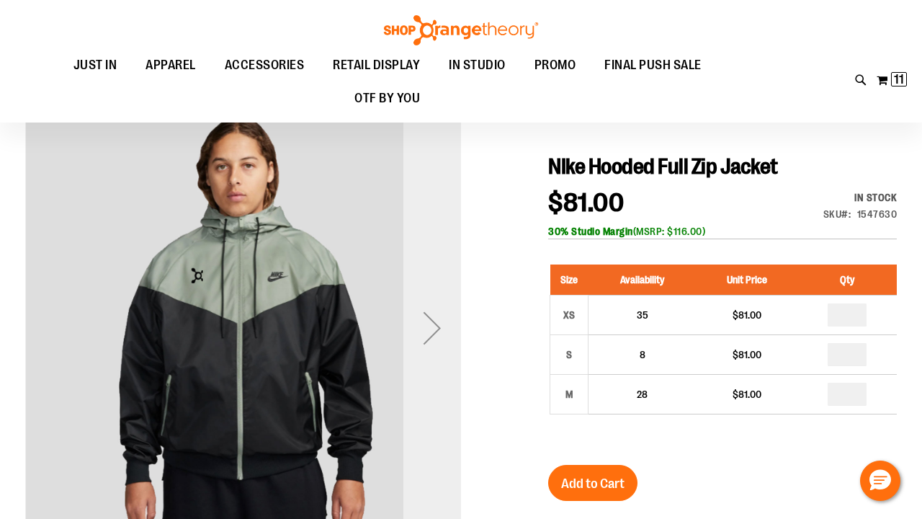
click at [416, 322] on div "Next" at bounding box center [432, 328] width 58 height 58
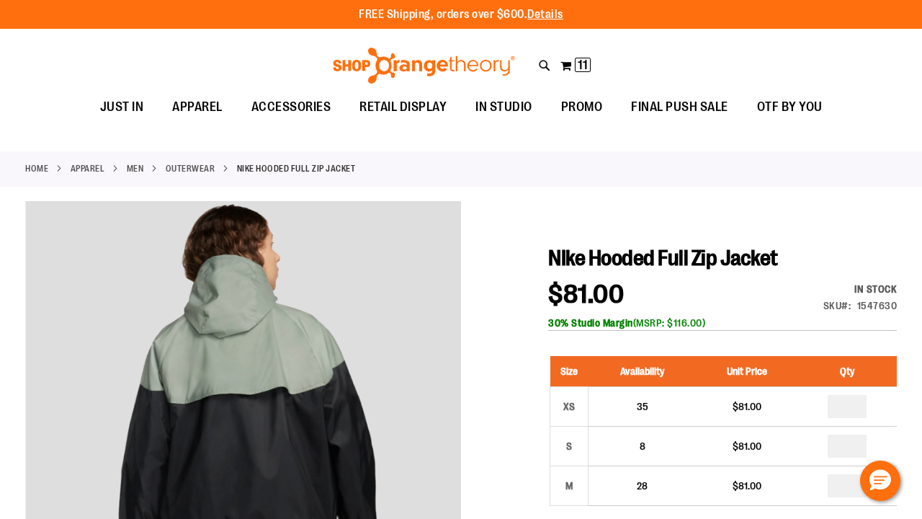
scroll to position [0, 0]
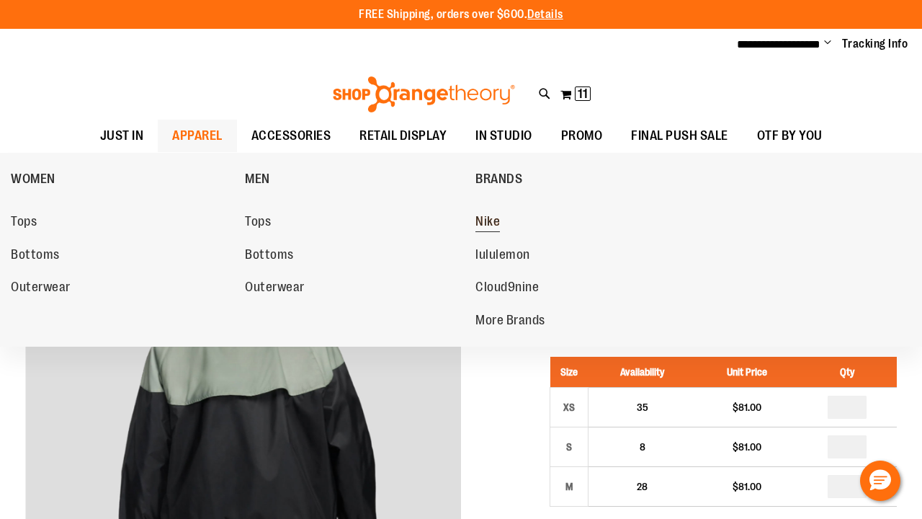
click at [492, 214] on span "Nike" at bounding box center [488, 223] width 24 height 18
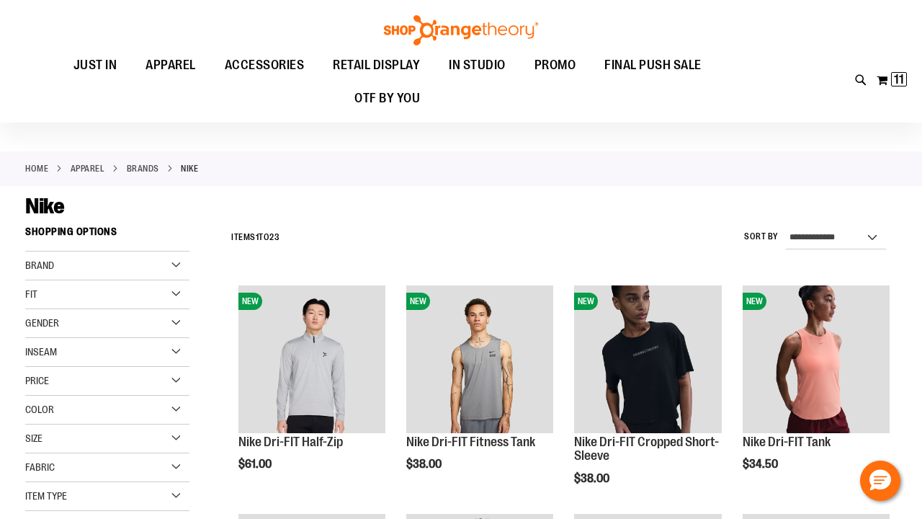
scroll to position [156, 0]
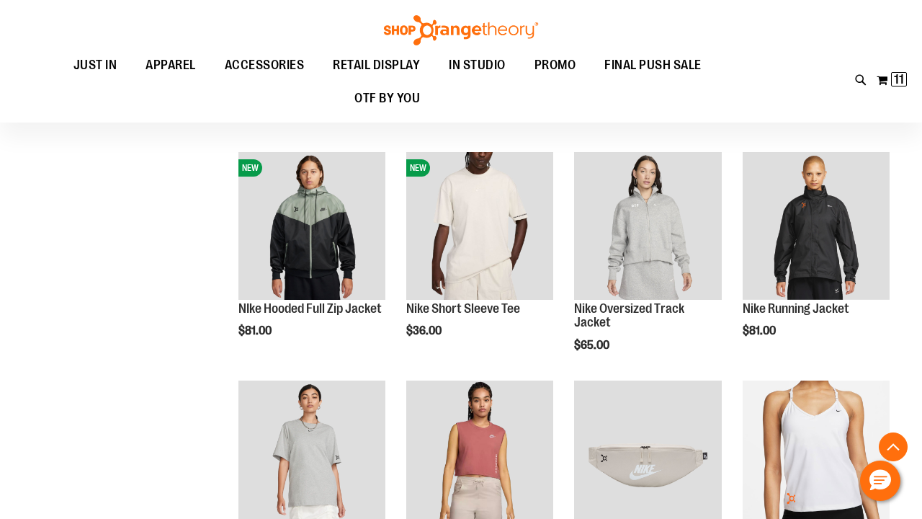
scroll to position [586, 0]
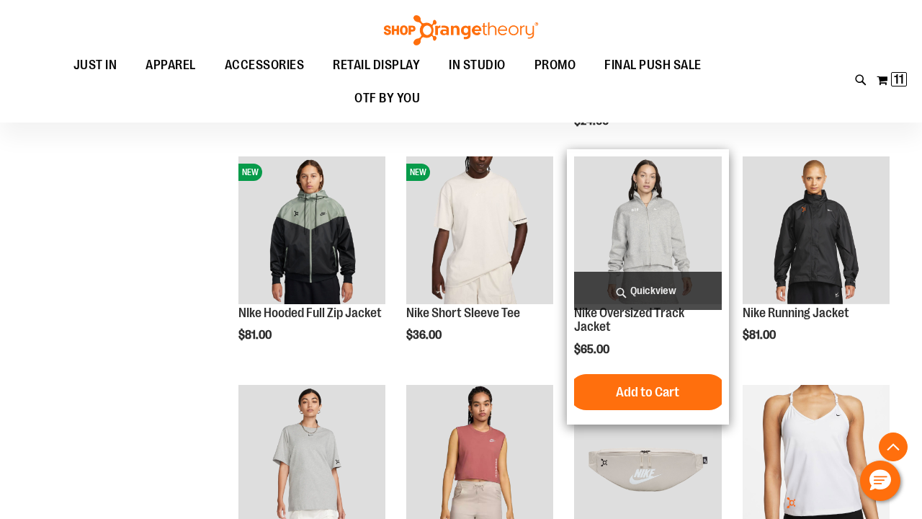
click at [633, 238] on img "product" at bounding box center [647, 229] width 147 height 147
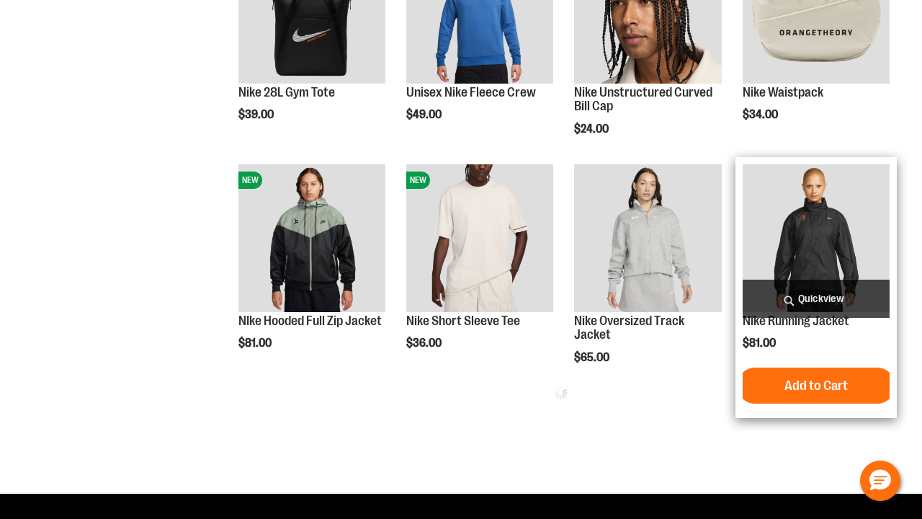
scroll to position [586, 0]
click at [824, 223] on img "product" at bounding box center [816, 237] width 147 height 147
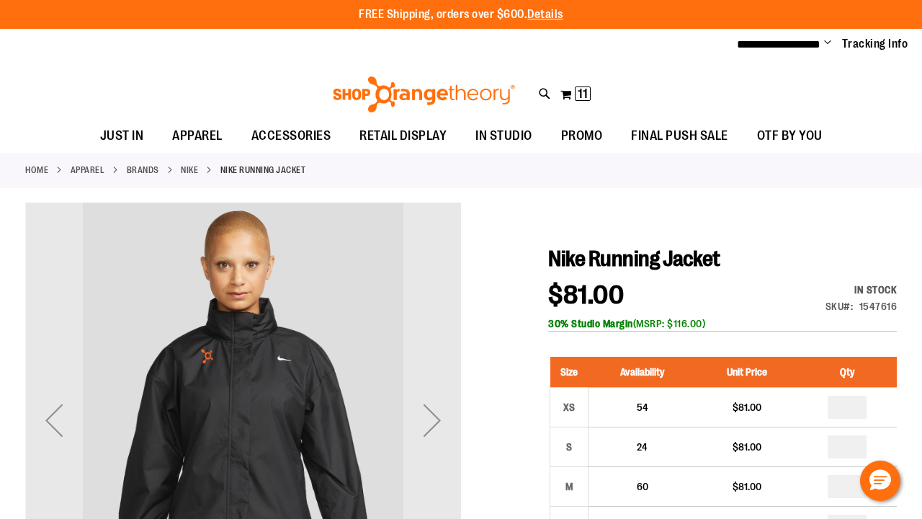
scroll to position [109, 0]
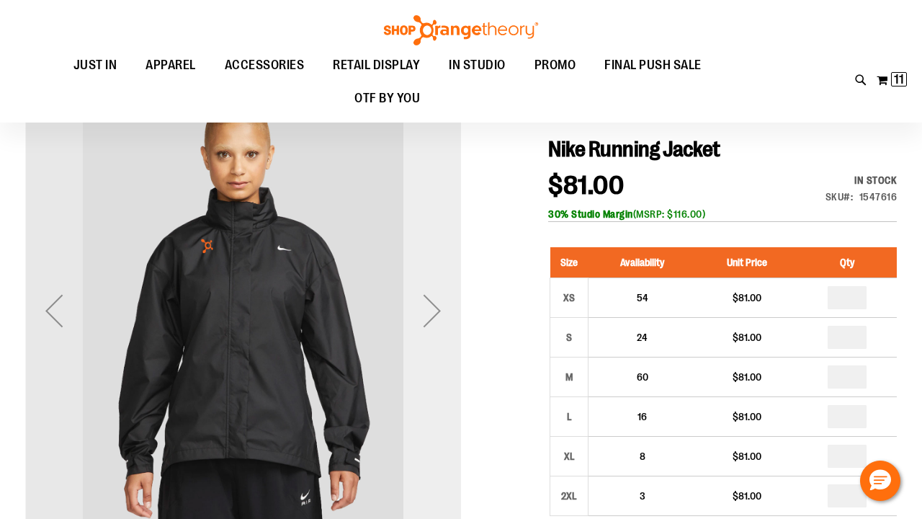
click at [434, 306] on div "Next" at bounding box center [432, 311] width 58 height 58
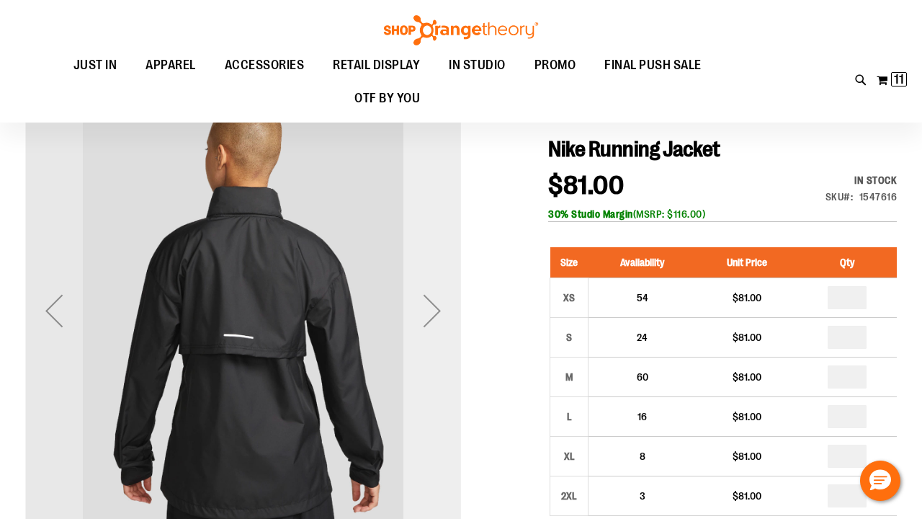
click at [434, 306] on div "Next" at bounding box center [432, 311] width 58 height 58
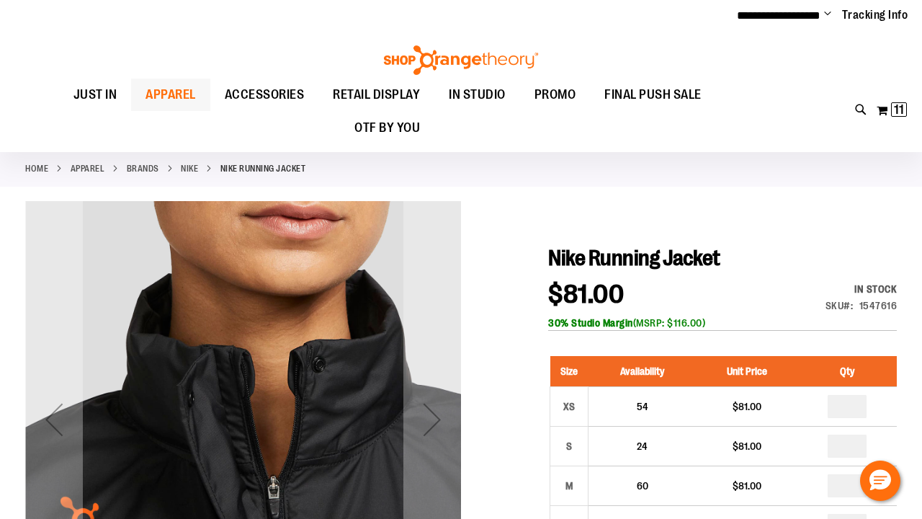
scroll to position [0, 0]
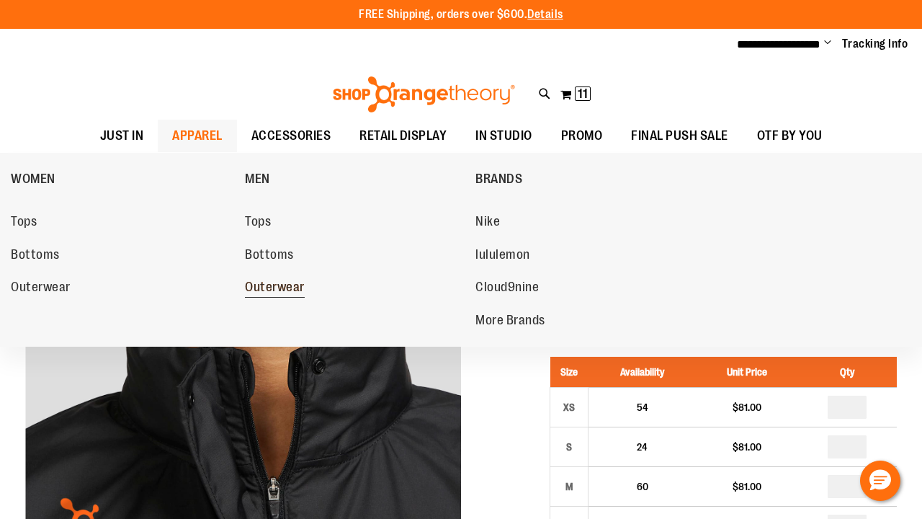
click at [268, 285] on span "Outerwear" at bounding box center [275, 289] width 60 height 18
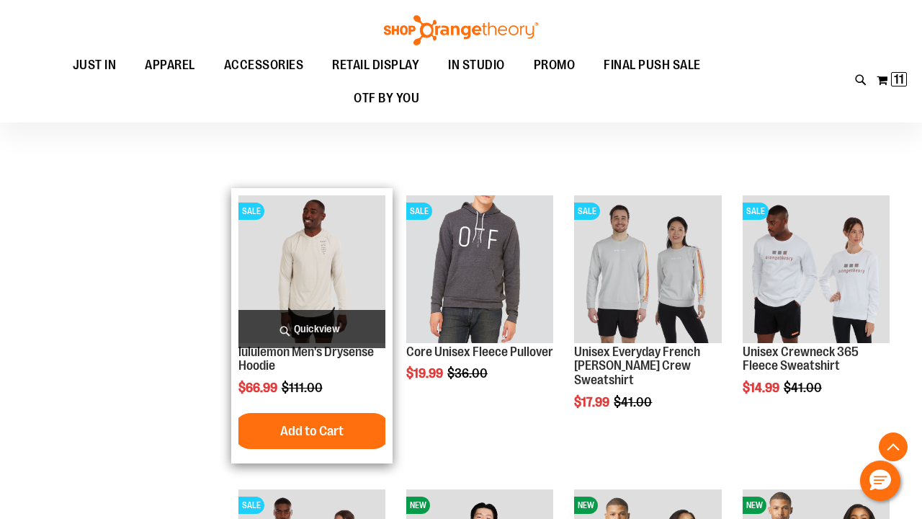
scroll to position [233, 0]
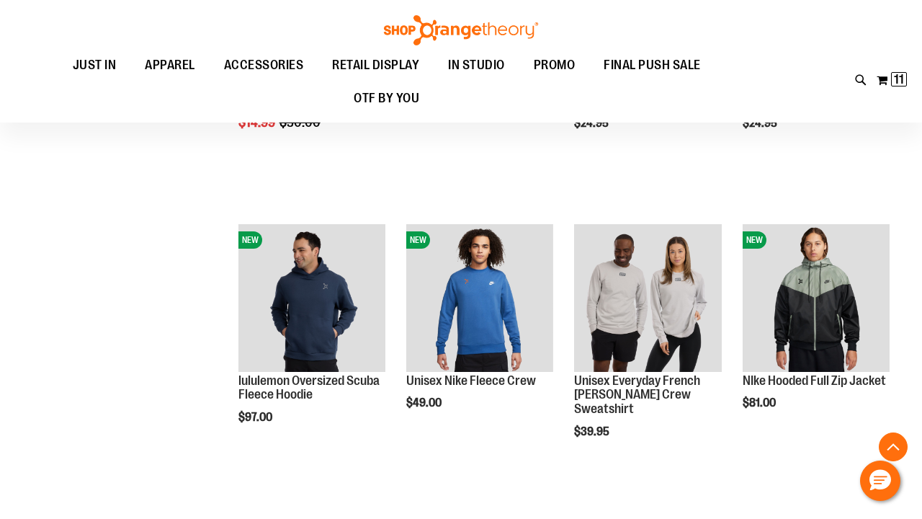
scroll to position [794, 0]
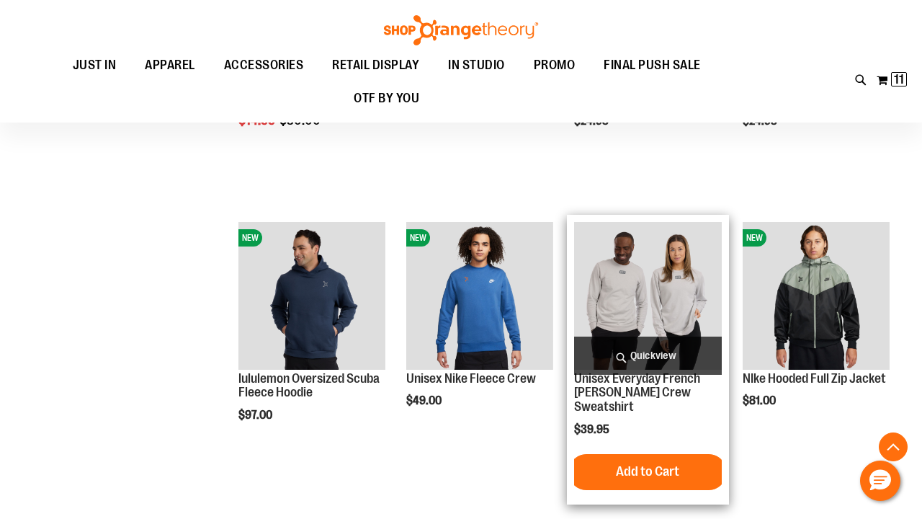
click at [665, 264] on img "product" at bounding box center [647, 295] width 147 height 147
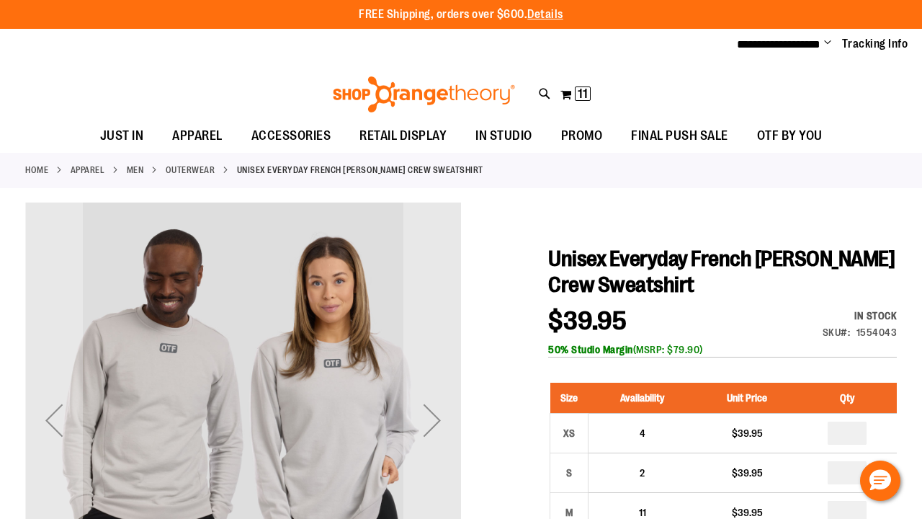
scroll to position [101, 0]
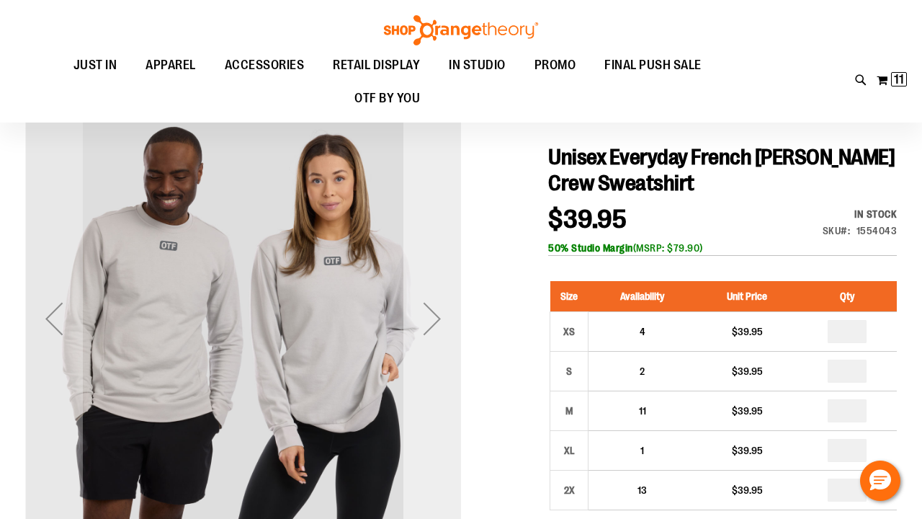
click at [435, 311] on div "Next" at bounding box center [432, 319] width 58 height 58
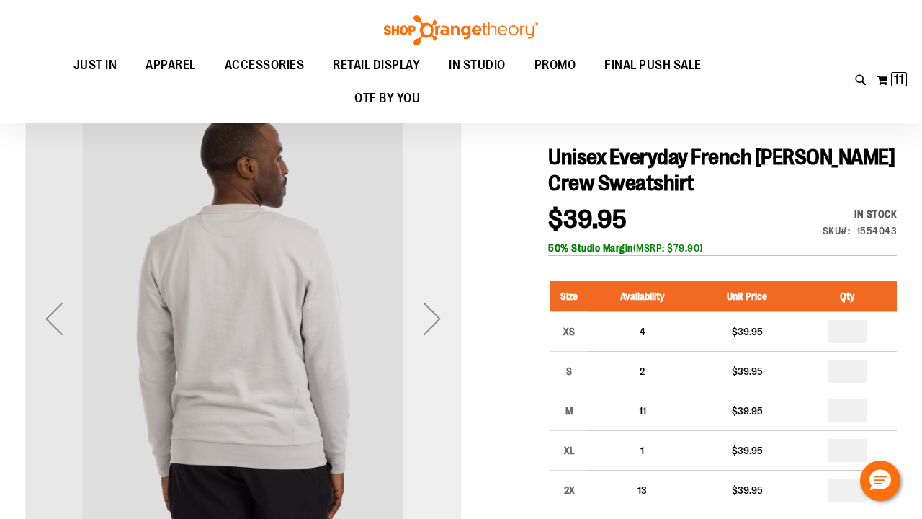
click at [435, 311] on div "Next" at bounding box center [432, 319] width 58 height 58
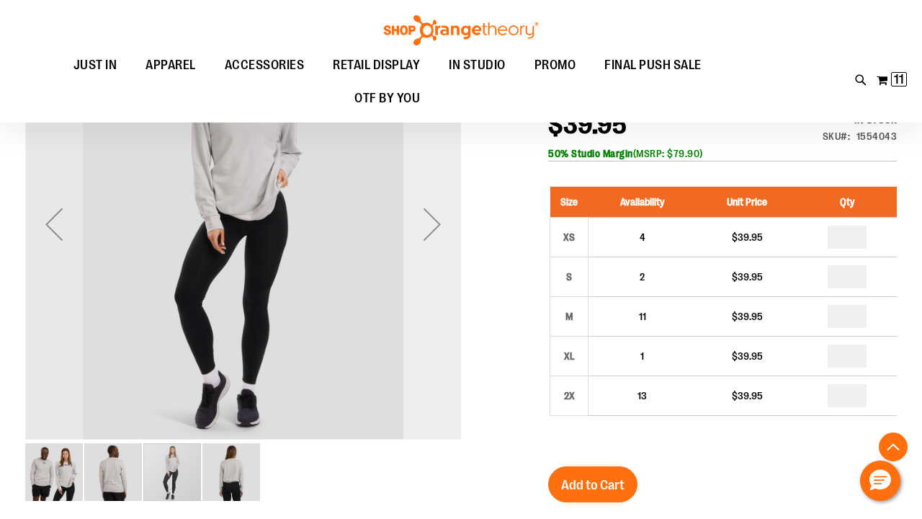
scroll to position [195, 0]
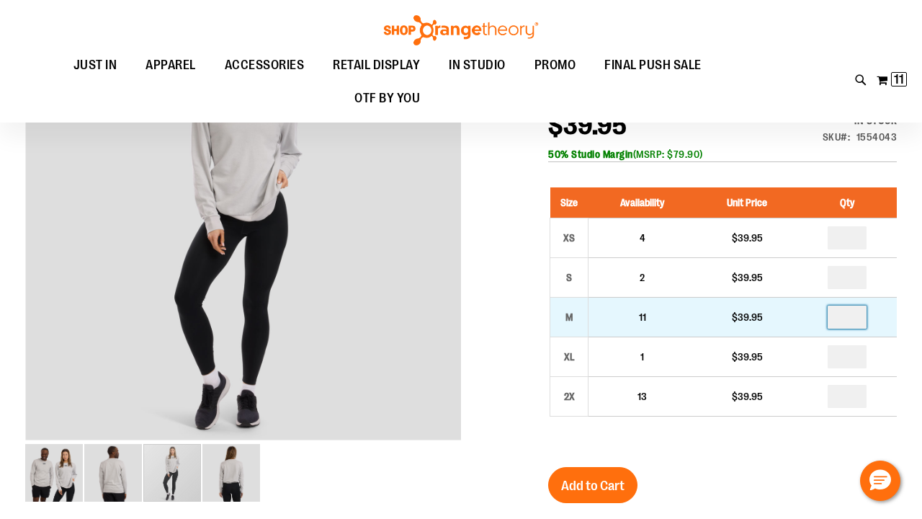
click at [859, 318] on input "number" at bounding box center [847, 316] width 39 height 23
type input "*"
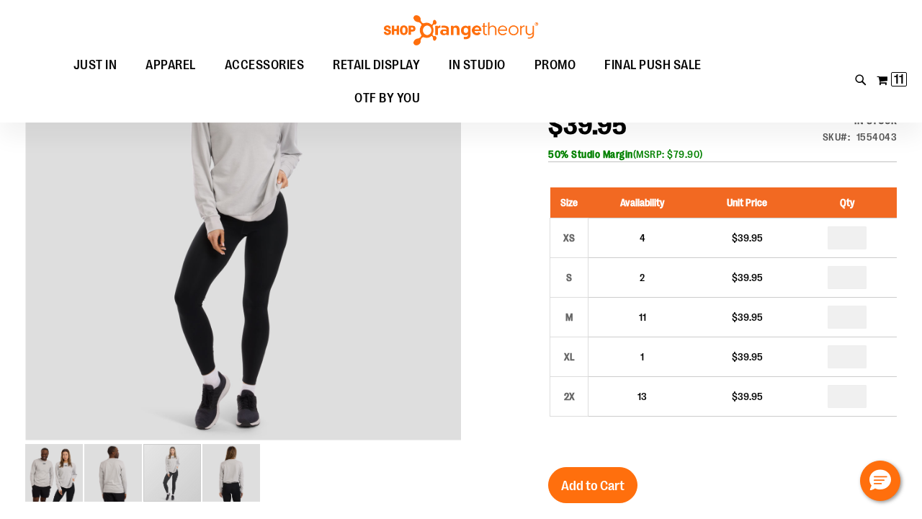
click at [774, 447] on div "Size Availability Unit Price Qty XS 4 $39.95 * S 2" at bounding box center [722, 313] width 349 height 280
click at [588, 479] on span "Add to Cart" at bounding box center [592, 486] width 63 height 16
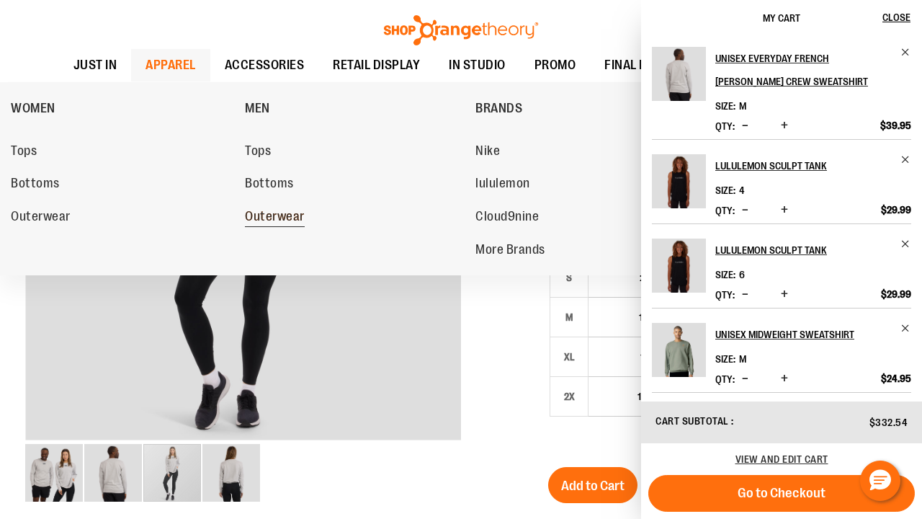
click at [275, 212] on span "Outerwear" at bounding box center [275, 218] width 60 height 18
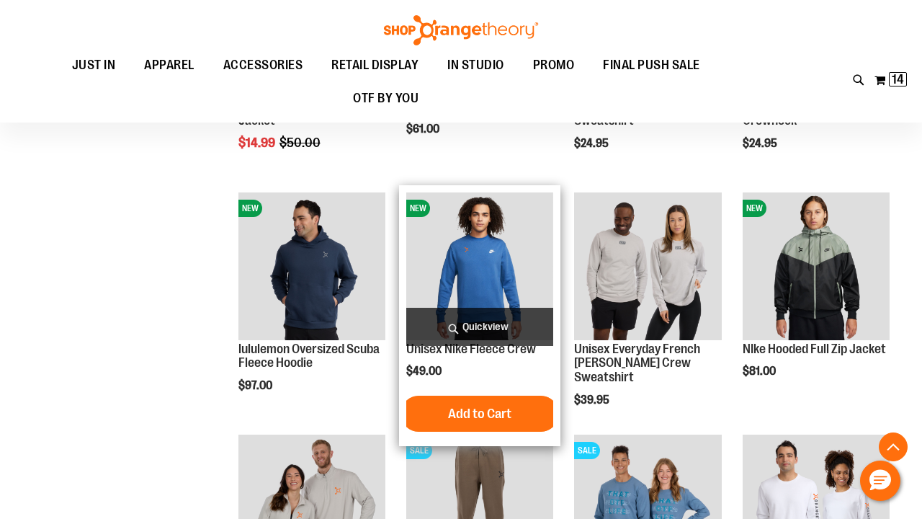
scroll to position [821, 0]
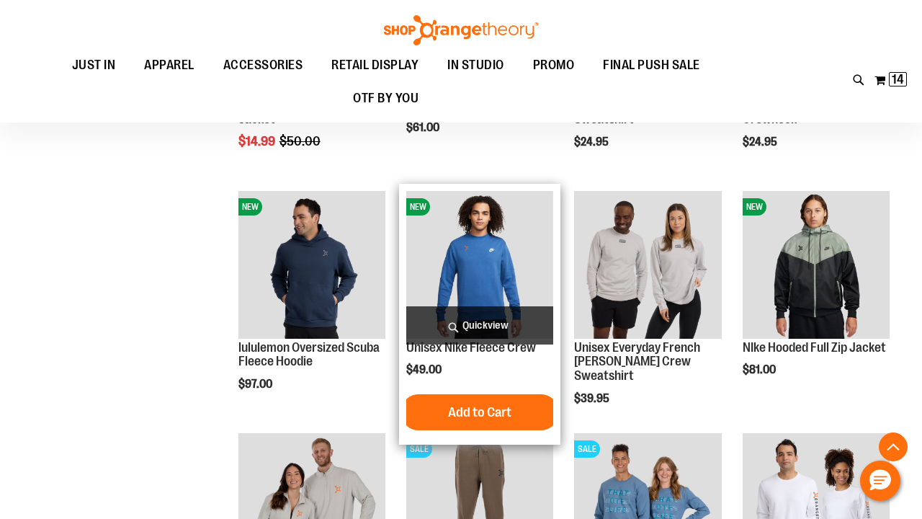
click at [482, 246] on img "product" at bounding box center [479, 264] width 147 height 147
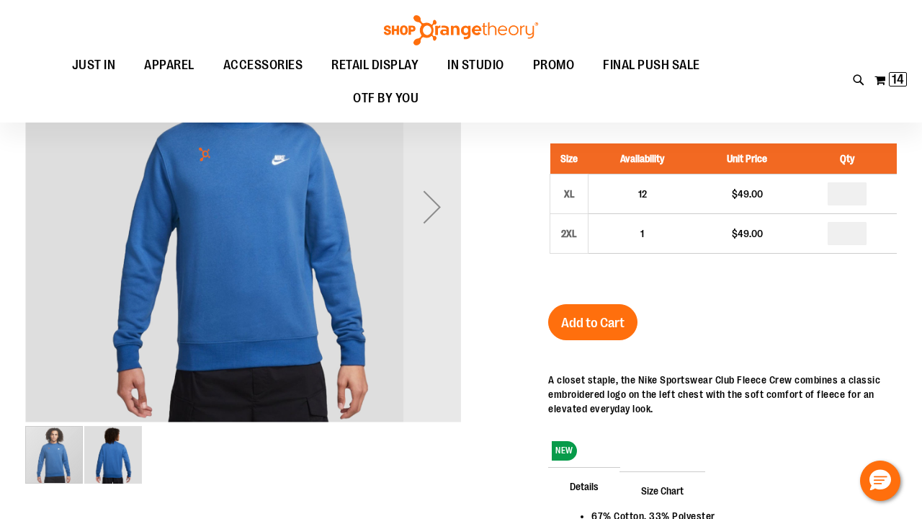
scroll to position [61, 0]
click at [441, 215] on div "Next" at bounding box center [432, 207] width 58 height 58
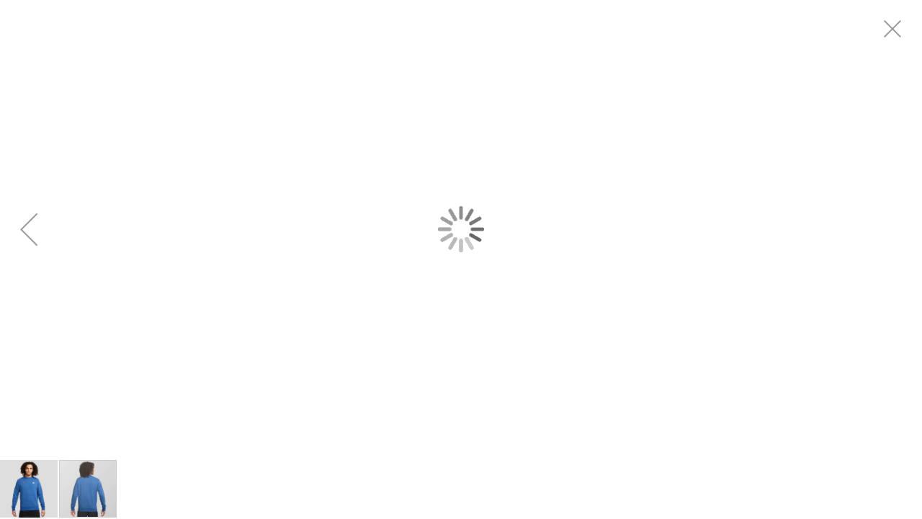
scroll to position [0, 0]
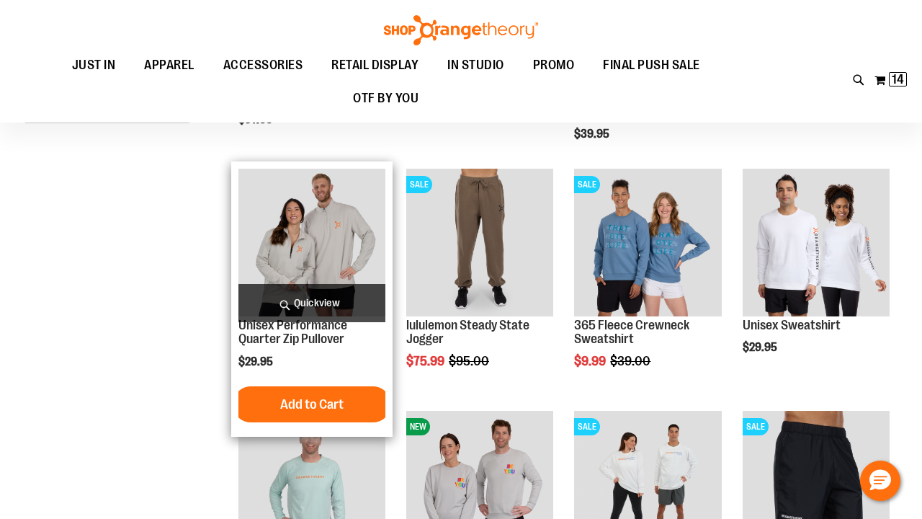
scroll to position [187, 0]
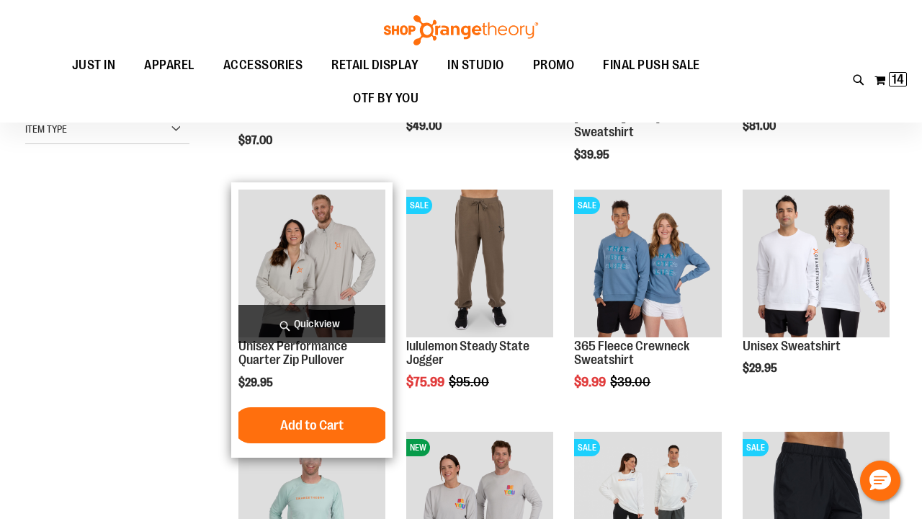
click at [294, 254] on img "product" at bounding box center [311, 262] width 147 height 147
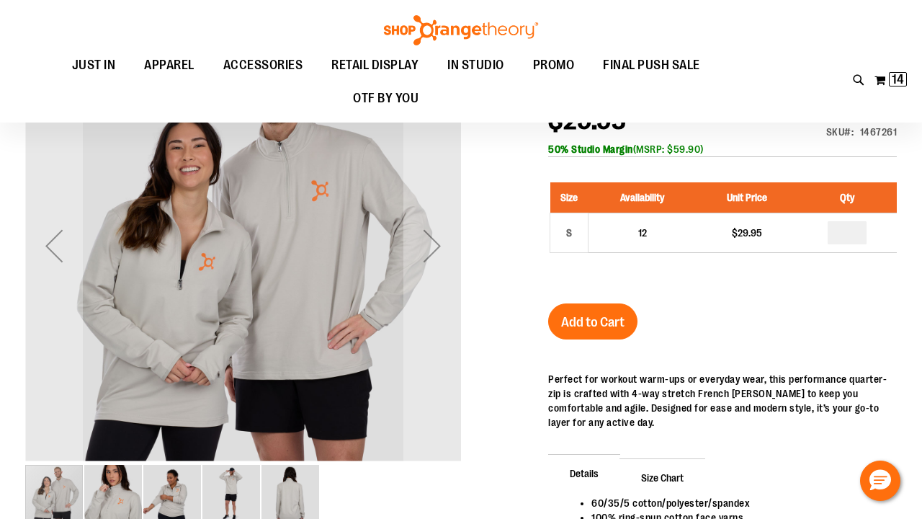
scroll to position [172, 0]
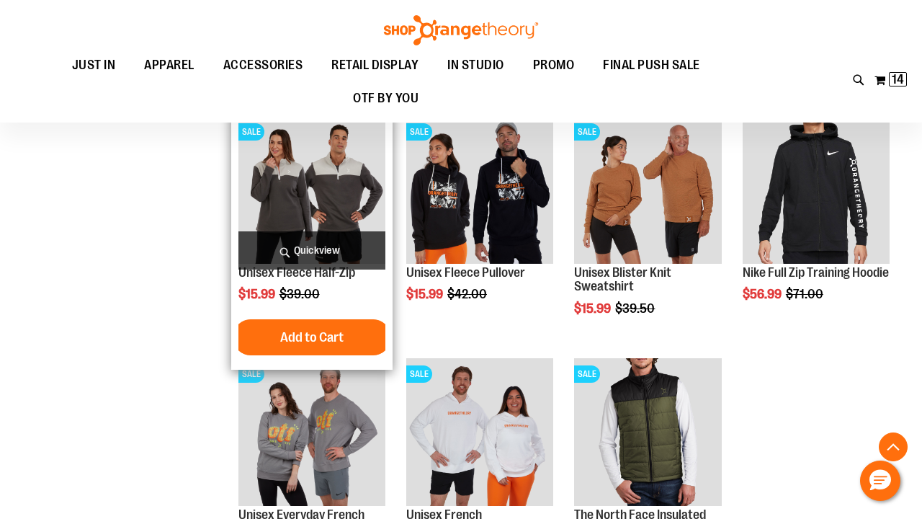
scroll to position [924, 0]
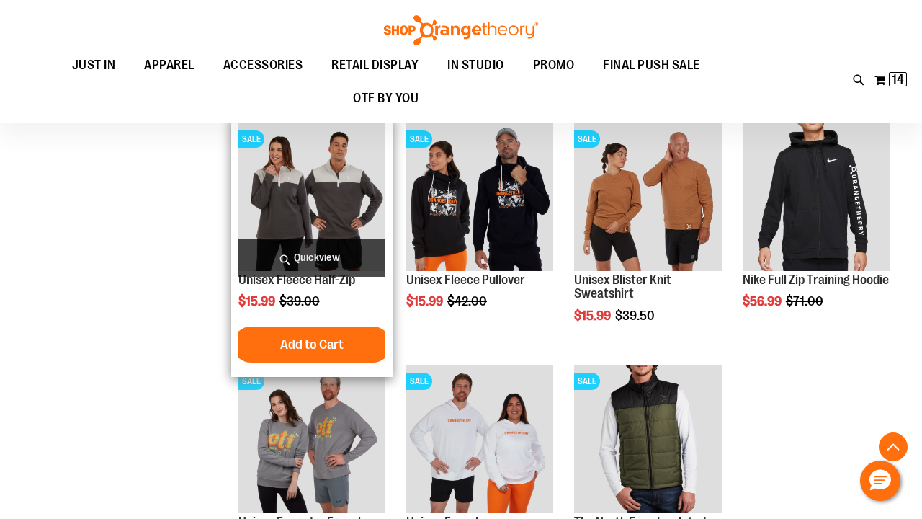
click at [282, 201] on img "product" at bounding box center [311, 196] width 147 height 147
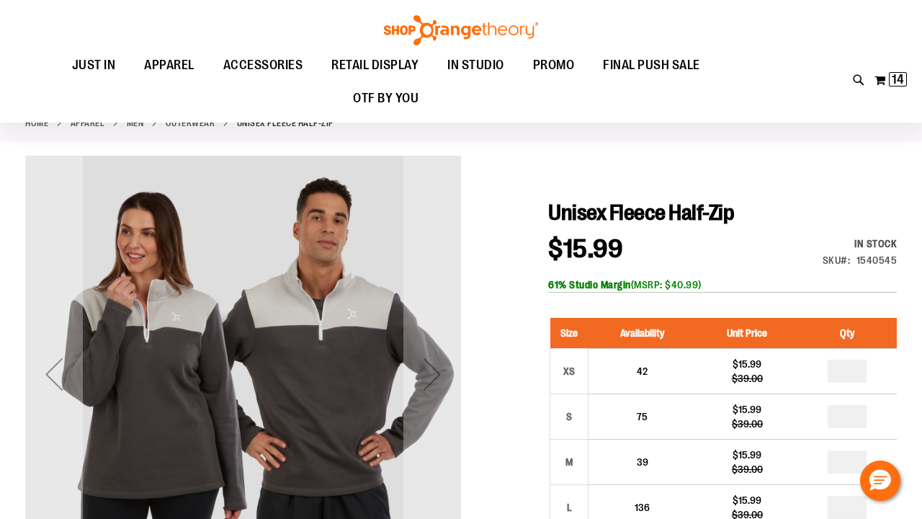
scroll to position [87, 0]
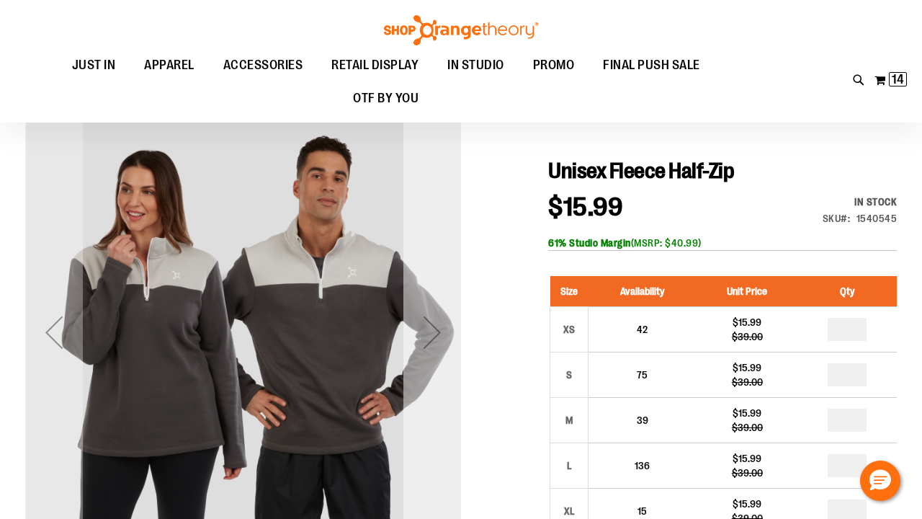
click at [421, 315] on div "Next" at bounding box center [432, 332] width 58 height 58
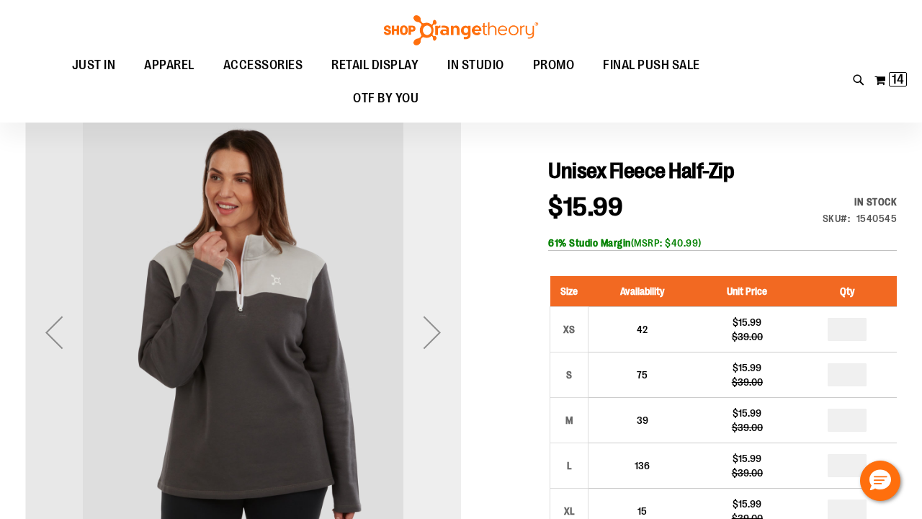
click at [421, 315] on div "Next" at bounding box center [432, 332] width 58 height 58
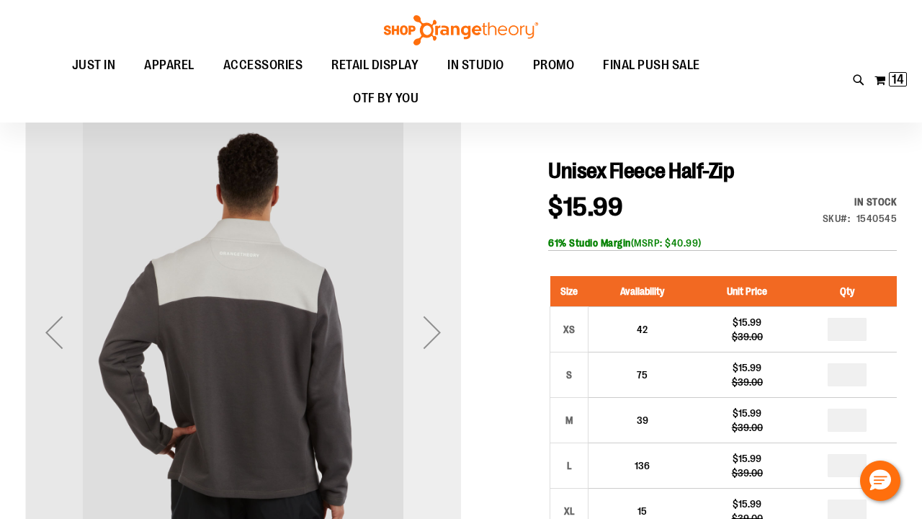
click at [421, 315] on div "Next" at bounding box center [432, 332] width 58 height 58
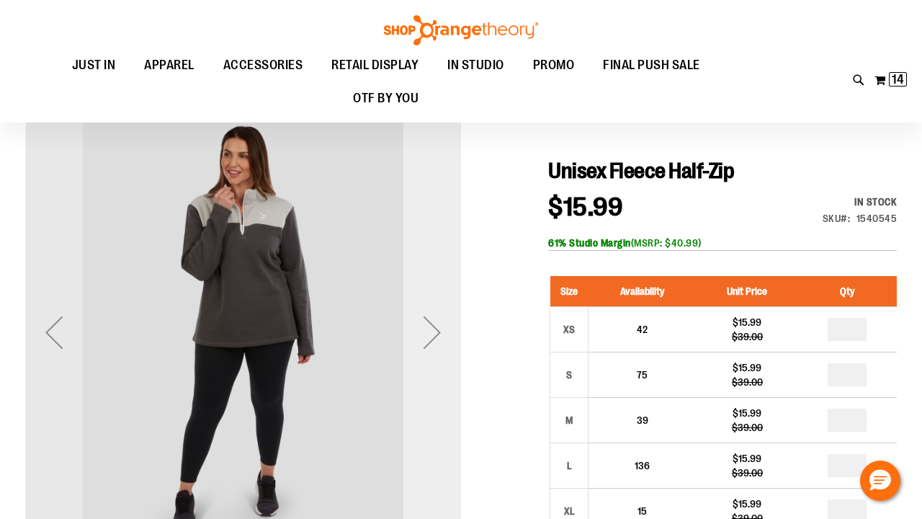
click at [421, 315] on div "Next" at bounding box center [432, 332] width 58 height 58
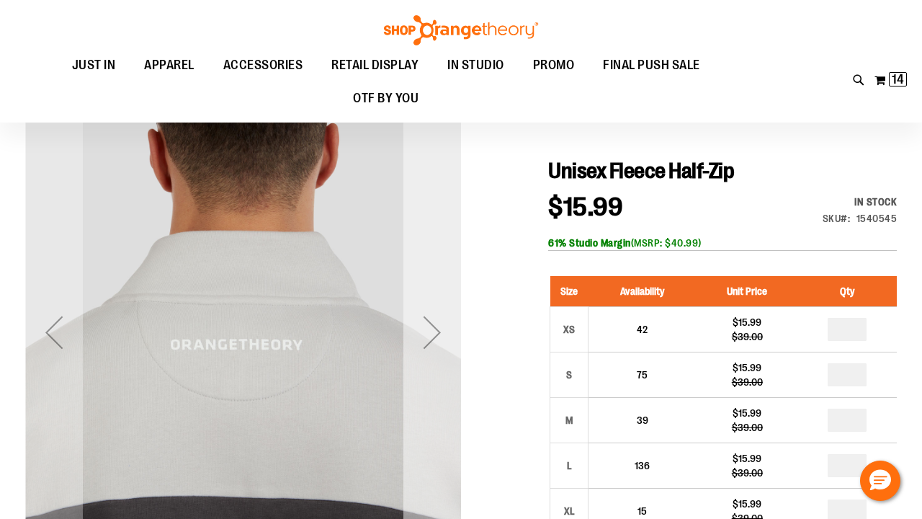
click at [421, 315] on div "Next" at bounding box center [432, 332] width 58 height 58
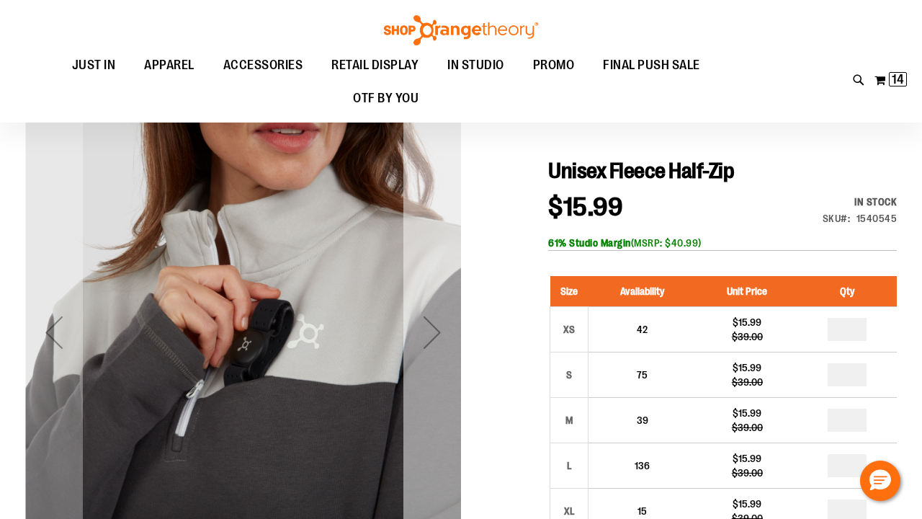
click at [421, 315] on div "Next" at bounding box center [432, 332] width 58 height 58
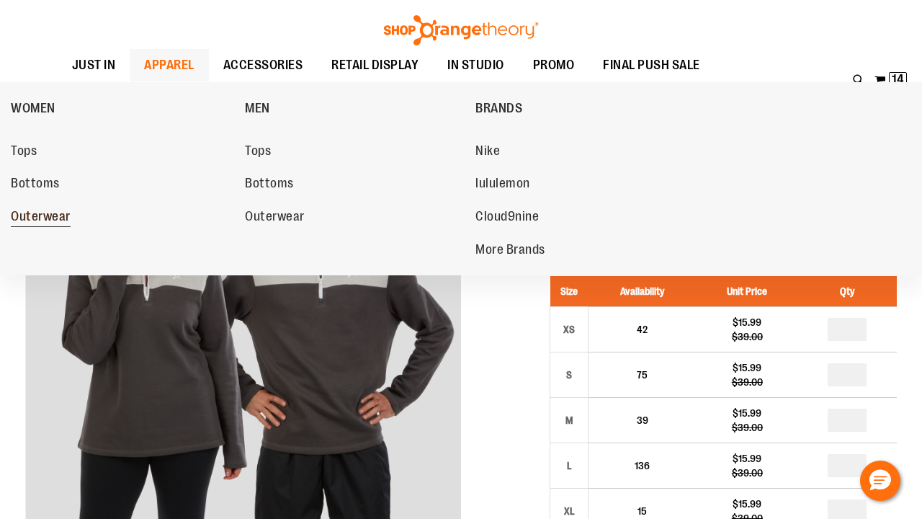
click at [48, 209] on span "Outerwear" at bounding box center [41, 218] width 60 height 18
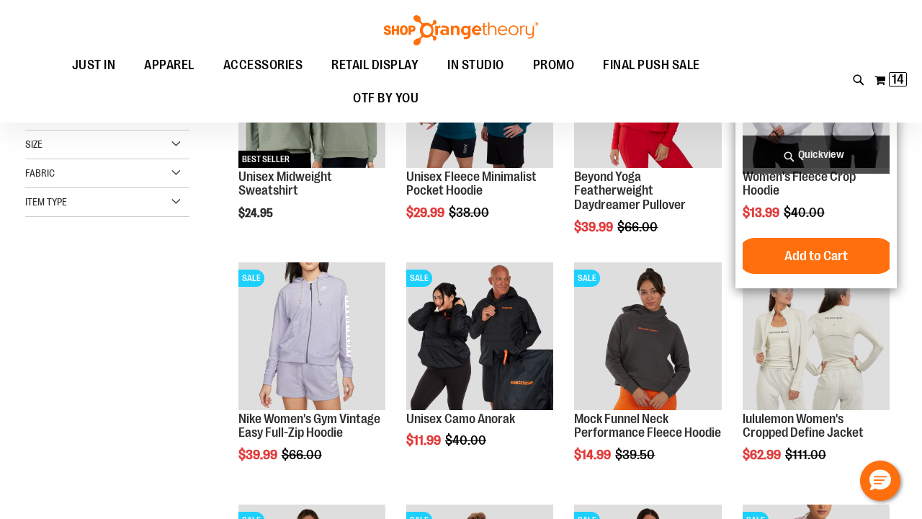
scroll to position [295, 0]
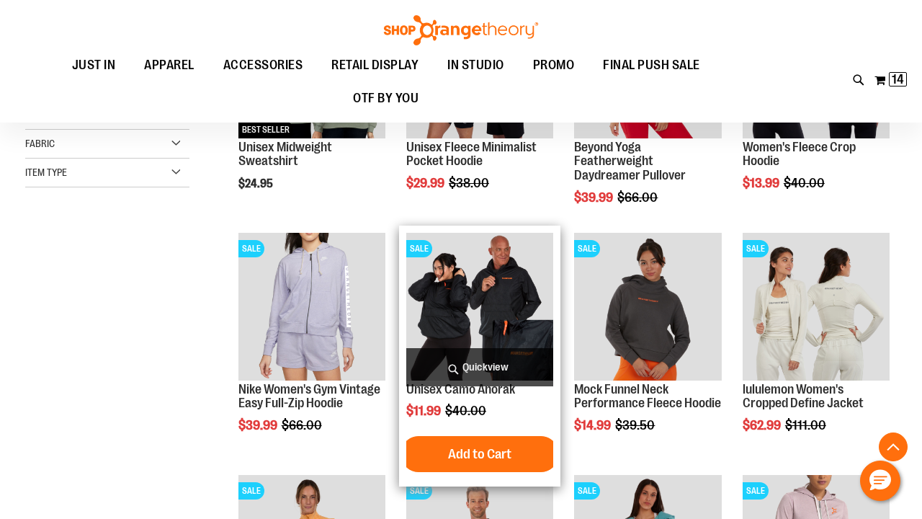
click at [477, 310] on img "product" at bounding box center [479, 306] width 147 height 147
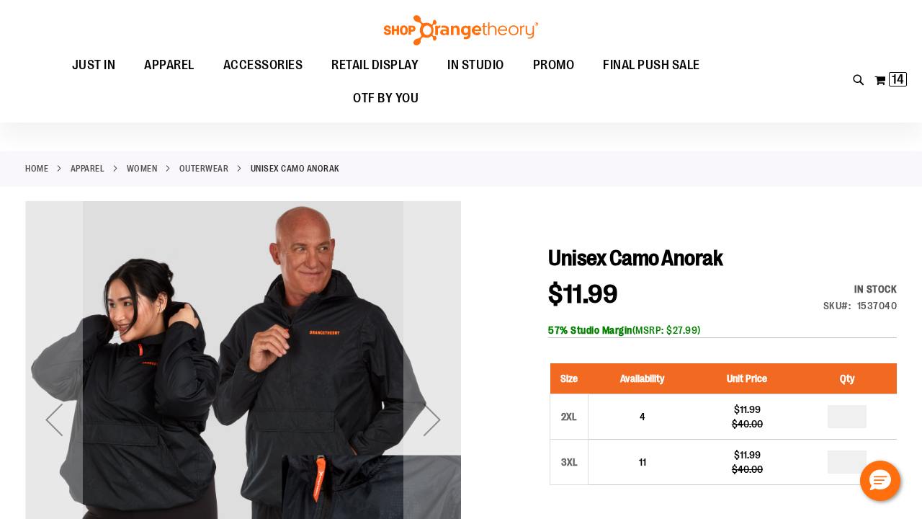
scroll to position [99, 0]
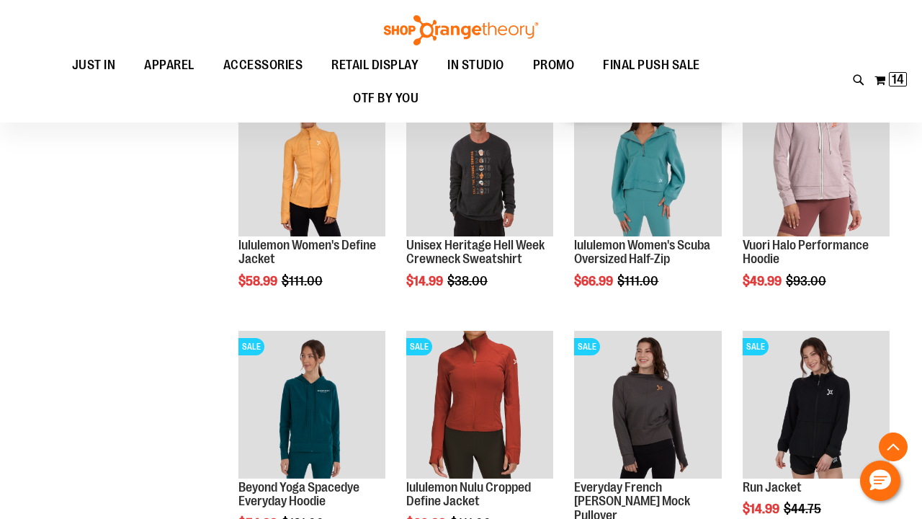
scroll to position [682, 0]
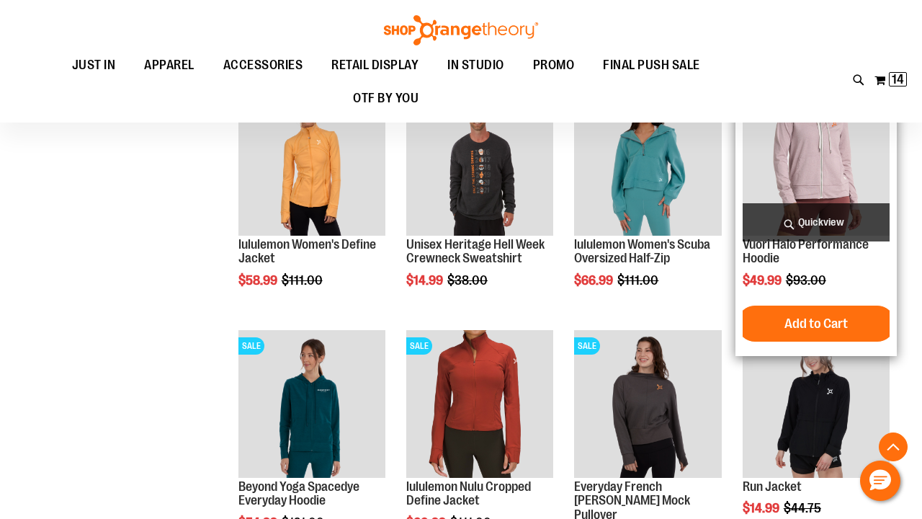
click at [846, 157] on img "product" at bounding box center [816, 161] width 147 height 147
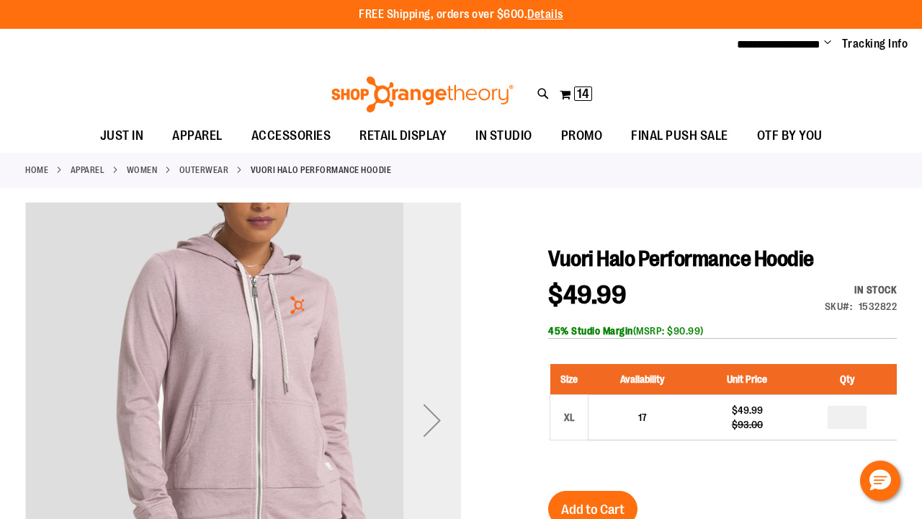
click at [441, 422] on div "Next" at bounding box center [432, 420] width 58 height 58
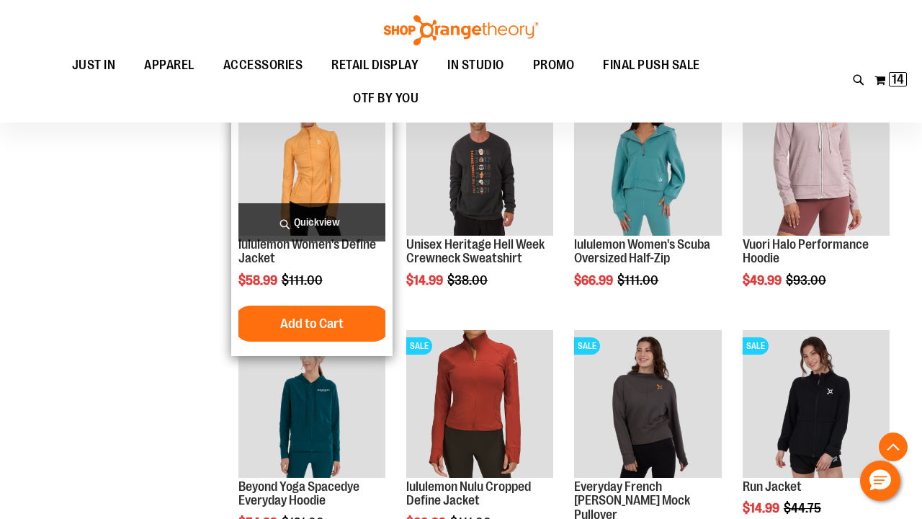
scroll to position [836, 0]
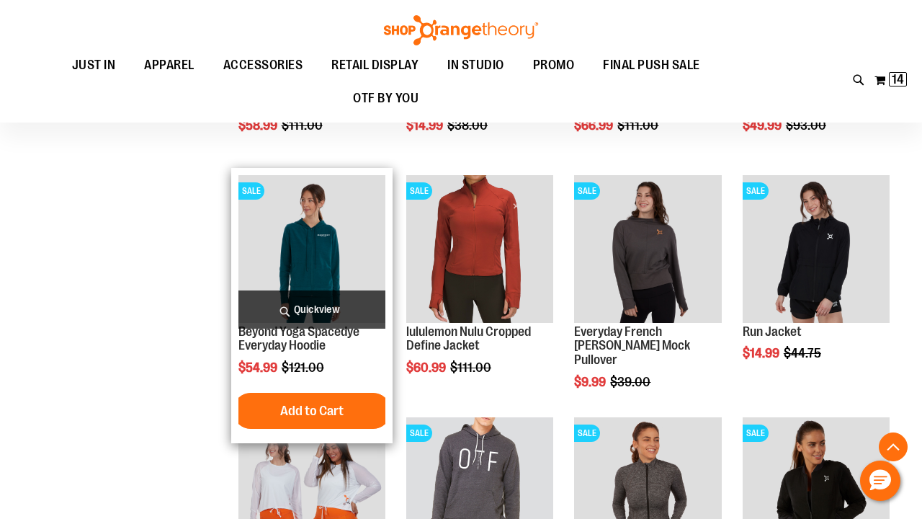
click at [303, 223] on img "product" at bounding box center [311, 248] width 147 height 147
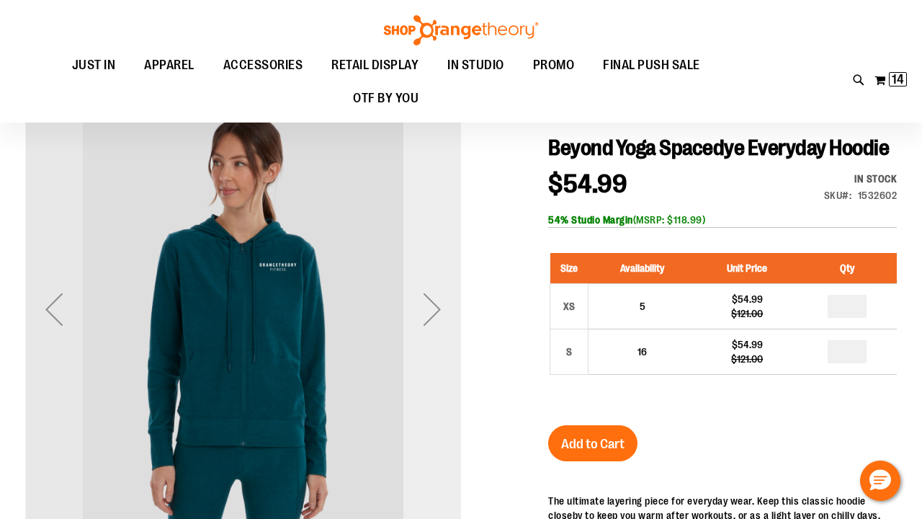
scroll to position [130, 0]
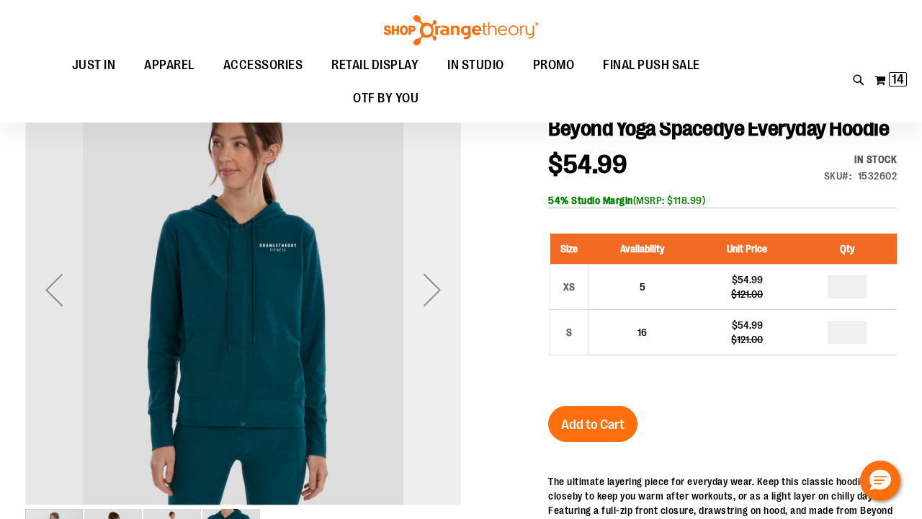
click at [427, 291] on div "Next" at bounding box center [432, 290] width 58 height 58
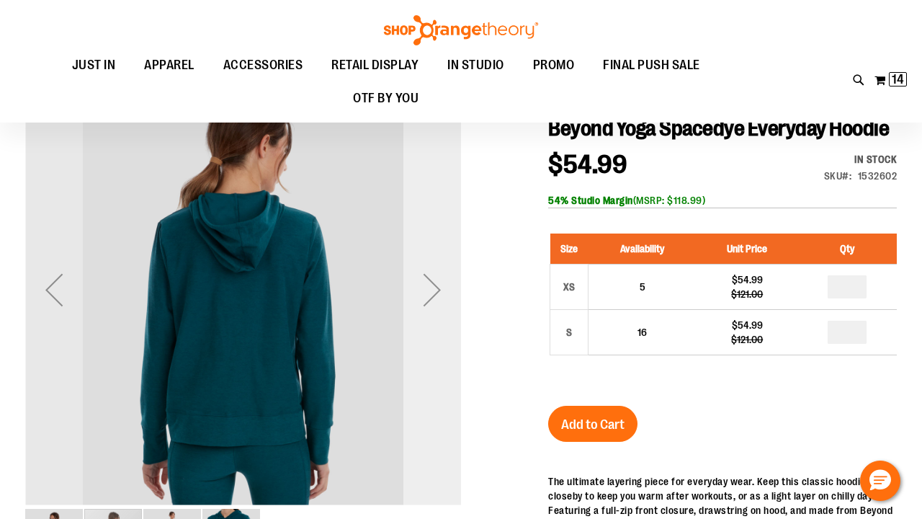
click at [427, 291] on div "Next" at bounding box center [432, 290] width 58 height 58
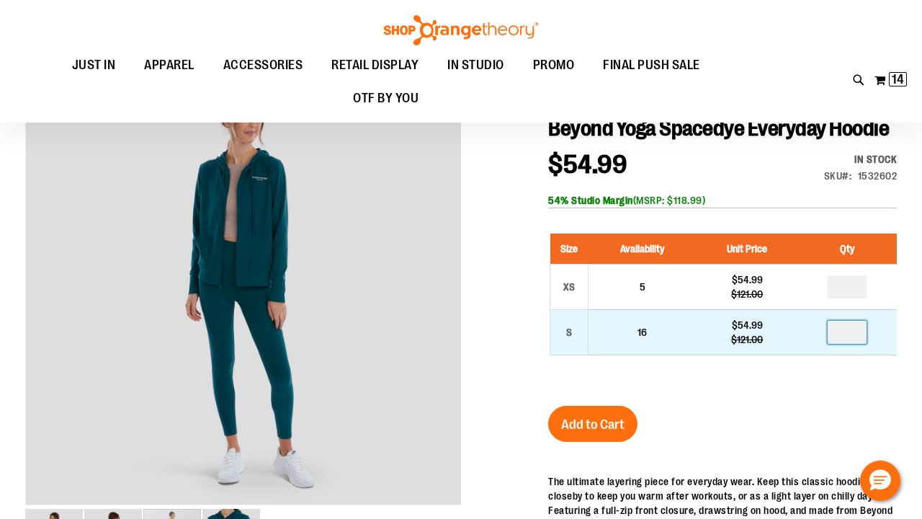
click at [860, 344] on input "number" at bounding box center [847, 332] width 39 height 23
type input "*"
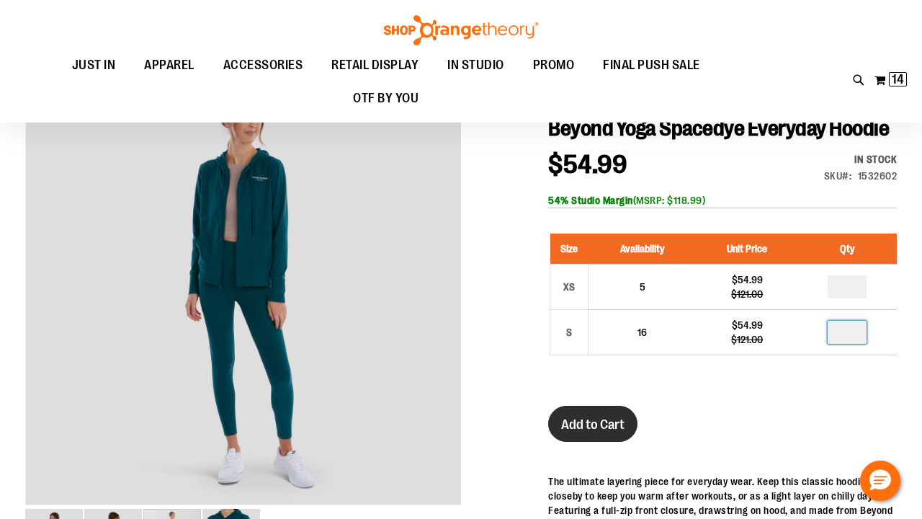
click at [595, 432] on span "Add to Cart" at bounding box center [592, 424] width 63 height 16
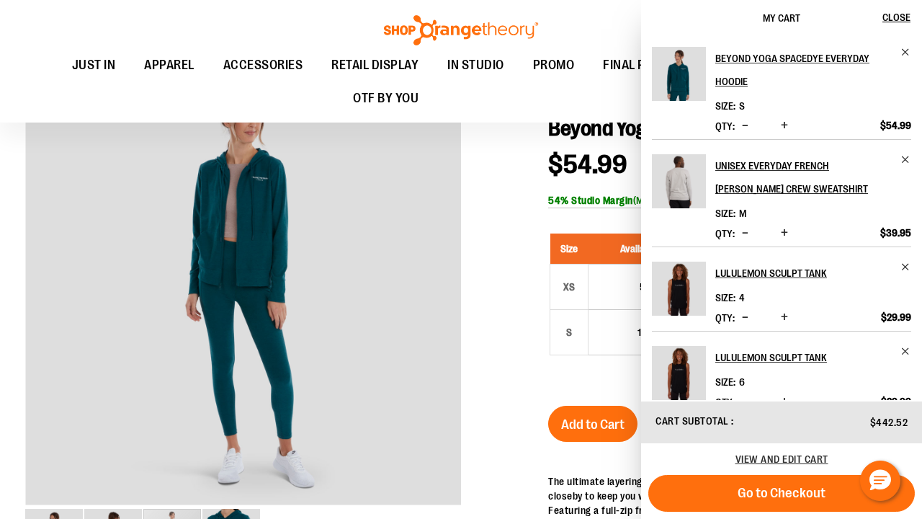
scroll to position [0, 0]
click at [616, 28] on div "Toggle Nav Search Popular Suggestions Advanced Search" at bounding box center [461, 61] width 922 height 122
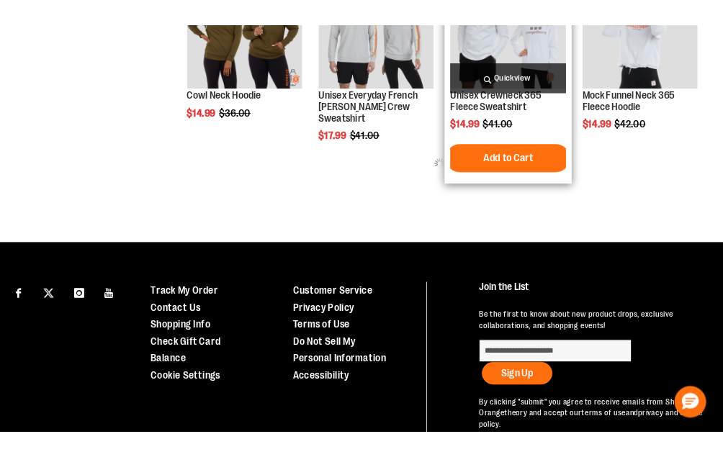
scroll to position [836, 0]
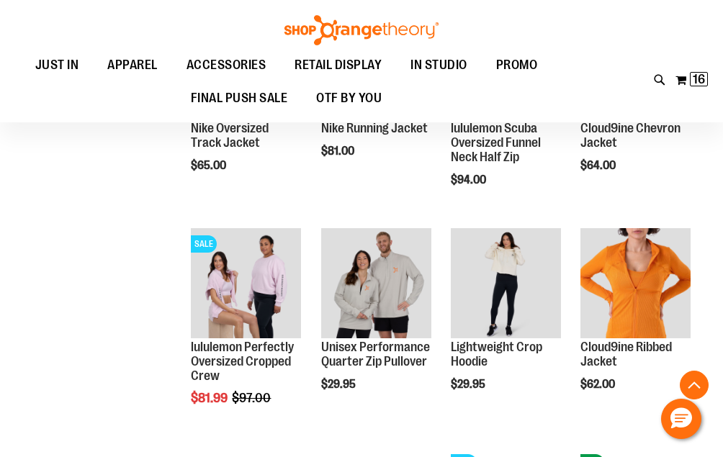
scroll to position [1520, 0]
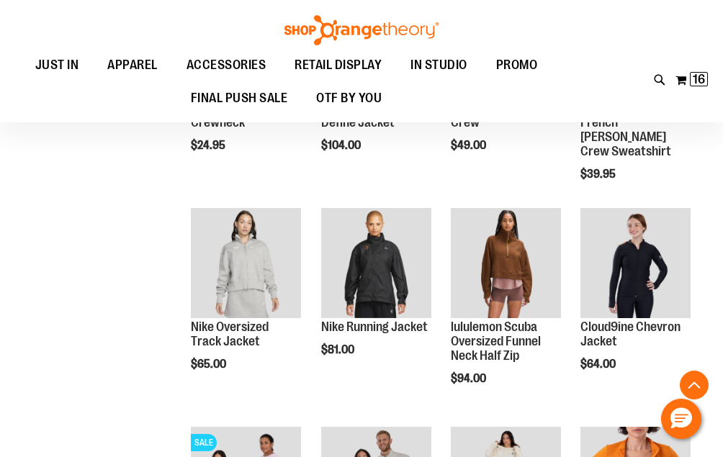
scroll to position [1182, 0]
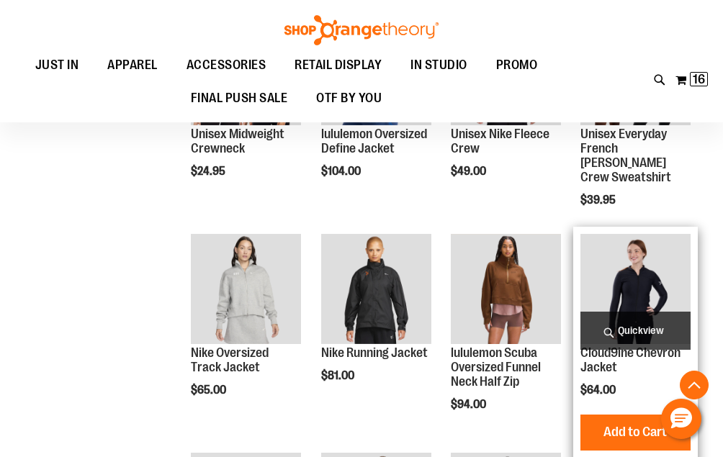
click at [644, 276] on img "product" at bounding box center [636, 289] width 110 height 110
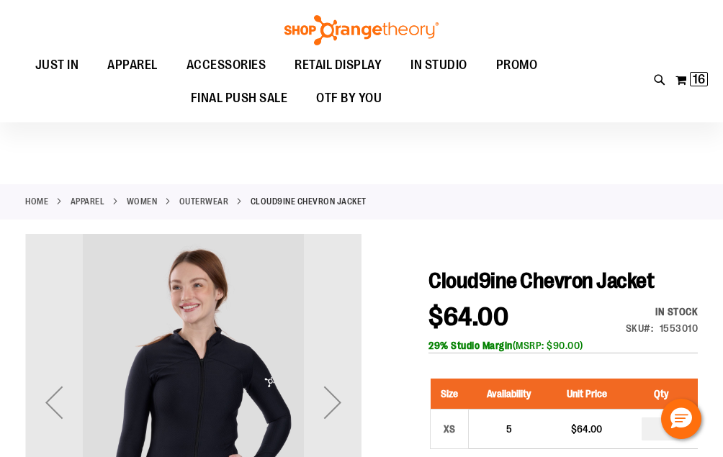
scroll to position [158, 0]
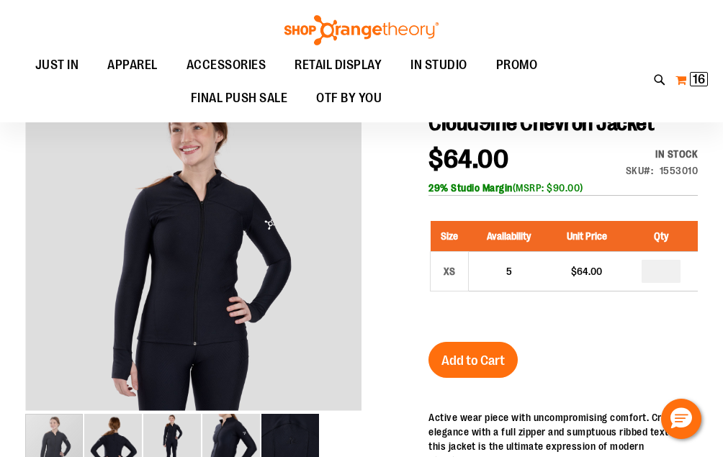
click at [688, 79] on button "My Cart 16 16 items" at bounding box center [692, 79] width 34 height 23
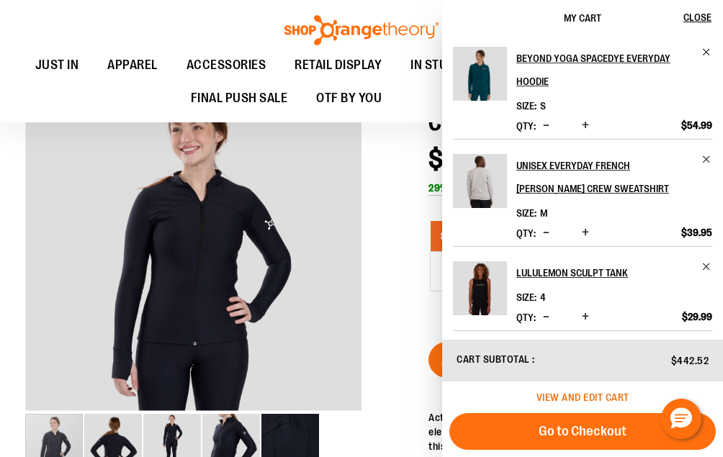
click at [594, 396] on span "View and edit cart" at bounding box center [583, 398] width 93 height 12
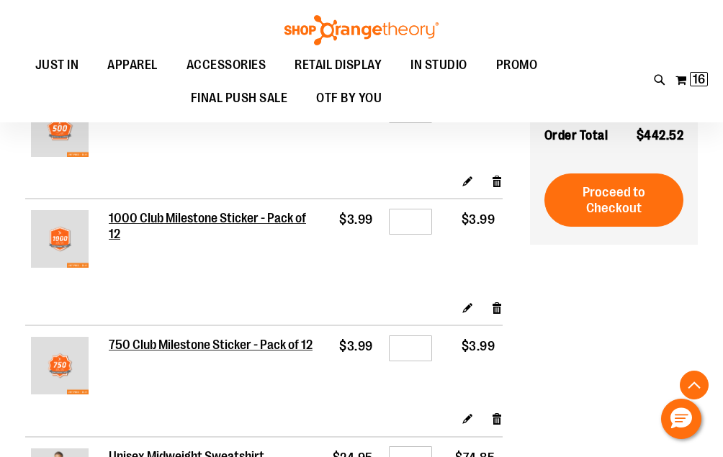
scroll to position [322, 0]
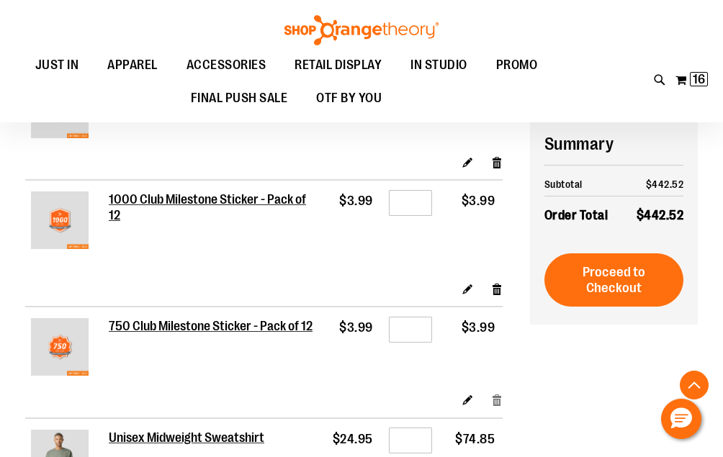
click at [498, 393] on link "Remove item" at bounding box center [497, 400] width 12 height 15
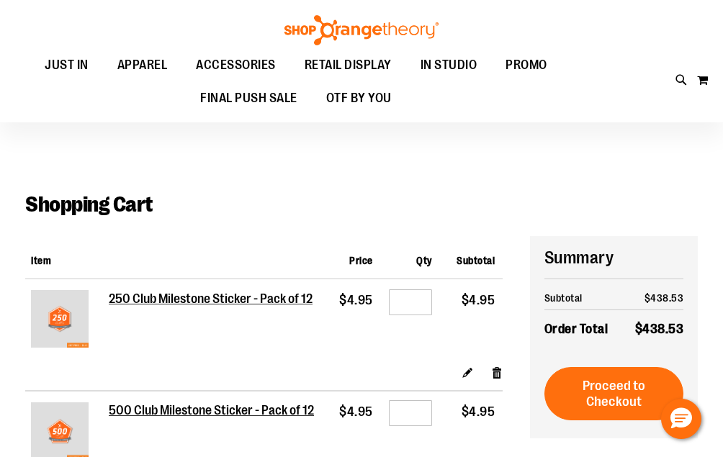
scroll to position [75, 0]
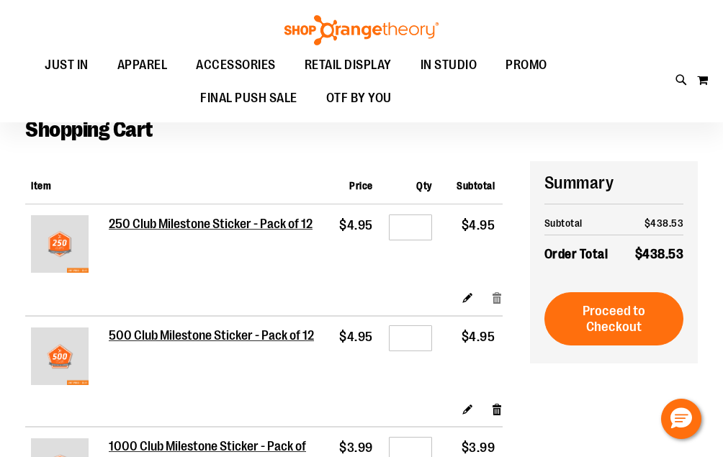
click at [496, 298] on link "Remove item" at bounding box center [497, 297] width 12 height 15
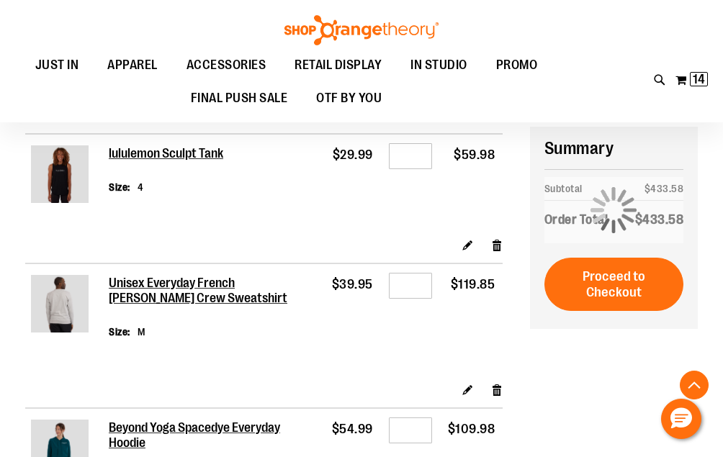
scroll to position [466, 0]
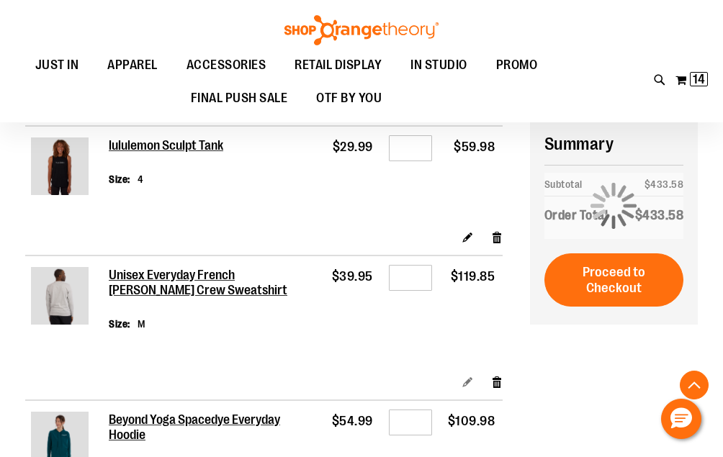
click at [465, 375] on link "Edit" at bounding box center [468, 382] width 12 height 15
click at [468, 375] on link "Edit" at bounding box center [468, 382] width 12 height 15
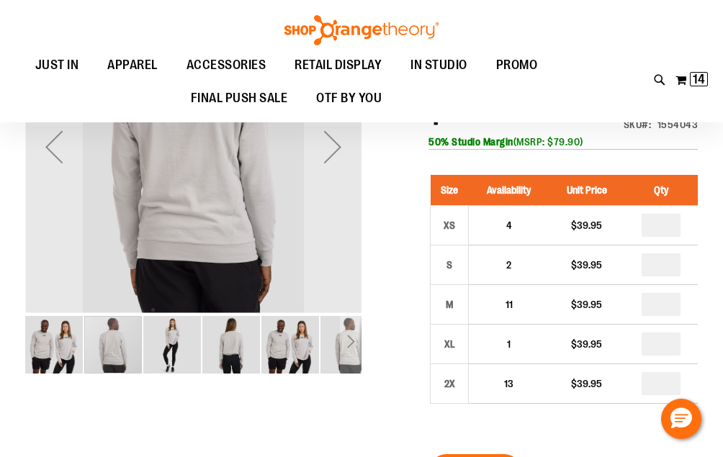
scroll to position [259, 0]
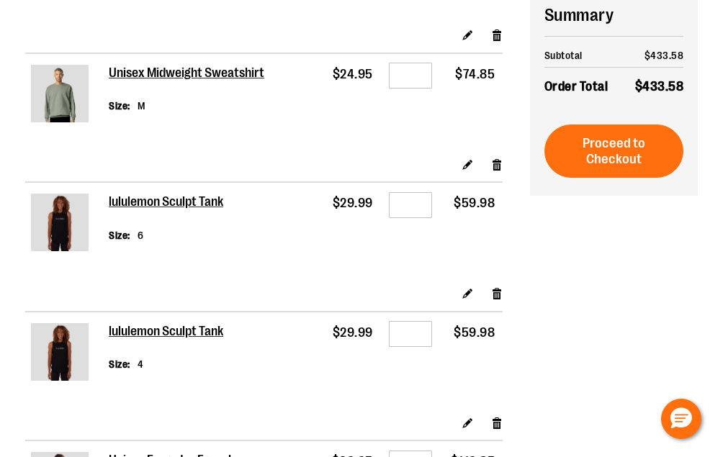
scroll to position [466, 0]
click at [414, 63] on input "*" at bounding box center [410, 76] width 43 height 26
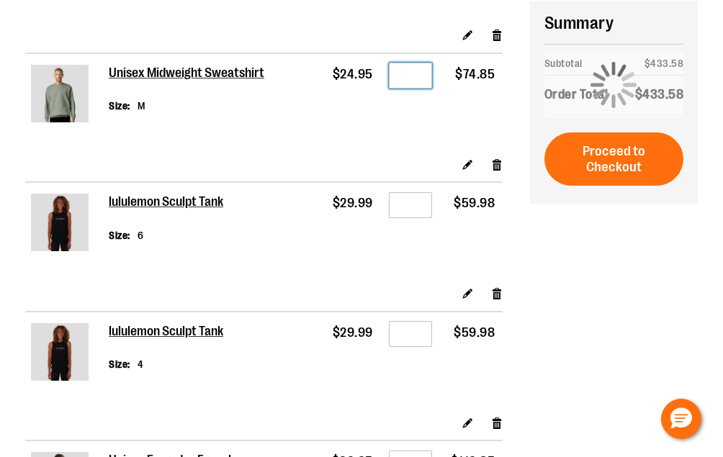
type input "*"
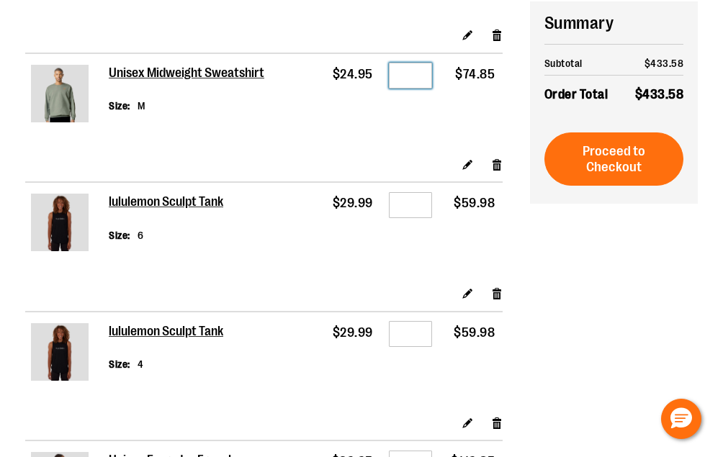
type input "*"
click at [419, 105] on td "Qty *" at bounding box center [410, 105] width 59 height 104
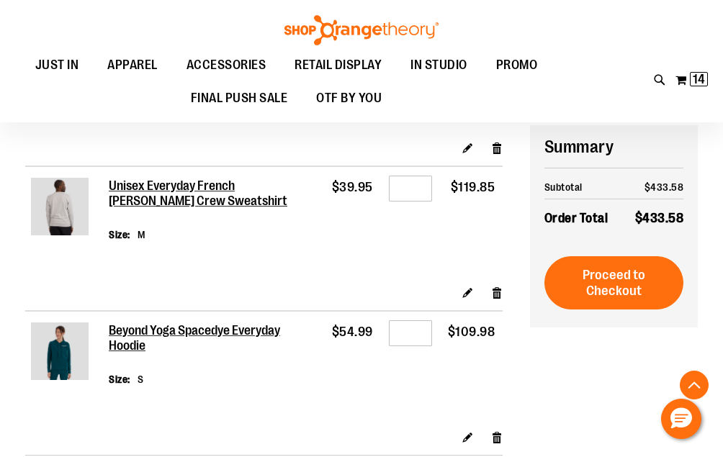
scroll to position [743, 0]
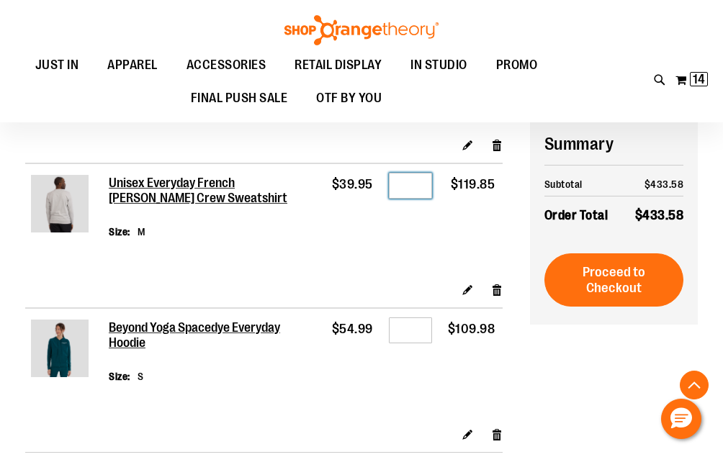
click at [416, 173] on input "*" at bounding box center [410, 186] width 43 height 26
type input "*"
click at [403, 223] on td "Qty *" at bounding box center [410, 223] width 59 height 119
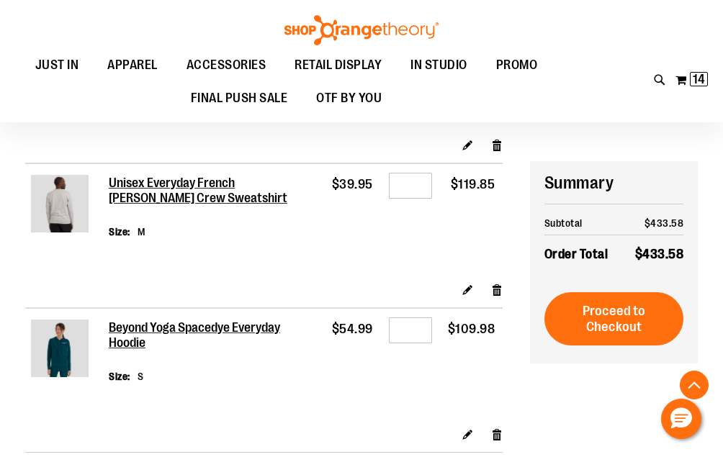
scroll to position [834, 0]
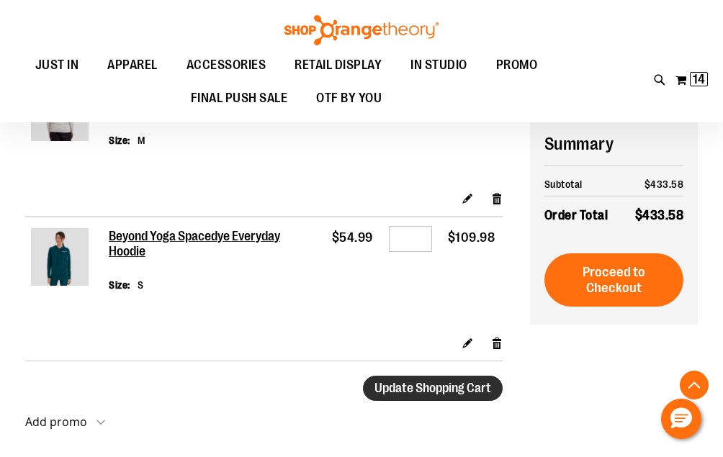
click at [406, 381] on span "Update Shopping Cart" at bounding box center [433, 388] width 117 height 14
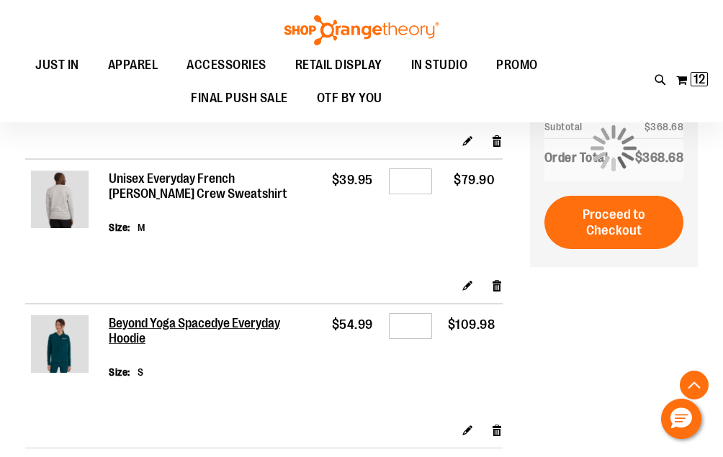
scroll to position [768, 0]
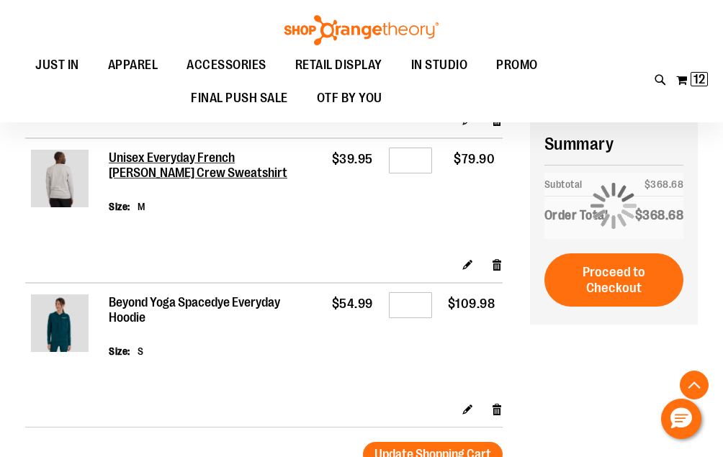
click at [166, 295] on h2 "Beyond Yoga Spacedye Everyday Hoodie" at bounding box center [214, 310] width 210 height 31
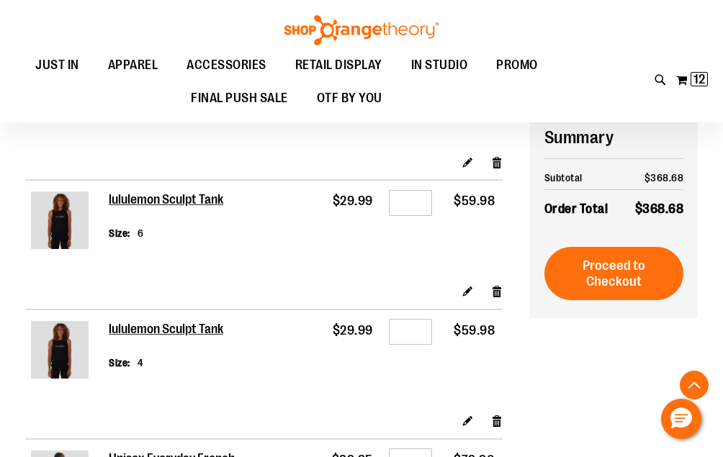
scroll to position [466, 0]
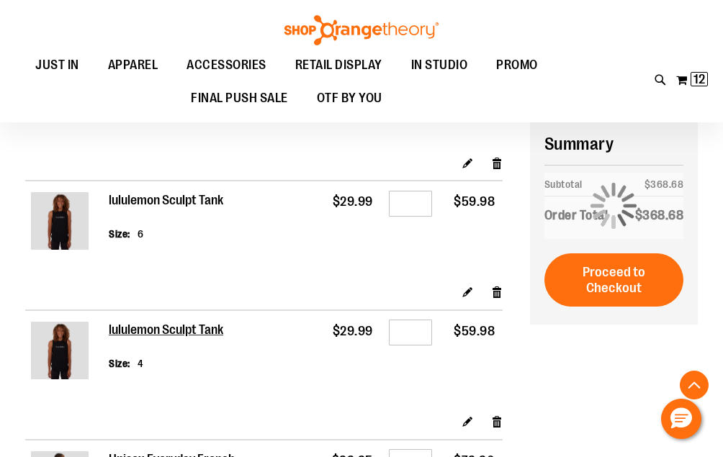
click at [120, 193] on h2 "lululemon Sculpt Tank" at bounding box center [167, 201] width 116 height 16
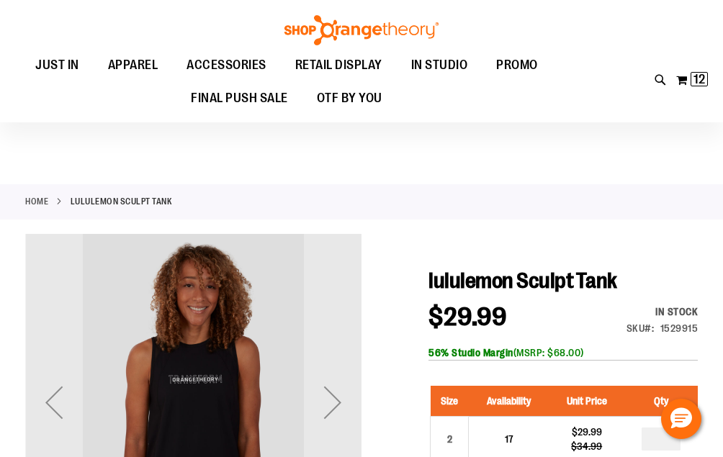
scroll to position [177, 0]
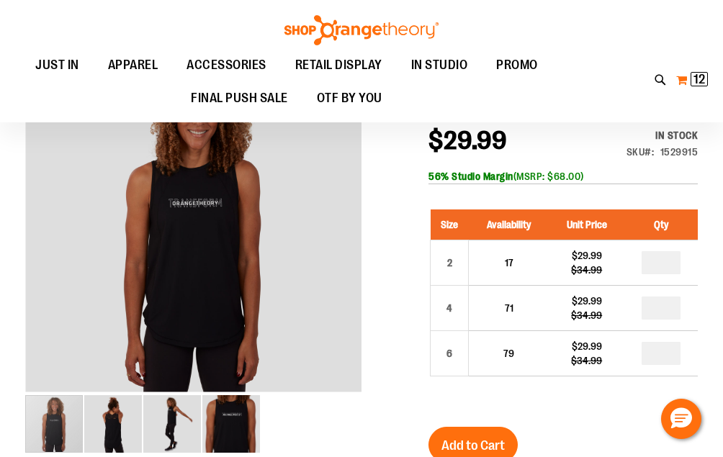
click at [691, 76] on span "12 12 items" at bounding box center [699, 79] width 17 height 14
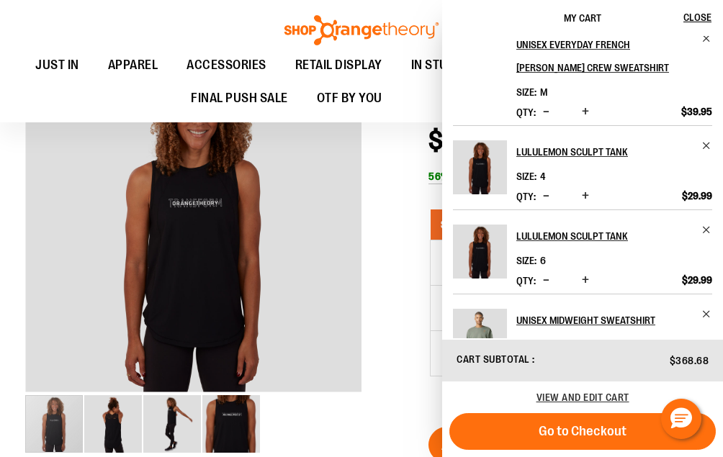
scroll to position [125, 0]
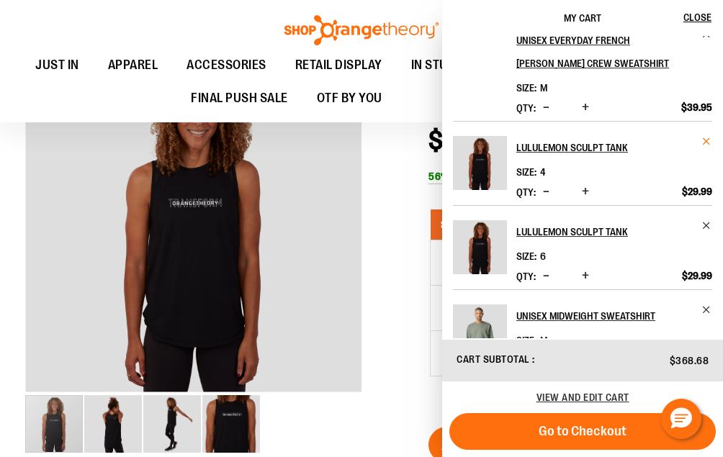
click at [705, 138] on span "Remove item" at bounding box center [707, 141] width 11 height 11
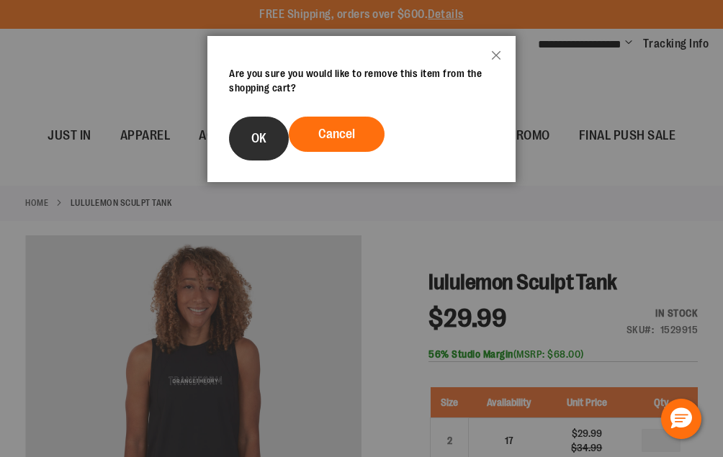
click at [264, 147] on button "OK" at bounding box center [259, 139] width 60 height 44
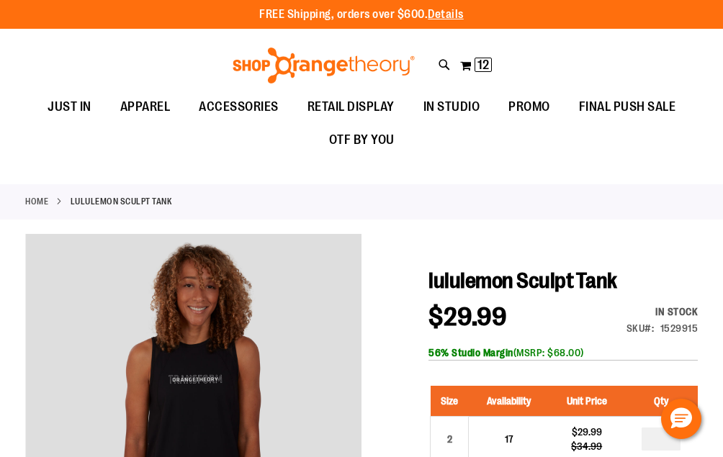
click at [700, 81] on div "Toggle Nav Search Popular Suggestions Advanced Search" at bounding box center [361, 61] width 723 height 58
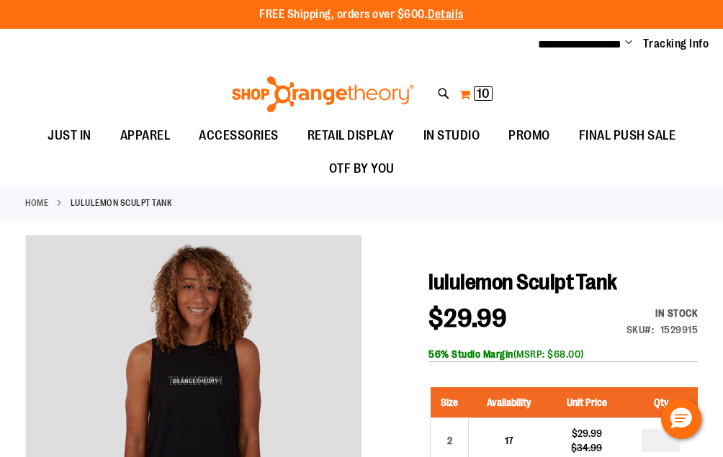
click at [478, 94] on span "10" at bounding box center [483, 93] width 13 height 14
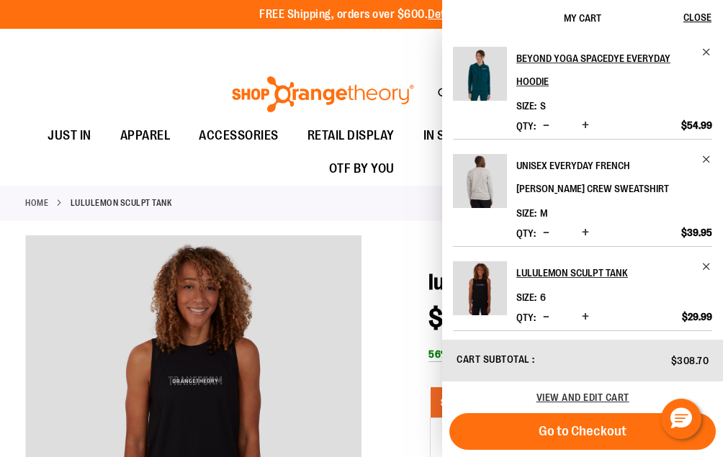
scroll to position [57, 0]
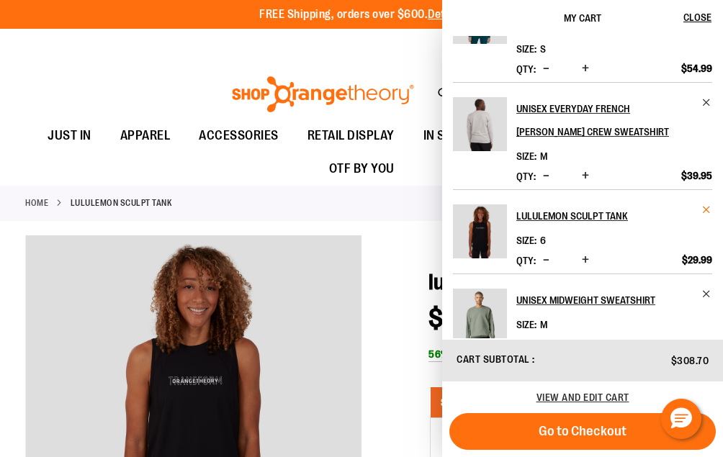
click at [705, 205] on span "Remove item" at bounding box center [707, 210] width 11 height 11
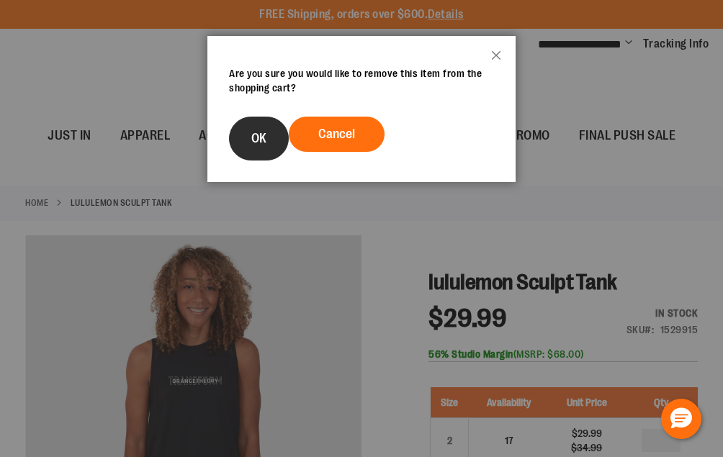
click at [253, 145] on span "OK" at bounding box center [258, 138] width 15 height 14
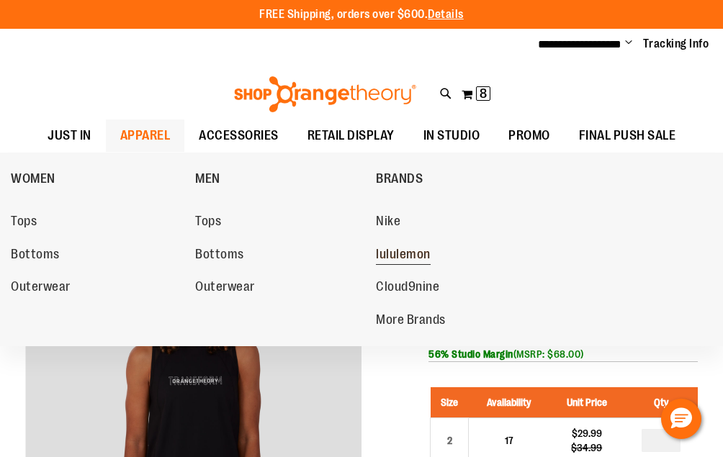
click at [397, 249] on span "lululemon" at bounding box center [403, 256] width 55 height 18
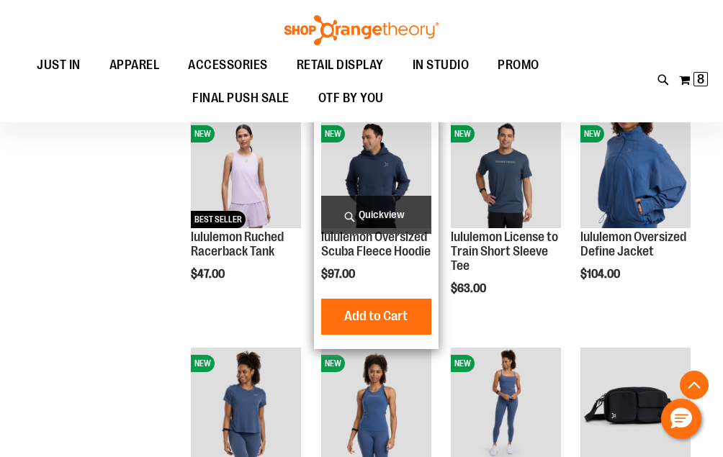
scroll to position [431, 0]
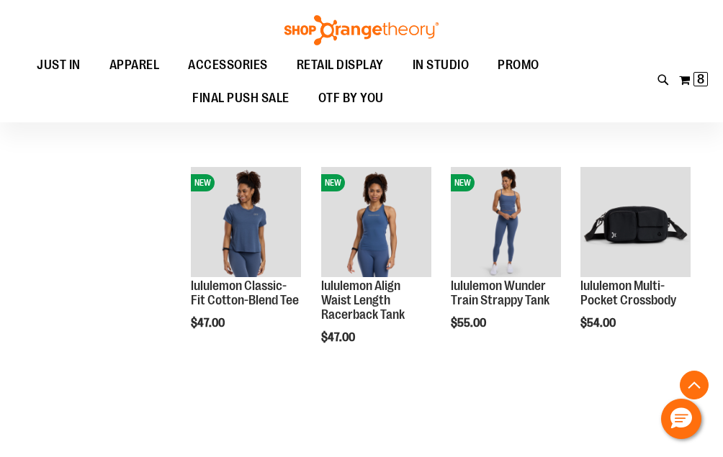
scroll to position [612, 0]
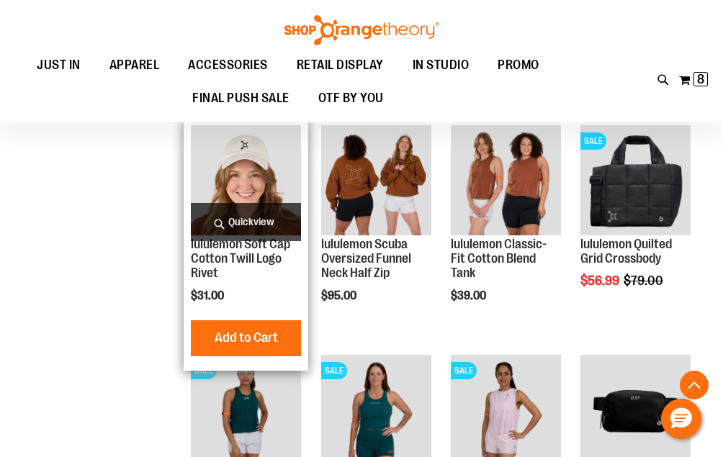
scroll to position [1949, 0]
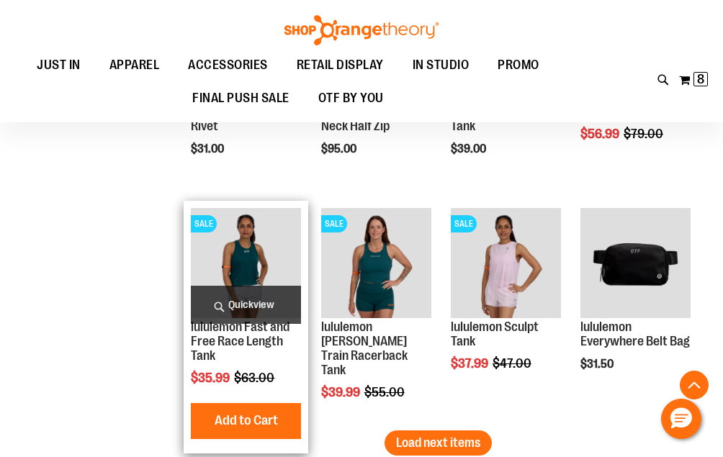
click at [250, 253] on img "product" at bounding box center [246, 263] width 110 height 110
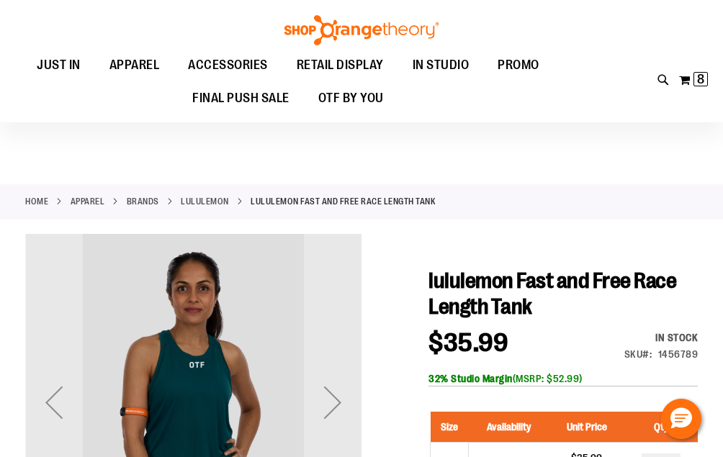
scroll to position [136, 0]
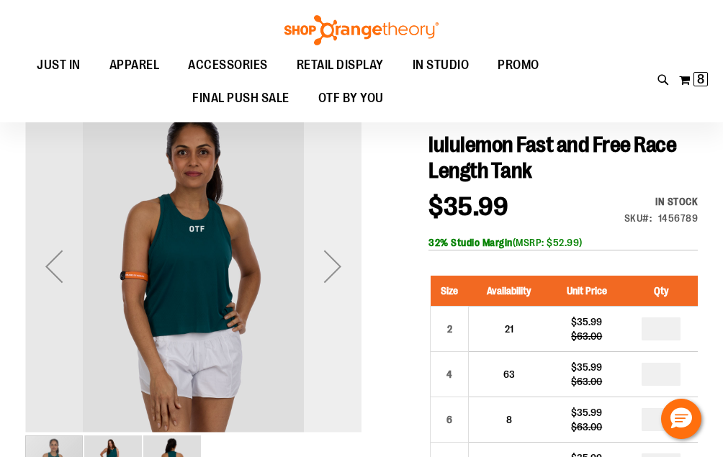
click at [330, 274] on div "Next" at bounding box center [333, 267] width 58 height 58
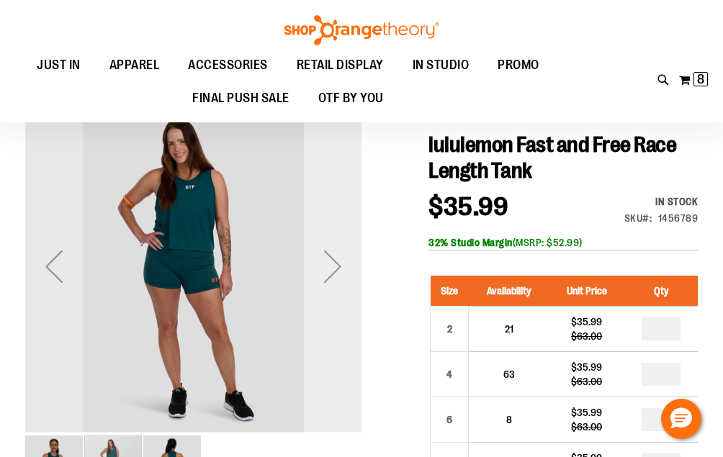
click at [330, 274] on div "Next" at bounding box center [333, 267] width 58 height 58
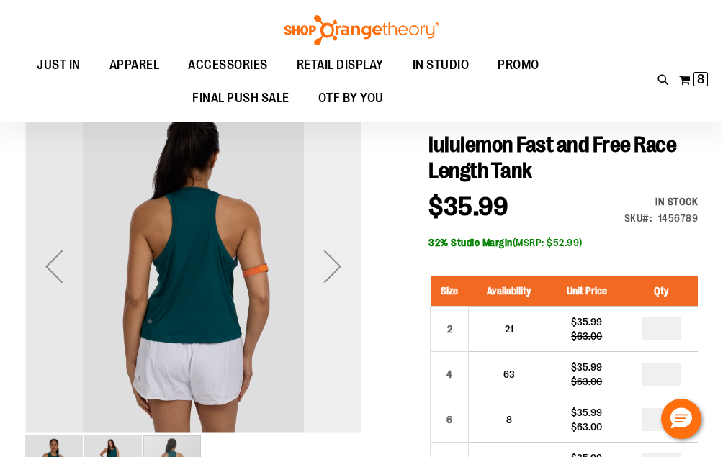
click at [330, 274] on div "Next" at bounding box center [333, 267] width 58 height 58
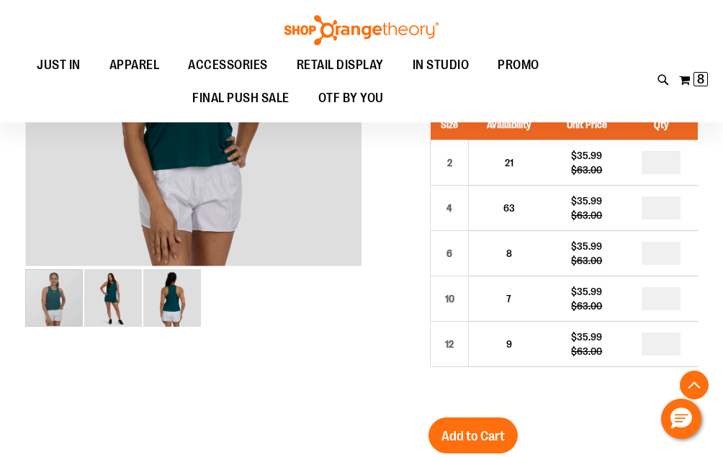
scroll to position [305, 0]
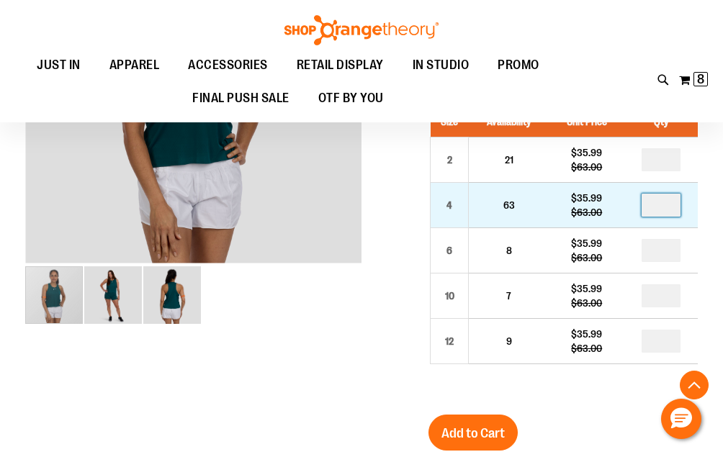
click at [674, 206] on input "number" at bounding box center [661, 205] width 39 height 23
type input "*"
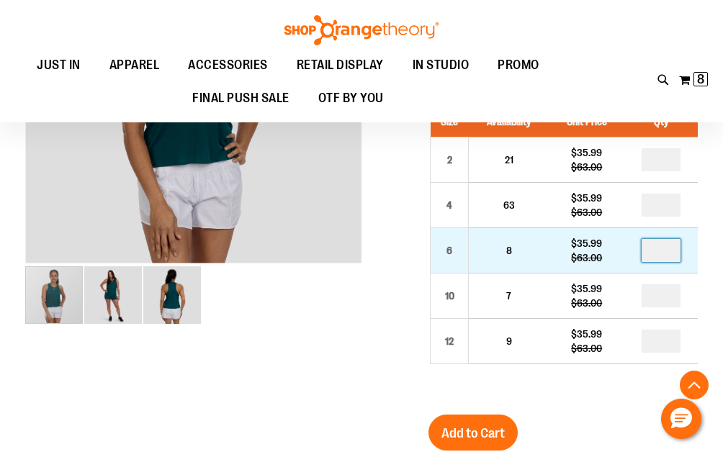
click at [666, 249] on input "number" at bounding box center [661, 250] width 39 height 23
type input "*"
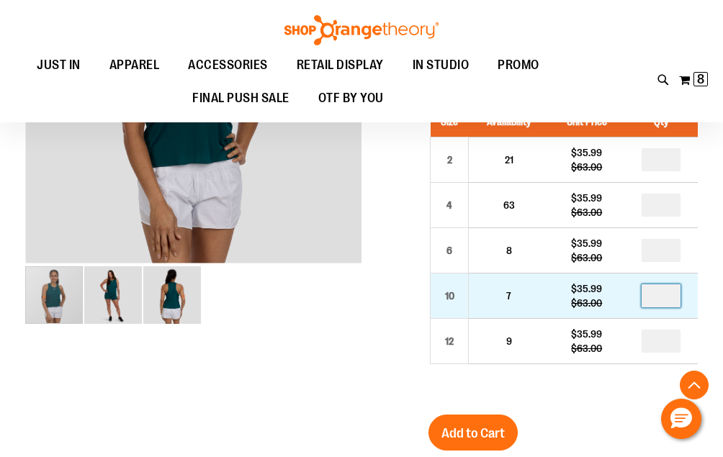
click at [664, 295] on input "number" at bounding box center [661, 296] width 39 height 23
type input "*"
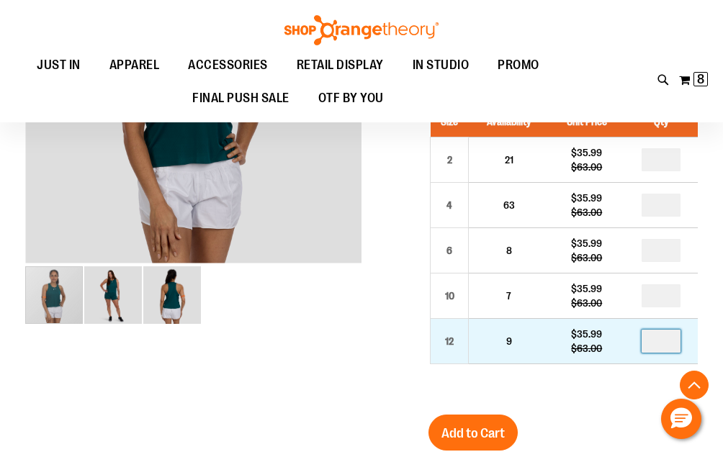
click at [666, 342] on input "number" at bounding box center [661, 341] width 39 height 23
type input "*"
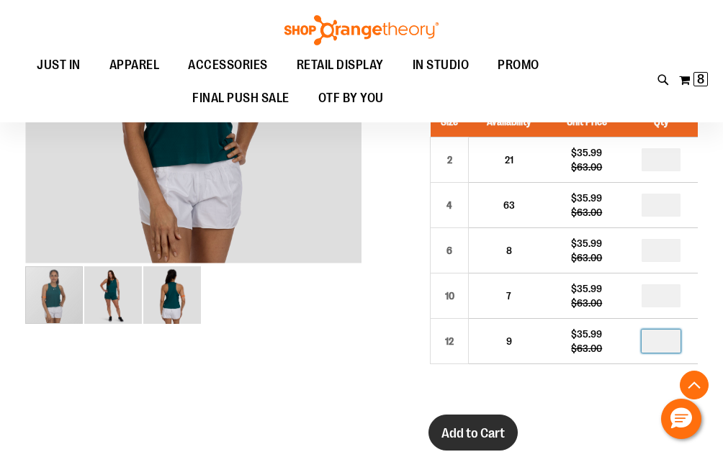
click at [478, 430] on span "Add to Cart" at bounding box center [473, 434] width 63 height 16
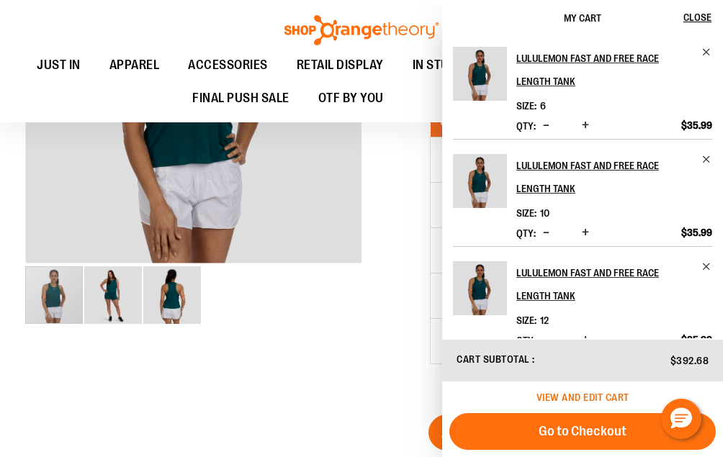
click at [589, 398] on span "View and edit cart" at bounding box center [583, 398] width 93 height 12
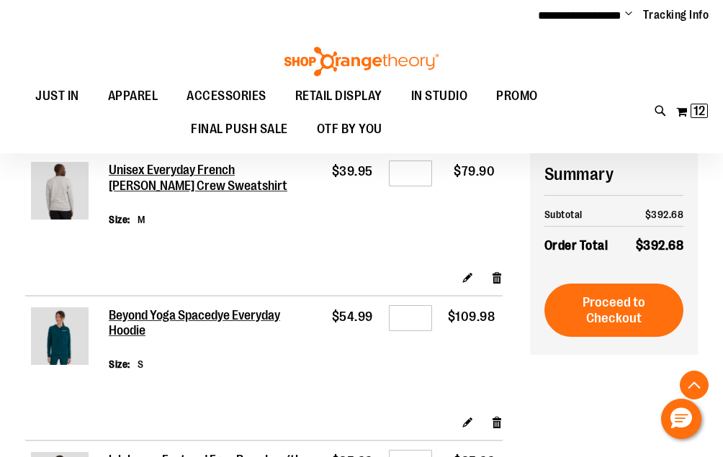
scroll to position [496, 0]
click at [422, 316] on input "*" at bounding box center [410, 318] width 43 height 26
type input "*"
click at [493, 360] on td "$109.98" at bounding box center [471, 355] width 63 height 119
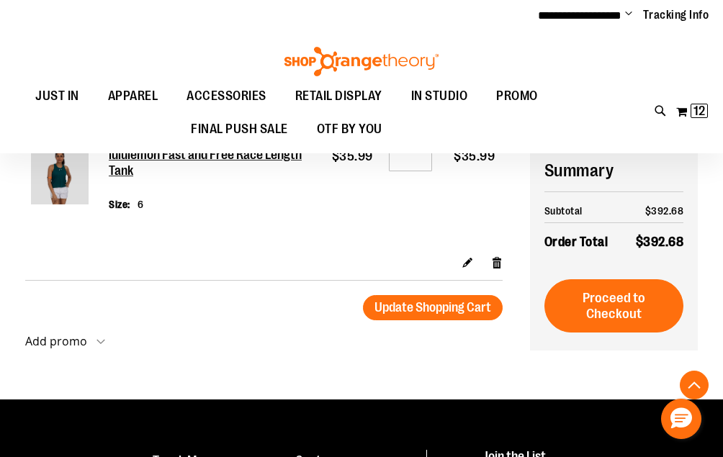
scroll to position [1237, 0]
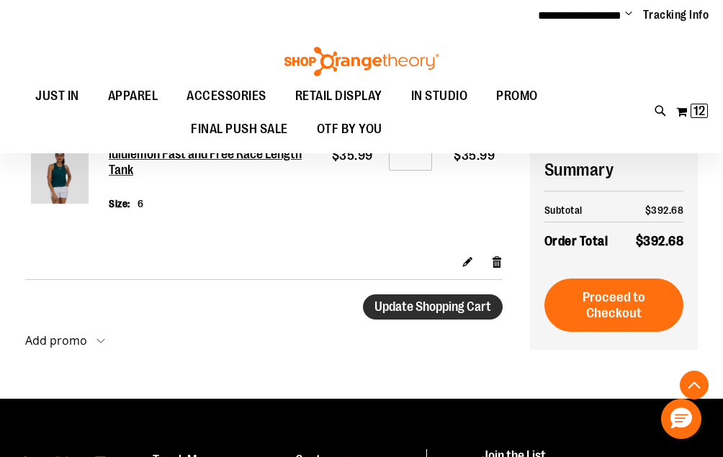
click at [470, 303] on button "Update Shopping Cart" at bounding box center [433, 307] width 140 height 25
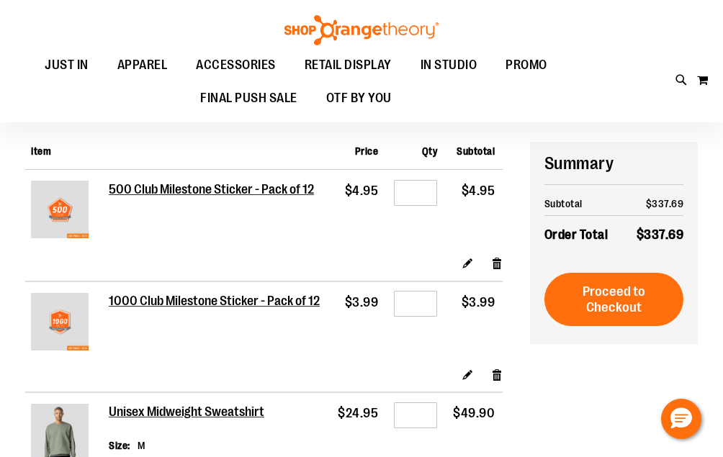
scroll to position [142, 0]
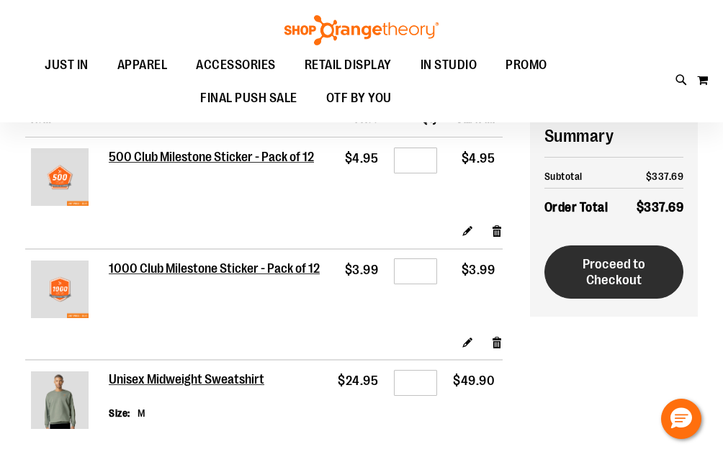
click at [604, 283] on span "Proceed to Checkout" at bounding box center [614, 272] width 63 height 32
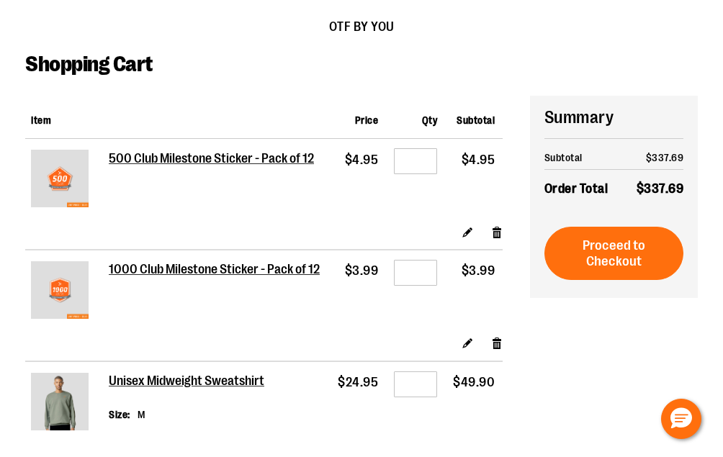
scroll to position [142, 0]
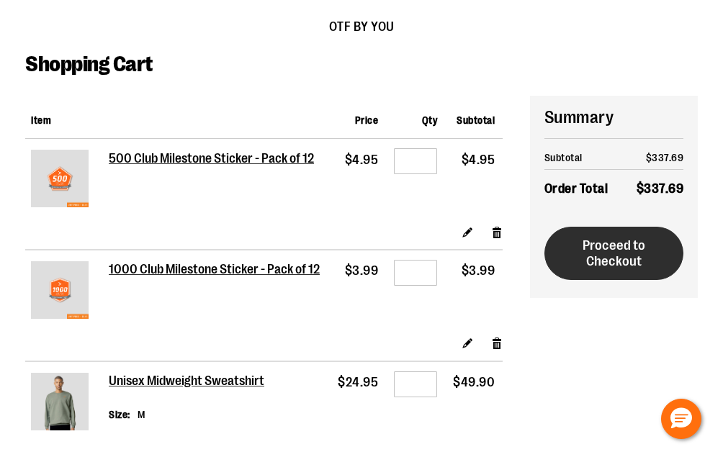
click at [581, 259] on button "Proceed to Checkout" at bounding box center [615, 253] width 140 height 53
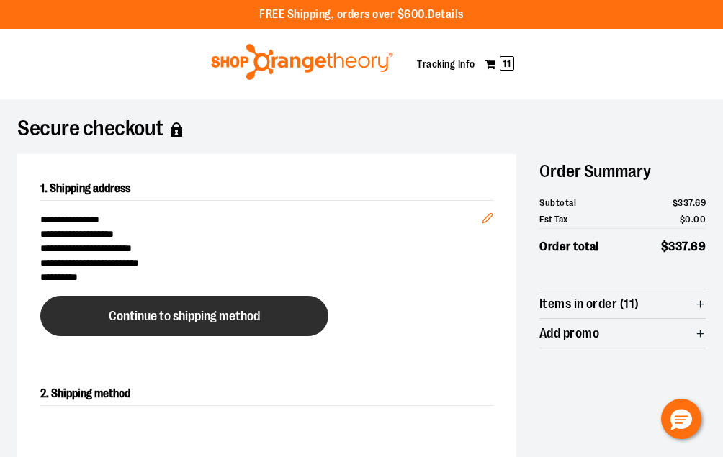
click at [212, 324] on button "Continue to shipping method" at bounding box center [184, 316] width 288 height 40
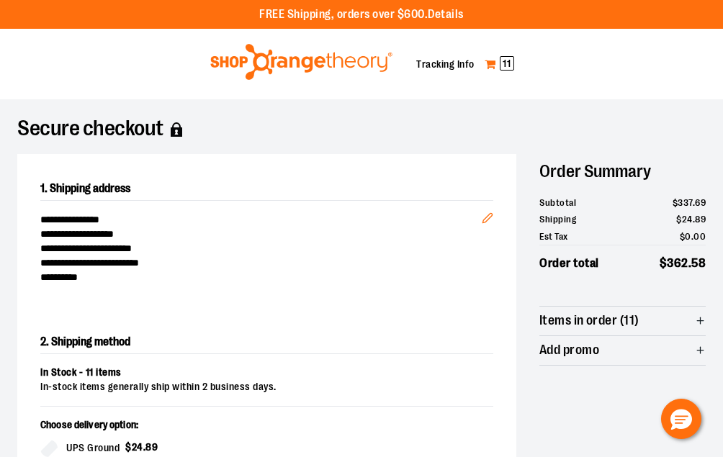
click at [489, 65] on link "My Cart 11" at bounding box center [499, 64] width 31 height 23
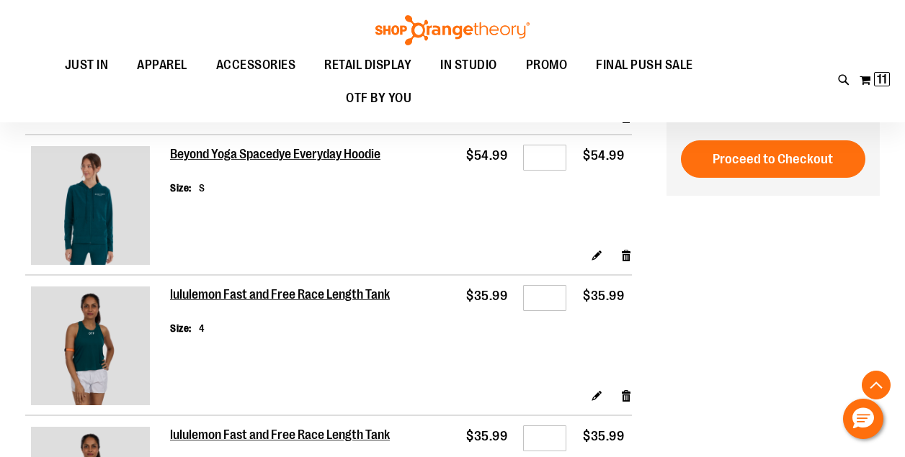
scroll to position [715, 0]
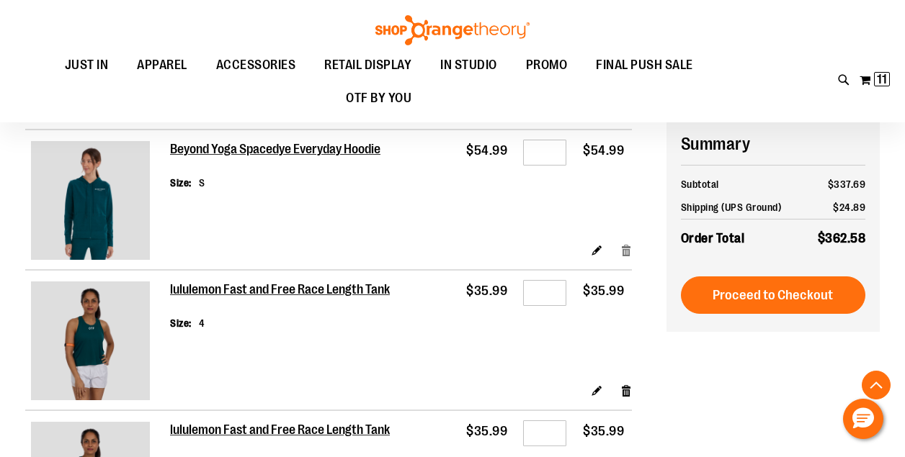
click at [628, 242] on link "Remove item" at bounding box center [626, 249] width 12 height 15
